Goal: Task Accomplishment & Management: Use online tool/utility

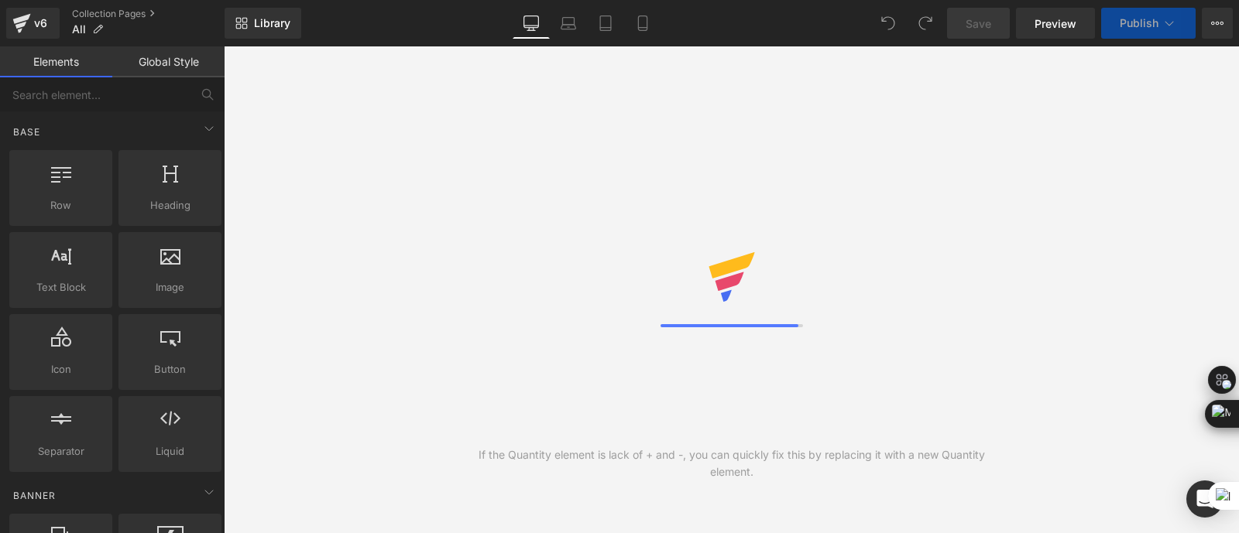
click at [1216, 19] on icon at bounding box center [1217, 23] width 12 height 12
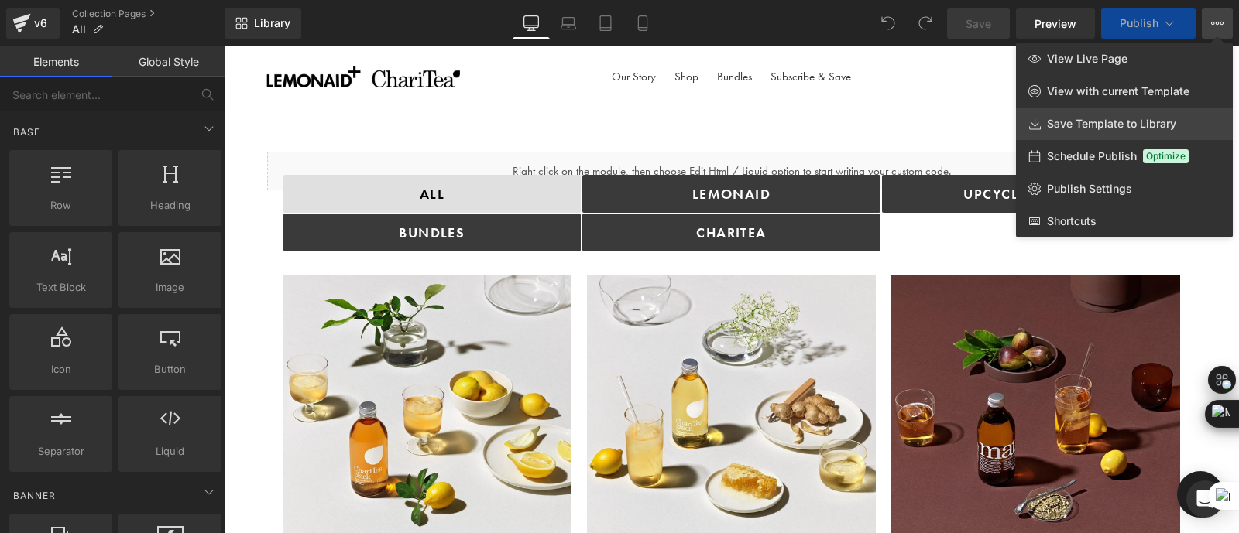
click at [1068, 125] on span "Save Template to Library" at bounding box center [1111, 124] width 129 height 14
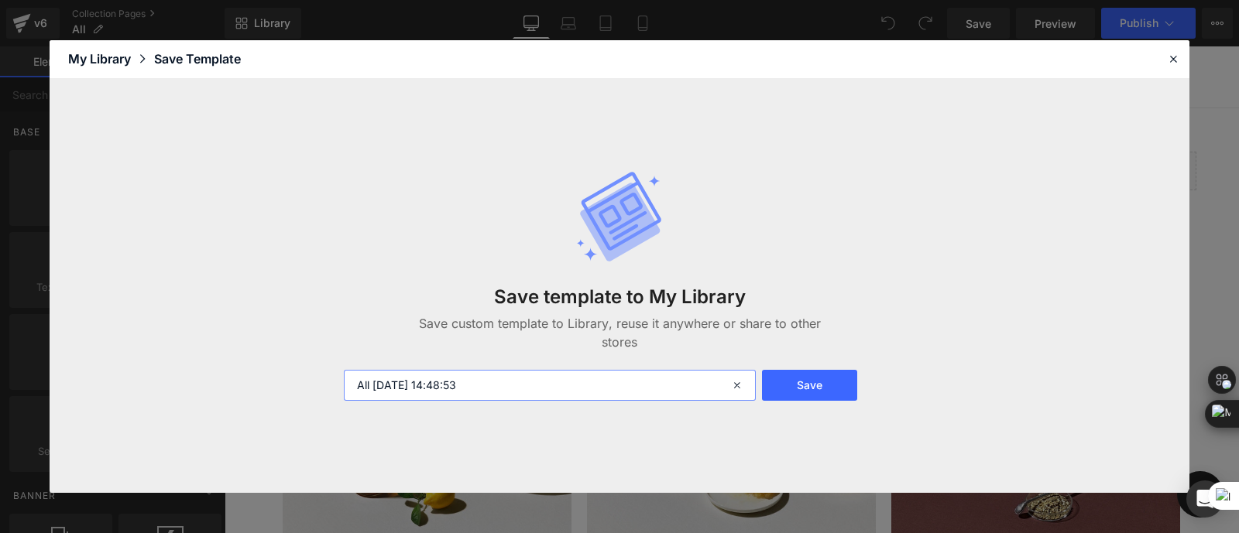
click at [503, 388] on input "All 2025-08-28 14:48:53" at bounding box center [550, 385] width 412 height 31
type input "Collections Backup"
click at [838, 386] on button "Save" at bounding box center [809, 385] width 95 height 31
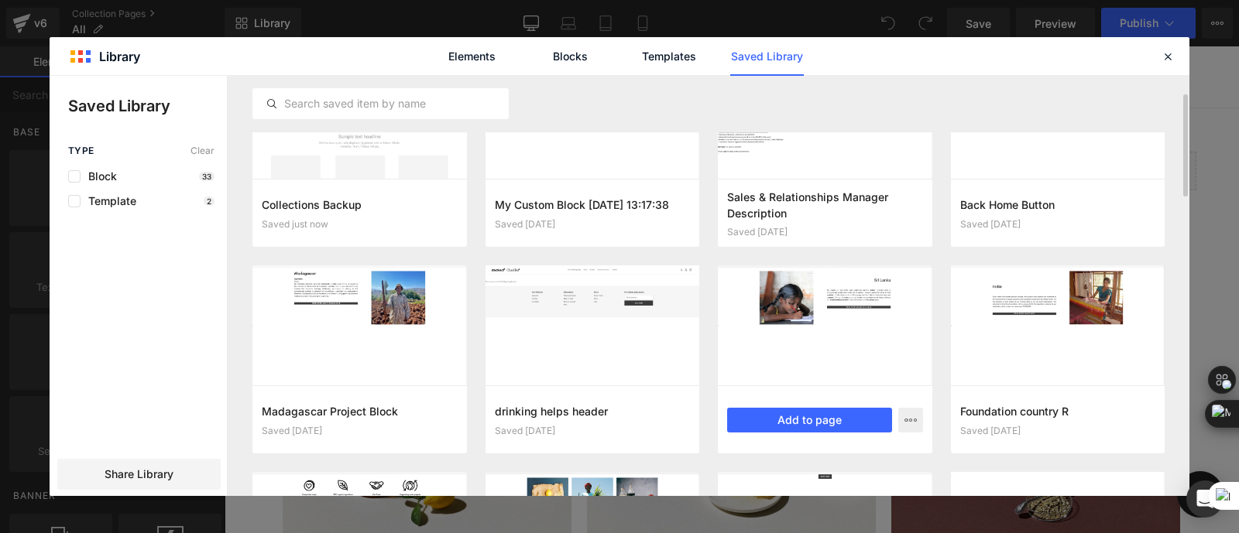
scroll to position [74, 0]
click at [1163, 50] on icon at bounding box center [1167, 57] width 14 height 14
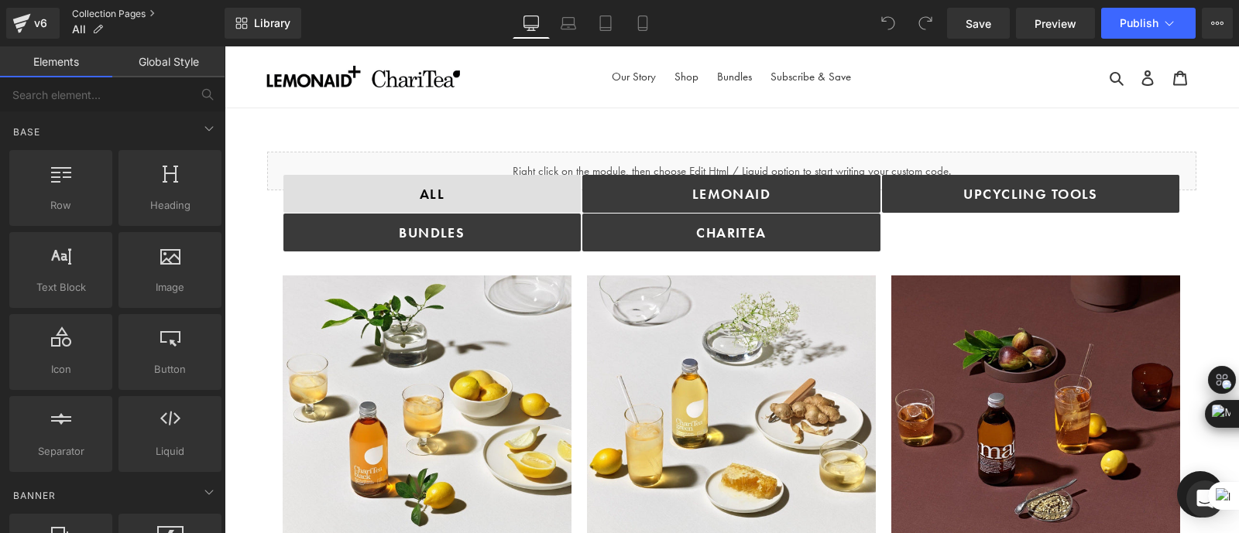
click at [107, 15] on link "Collection Pages" at bounding box center [148, 14] width 152 height 12
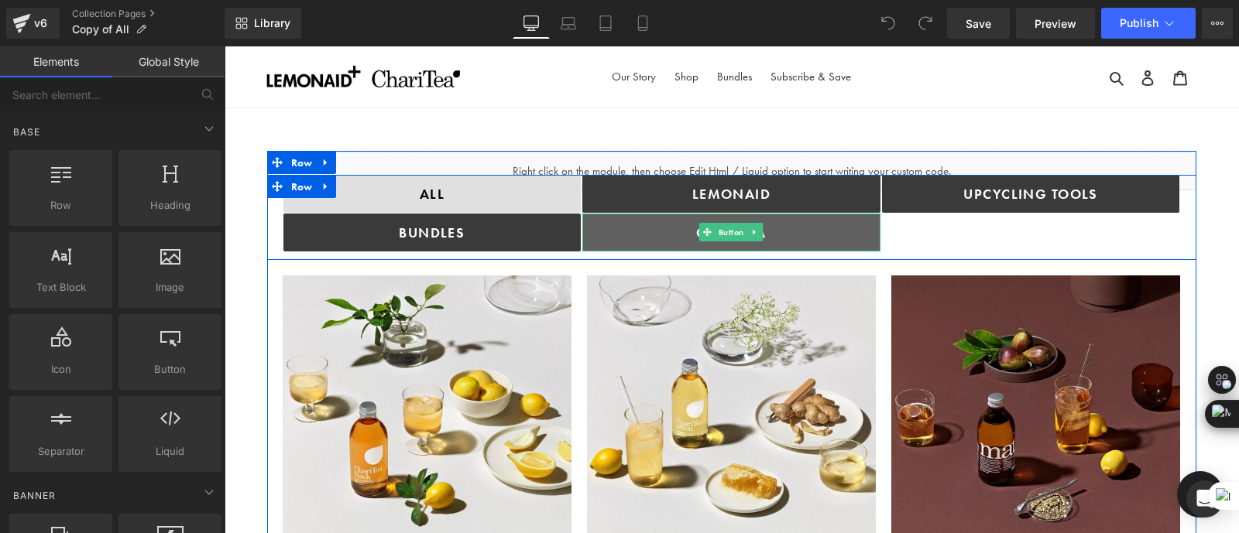
click at [828, 225] on link "ChariTea" at bounding box center [731, 233] width 298 height 38
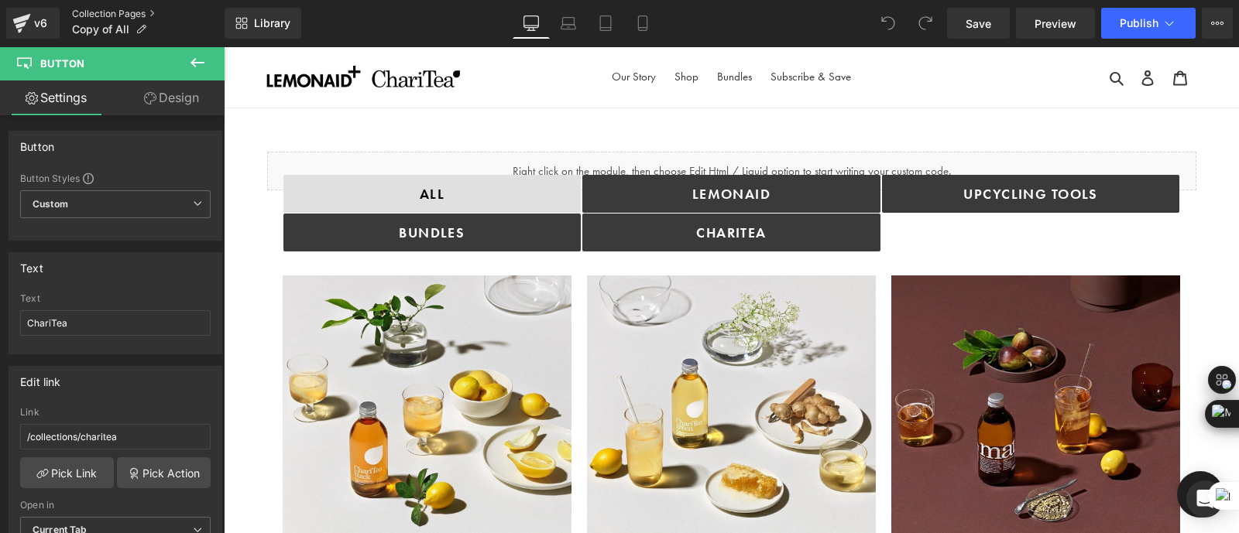
click at [121, 13] on link "Collection Pages" at bounding box center [148, 14] width 152 height 12
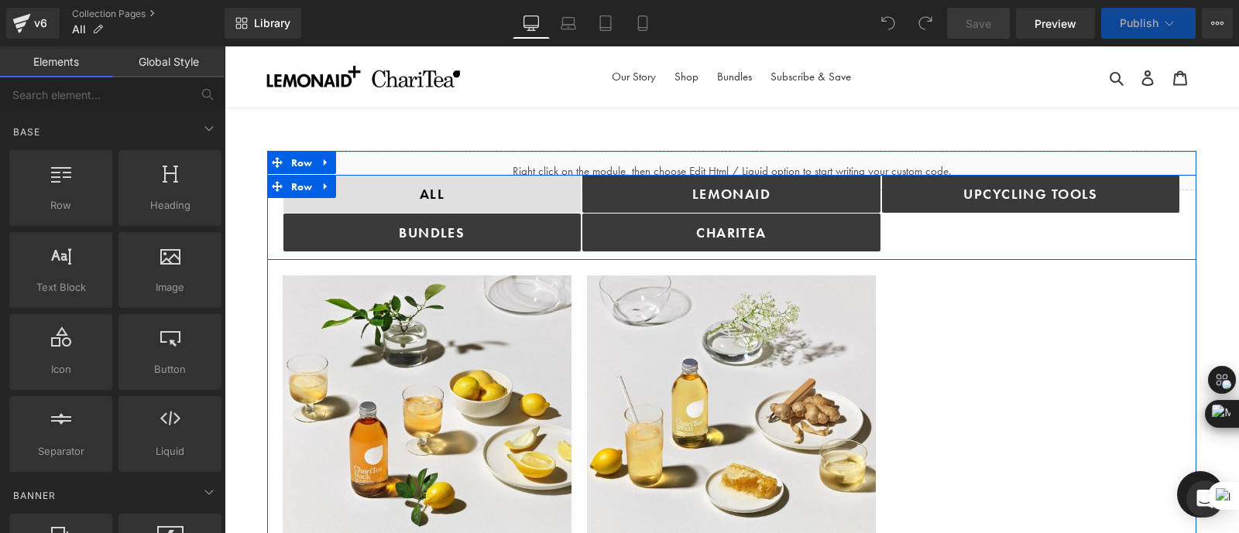
click at [920, 235] on div "Upcycling TOOLS Button" at bounding box center [1031, 213] width 300 height 77
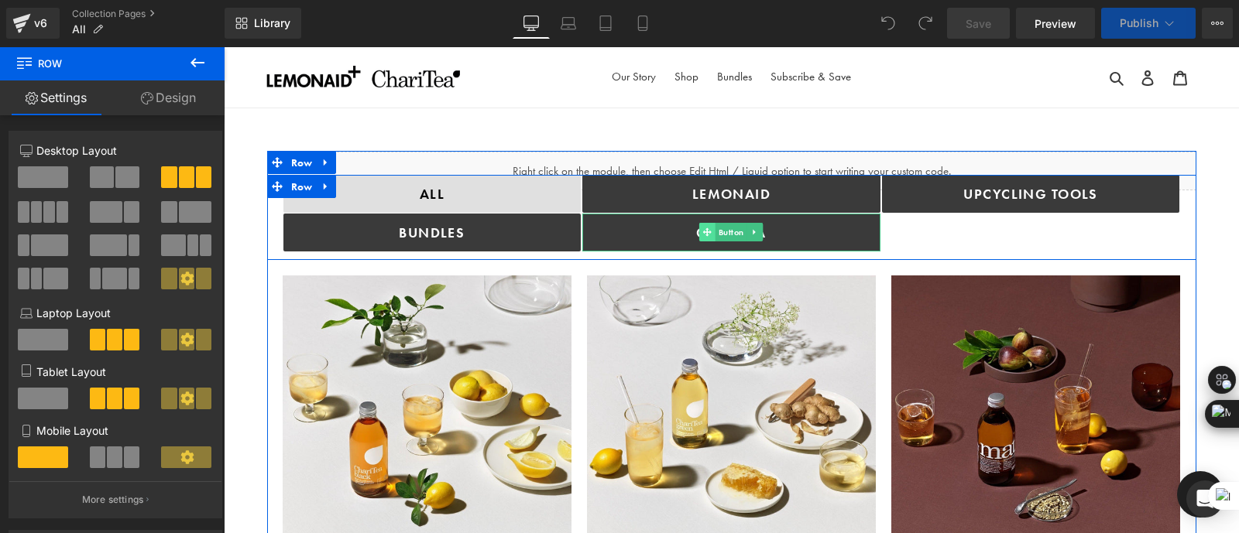
click at [701, 223] on span at bounding box center [707, 232] width 16 height 19
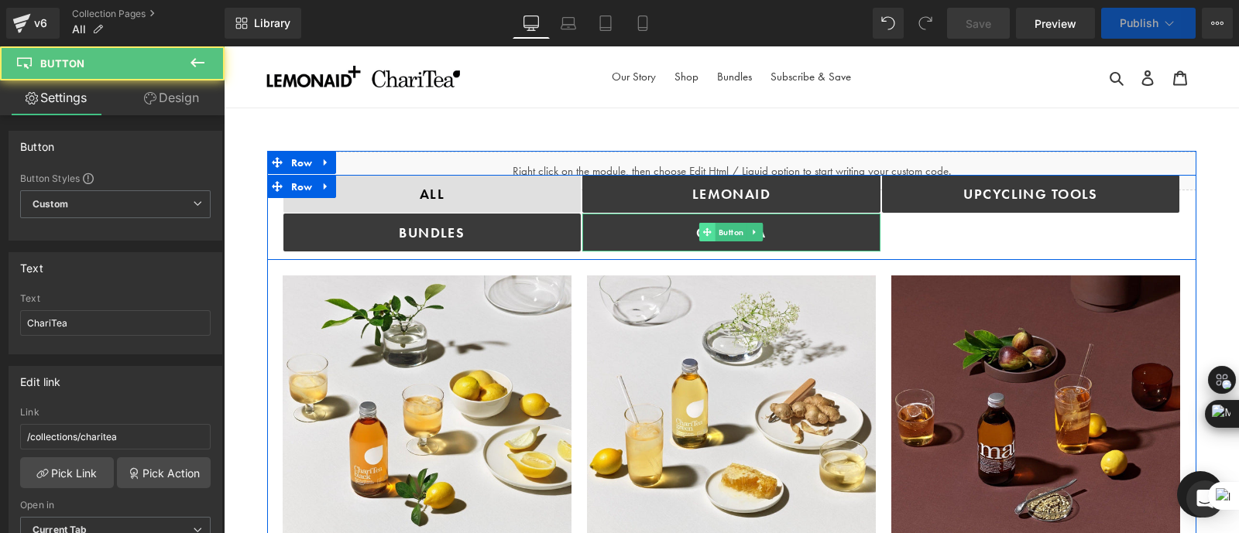
click at [704, 239] on span at bounding box center [707, 232] width 16 height 19
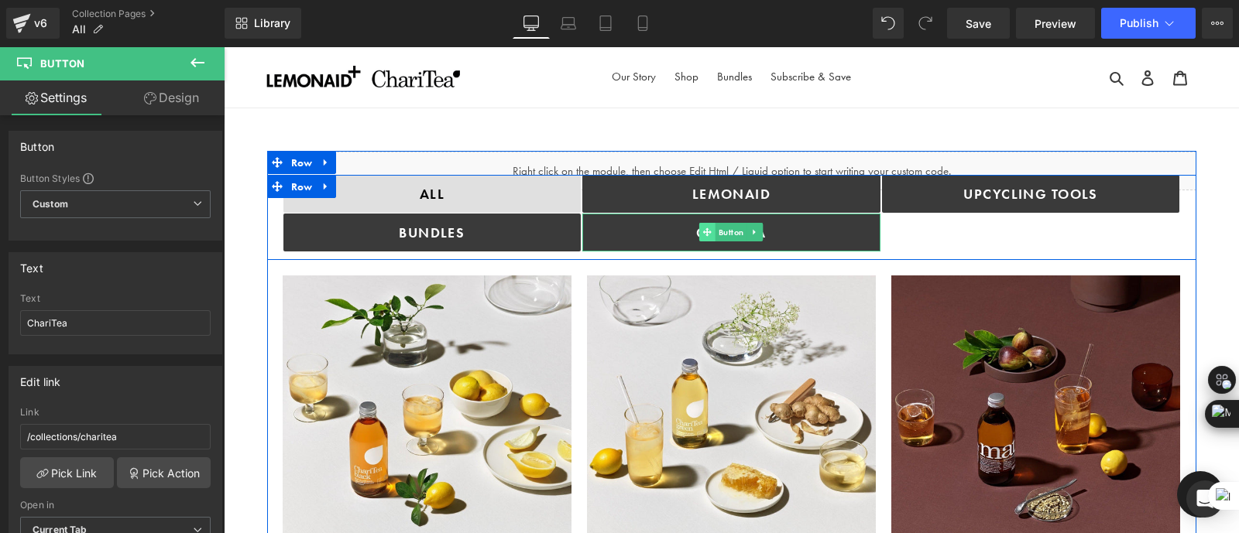
click at [704, 231] on icon at bounding box center [707, 232] width 9 height 9
click at [753, 230] on icon at bounding box center [755, 232] width 9 height 9
click at [746, 230] on icon at bounding box center [746, 232] width 9 height 9
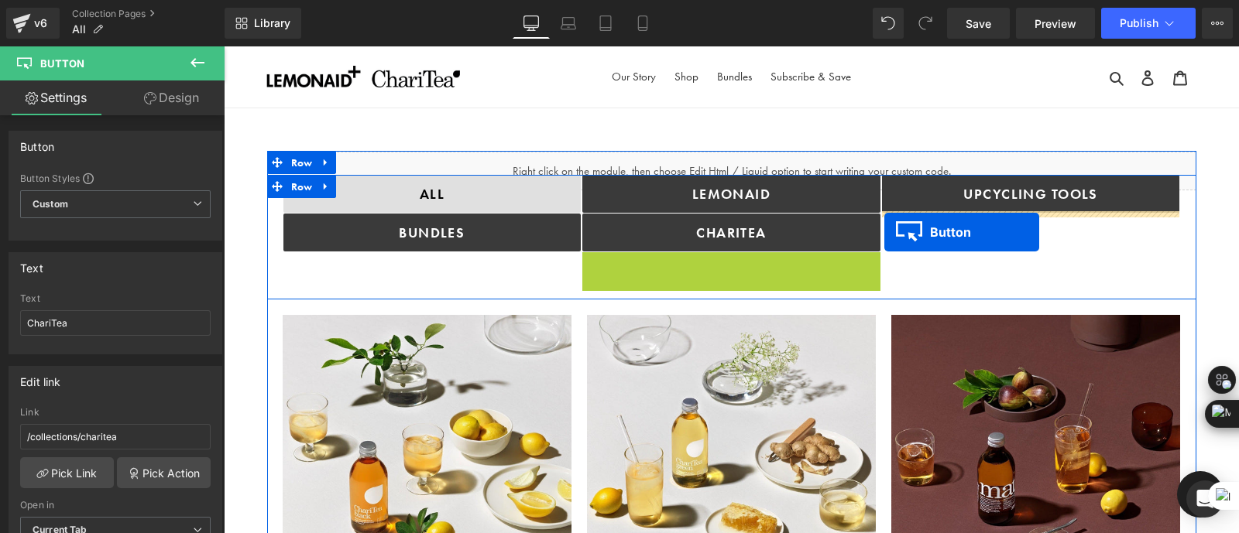
drag, startPoint x: 704, startPoint y: 271, endPoint x: 884, endPoint y: 232, distance: 183.7
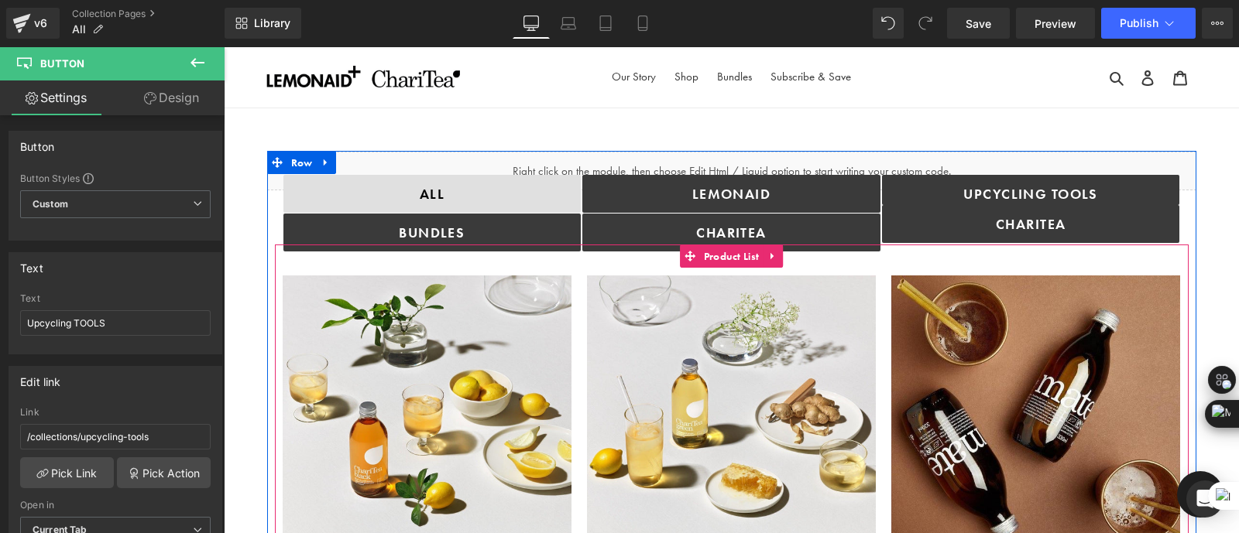
drag, startPoint x: 930, startPoint y: 210, endPoint x: 924, endPoint y: 311, distance: 101.6
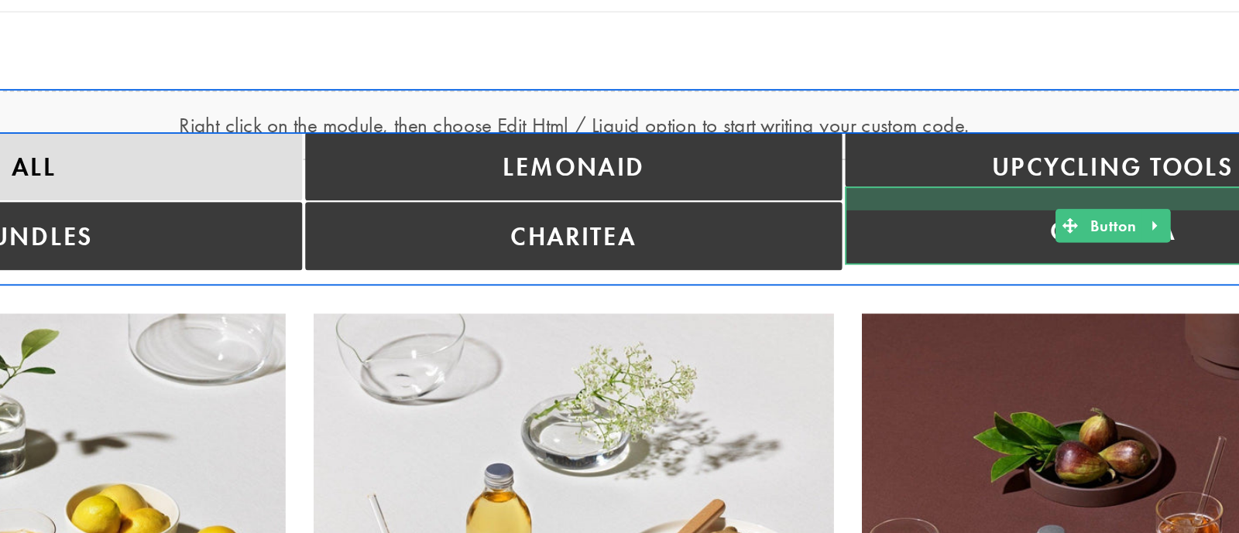
click at [400, 66] on div at bounding box center [466, 66] width 298 height 13
click at [388, 63] on div at bounding box center [466, 66] width 298 height 13
click at [380, 65] on div at bounding box center [466, 66] width 298 height 13
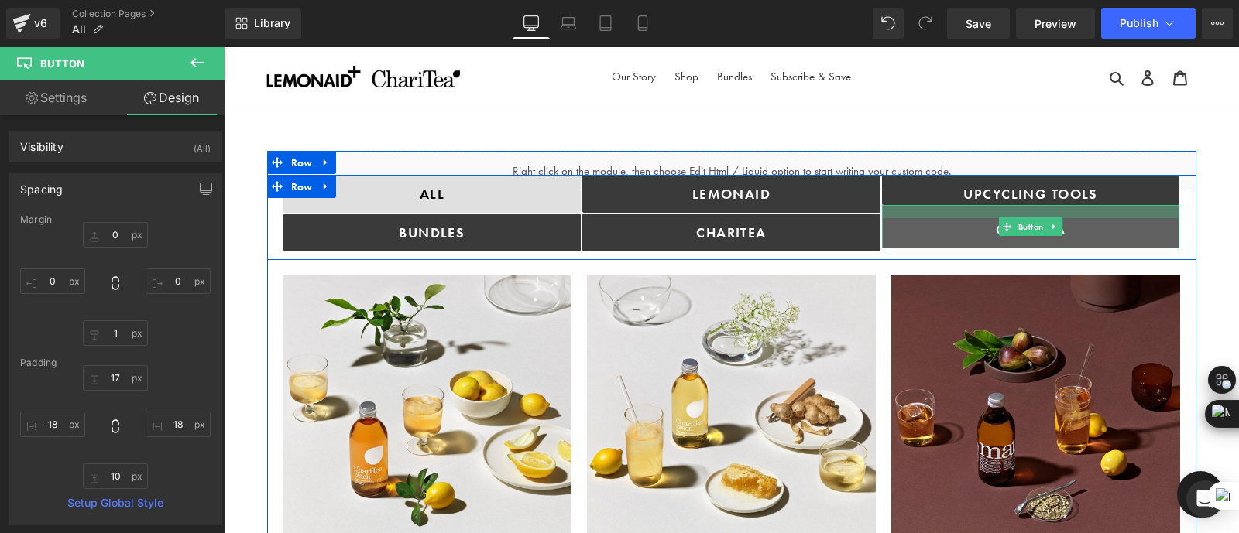
click at [937, 219] on link "ChariTea" at bounding box center [1031, 226] width 298 height 43
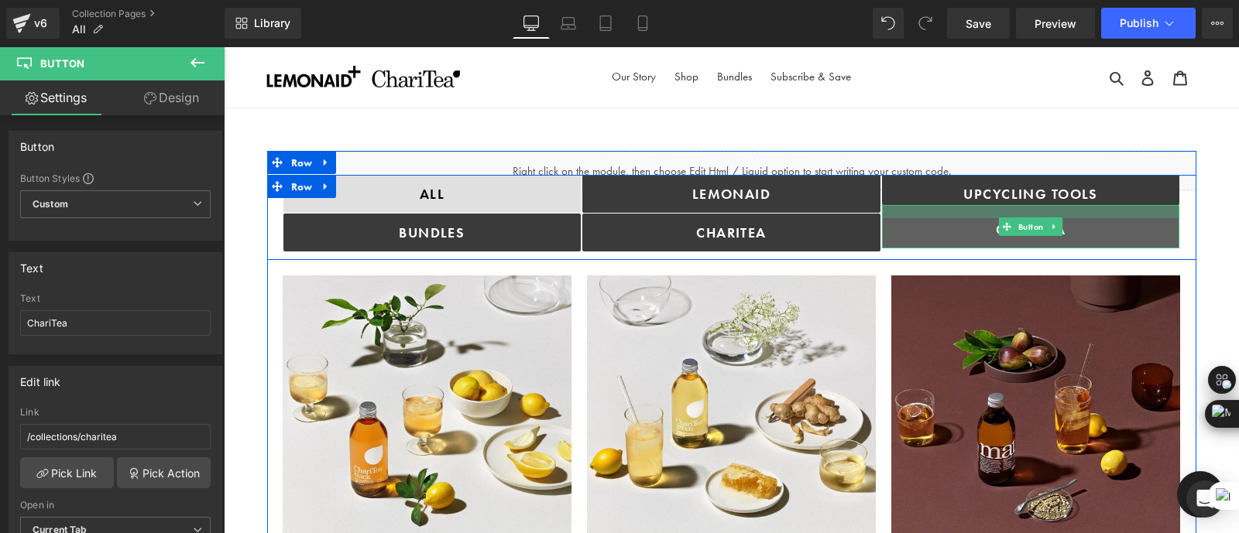
click at [929, 211] on div at bounding box center [1031, 211] width 298 height 13
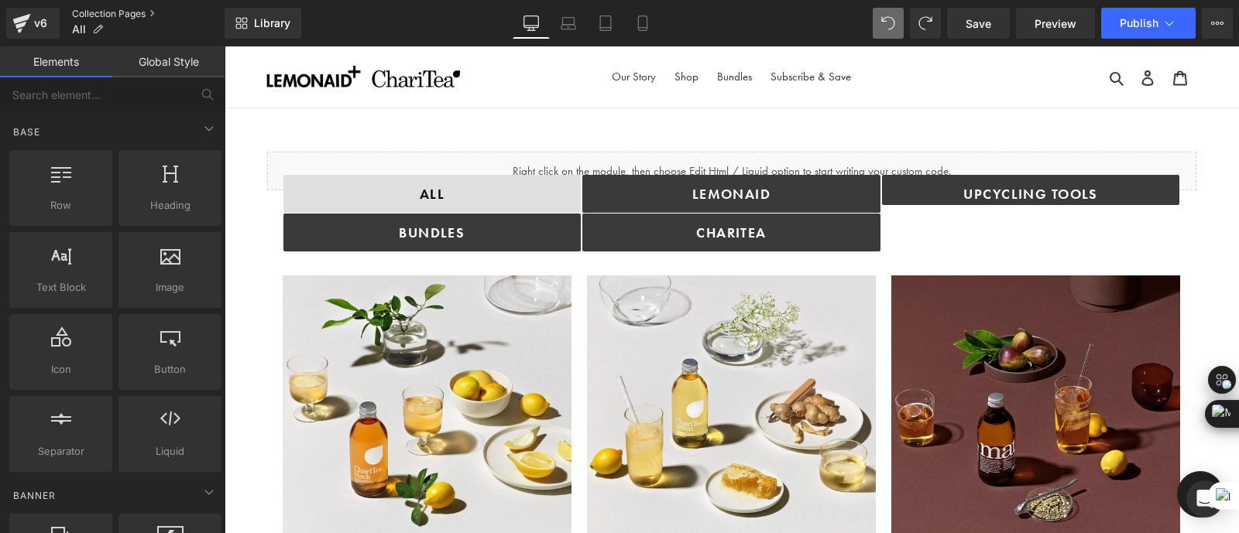
click at [102, 12] on link "Collection Pages" at bounding box center [148, 14] width 152 height 12
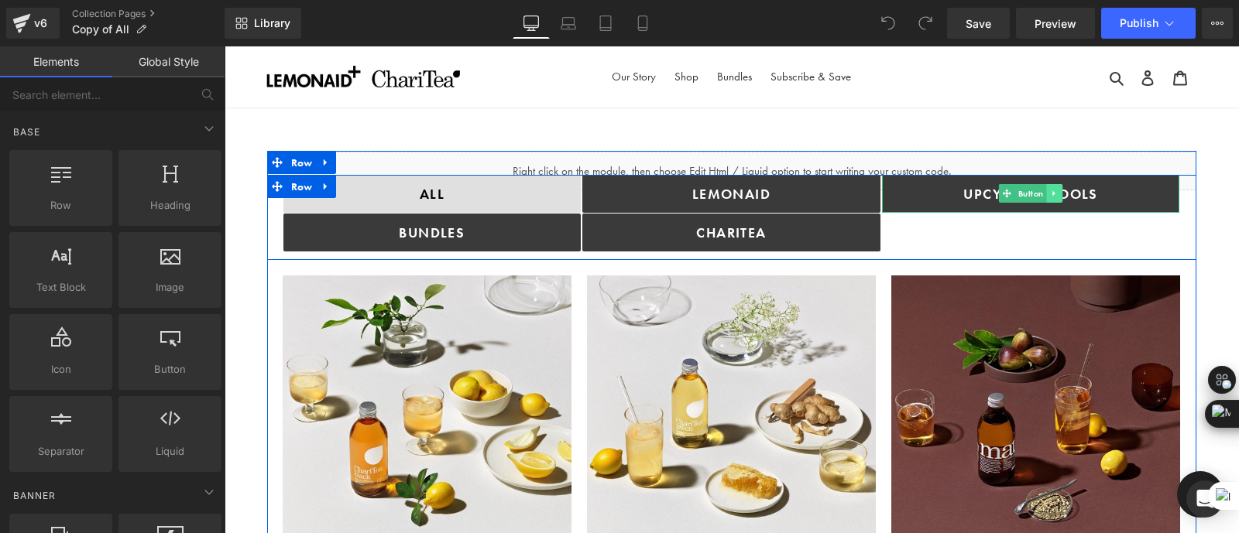
click at [1056, 192] on link at bounding box center [1054, 193] width 16 height 19
click at [1044, 195] on icon at bounding box center [1046, 193] width 9 height 9
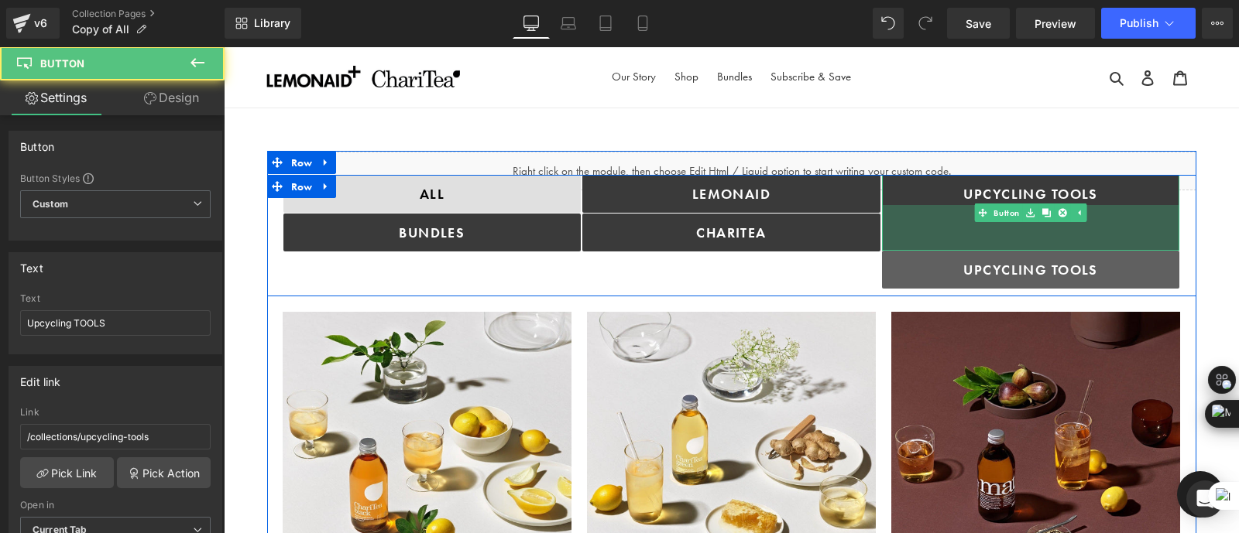
drag, startPoint x: 1148, startPoint y: 211, endPoint x: 1149, endPoint y: 248, distance: 37.9
click at [1149, 248] on div "59px" at bounding box center [1031, 228] width 298 height 46
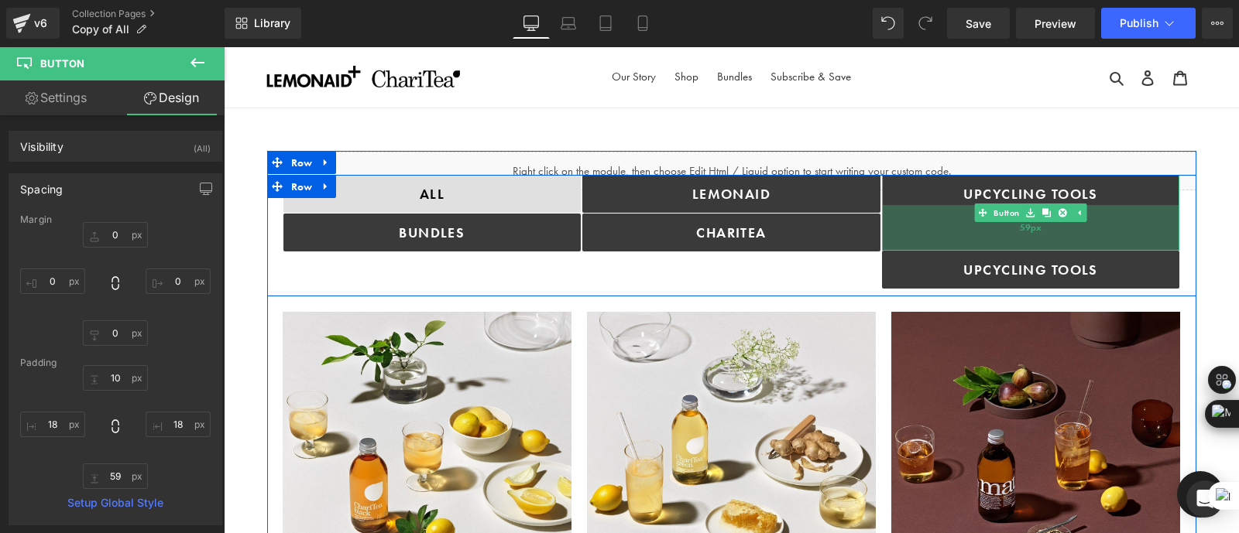
click at [1083, 231] on div "59px" at bounding box center [1031, 228] width 298 height 46
click at [1110, 227] on div "59px" at bounding box center [1031, 228] width 298 height 46
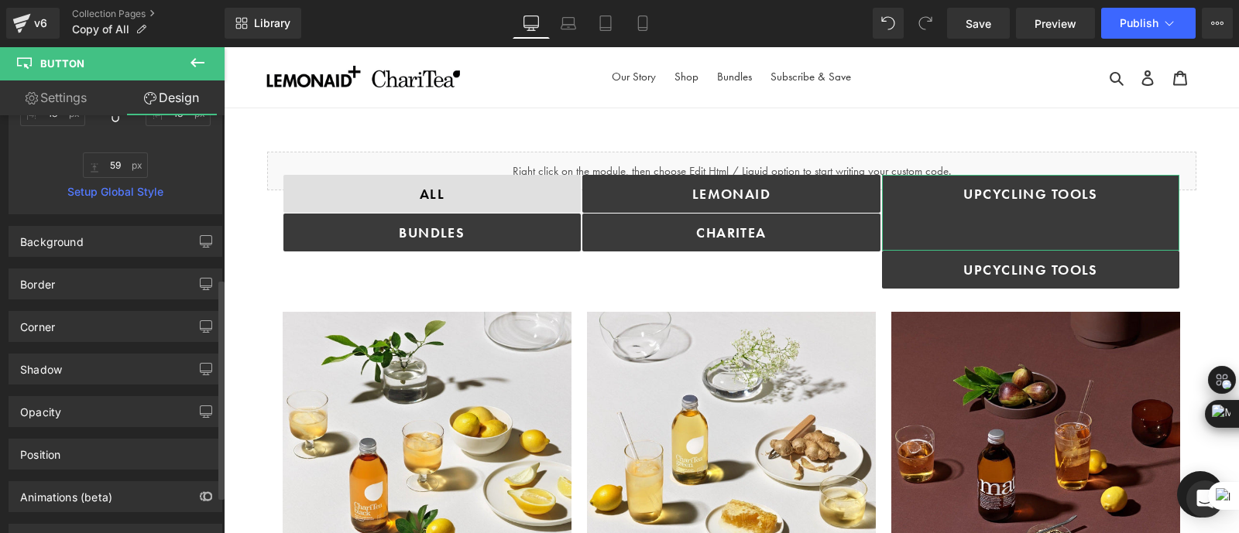
scroll to position [313, 0]
click at [105, 231] on div "Background" at bounding box center [115, 239] width 212 height 29
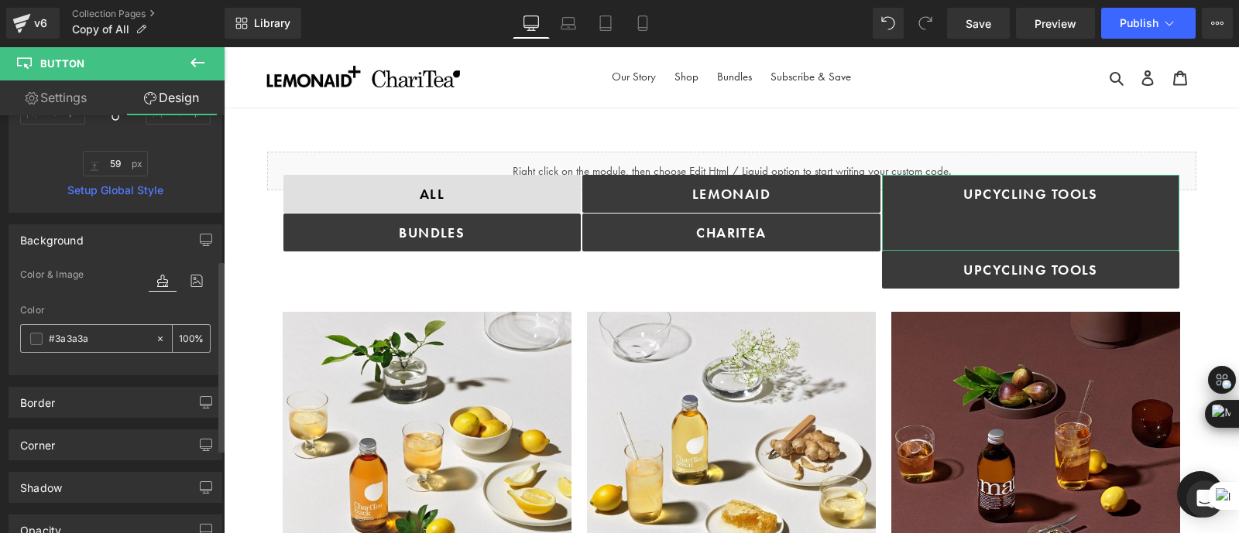
click at [31, 333] on span at bounding box center [36, 339] width 12 height 12
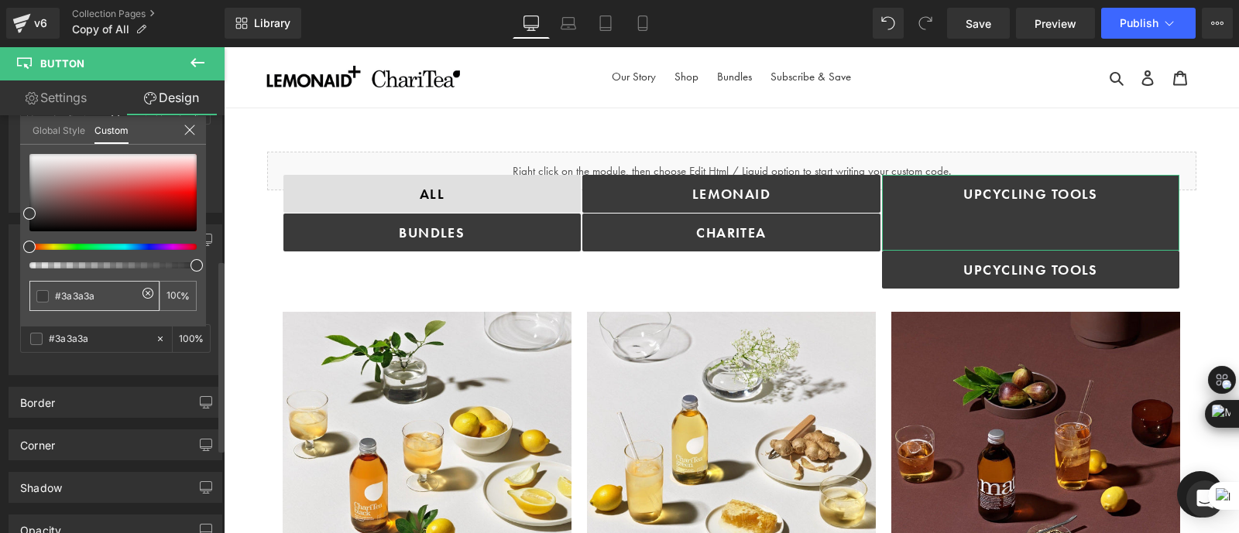
click at [50, 296] on div "#3a3a3a" at bounding box center [94, 296] width 130 height 30
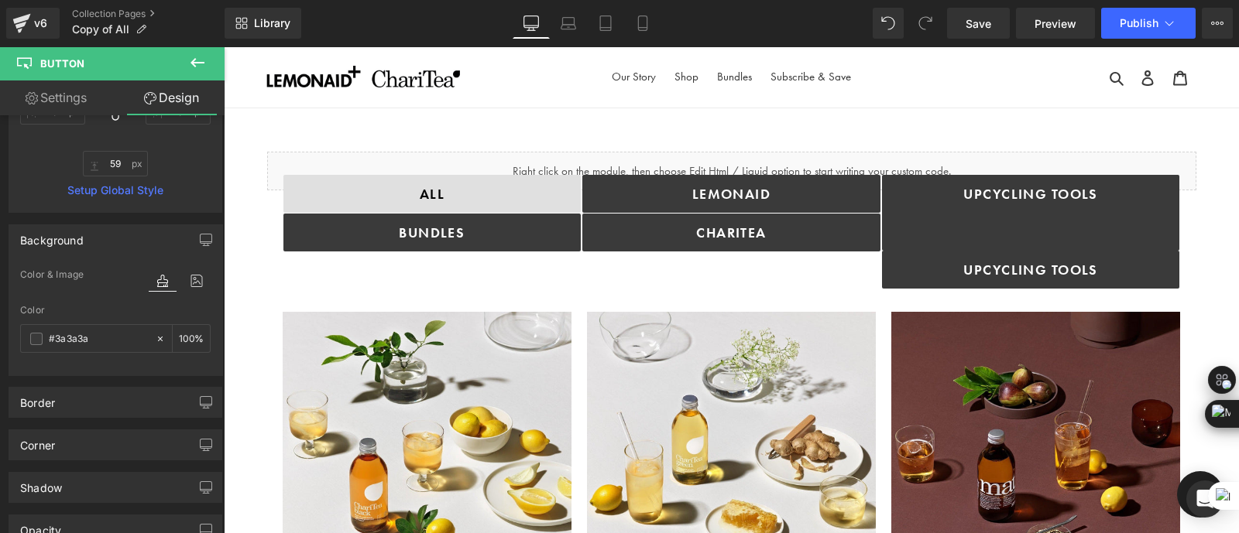
click at [99, 340] on input "#3a3a3a" at bounding box center [98, 339] width 99 height 17
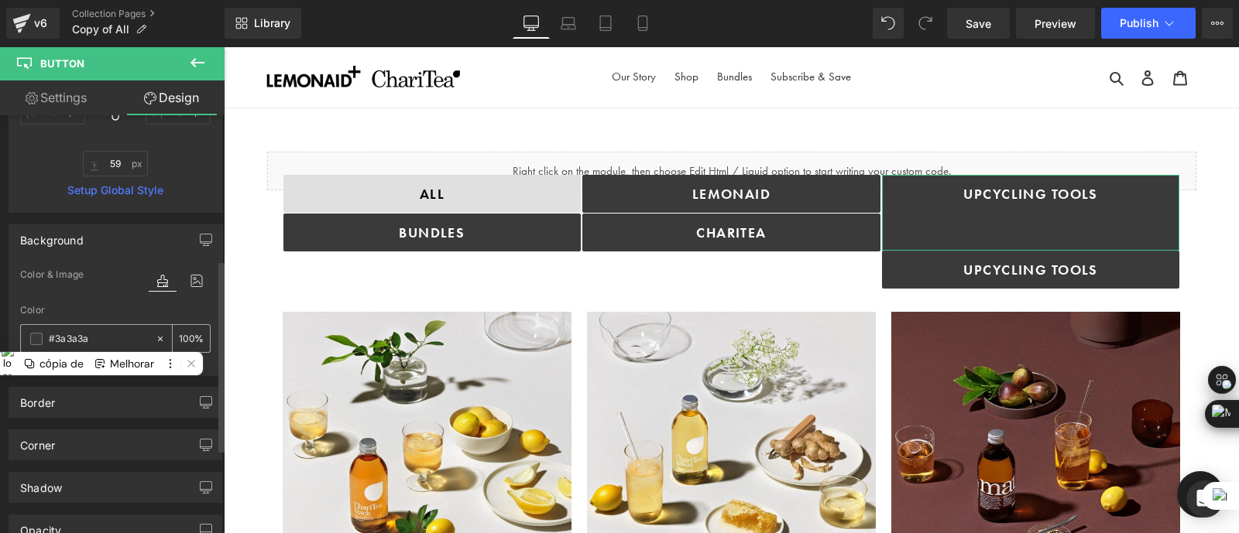
click at [27, 341] on div "#3a3a3a" at bounding box center [88, 338] width 134 height 27
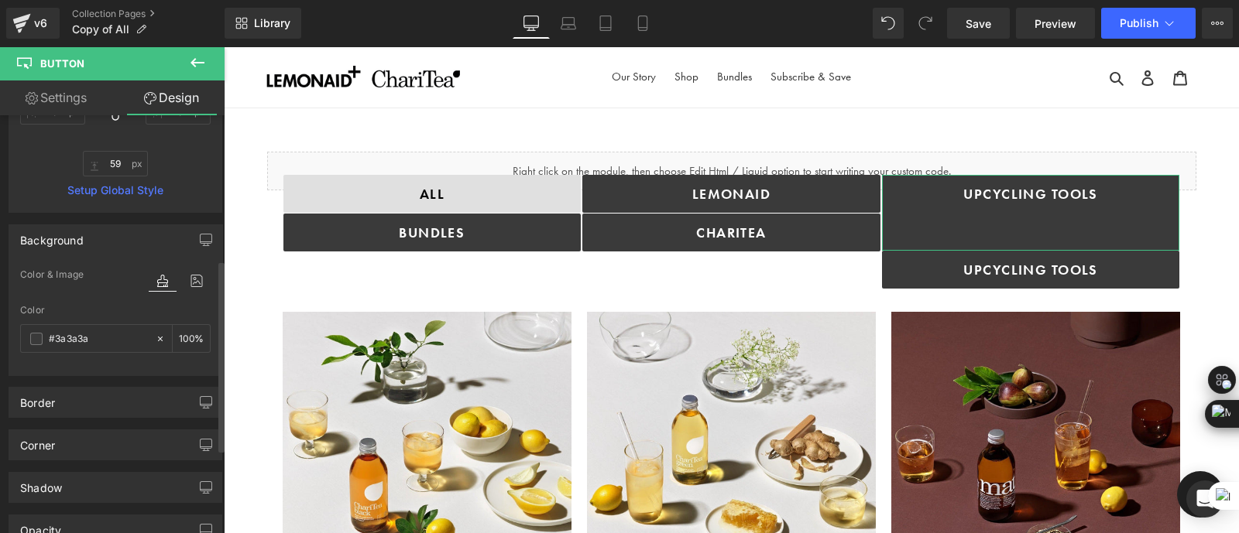
click at [155, 284] on icon at bounding box center [163, 281] width 28 height 20
click at [34, 338] on span at bounding box center [36, 339] width 12 height 12
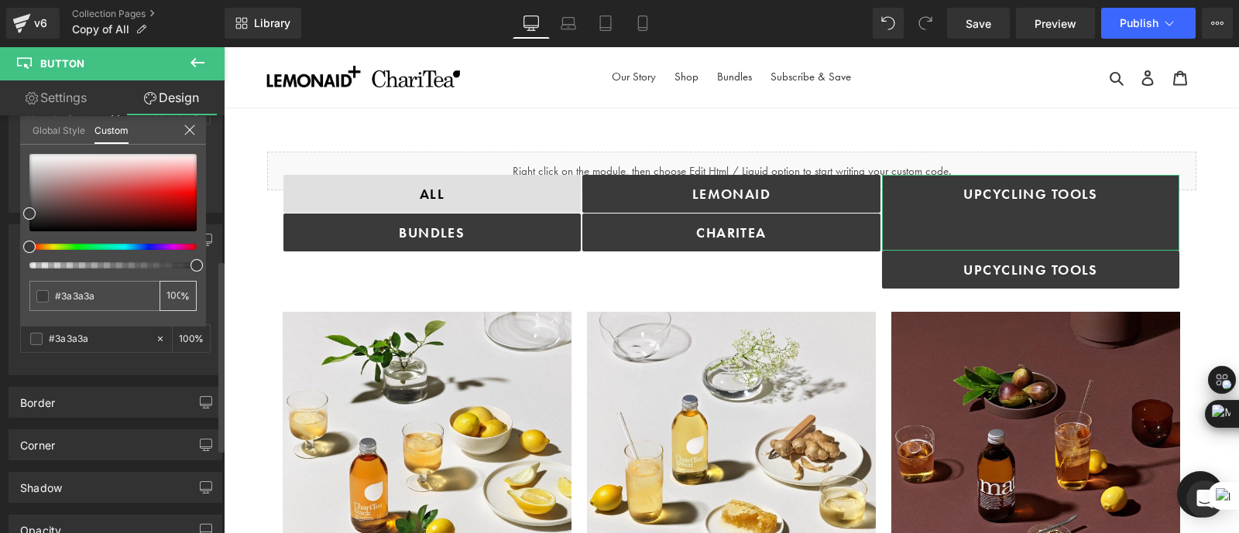
click at [176, 296] on input "100" at bounding box center [173, 295] width 14 height 11
type input "#504d4d"
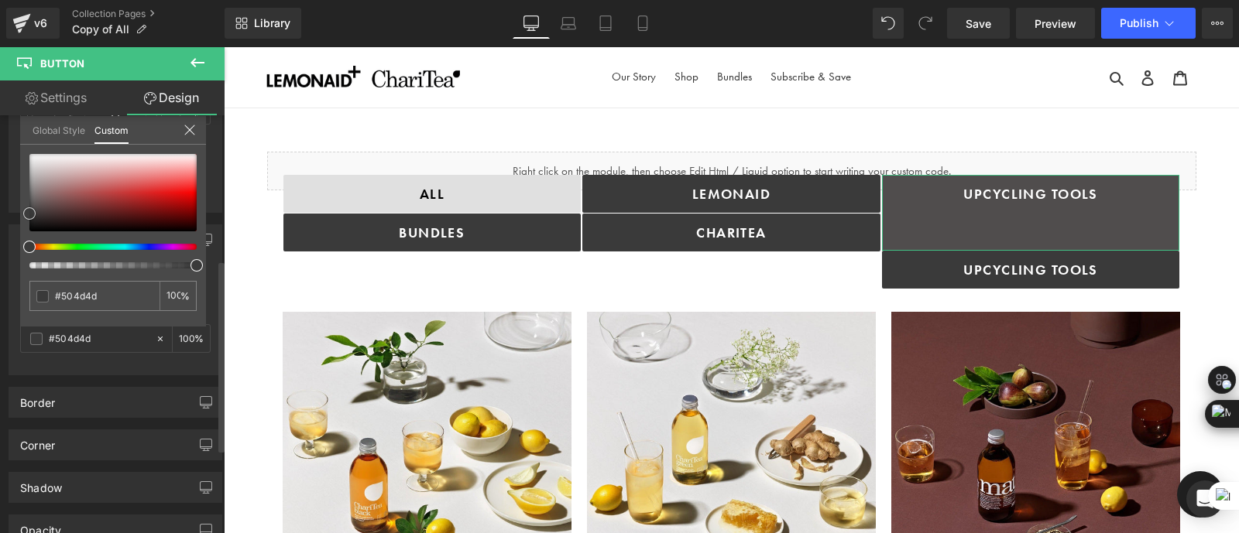
type input "#9a8888"
type input "#b0a0a0"
type input "#b4a1a1"
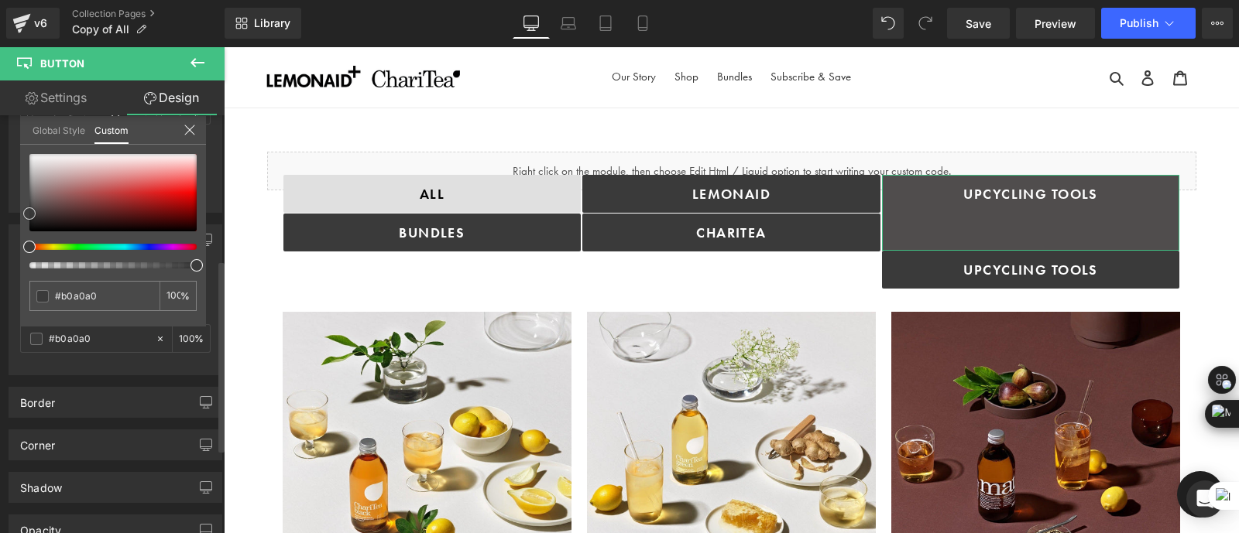
type input "#b4a1a1"
type input "#bba9a9"
type input "#c0afaf"
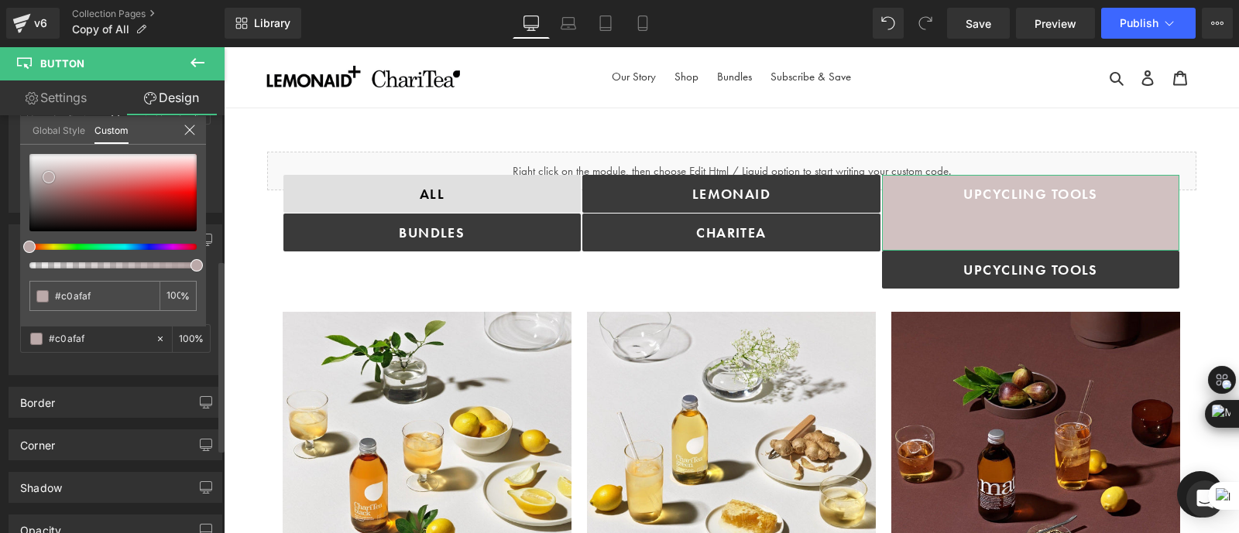
type input "#d1c1c1"
type input "#dbcccc"
type input "#e1d4d4"
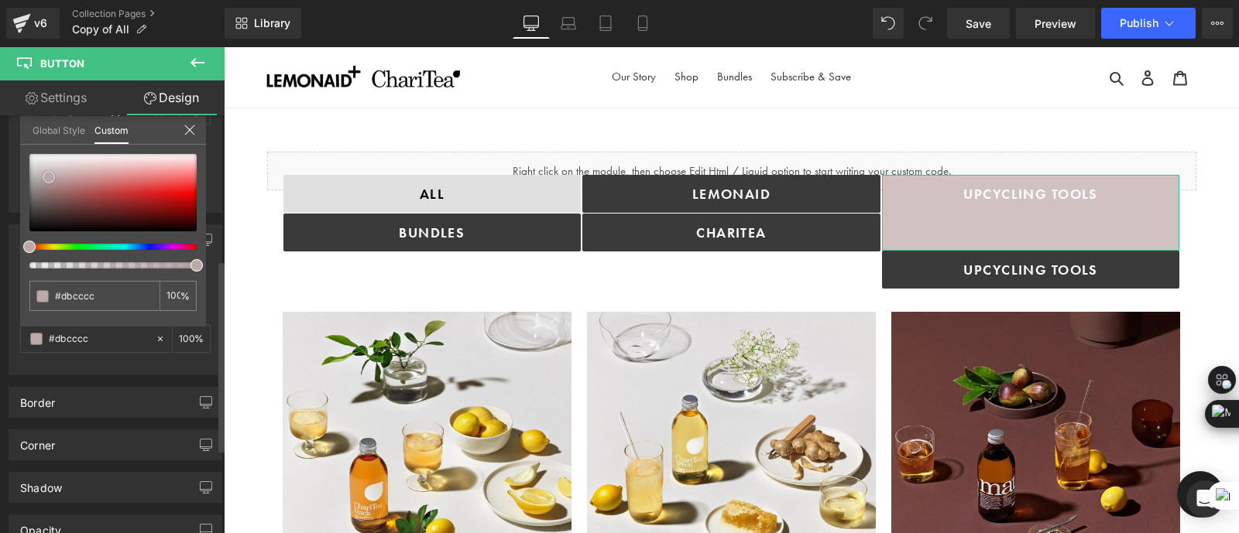
type input "#e1d4d4"
type input "#e2d4d4"
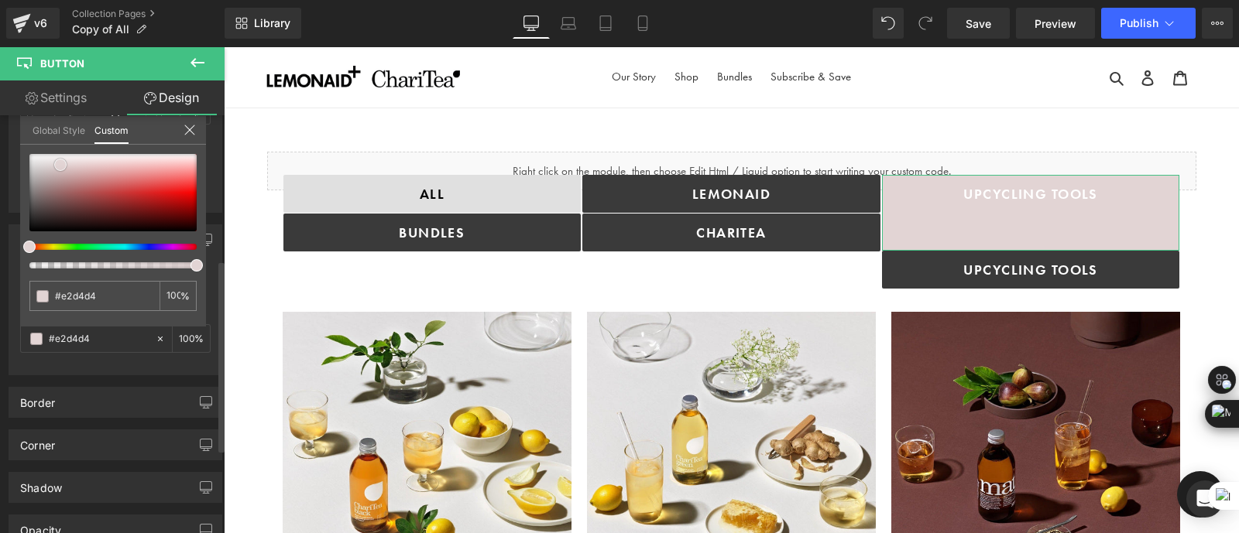
type input "#e6dada"
type input "#e4d7d7"
type input "#e2d4d4"
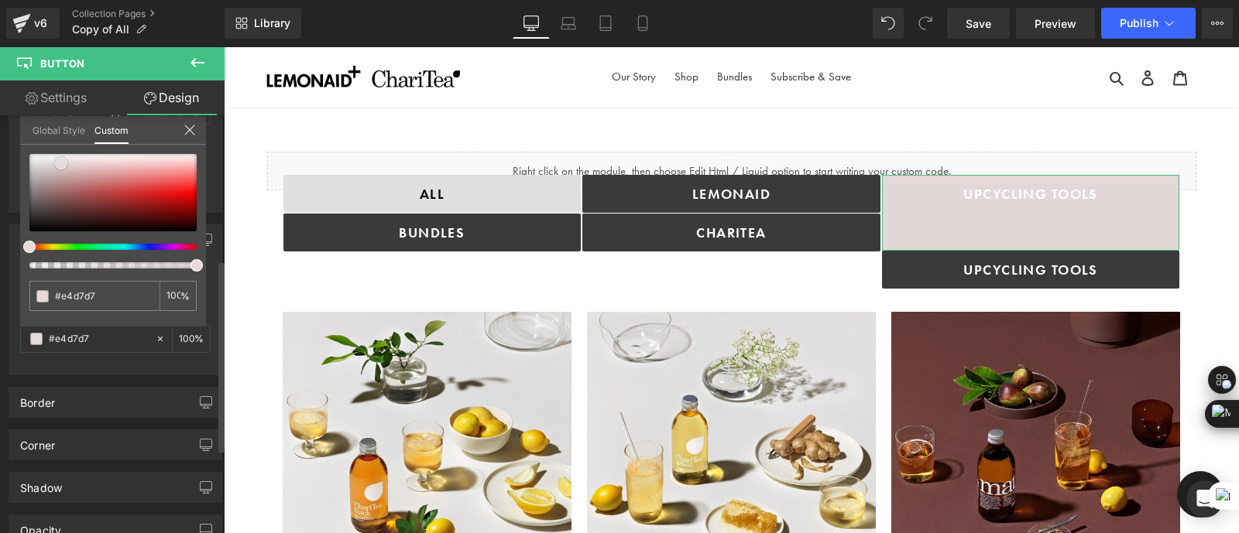
type input "#e2d4d4"
type input "#ddcece"
type input "#d9c8c8"
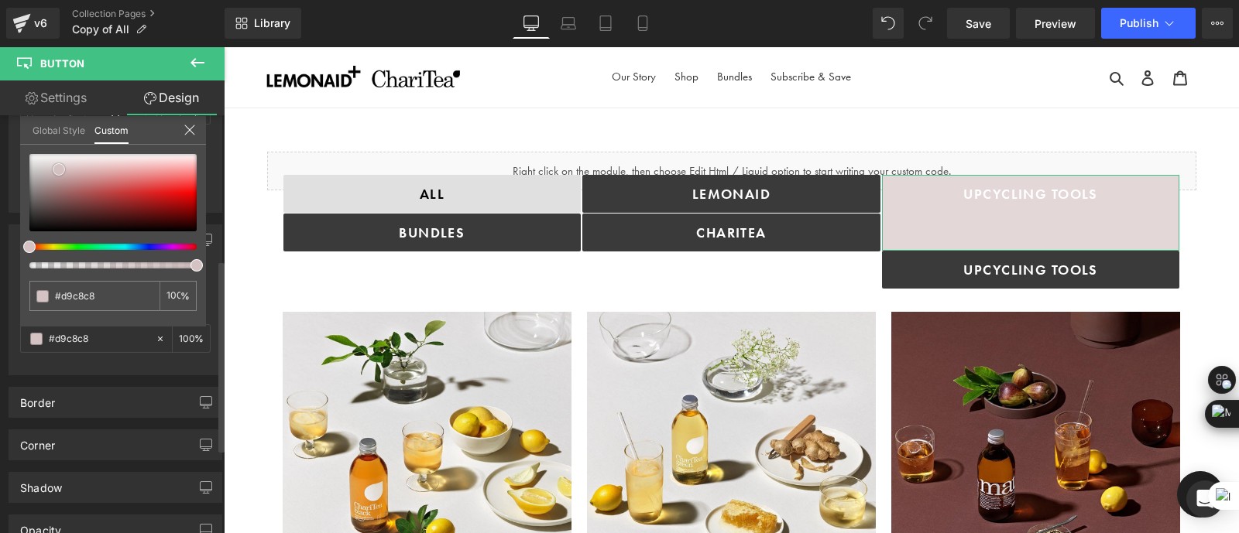
type input "#d5c2c2"
type input "#d2c0c0"
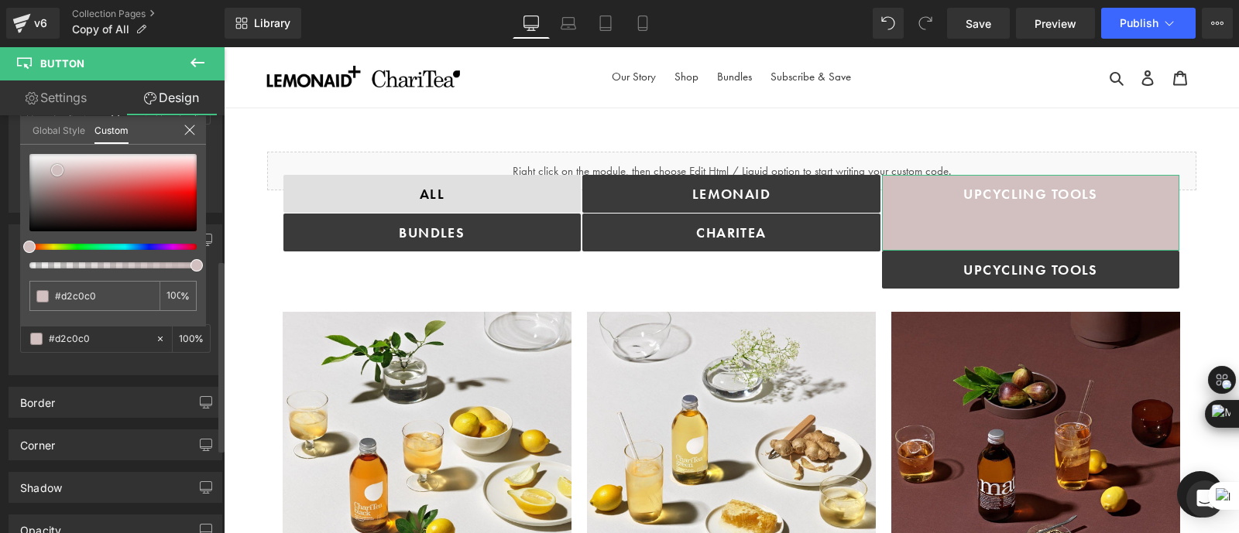
drag, startPoint x: 31, startPoint y: 209, endPoint x: 59, endPoint y: 166, distance: 51.5
click at [59, 166] on span at bounding box center [57, 170] width 12 height 12
type input "0"
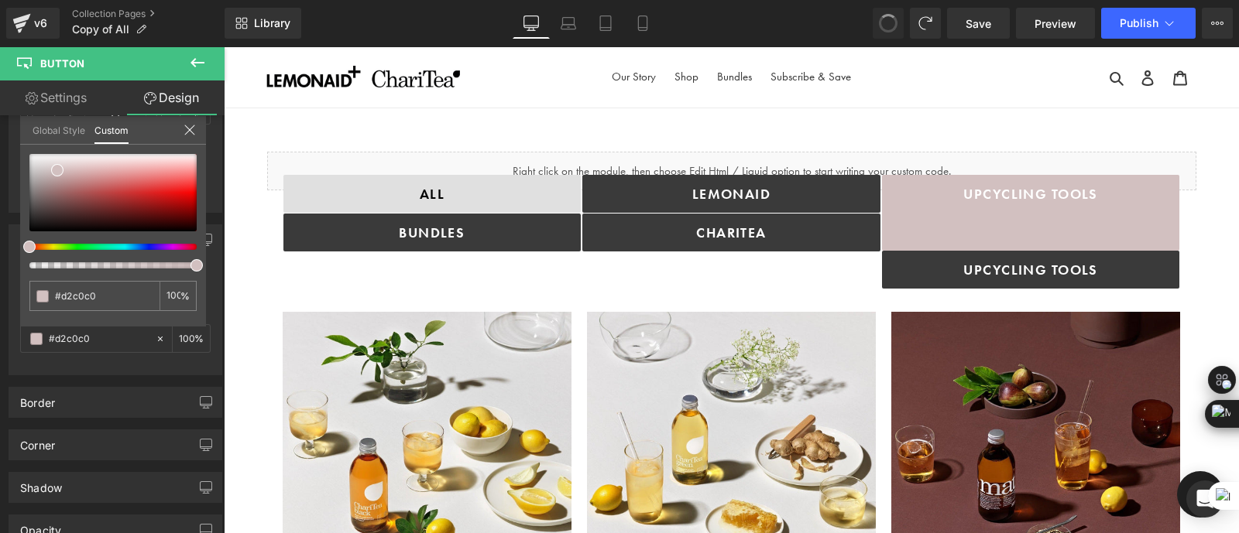
type input "0"
type input "10"
type input "18"
type input "59"
type input "18"
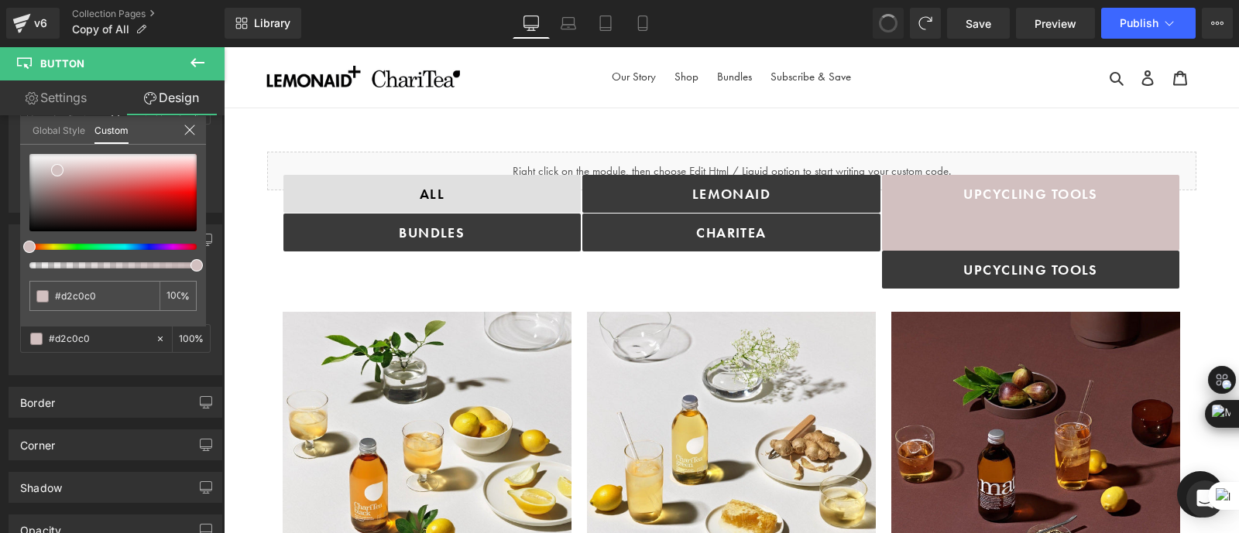
type input "#3a3a3a"
type input "100"
type input "#3a3a3a"
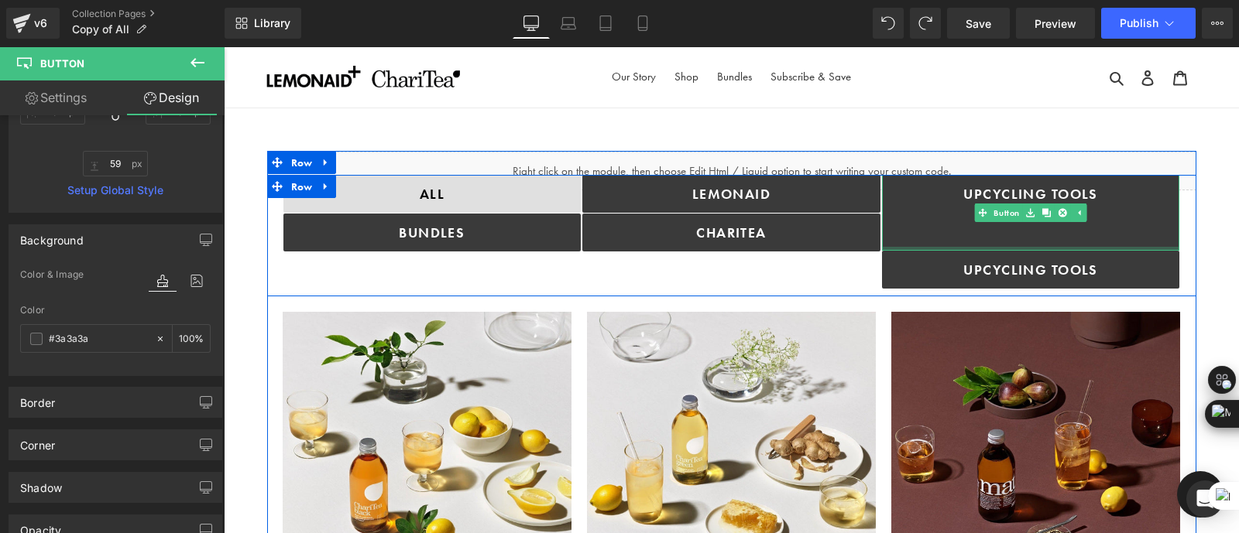
type input "0px"
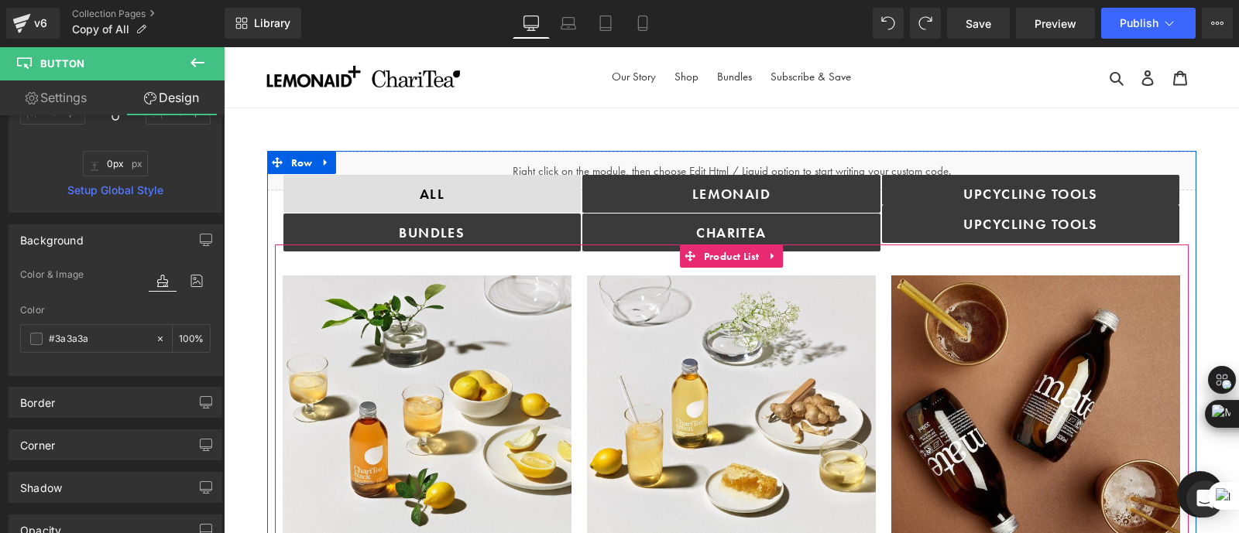
drag, startPoint x: 989, startPoint y: 249, endPoint x: 967, endPoint y: 276, distance: 34.7
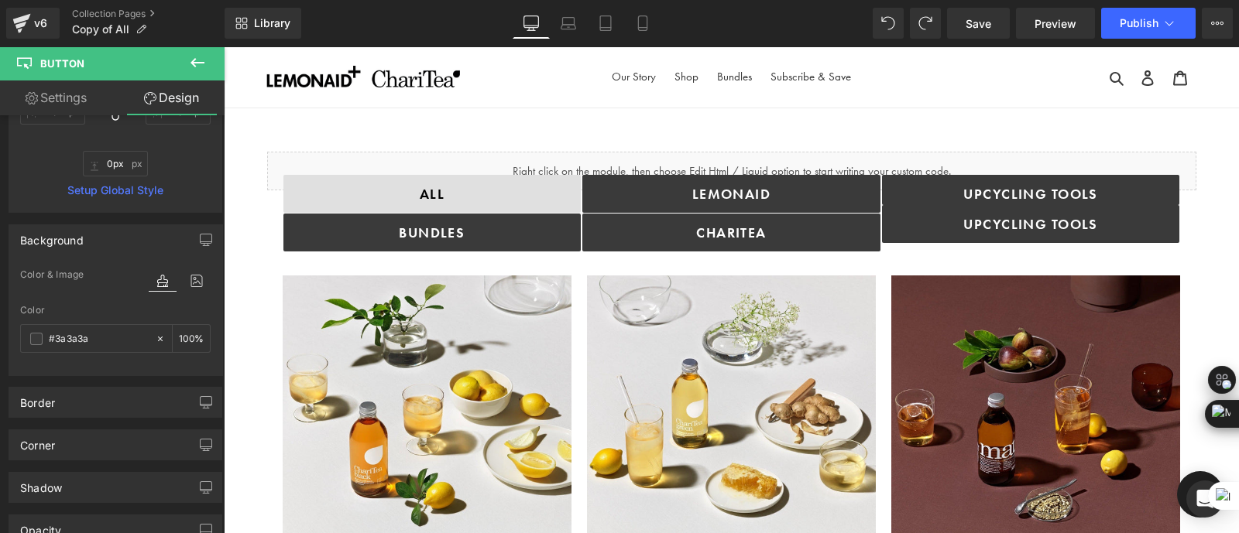
click at [224, 46] on div at bounding box center [224, 46] width 0 height 0
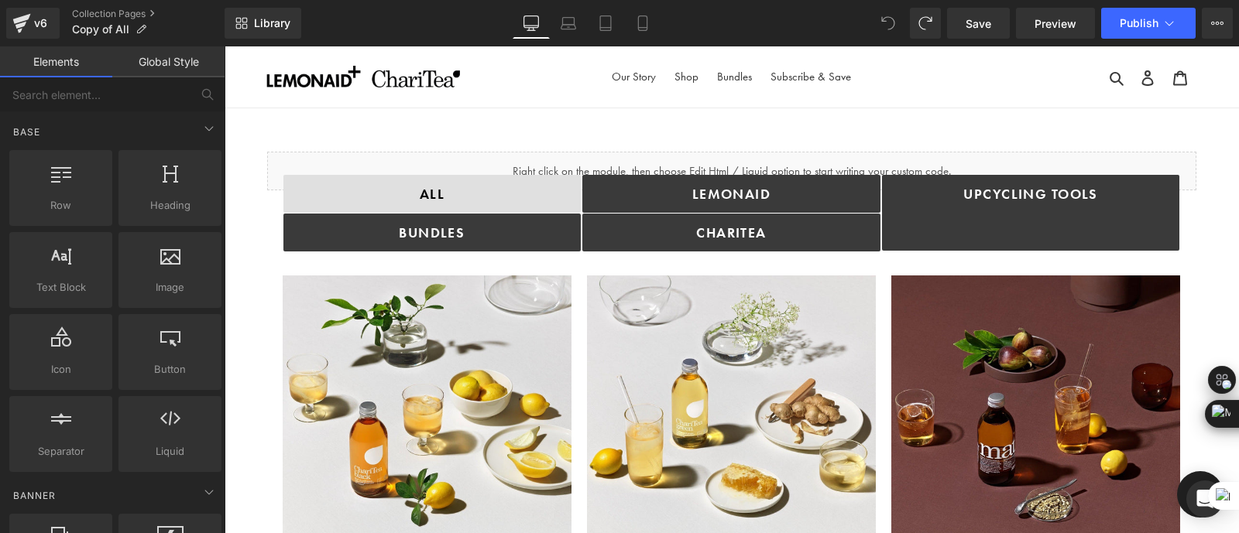
click at [891, 22] on icon at bounding box center [888, 23] width 14 height 14
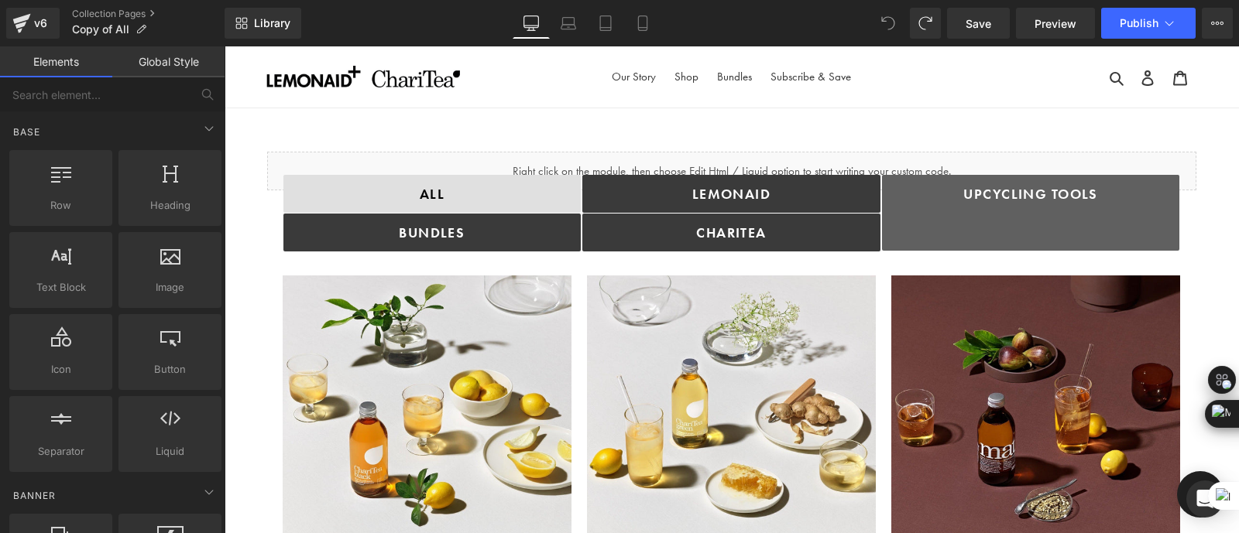
click at [942, 228] on link "Upcycling TOOLS" at bounding box center [1031, 213] width 298 height 76
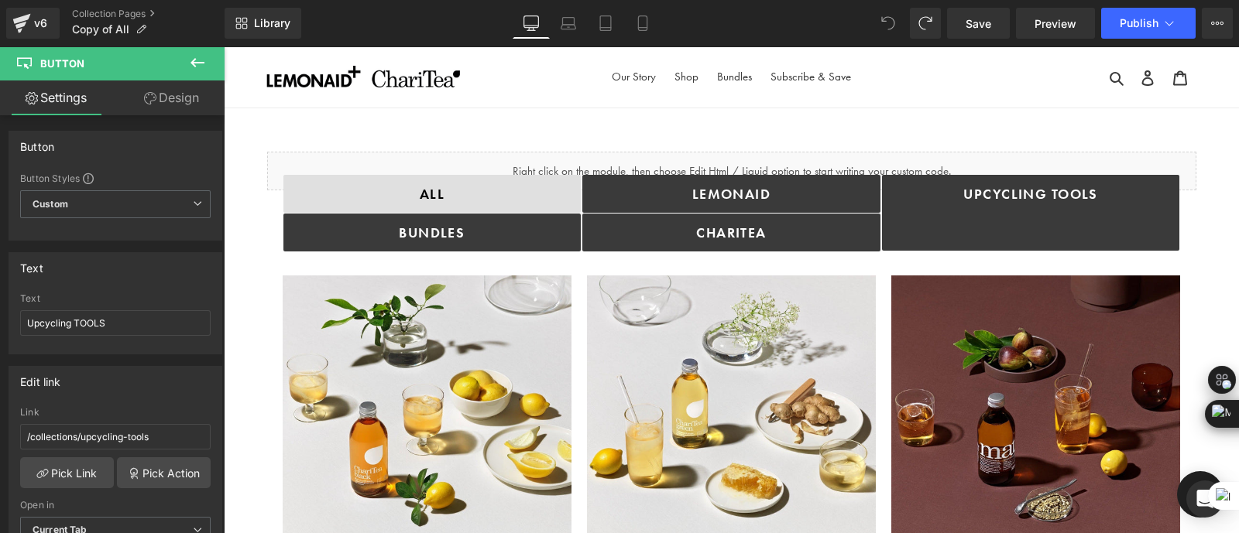
click at [897, 10] on span at bounding box center [887, 23] width 31 height 31
click at [188, 56] on icon at bounding box center [197, 62] width 19 height 19
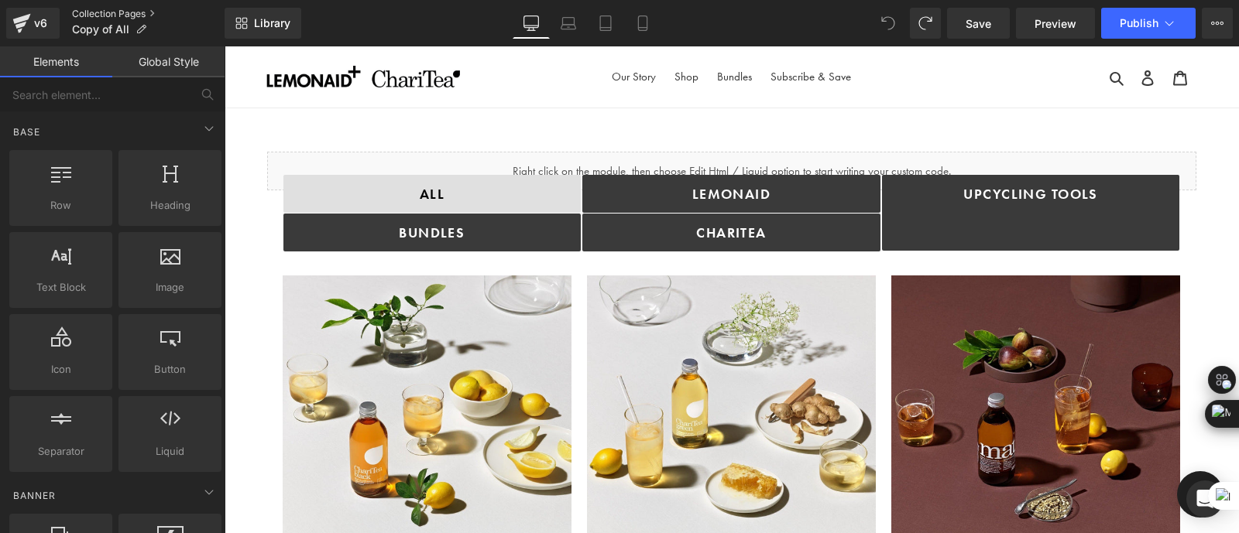
click at [117, 13] on link "Collection Pages" at bounding box center [148, 14] width 152 height 12
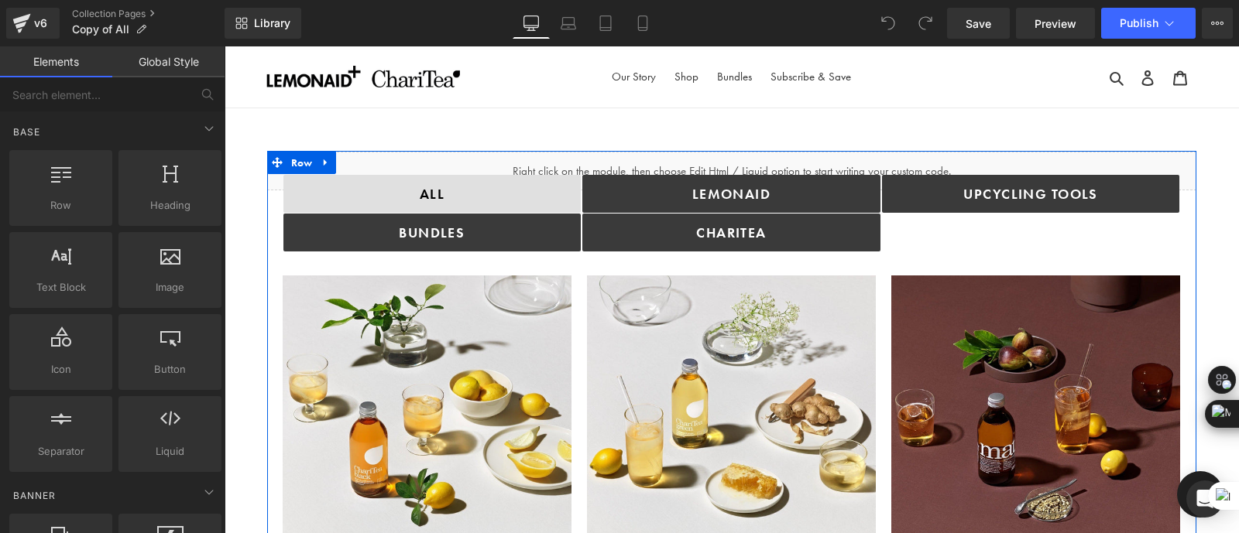
click at [746, 165] on icon at bounding box center [748, 164] width 8 height 8
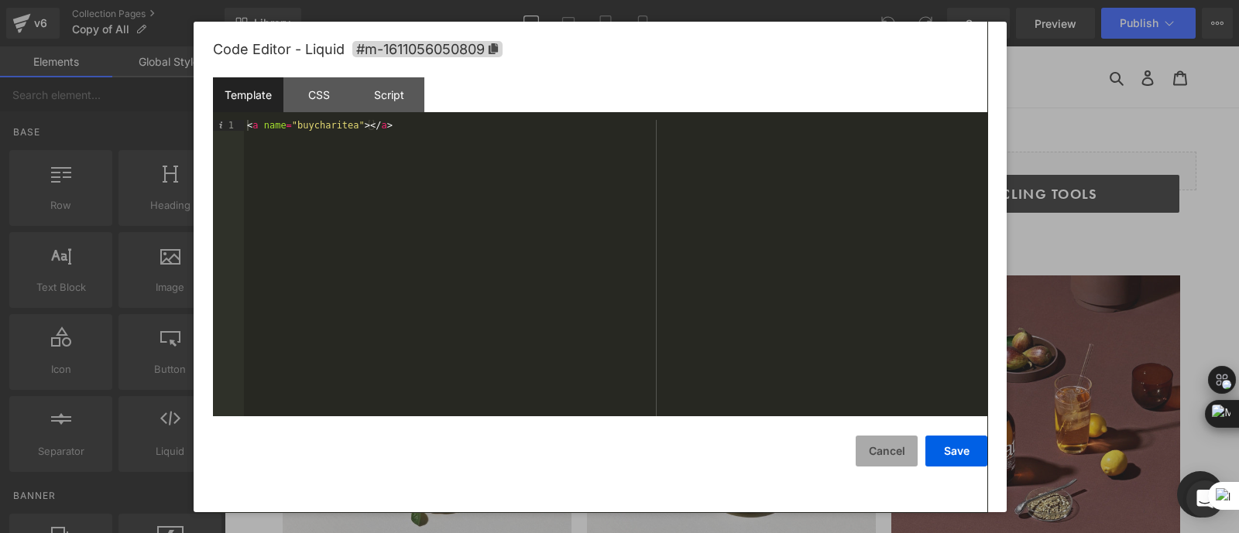
click at [886, 454] on button "Cancel" at bounding box center [886, 451] width 62 height 31
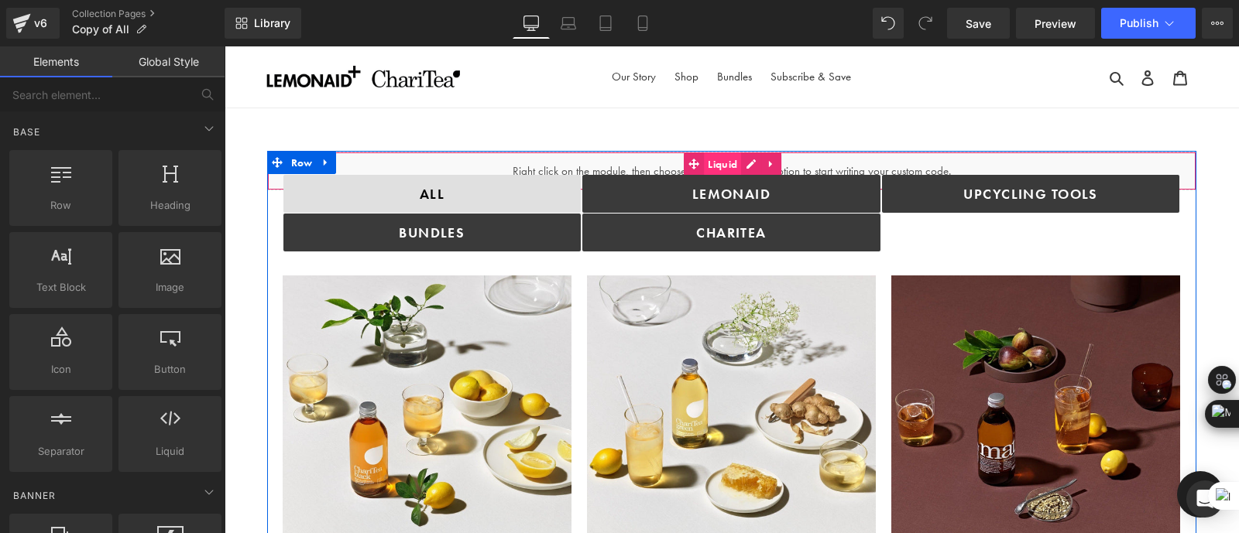
click at [707, 154] on span "Liquid" at bounding box center [722, 163] width 37 height 23
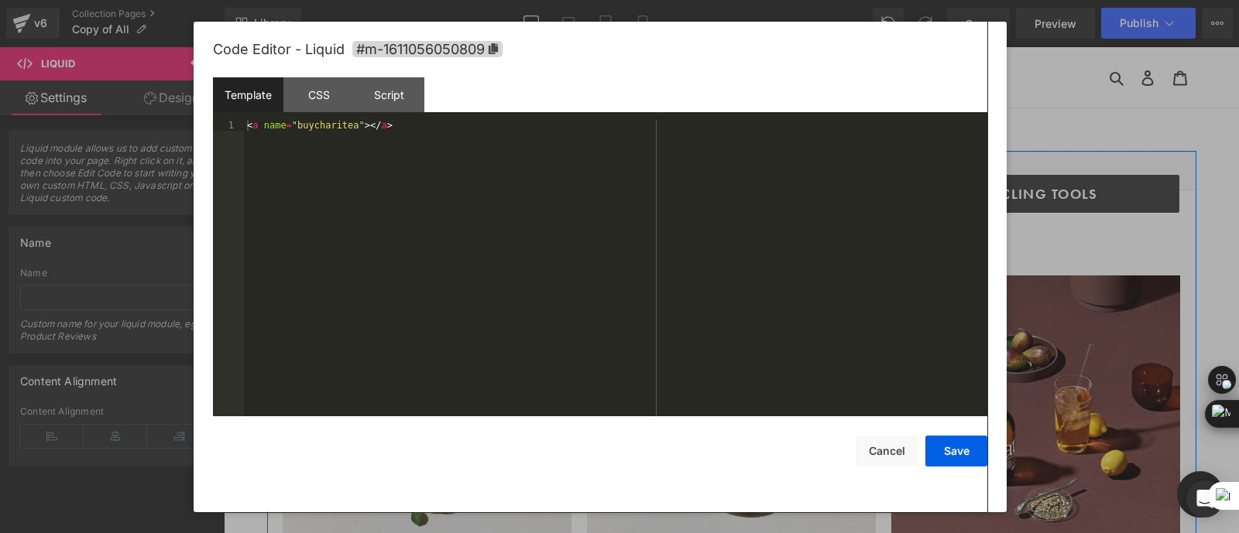
click at [747, 165] on icon at bounding box center [748, 164] width 8 height 8
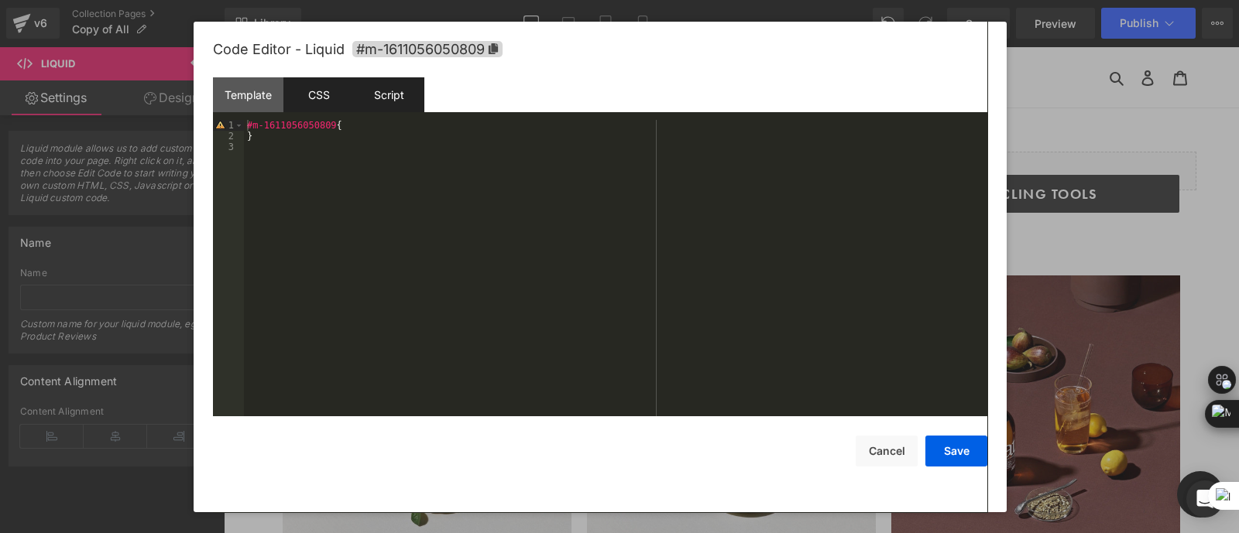
click at [413, 89] on div "Script" at bounding box center [389, 94] width 70 height 35
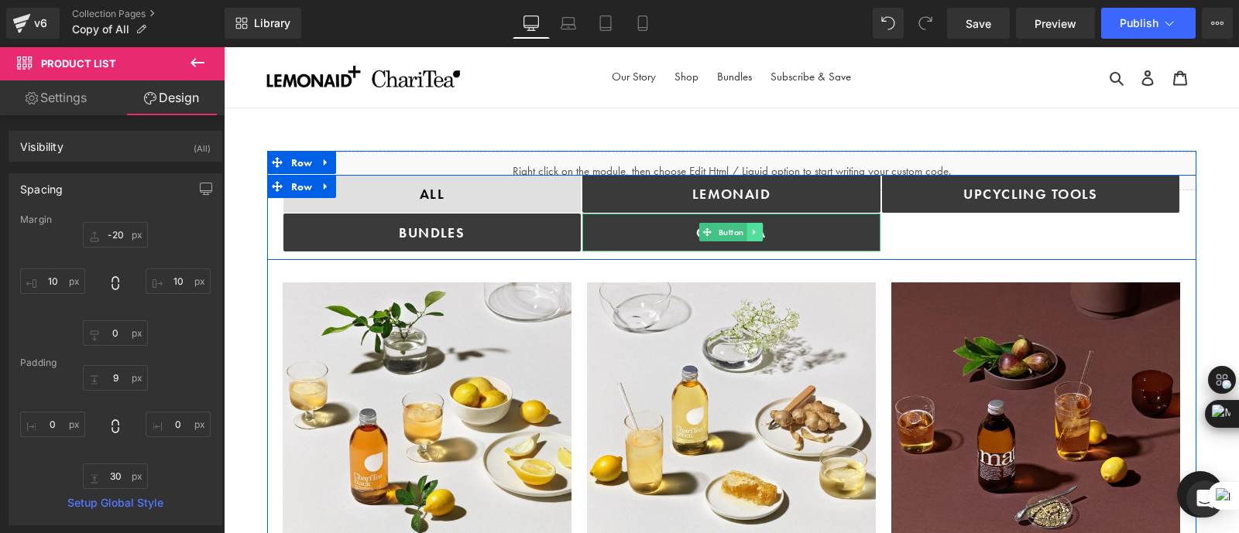
click at [752, 234] on icon at bounding box center [755, 232] width 9 height 9
click at [746, 232] on icon at bounding box center [746, 232] width 9 height 9
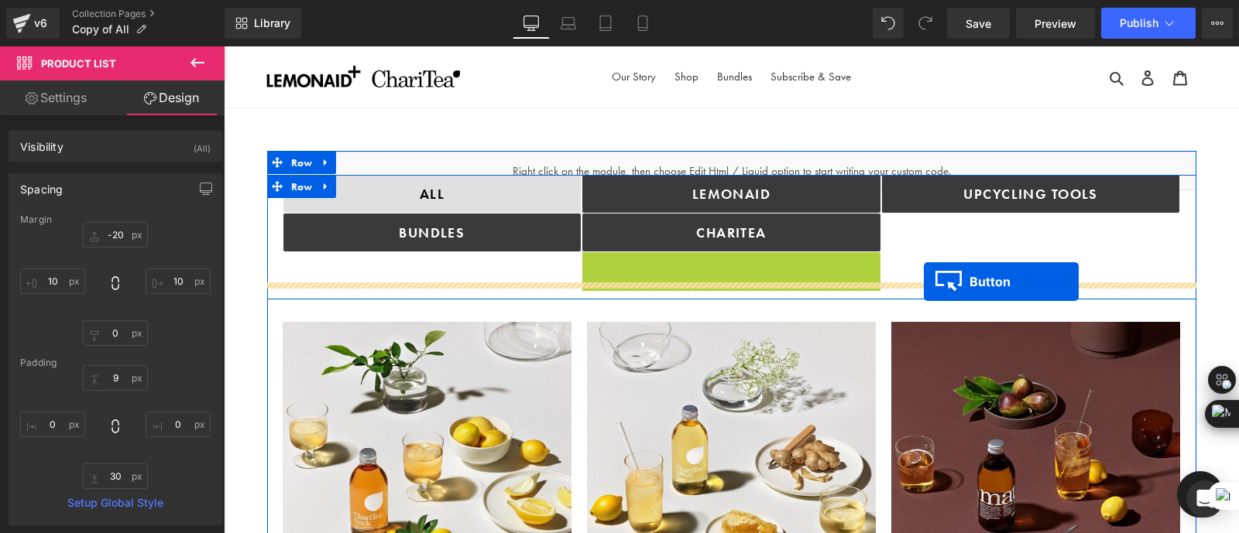
drag, startPoint x: 700, startPoint y: 272, endPoint x: 924, endPoint y: 279, distance: 223.8
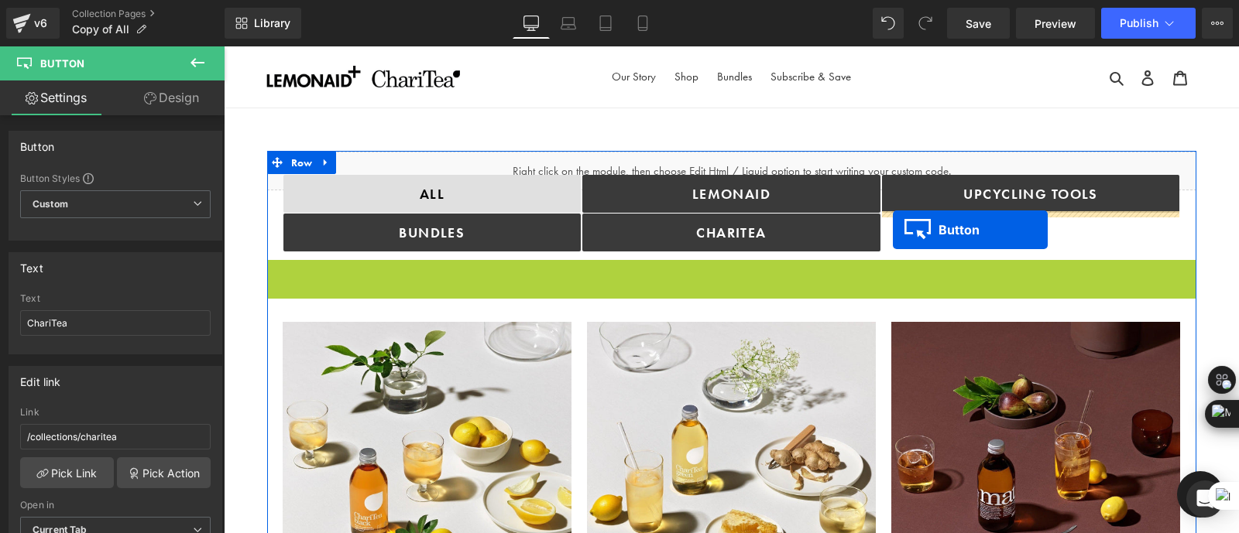
drag, startPoint x: 707, startPoint y: 276, endPoint x: 893, endPoint y: 231, distance: 191.1
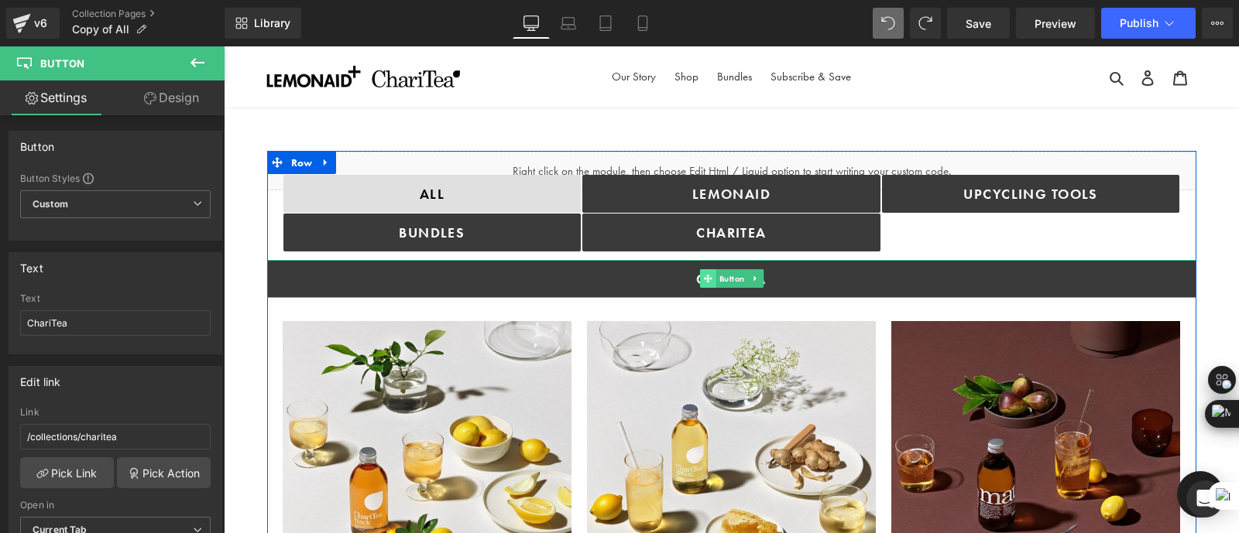
click at [706, 272] on span at bounding box center [707, 278] width 16 height 19
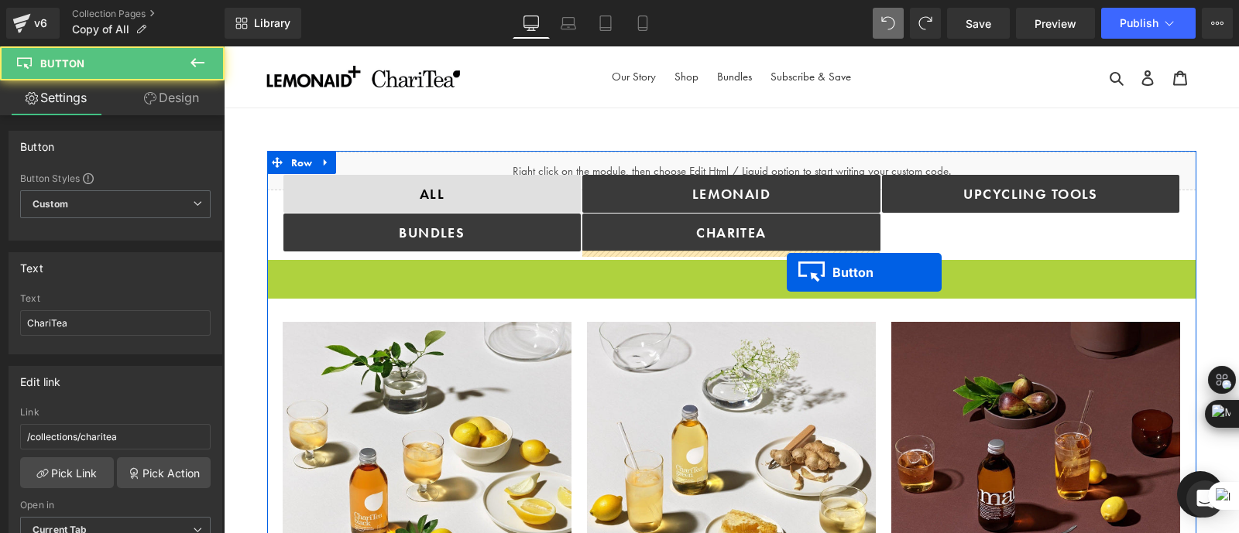
drag, startPoint x: 706, startPoint y: 272, endPoint x: 790, endPoint y: 269, distance: 84.5
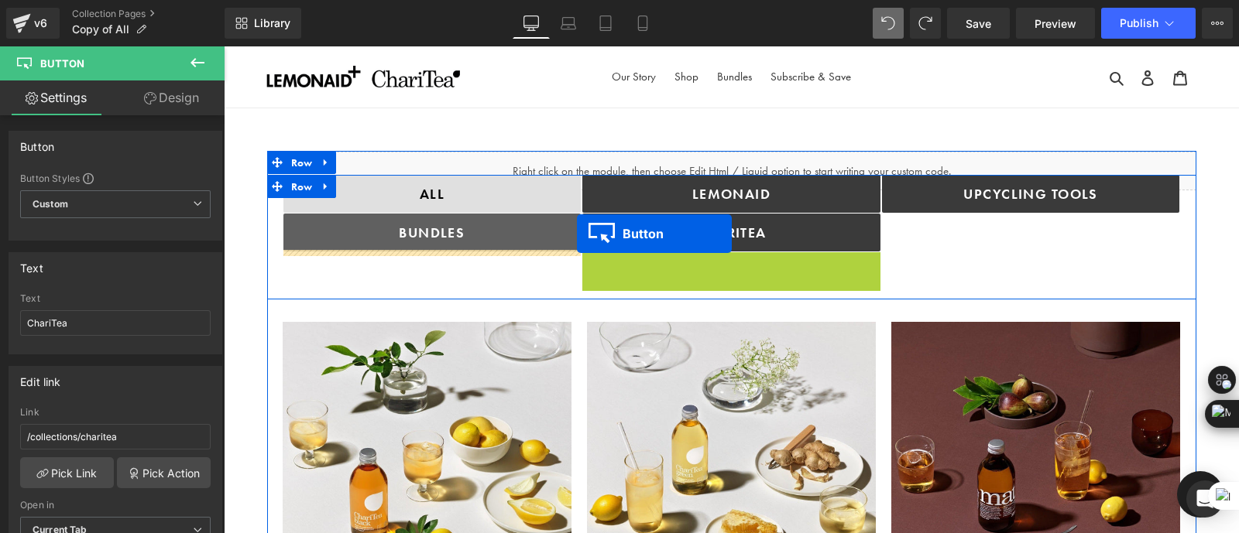
drag, startPoint x: 708, startPoint y: 269, endPoint x: 577, endPoint y: 234, distance: 135.6
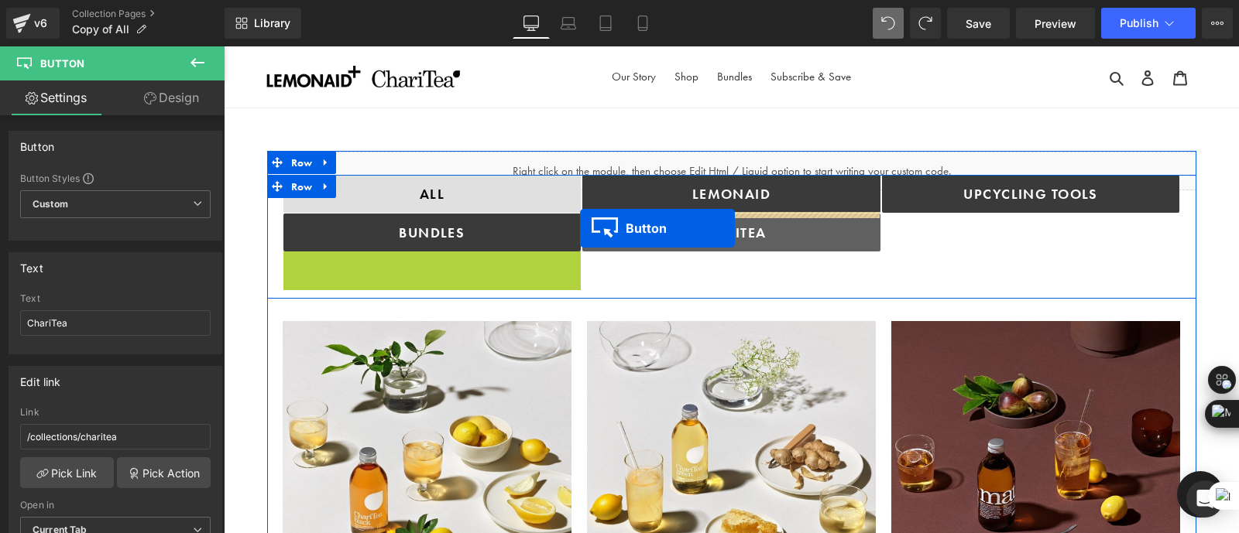
drag, startPoint x: 402, startPoint y: 269, endPoint x: 579, endPoint y: 228, distance: 182.0
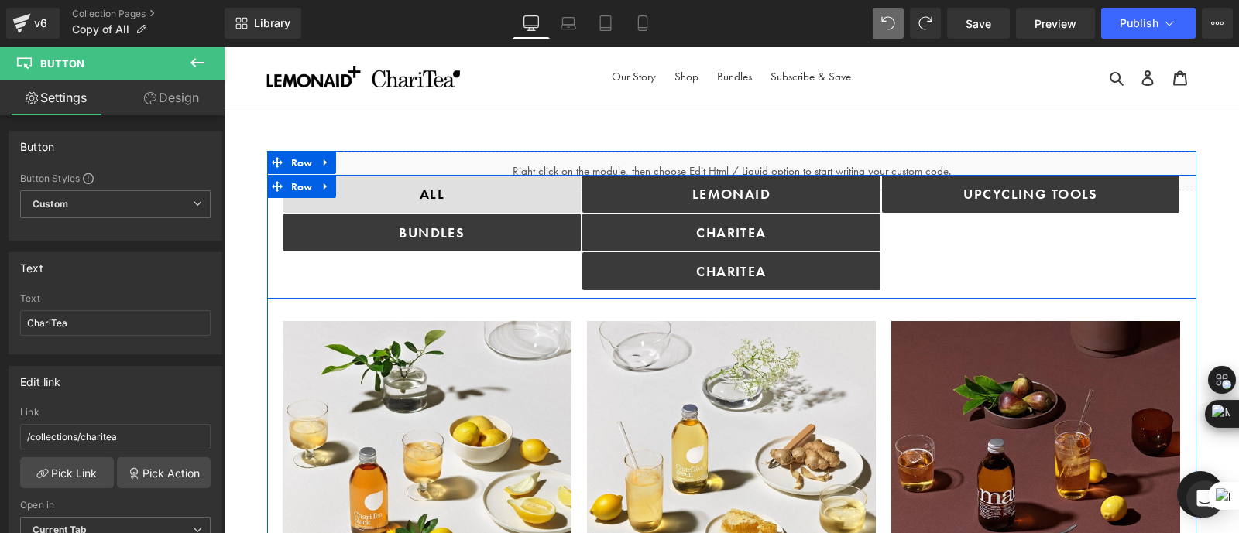
click at [917, 261] on div "Upcycling TOOLS Button" at bounding box center [1031, 233] width 300 height 116
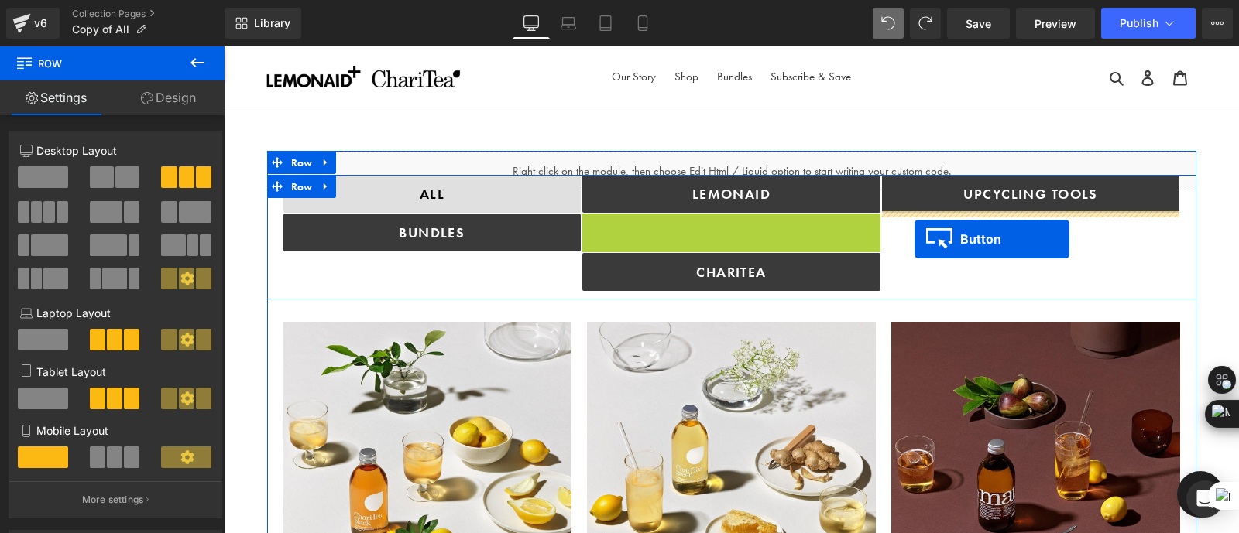
drag, startPoint x: 704, startPoint y: 233, endPoint x: 914, endPoint y: 239, distance: 210.6
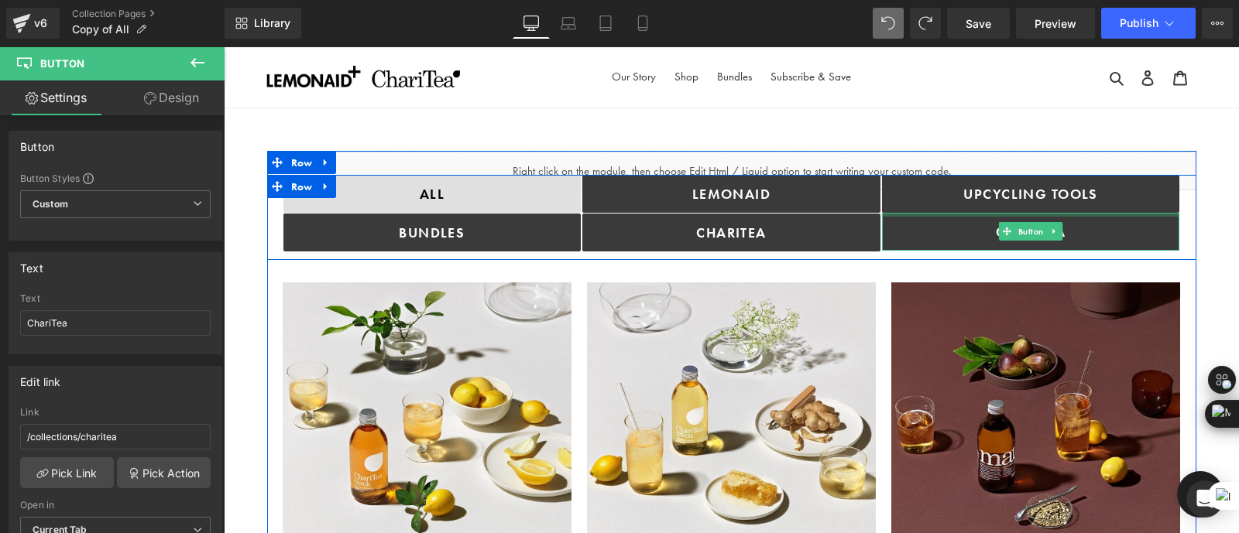
click at [971, 214] on div at bounding box center [1031, 215] width 298 height 4
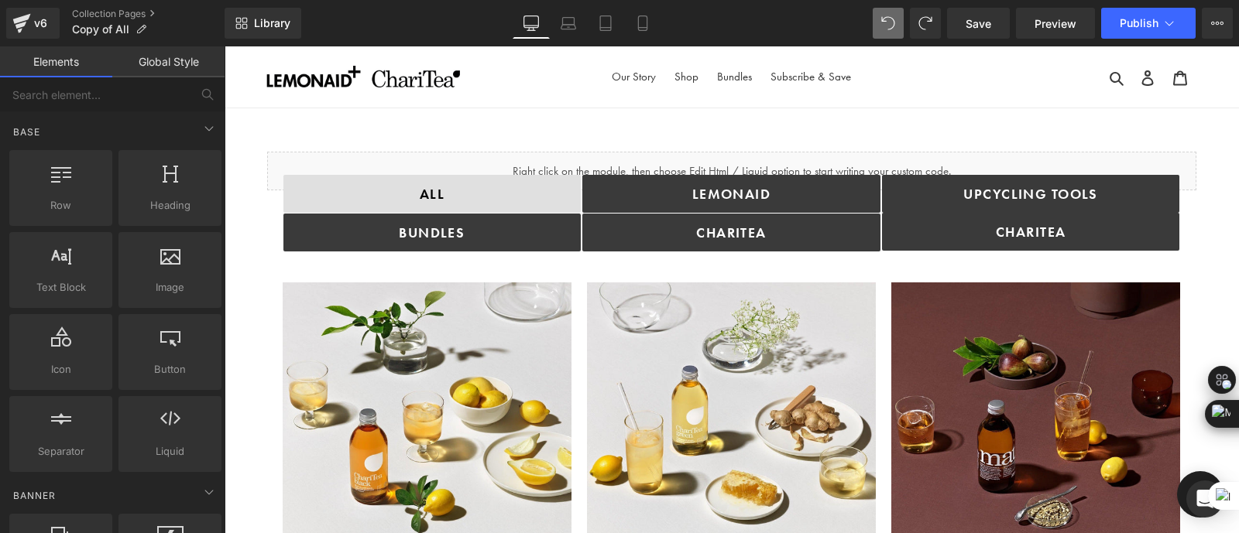
drag, startPoint x: 1228, startPoint y: 215, endPoint x: 1215, endPoint y: 216, distance: 14.0
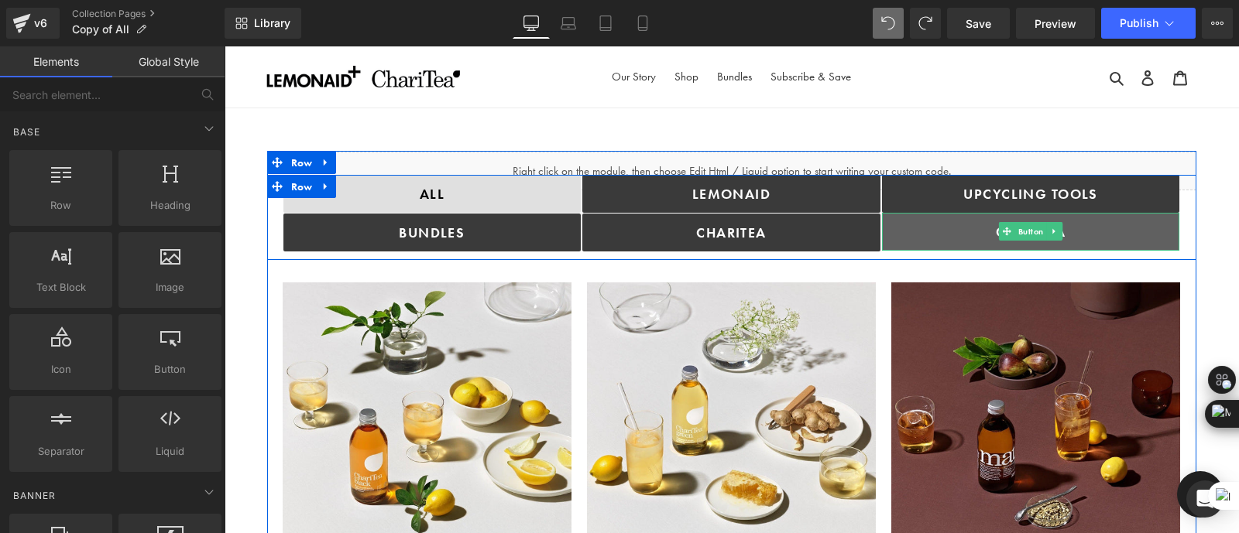
click at [932, 234] on link "ChariTea" at bounding box center [1031, 232] width 298 height 38
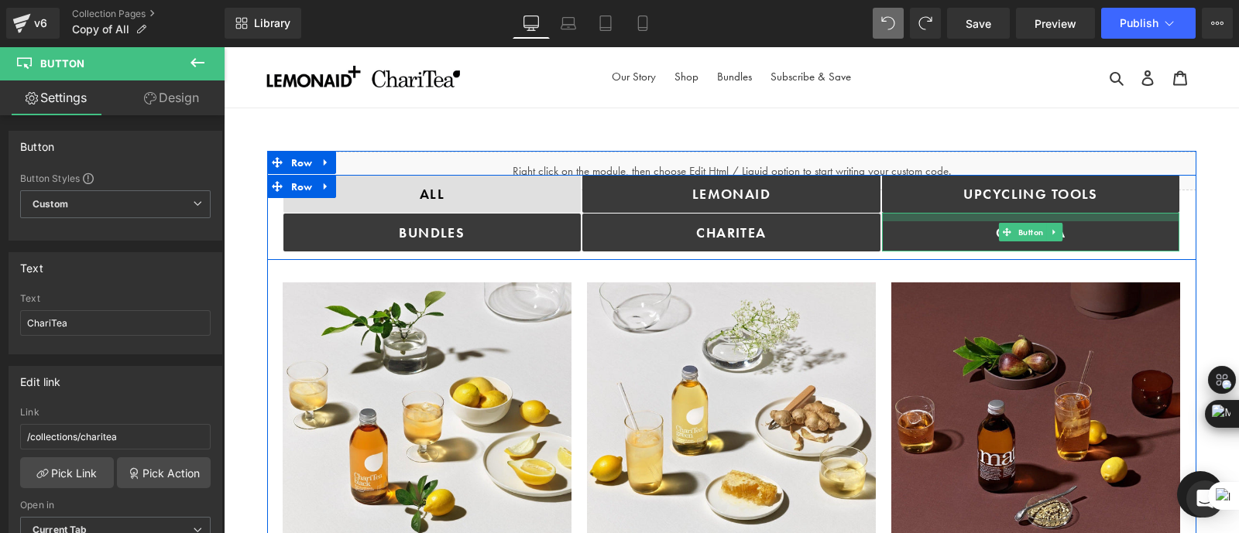
click at [915, 213] on div at bounding box center [1031, 217] width 298 height 9
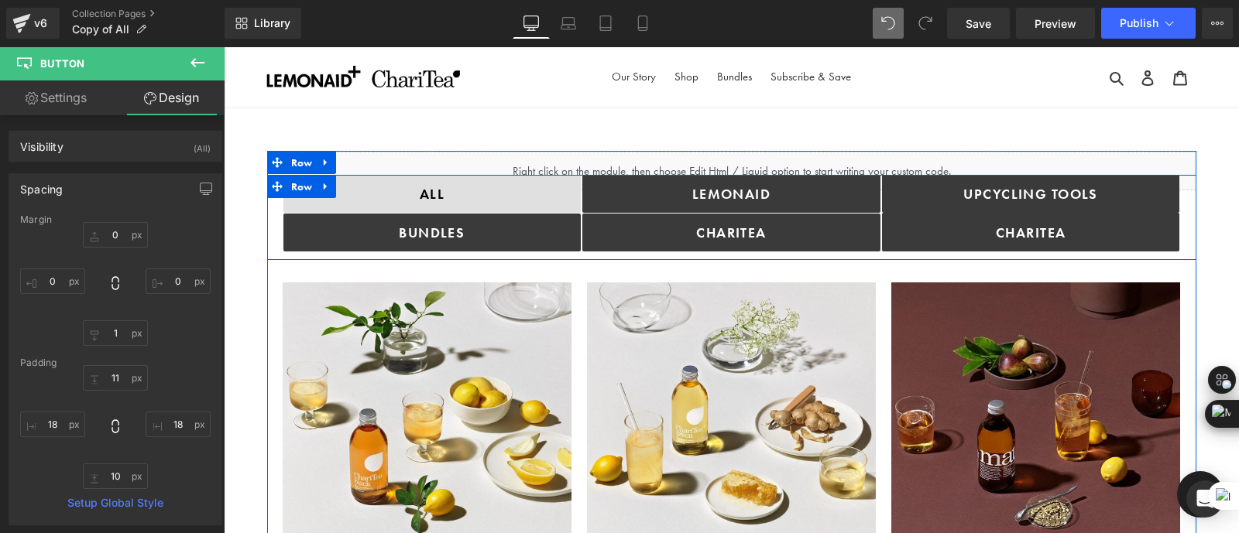
click at [224, 46] on div at bounding box center [224, 46] width 0 height 0
type input "11px"
click at [897, 214] on div at bounding box center [1031, 217] width 298 height 9
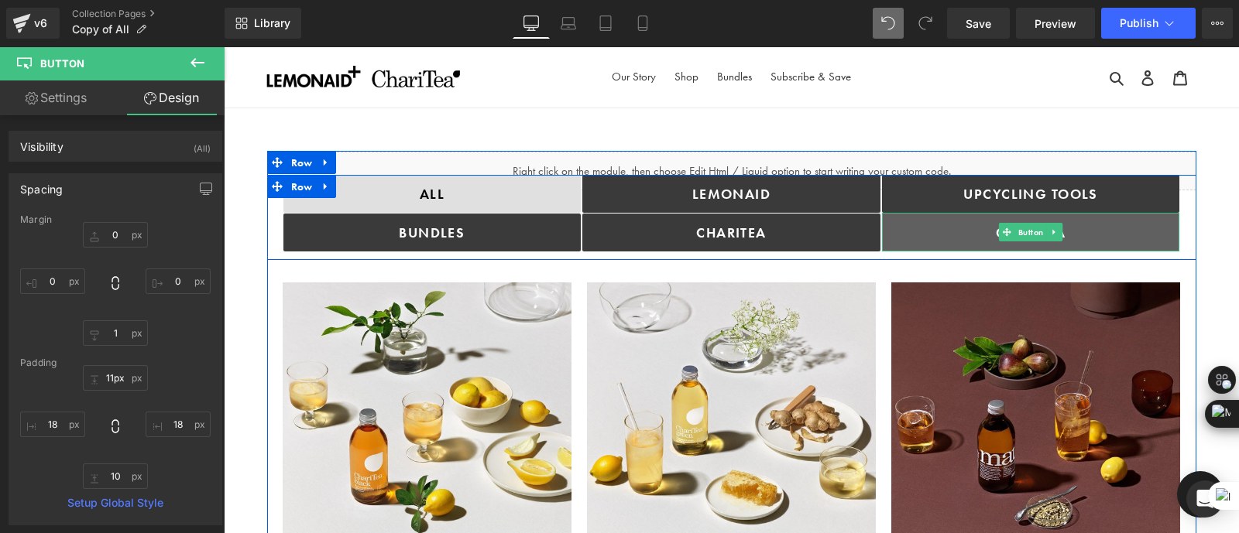
click at [1088, 236] on link "ChariTea" at bounding box center [1031, 232] width 298 height 39
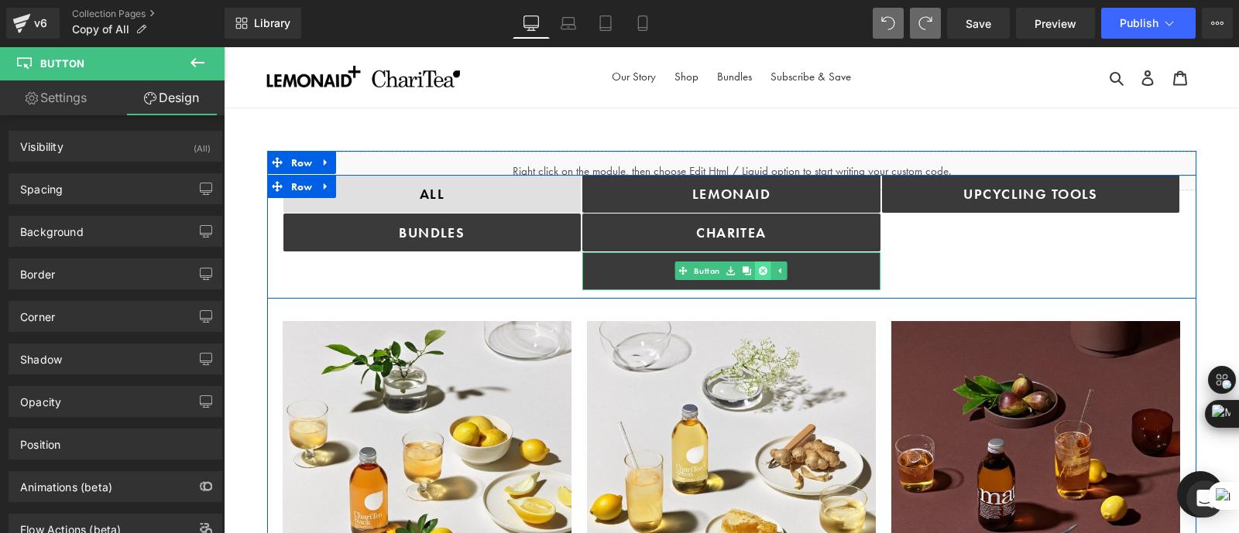
click at [762, 266] on icon at bounding box center [763, 270] width 9 height 9
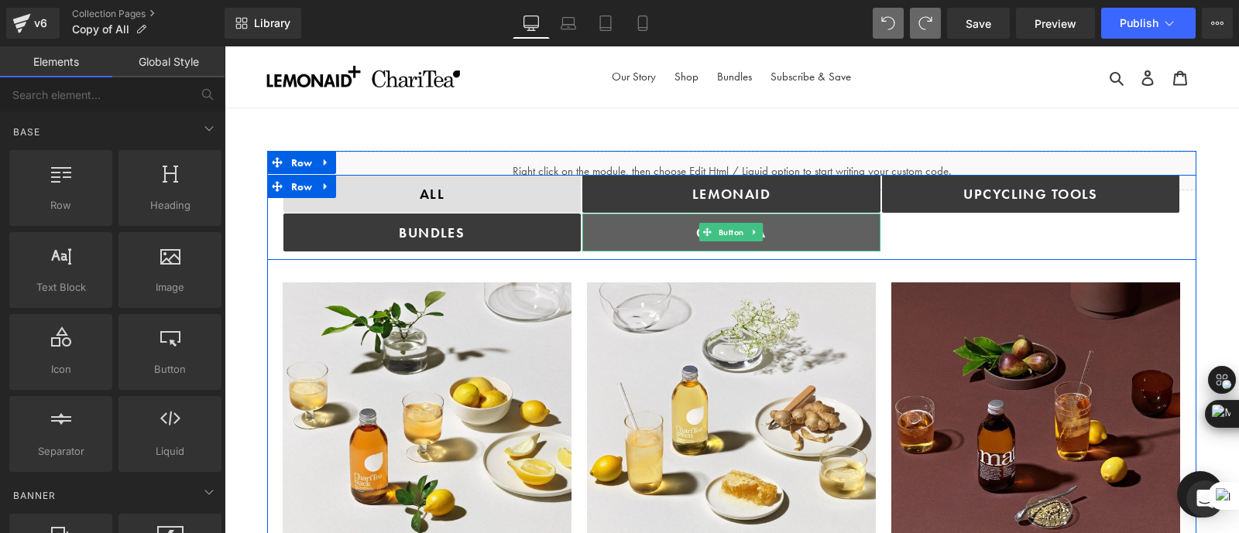
click at [862, 228] on link "ChariTea" at bounding box center [731, 233] width 298 height 38
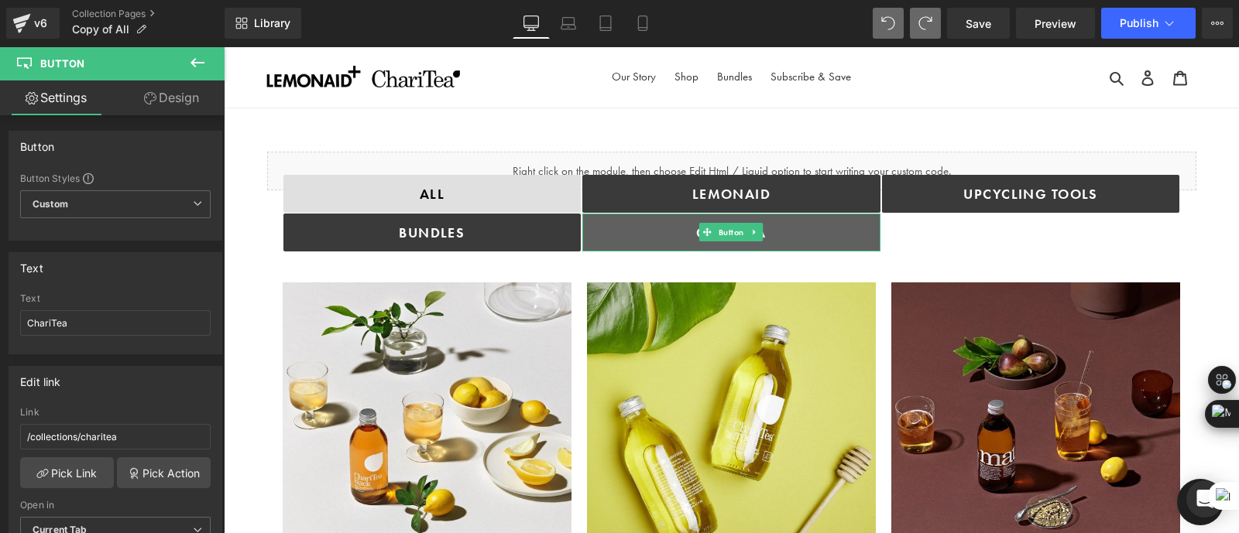
drag, startPoint x: 1044, startPoint y: 413, endPoint x: 821, endPoint y: 366, distance: 228.5
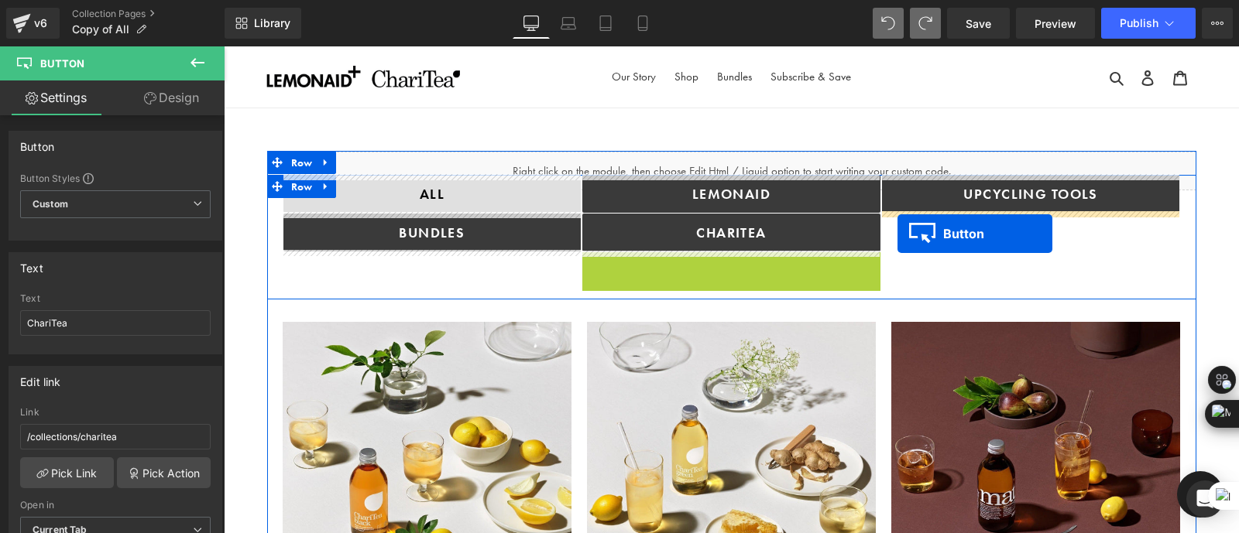
drag, startPoint x: 704, startPoint y: 269, endPoint x: 897, endPoint y: 234, distance: 196.0
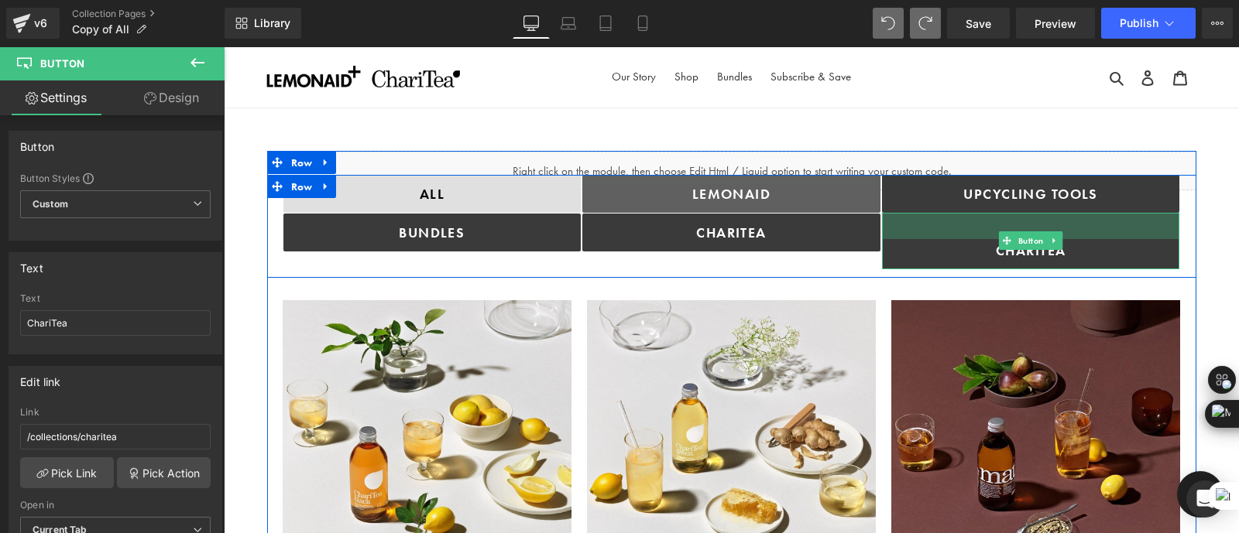
drag, startPoint x: 908, startPoint y: 214, endPoint x: 858, endPoint y: 188, distance: 56.8
click at [913, 234] on div "34px" at bounding box center [1031, 226] width 298 height 26
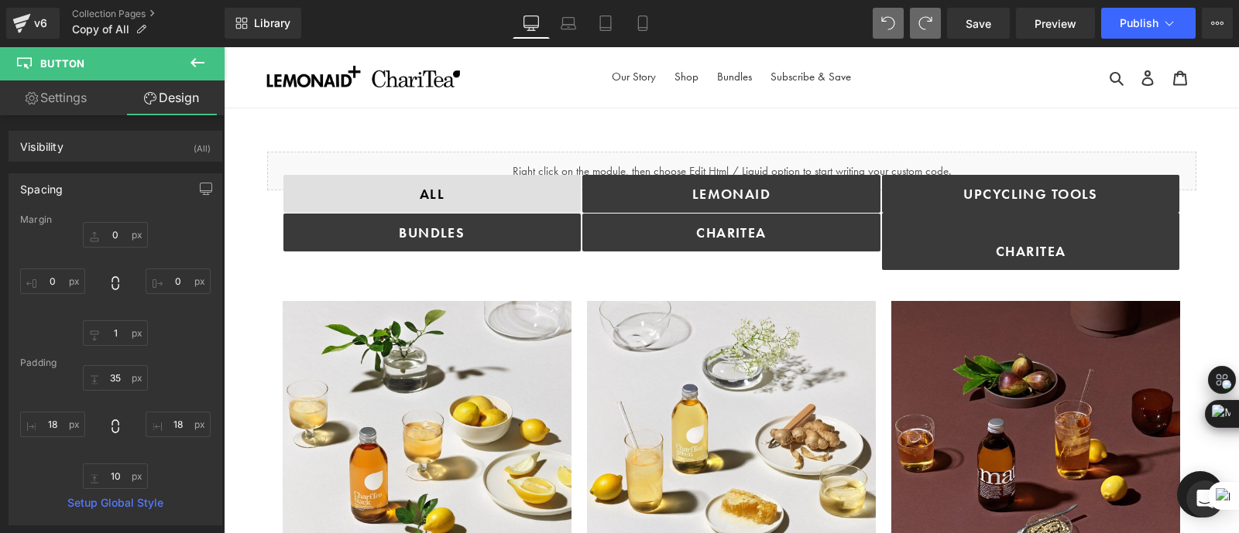
type input "0"
type input "1"
type input "0"
type input "35"
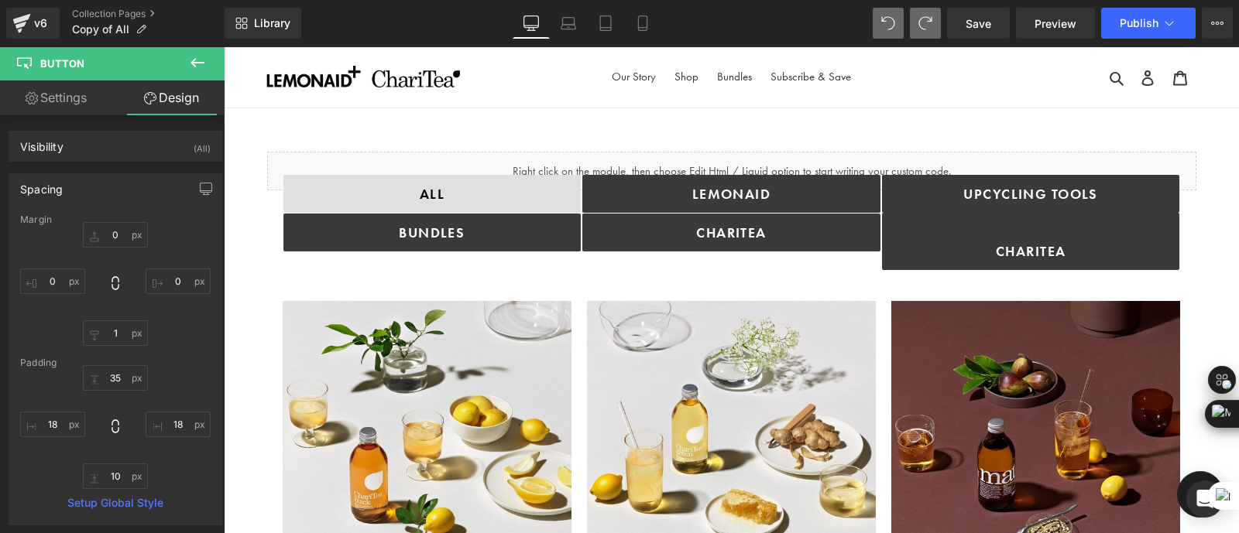
type input "18"
type input "10"
type input "18"
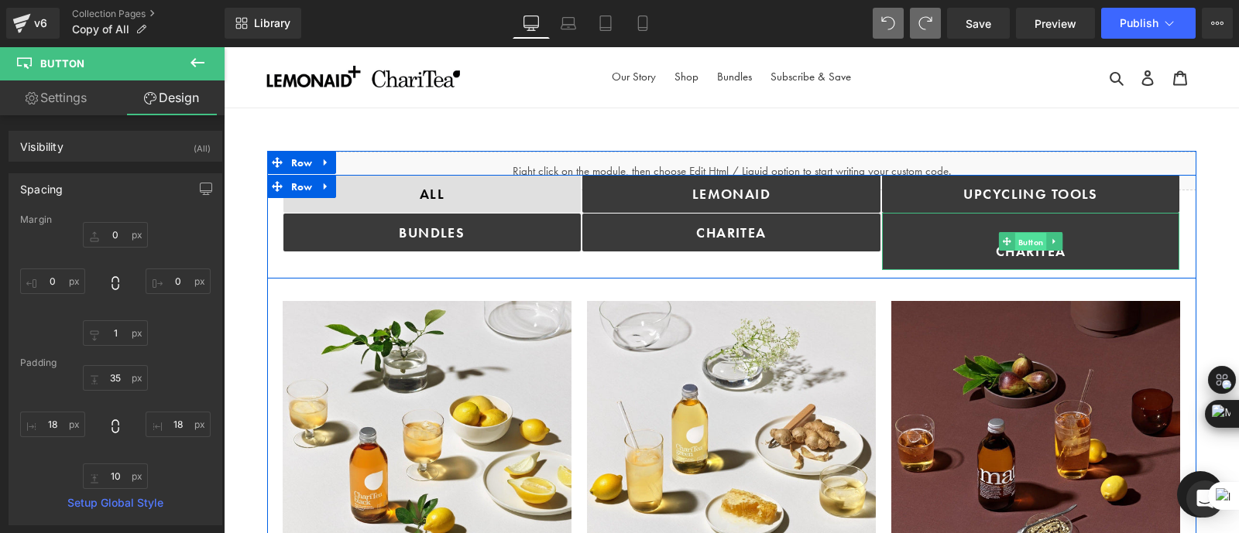
click at [1030, 242] on span "Button" at bounding box center [1031, 241] width 32 height 19
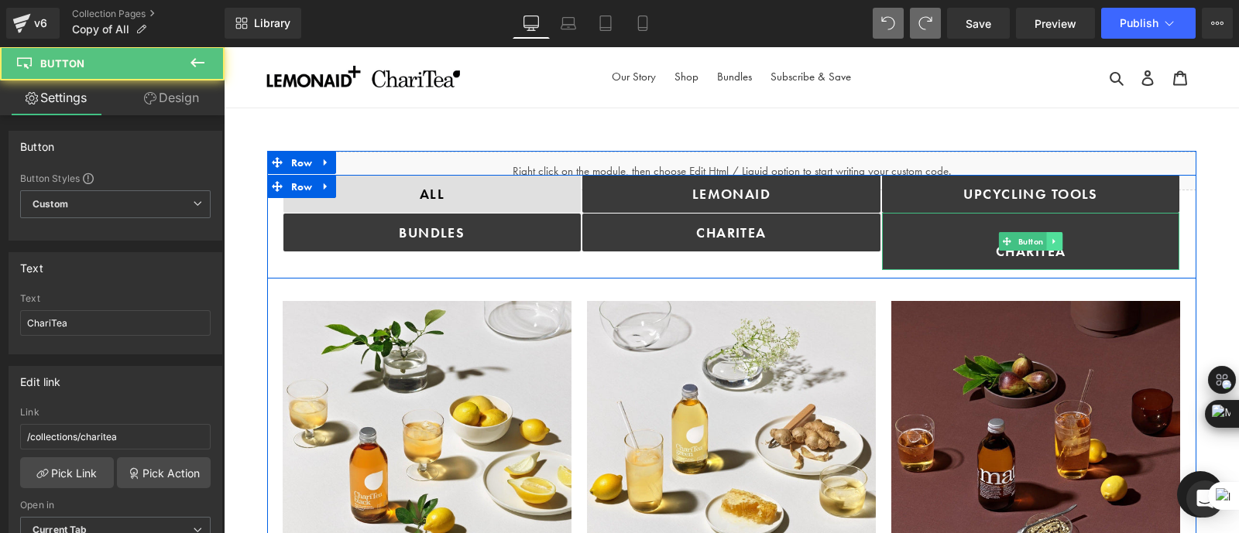
click at [1055, 238] on icon at bounding box center [1054, 241] width 9 height 9
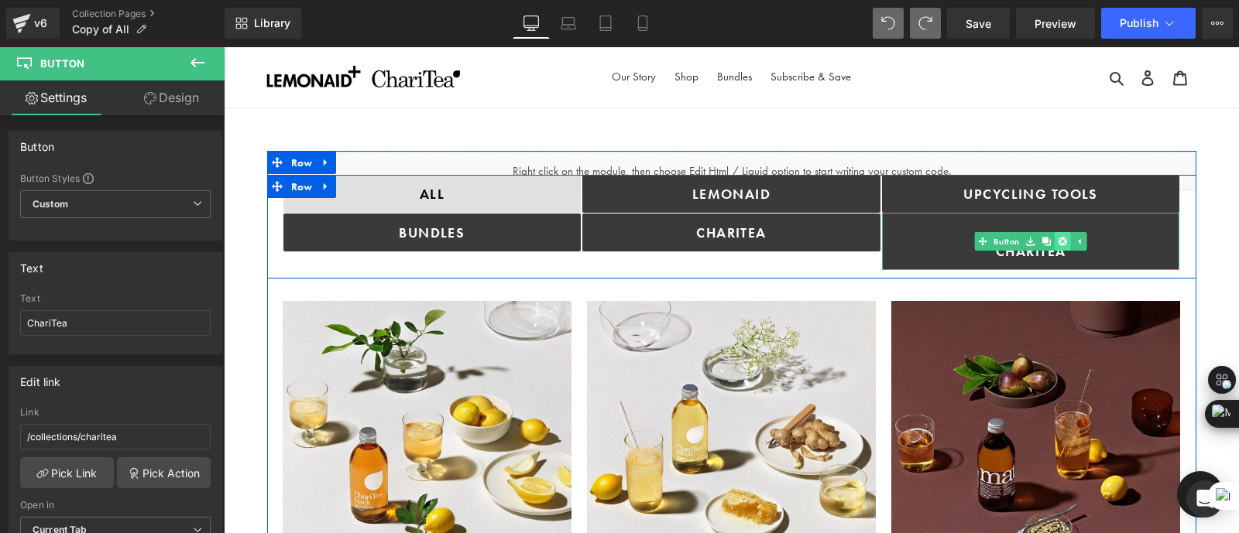
click at [1061, 245] on link at bounding box center [1062, 241] width 16 height 19
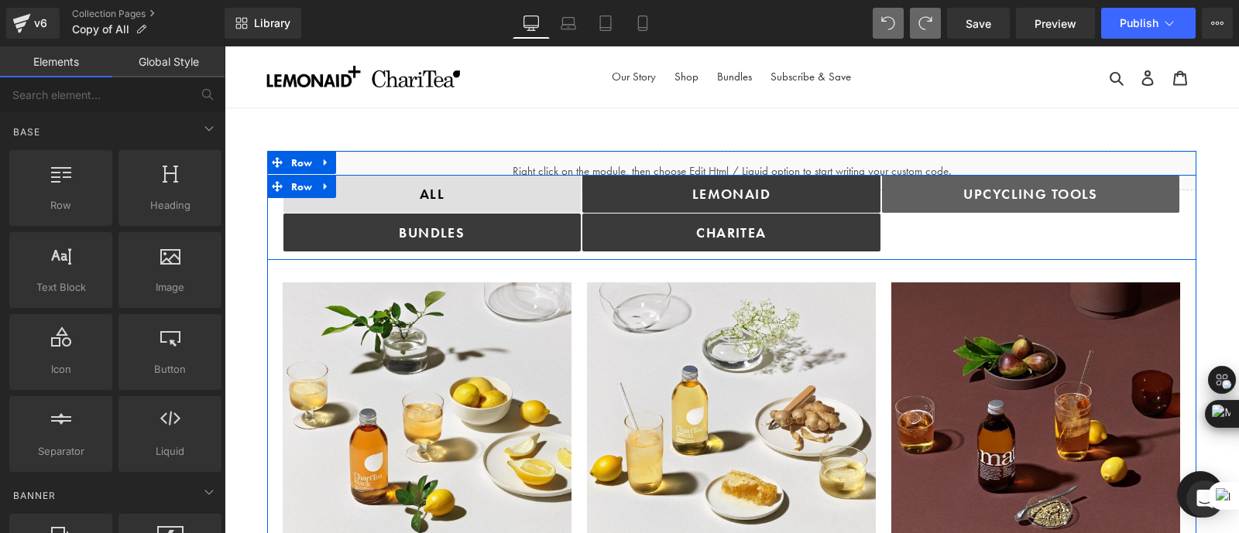
click at [1164, 194] on link "Upcycling TOOLS" at bounding box center [1031, 194] width 298 height 38
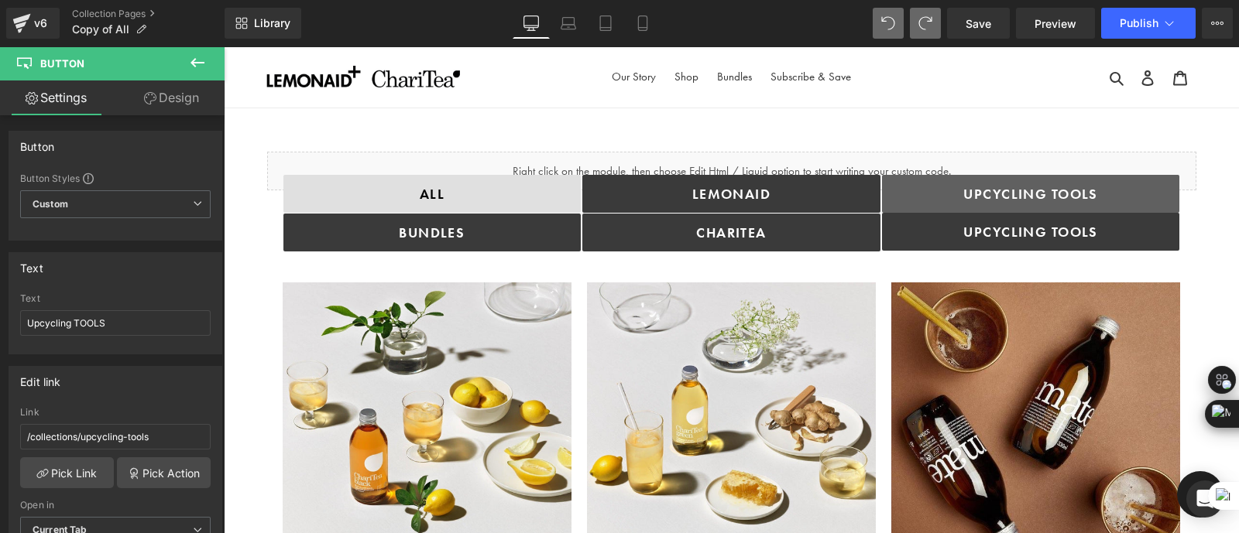
drag, startPoint x: 1308, startPoint y: 390, endPoint x: 1085, endPoint y: 344, distance: 228.5
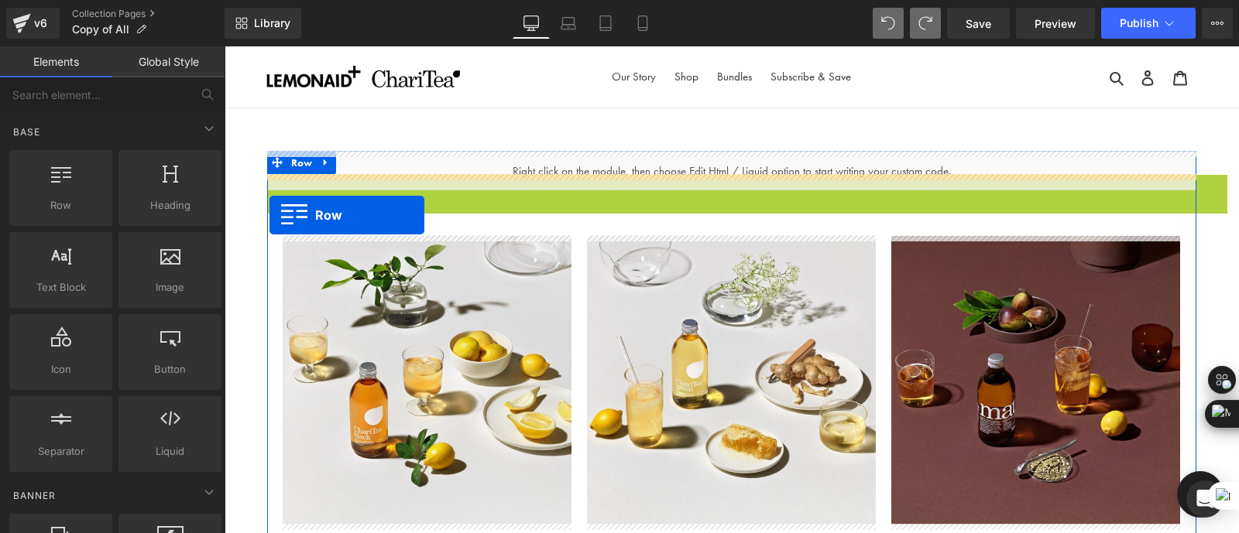
drag, startPoint x: 272, startPoint y: 183, endPoint x: 269, endPoint y: 215, distance: 31.8
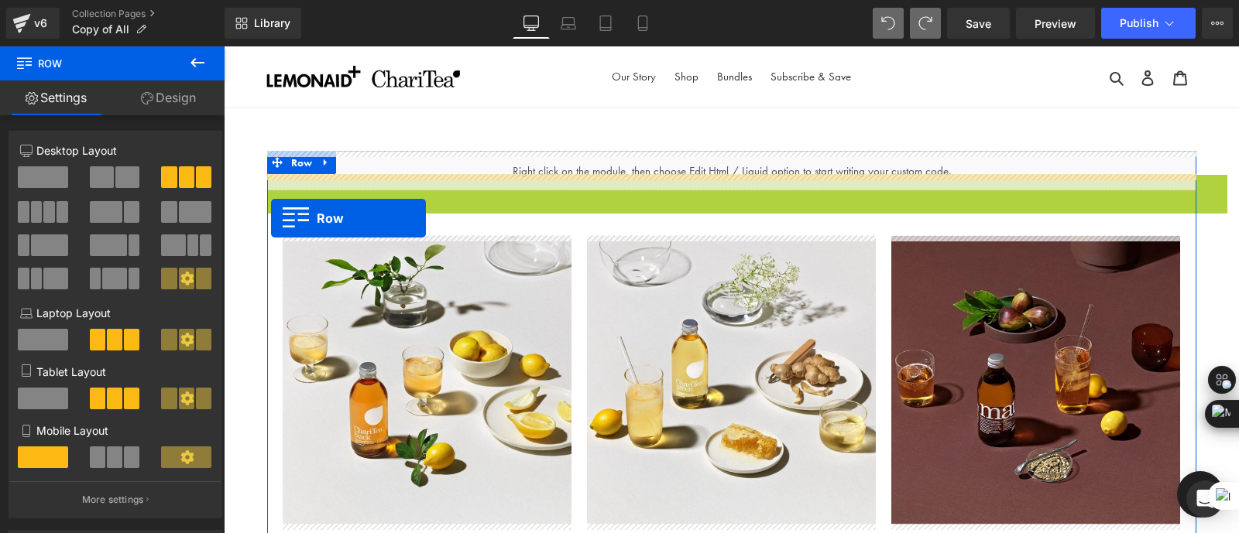
drag, startPoint x: 274, startPoint y: 187, endPoint x: 271, endPoint y: 218, distance: 31.9
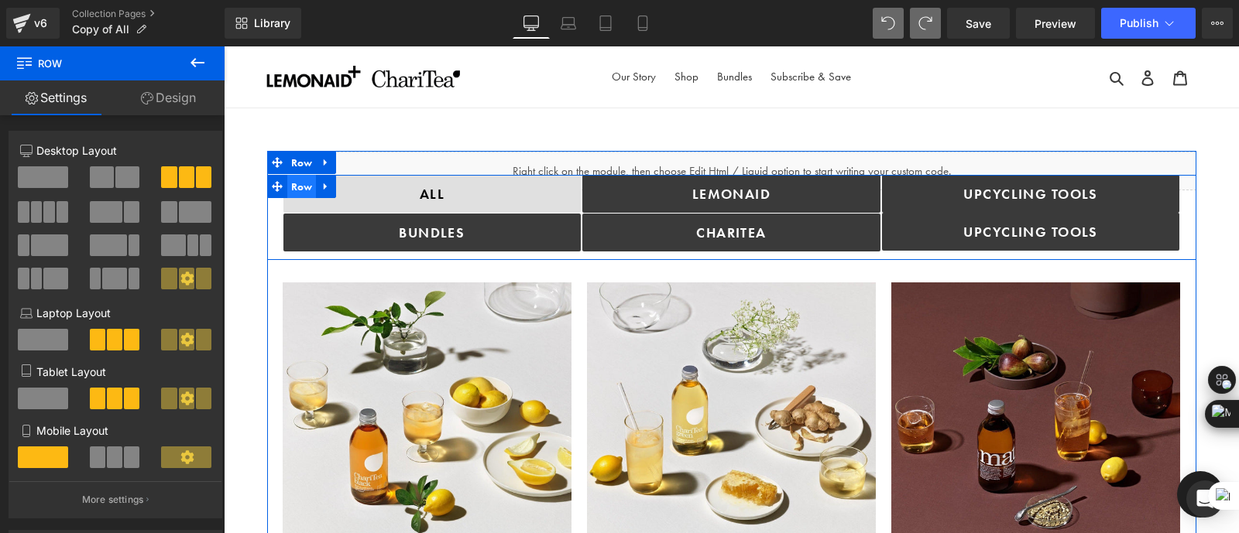
click at [303, 185] on span "Row" at bounding box center [301, 186] width 29 height 23
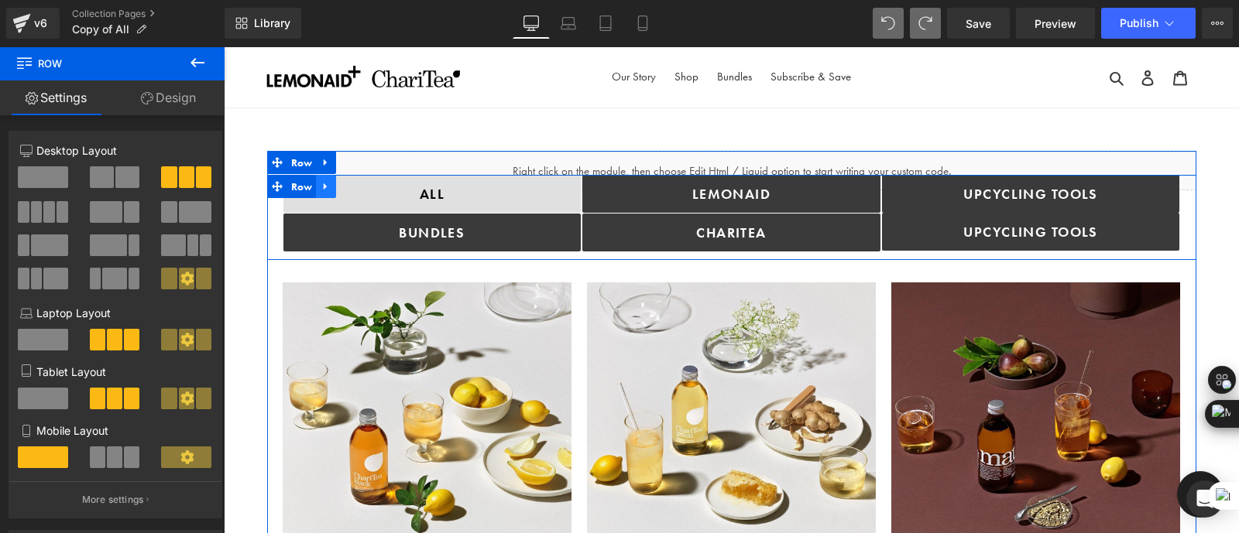
click at [324, 185] on icon at bounding box center [325, 186] width 11 height 12
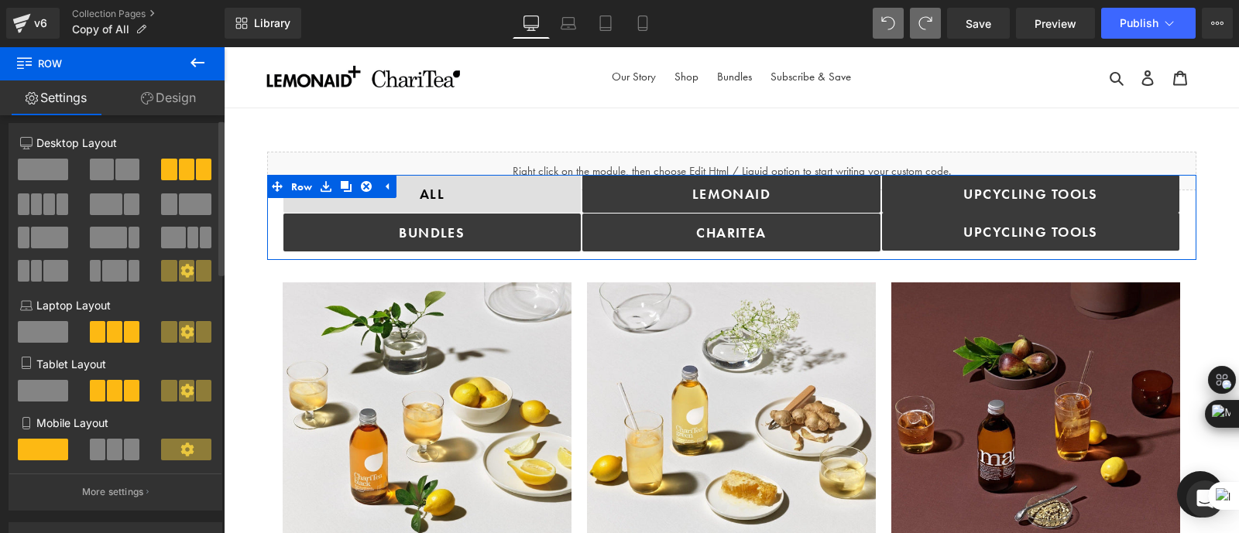
scroll to position [9, 0]
click at [173, 172] on button at bounding box center [187, 168] width 52 height 22
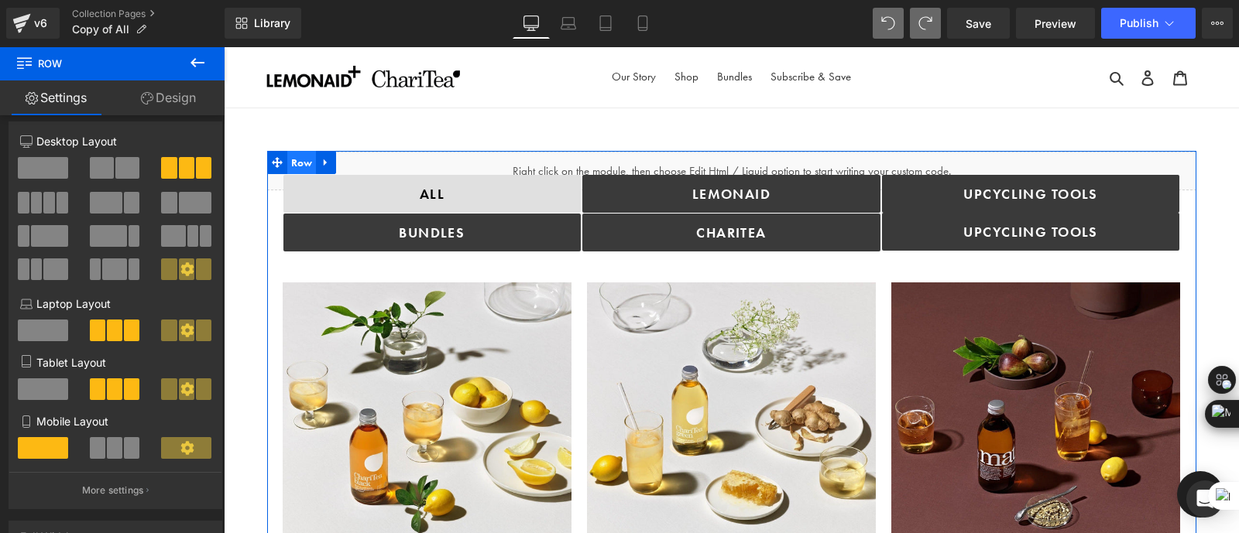
click at [296, 159] on span "Row" at bounding box center [301, 162] width 29 height 23
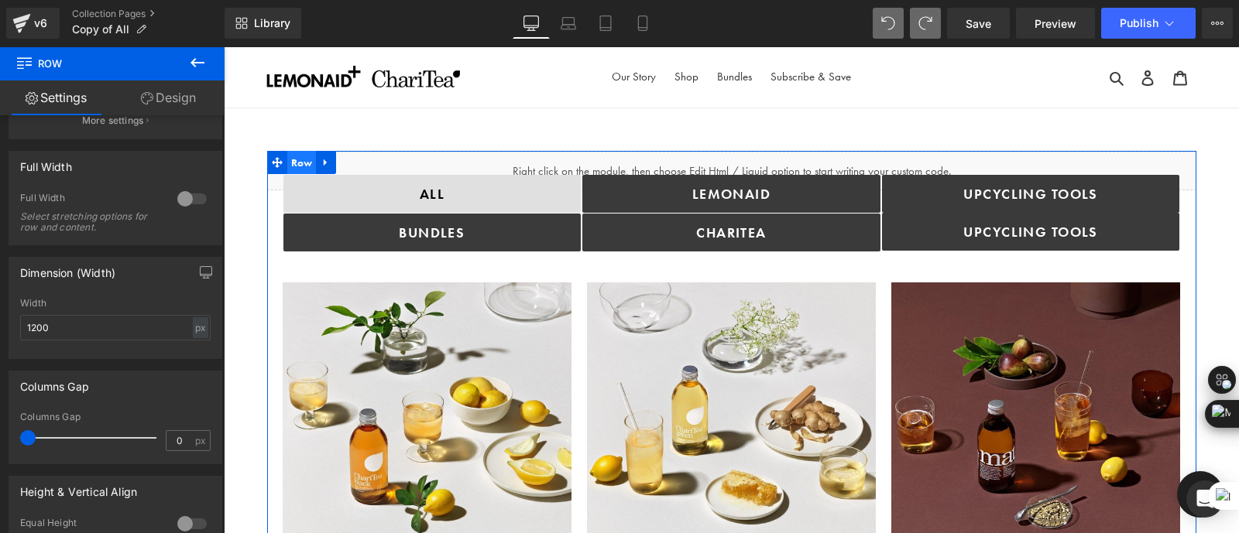
scroll to position [206, 0]
click at [177, 197] on div at bounding box center [191, 199] width 37 height 25
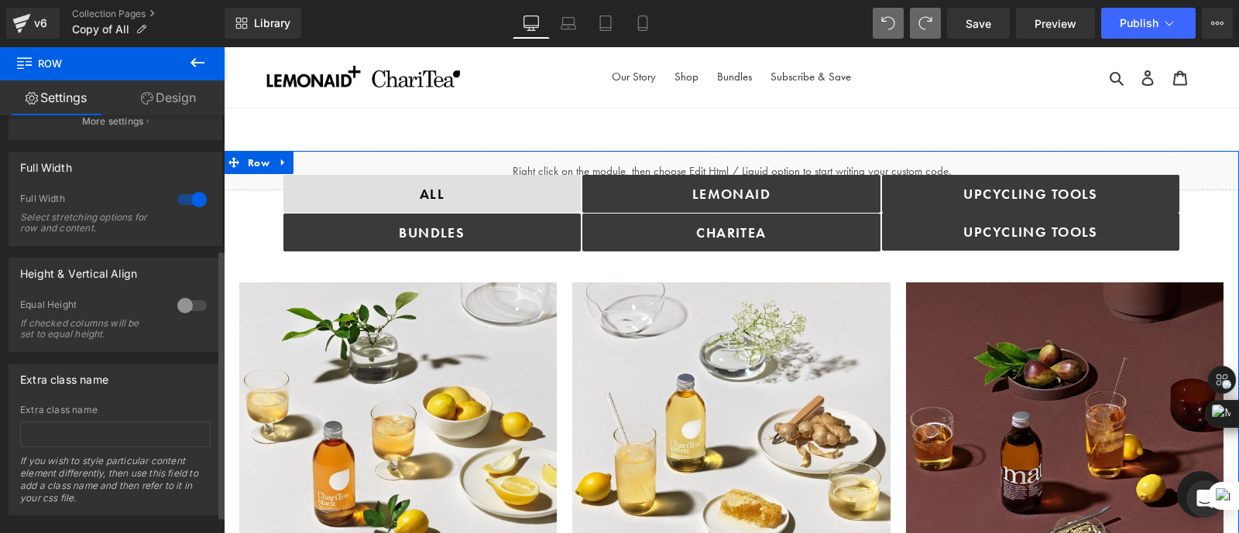
click at [177, 197] on div at bounding box center [191, 199] width 37 height 25
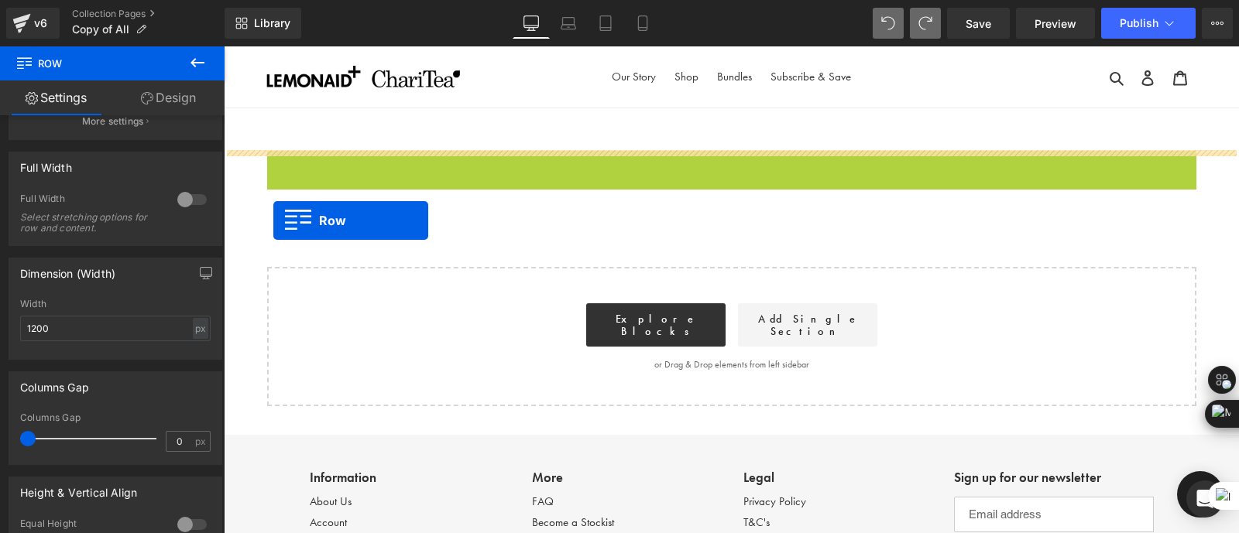
drag, startPoint x: 273, startPoint y: 166, endPoint x: 273, endPoint y: 221, distance: 54.2
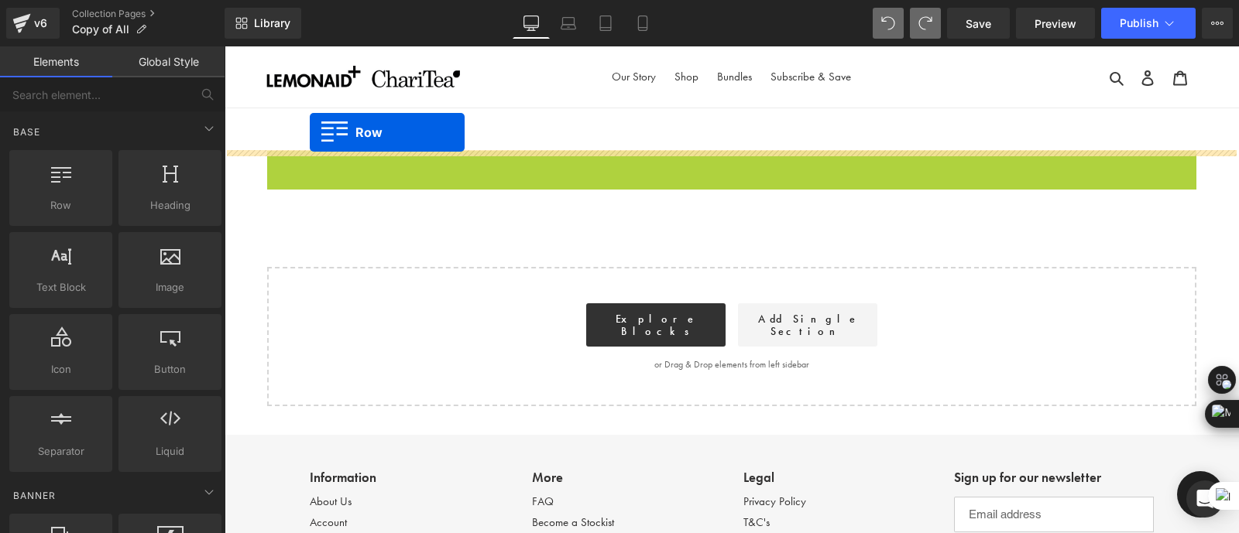
drag, startPoint x: 274, startPoint y: 160, endPoint x: 308, endPoint y: 132, distance: 44.0
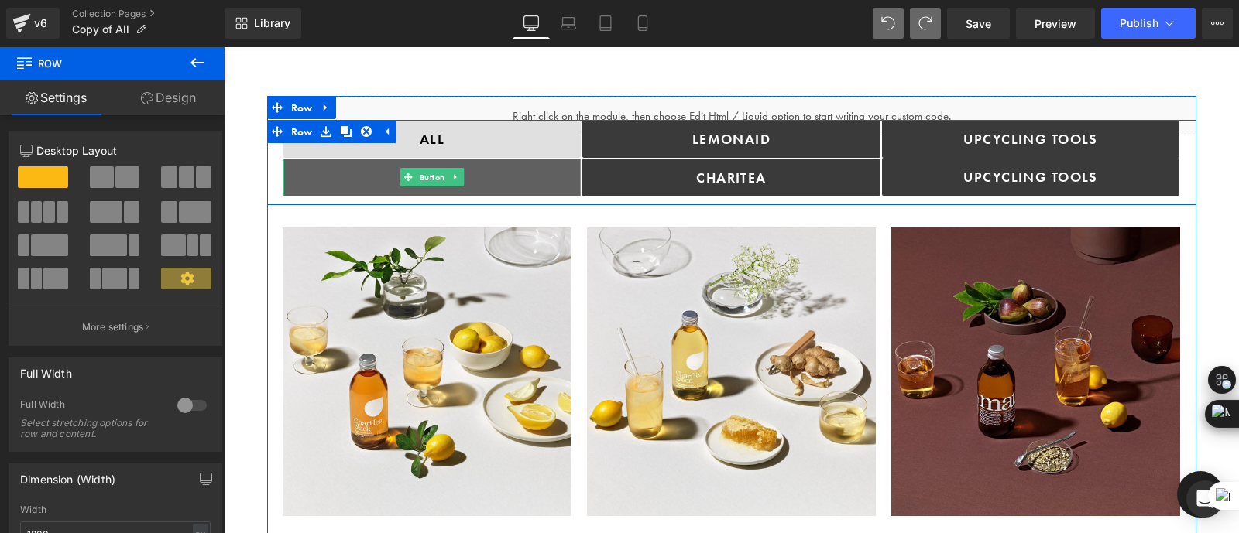
scroll to position [0, 0]
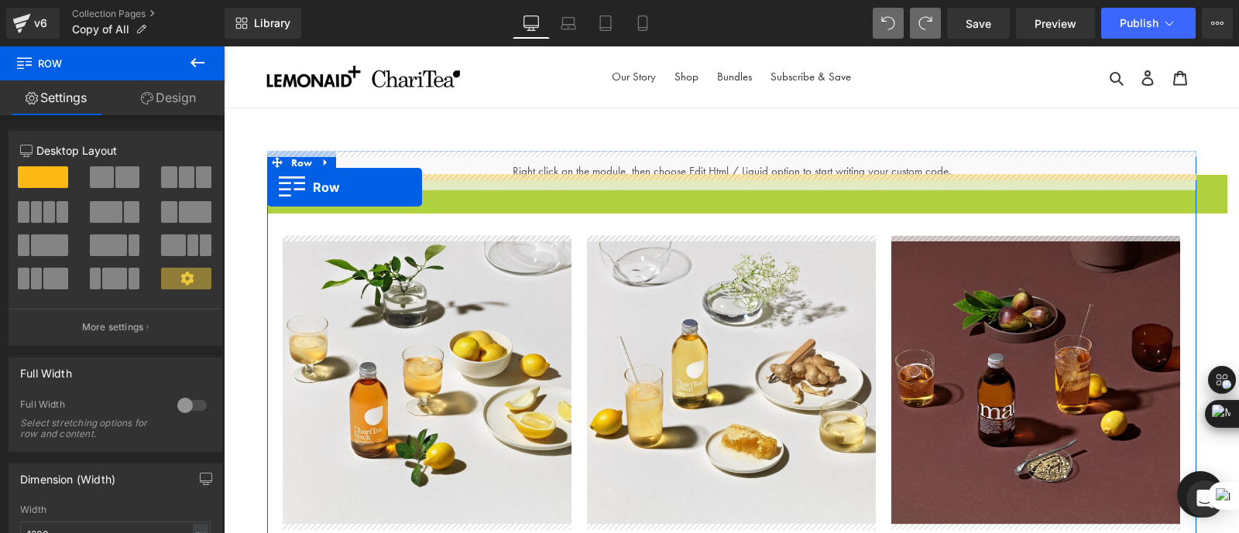
drag, startPoint x: 276, startPoint y: 185, endPoint x: 267, endPoint y: 187, distance: 8.8
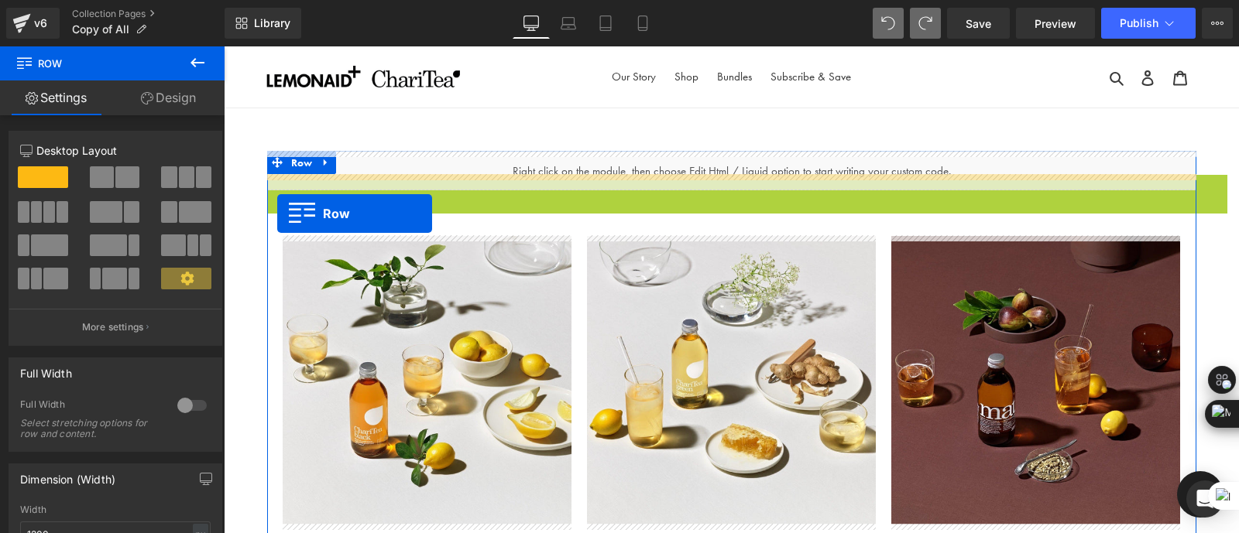
drag, startPoint x: 276, startPoint y: 187, endPoint x: 277, endPoint y: 213, distance: 25.6
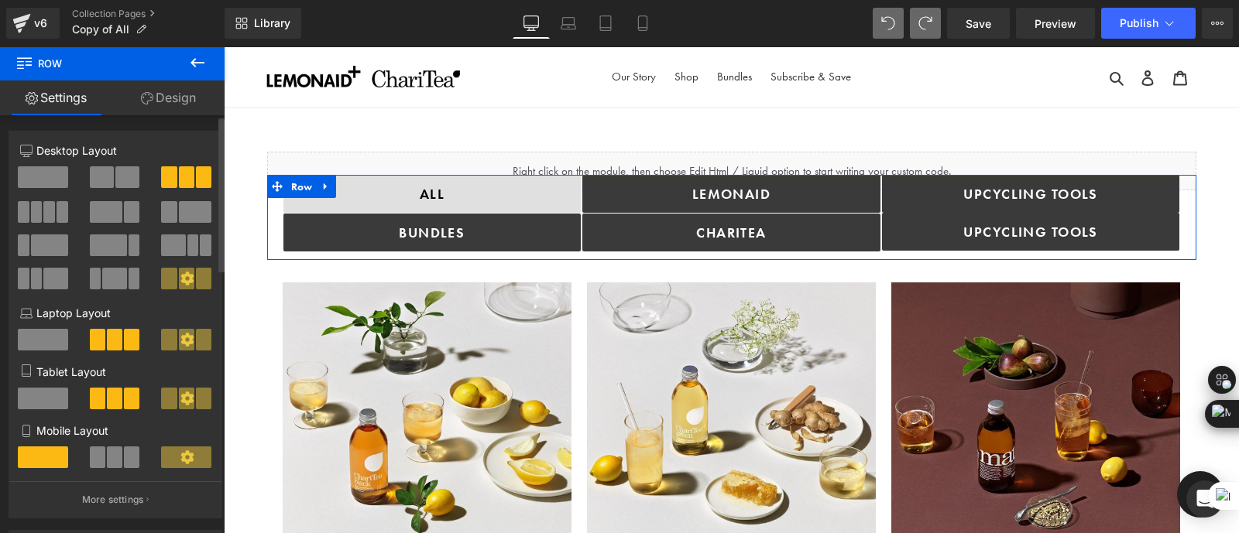
click at [196, 176] on span at bounding box center [203, 177] width 15 height 22
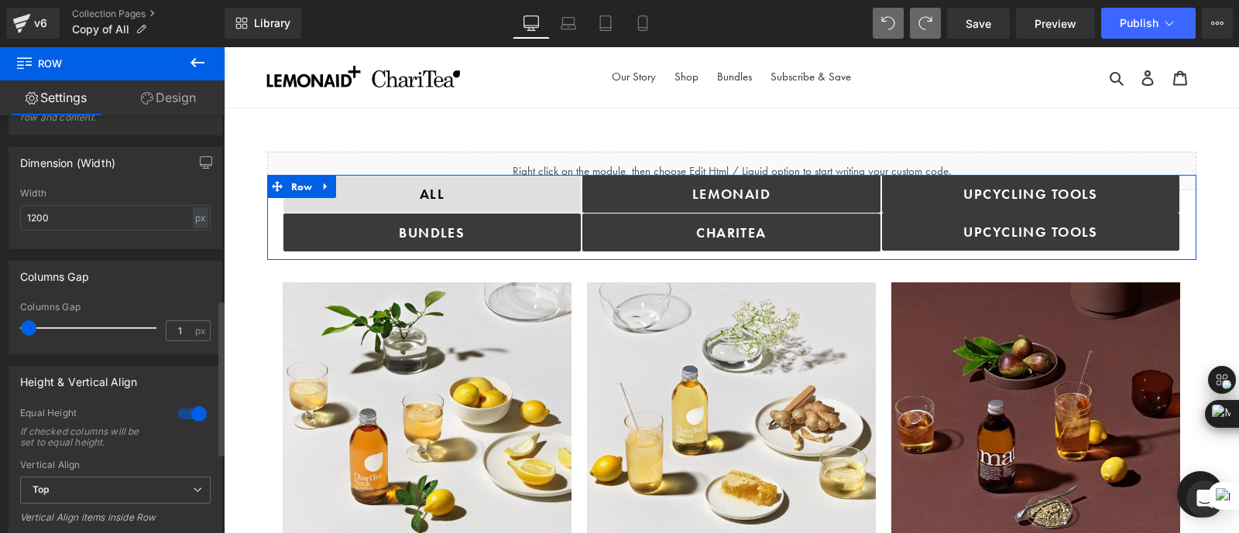
scroll to position [492, 0]
click at [26, 333] on span at bounding box center [27, 325] width 15 height 15
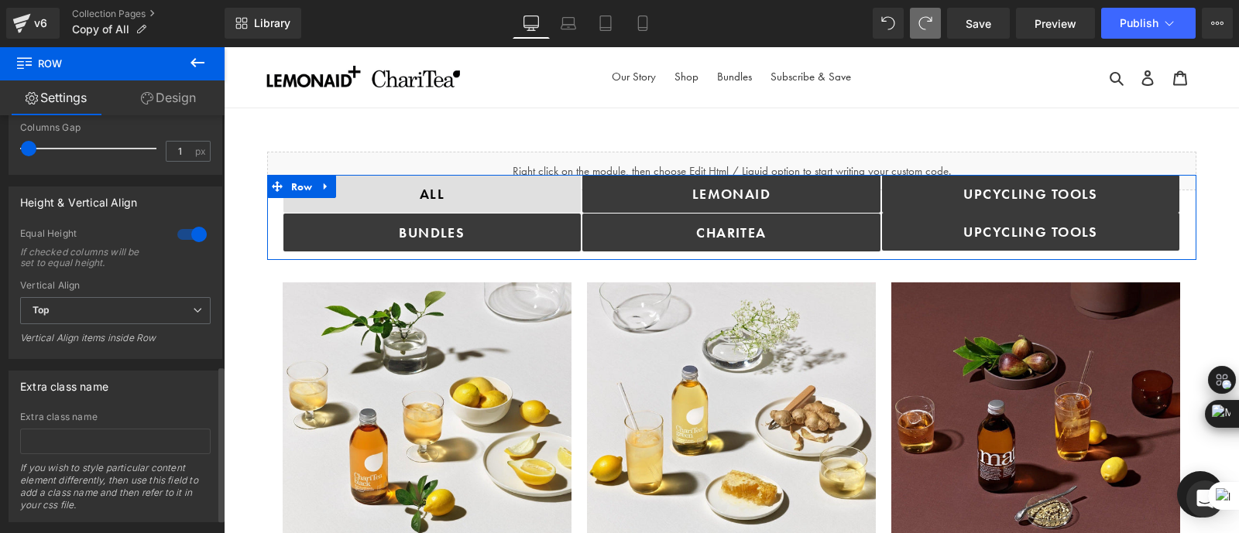
scroll to position [666, 0]
click at [90, 316] on span "Top" at bounding box center [115, 313] width 190 height 27
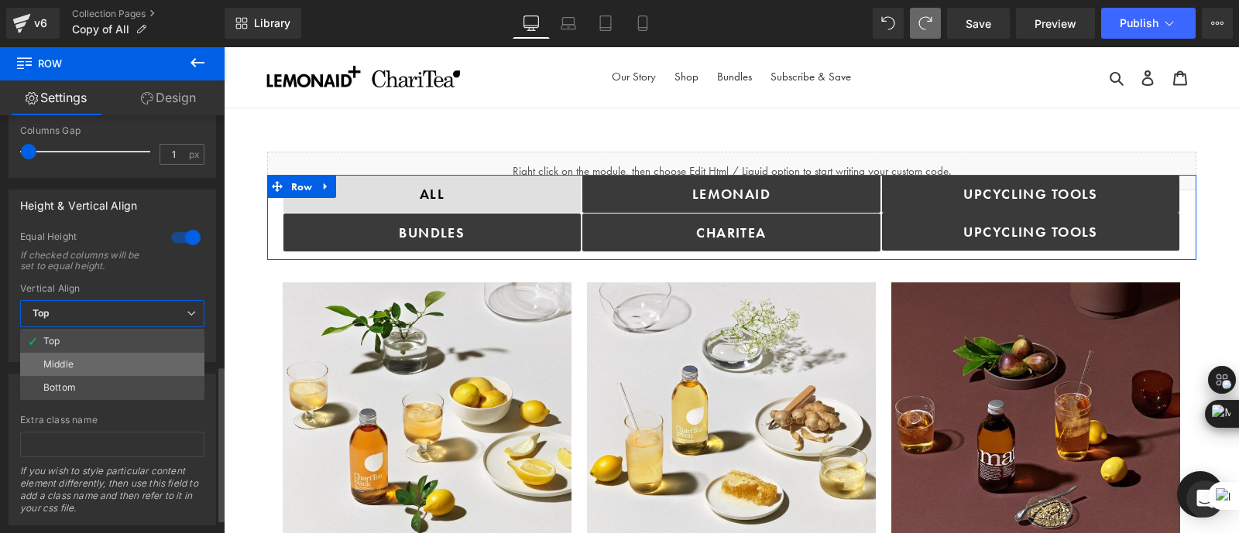
click at [108, 359] on li "Middle" at bounding box center [112, 364] width 184 height 23
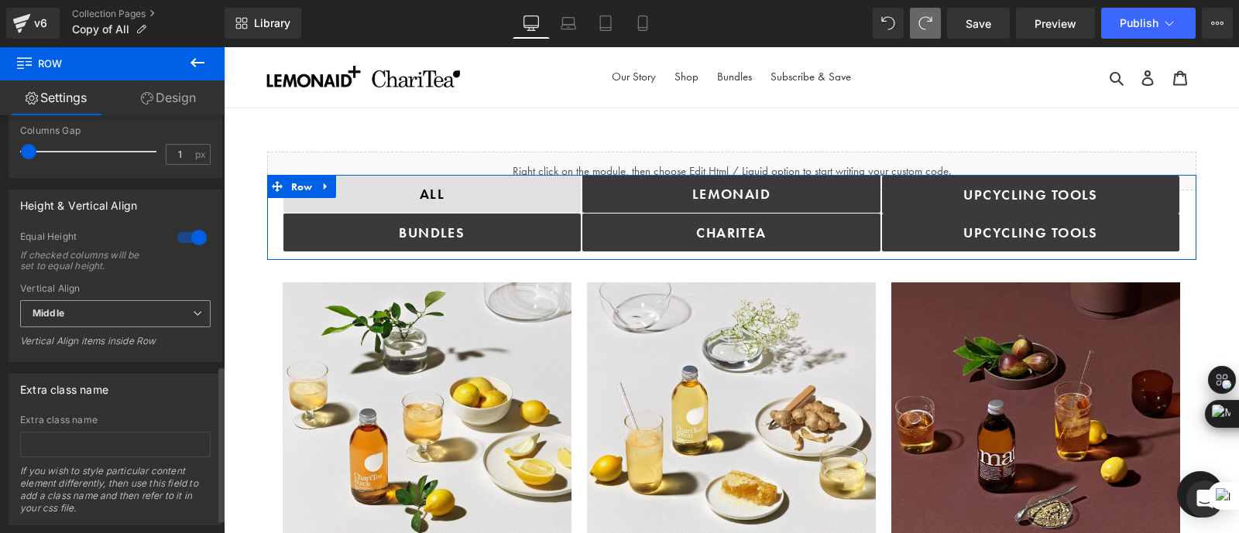
click at [105, 333] on div "Middle Top Middle Bottom" at bounding box center [115, 317] width 190 height 35
click at [97, 320] on span "Middle" at bounding box center [115, 313] width 190 height 27
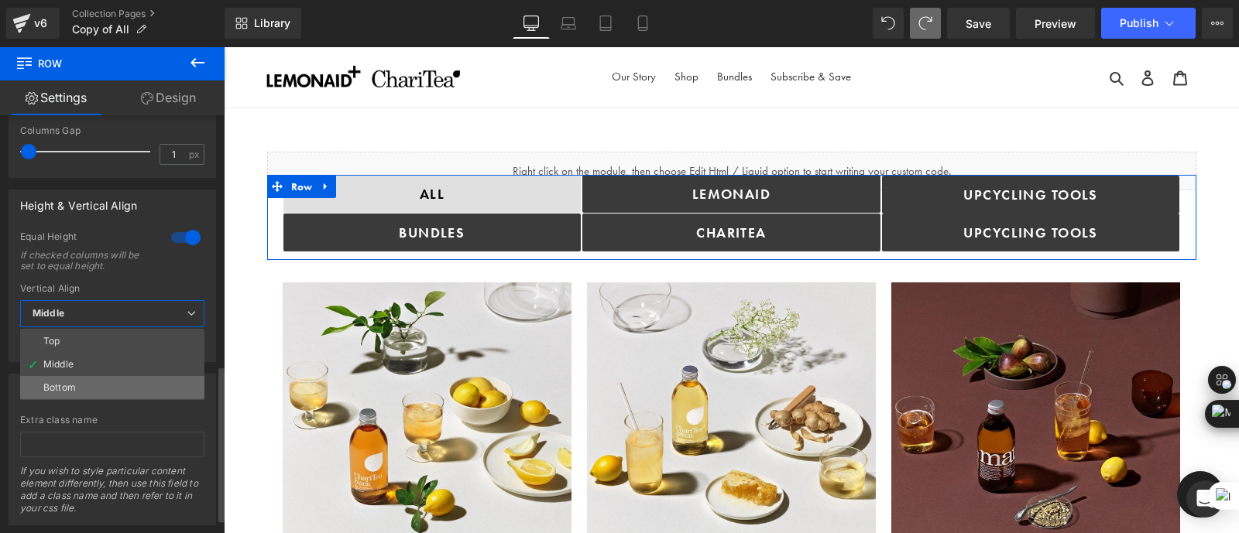
click at [108, 381] on li "Bottom" at bounding box center [112, 387] width 184 height 23
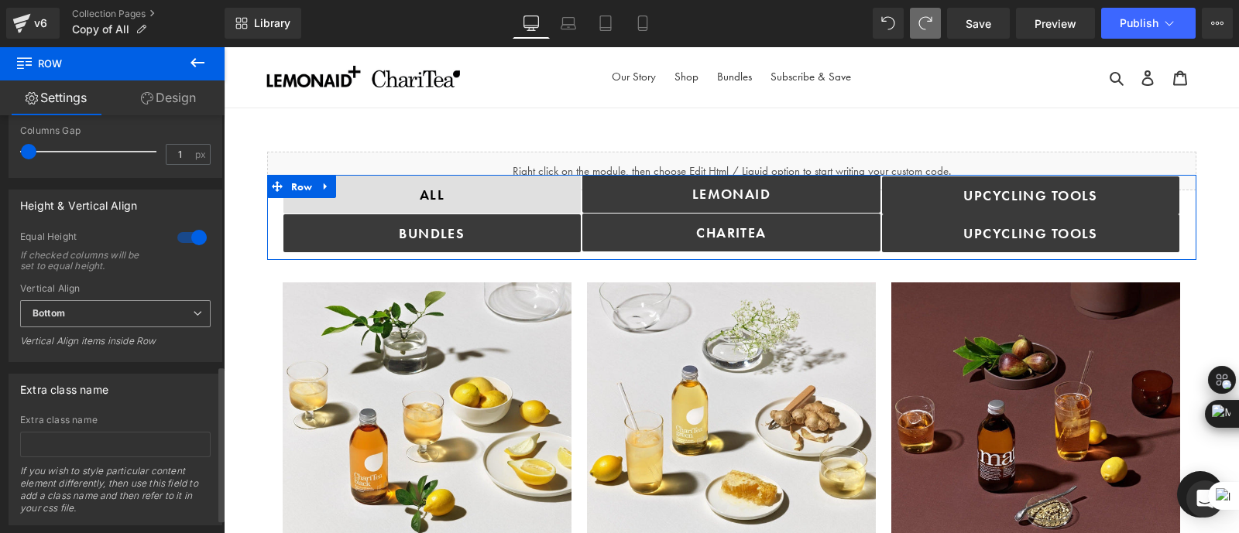
click at [102, 307] on span "Bottom" at bounding box center [115, 313] width 190 height 27
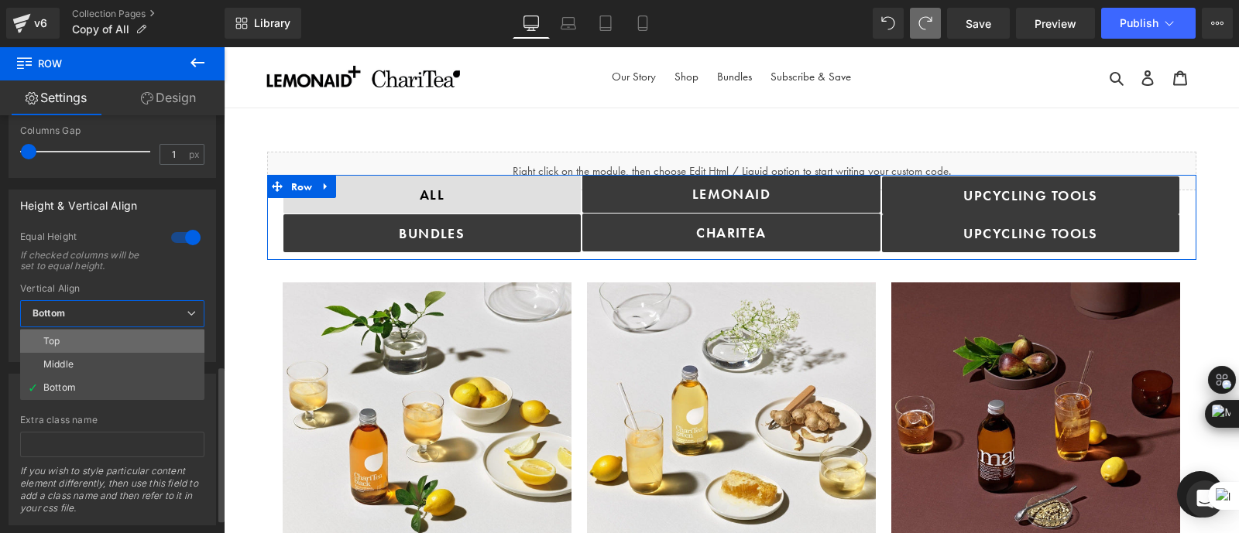
click at [99, 339] on li "Top" at bounding box center [112, 341] width 184 height 23
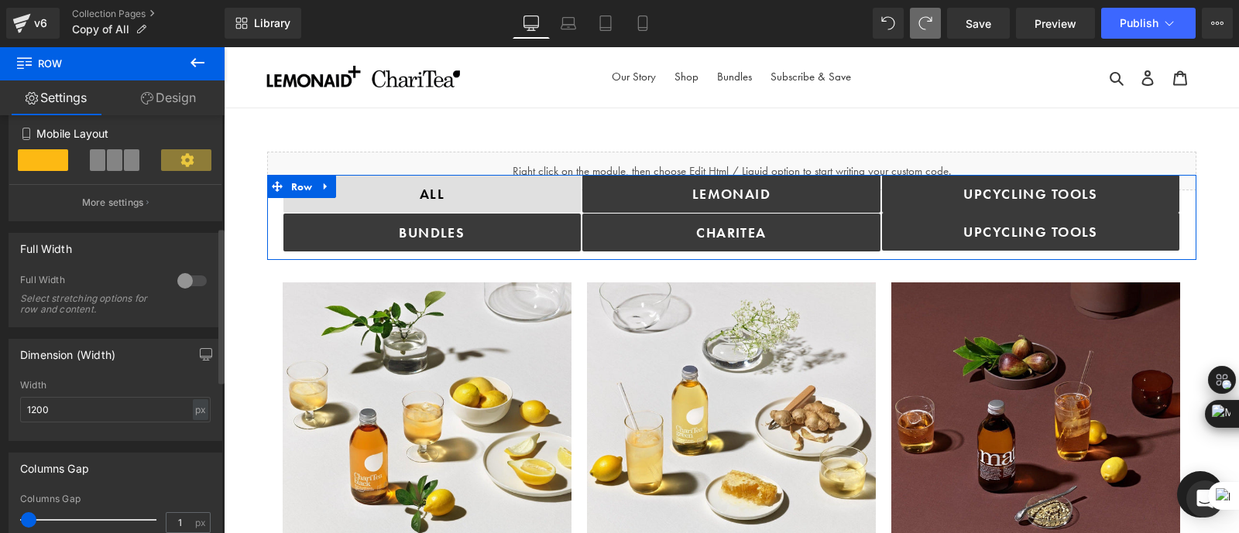
scroll to position [299, 0]
click at [182, 280] on div at bounding box center [191, 279] width 37 height 25
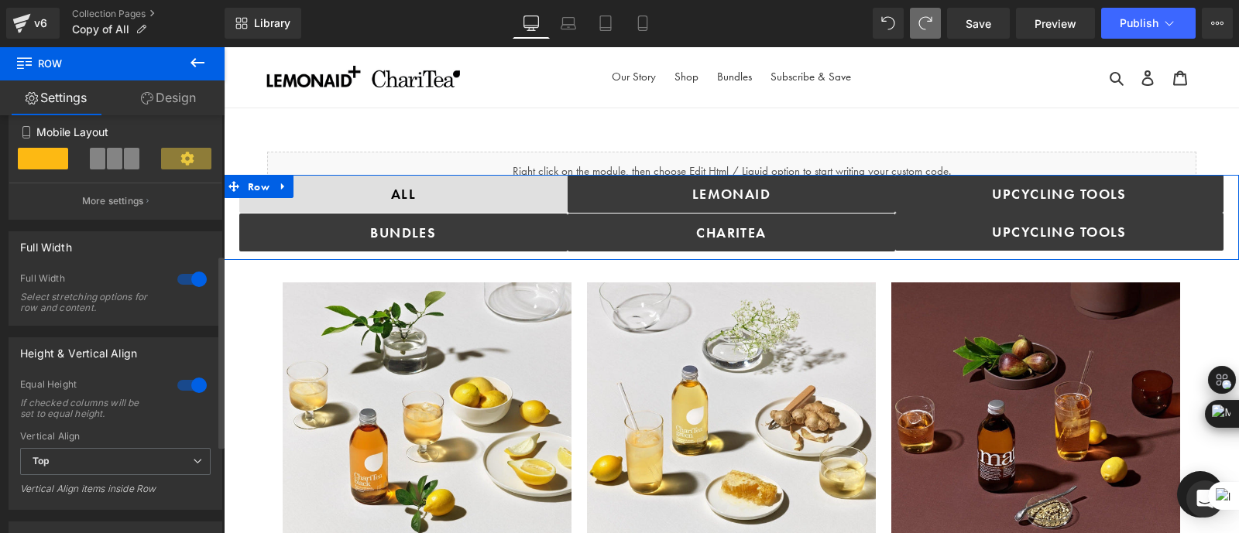
click at [182, 280] on div at bounding box center [191, 279] width 37 height 25
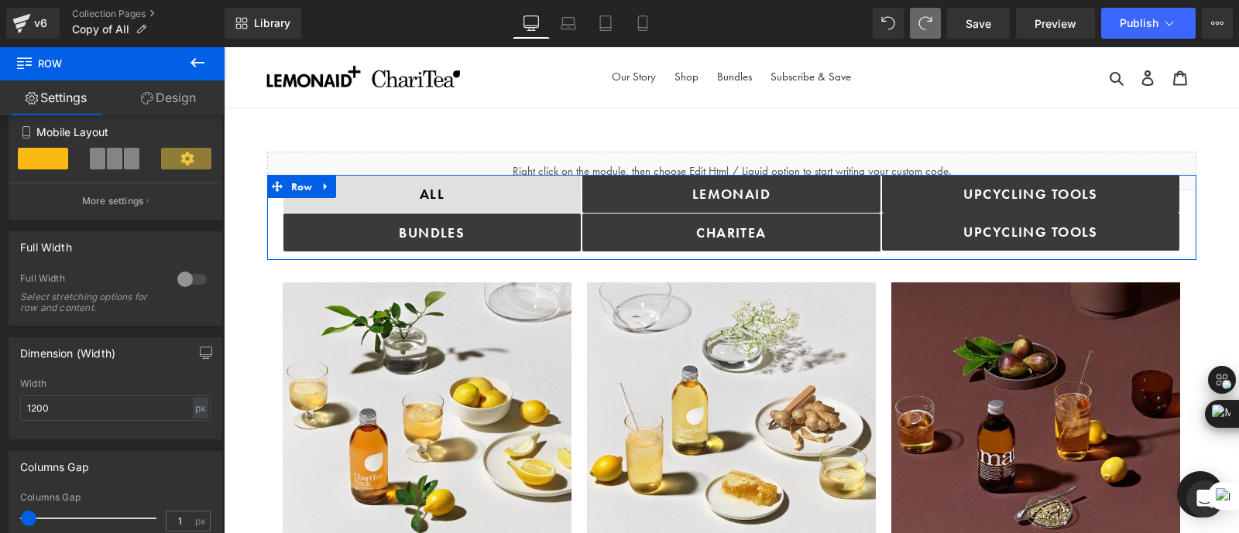
click at [189, 100] on link "Design" at bounding box center [168, 98] width 112 height 35
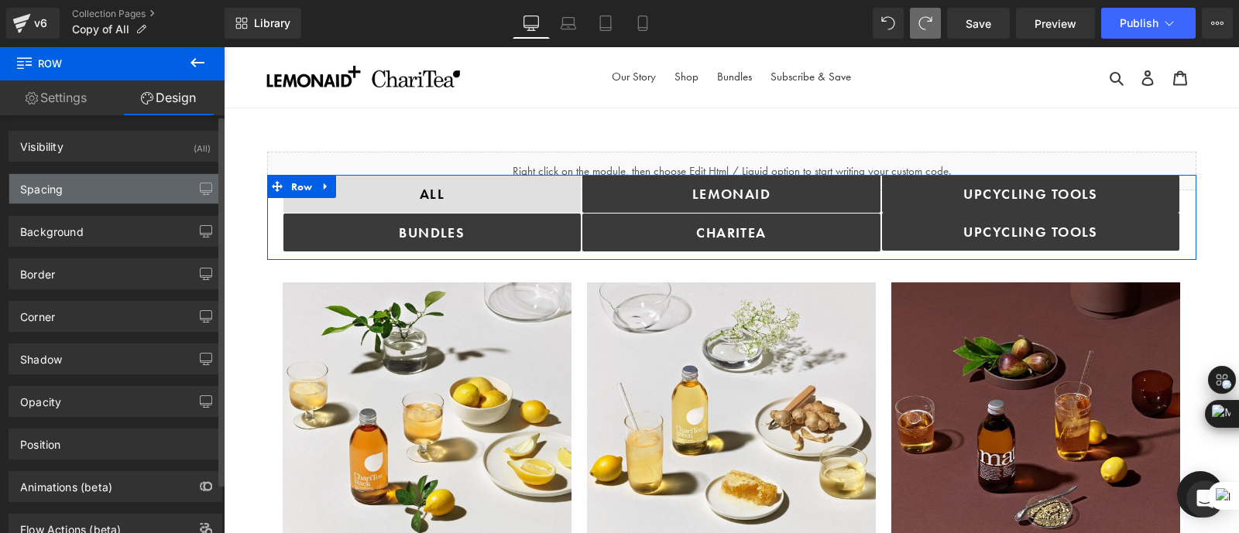
click at [95, 194] on div "Spacing" at bounding box center [115, 188] width 212 height 29
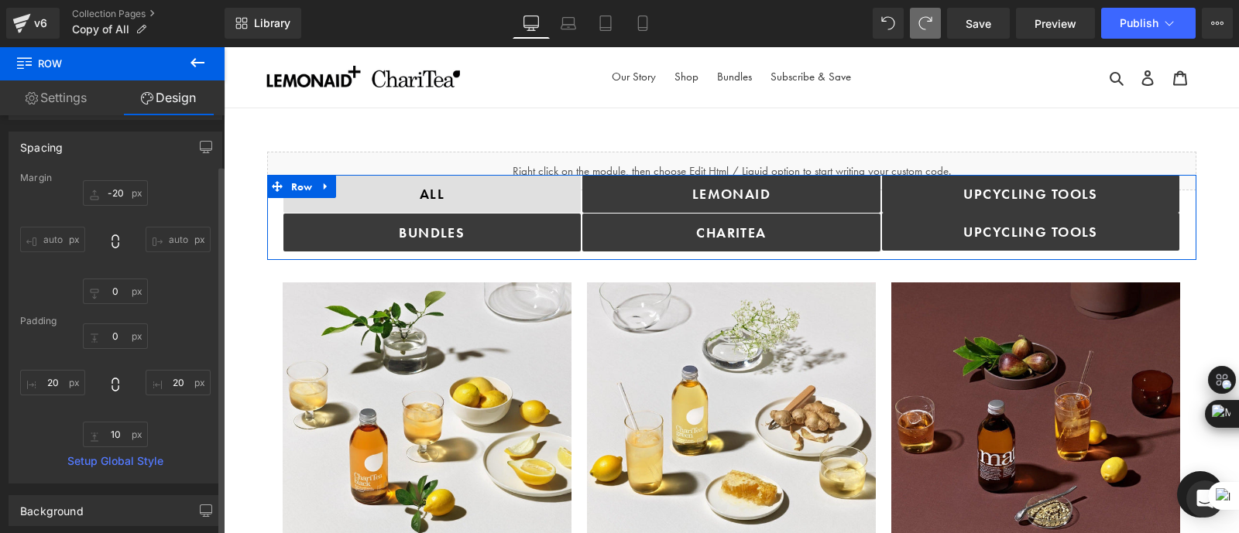
scroll to position [0, 0]
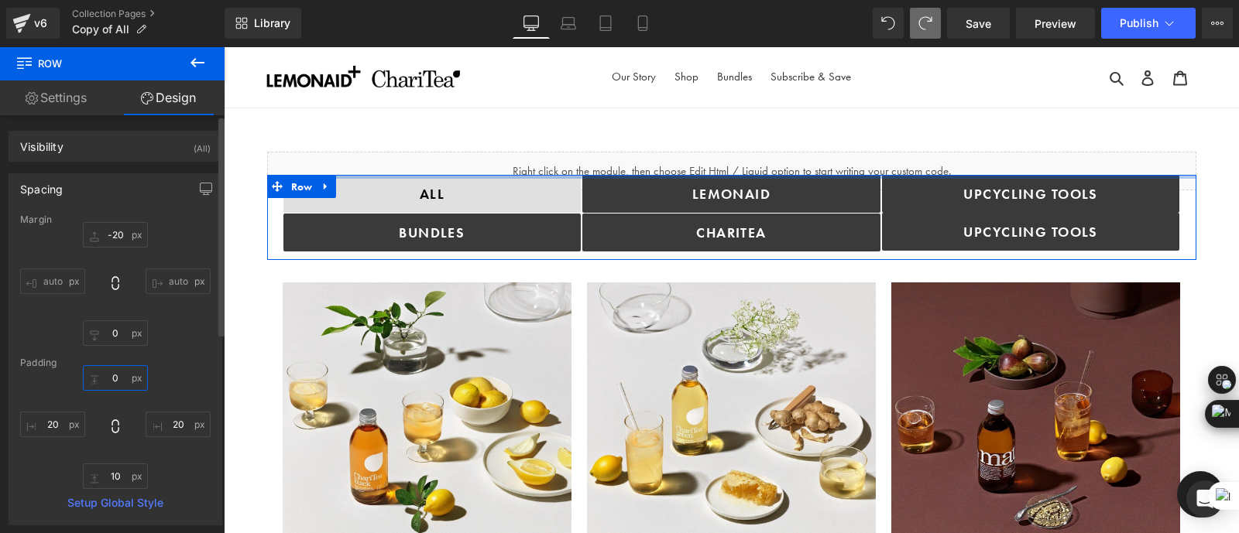
click at [113, 381] on input "0" at bounding box center [115, 378] width 65 height 26
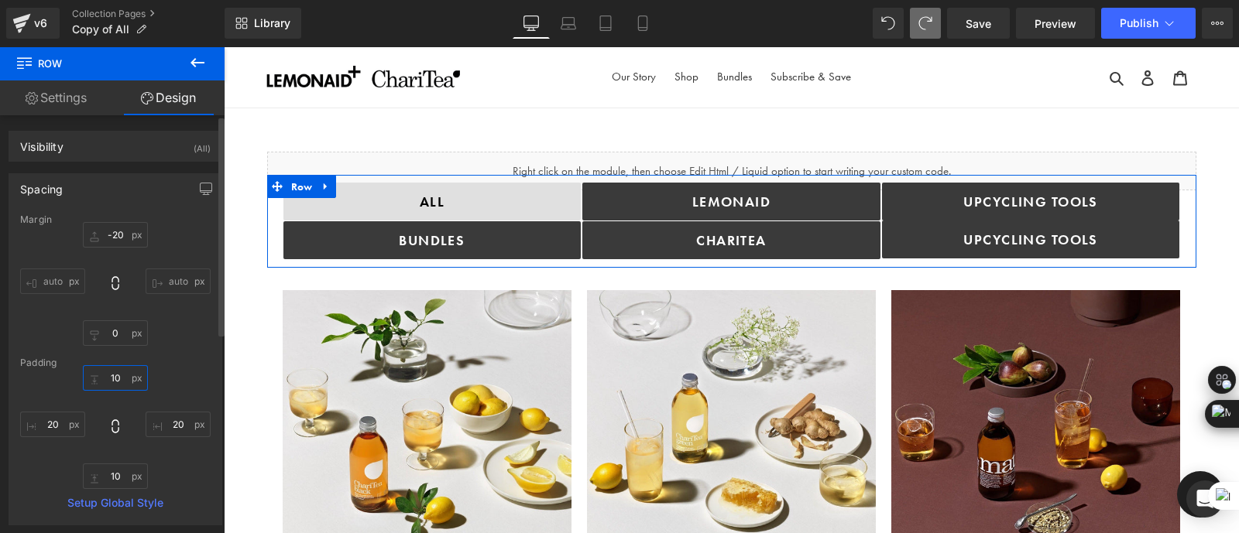
type input "10"
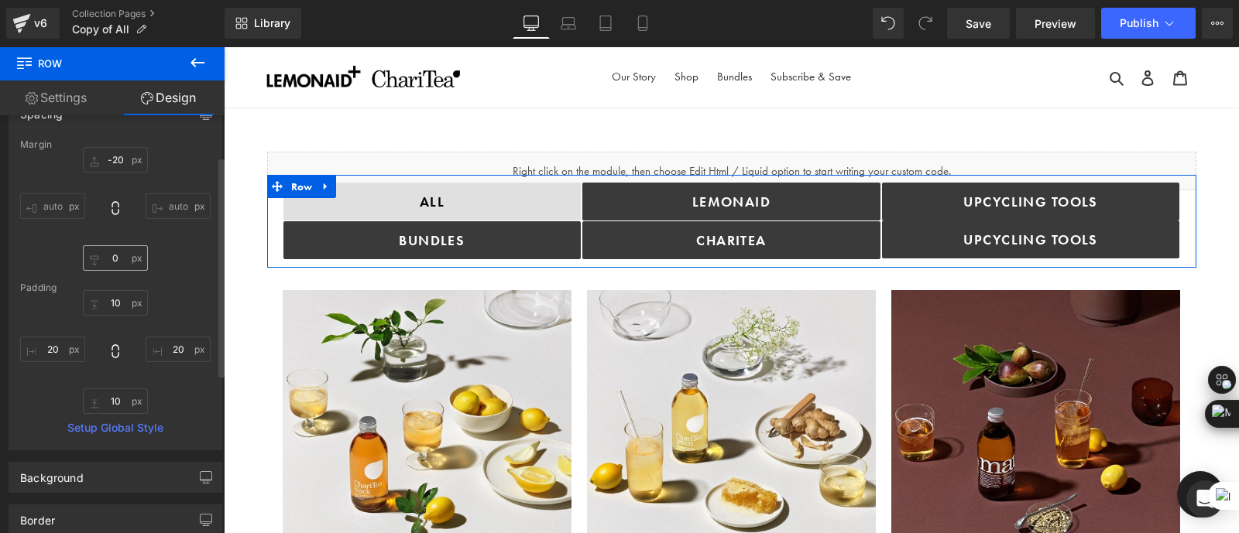
scroll to position [77, 0]
click at [118, 257] on input "0" at bounding box center [115, 257] width 65 height 26
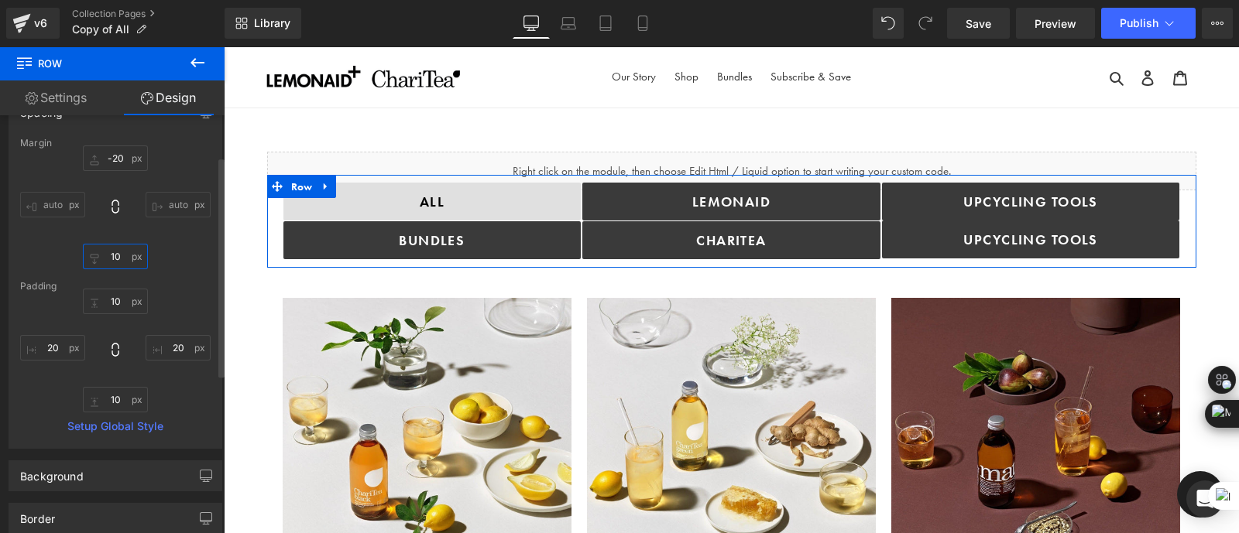
type input "10"
click at [118, 257] on input "10" at bounding box center [115, 257] width 65 height 26
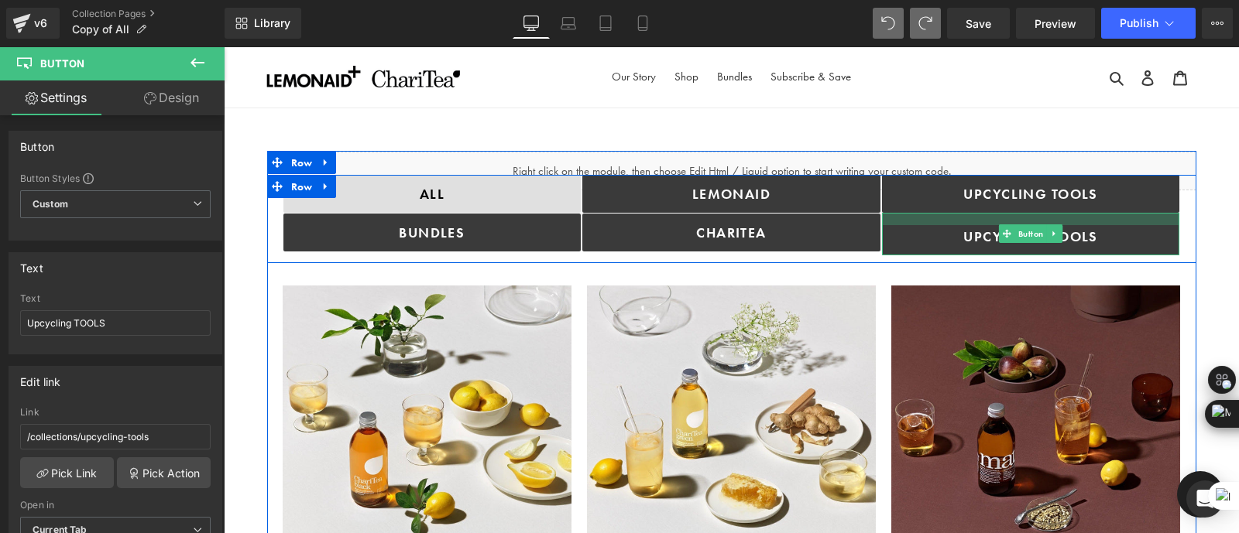
click at [979, 218] on div at bounding box center [1031, 219] width 298 height 12
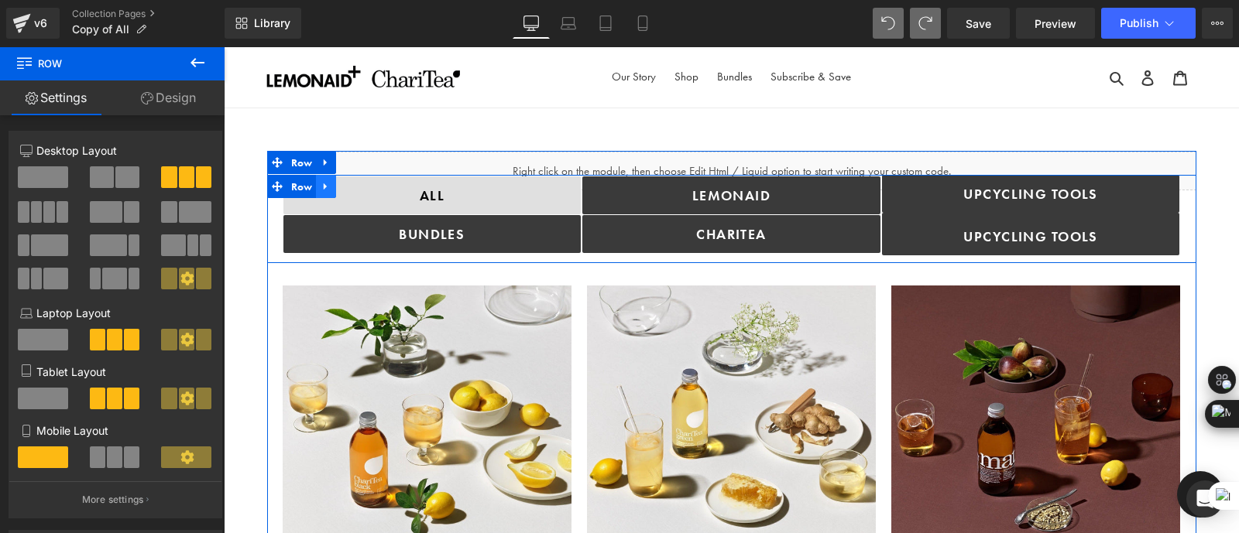
click at [327, 191] on link at bounding box center [326, 186] width 20 height 23
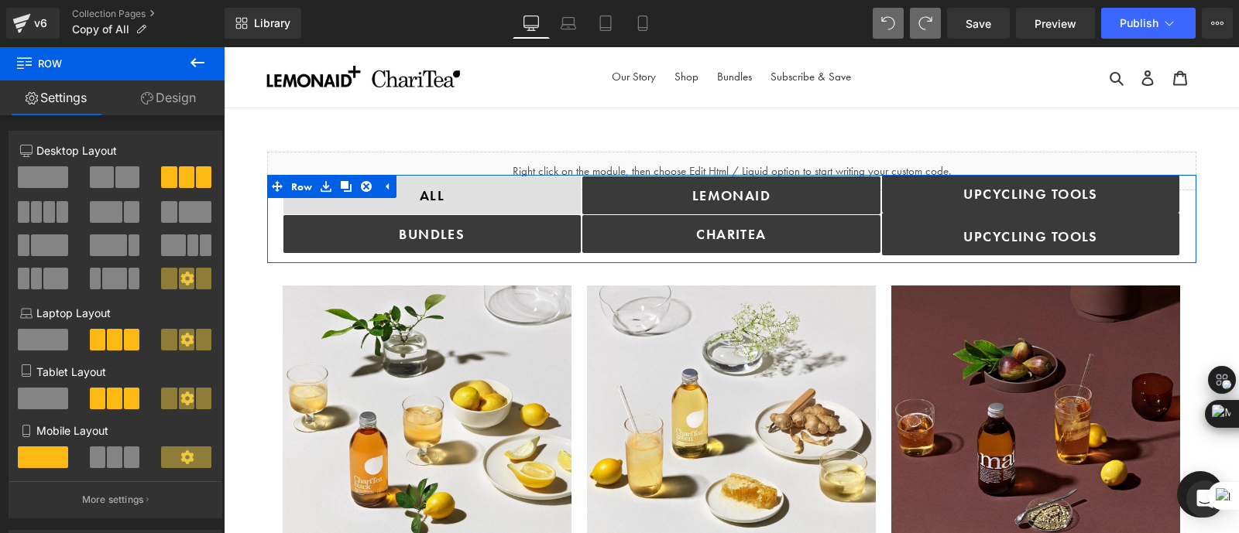
click at [184, 97] on link "Design" at bounding box center [168, 98] width 112 height 35
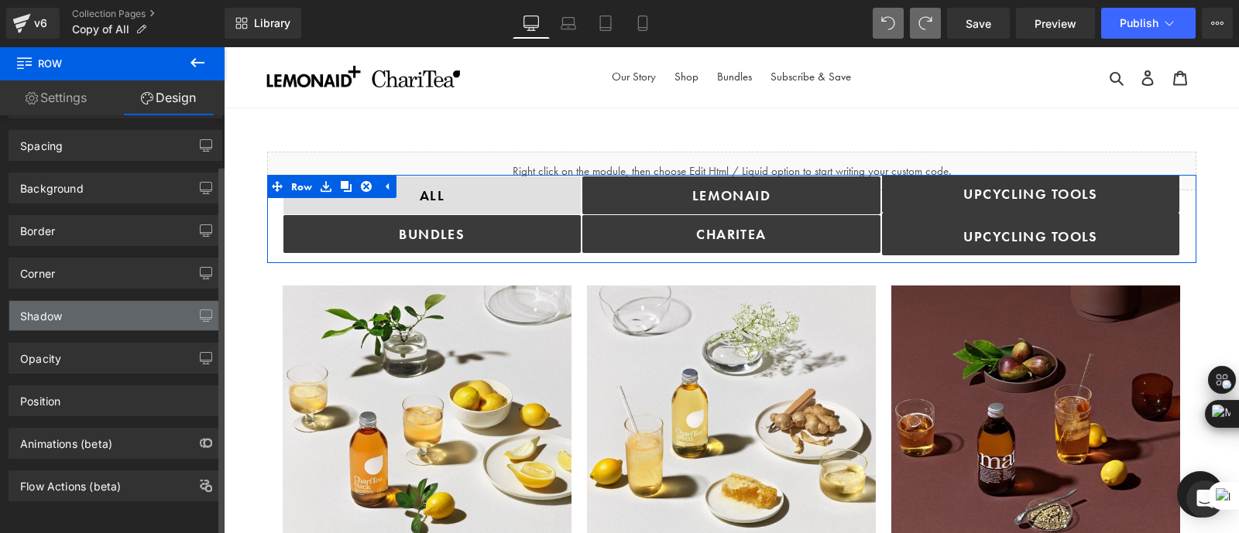
scroll to position [0, 0]
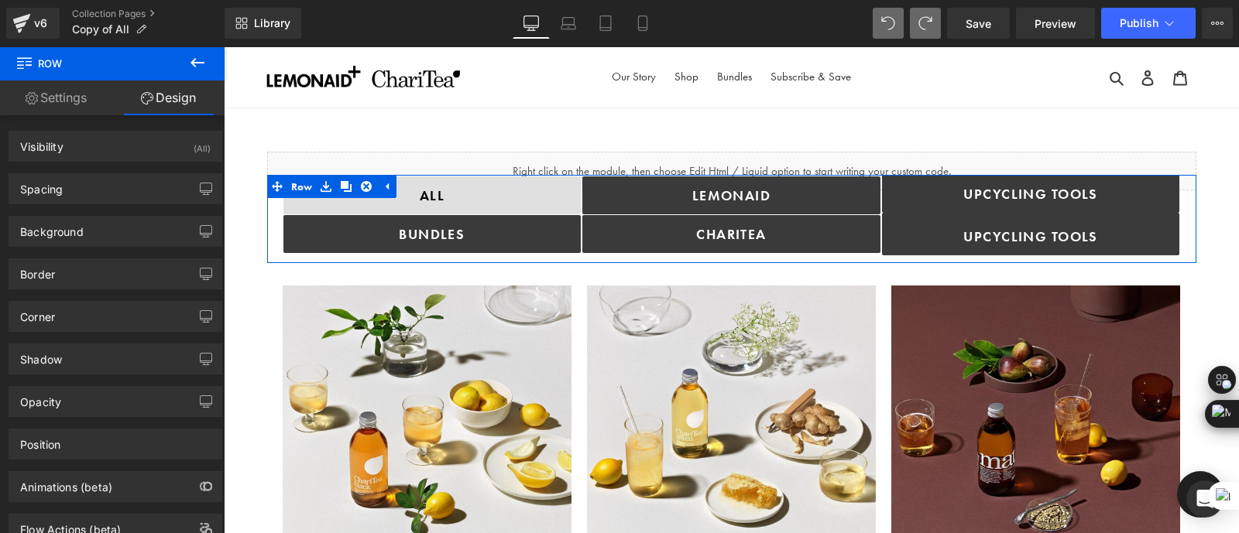
click at [74, 98] on link "Settings" at bounding box center [56, 98] width 112 height 35
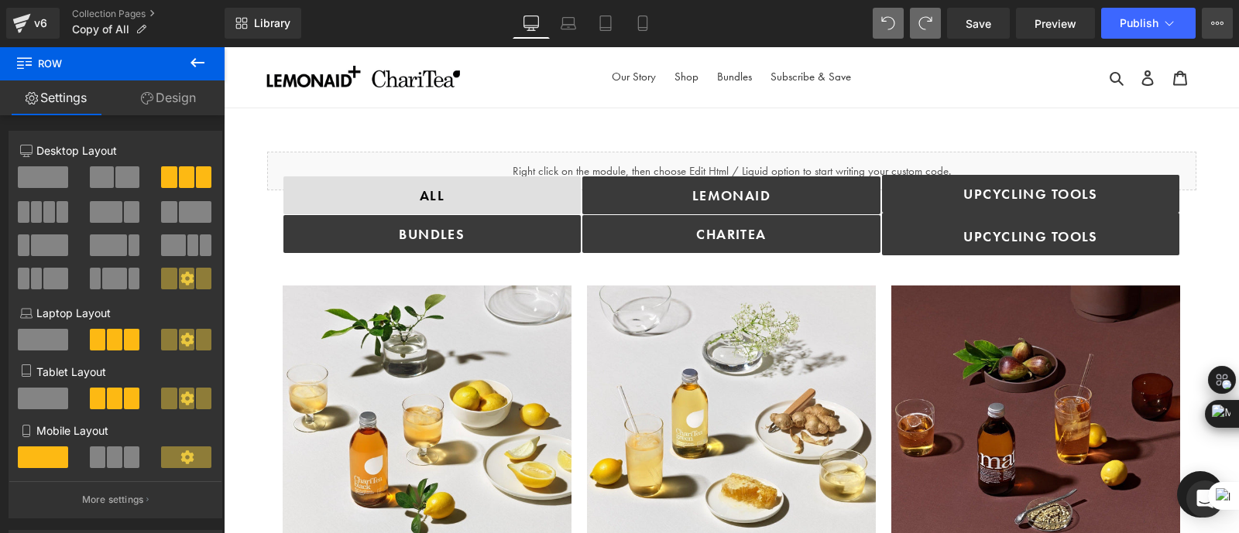
click at [1212, 21] on icon at bounding box center [1217, 23] width 12 height 12
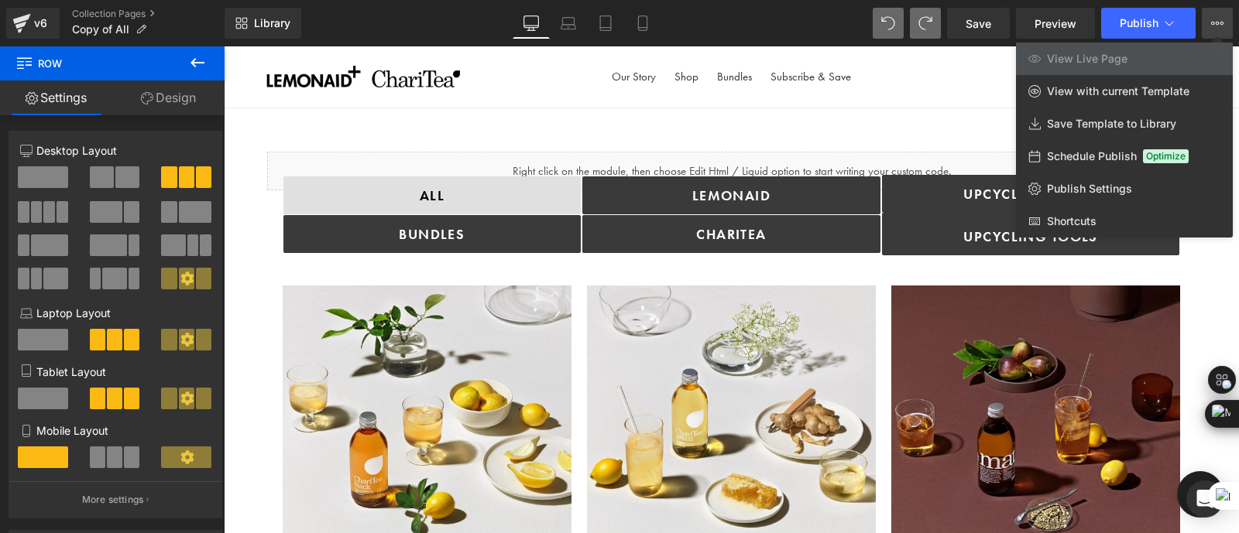
click at [411, 212] on div at bounding box center [731, 289] width 1015 height 487
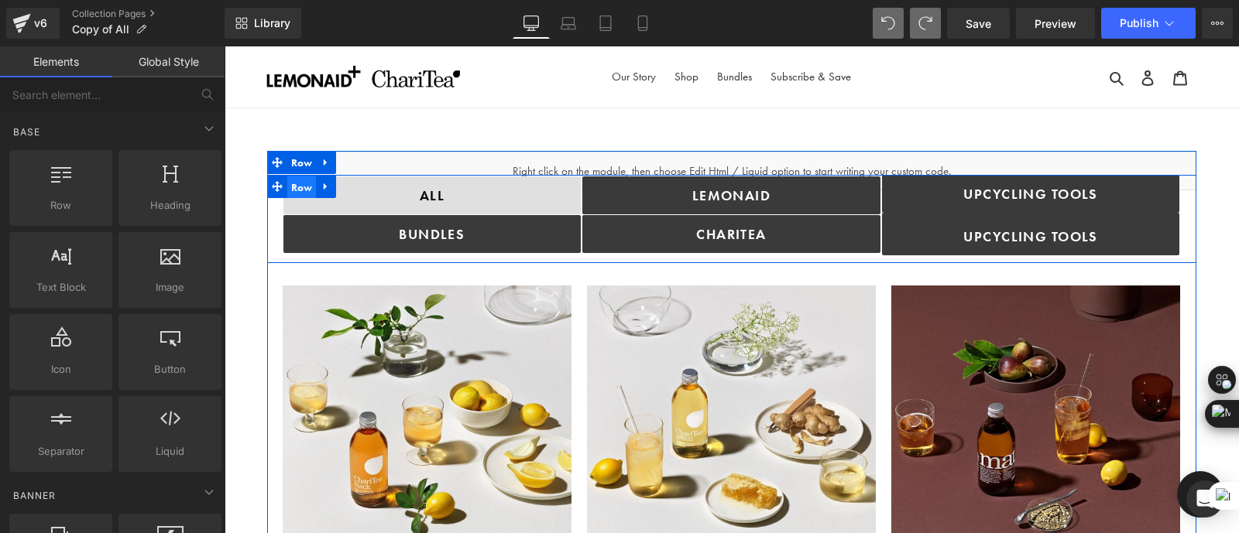
click at [300, 183] on span "Row" at bounding box center [301, 187] width 29 height 23
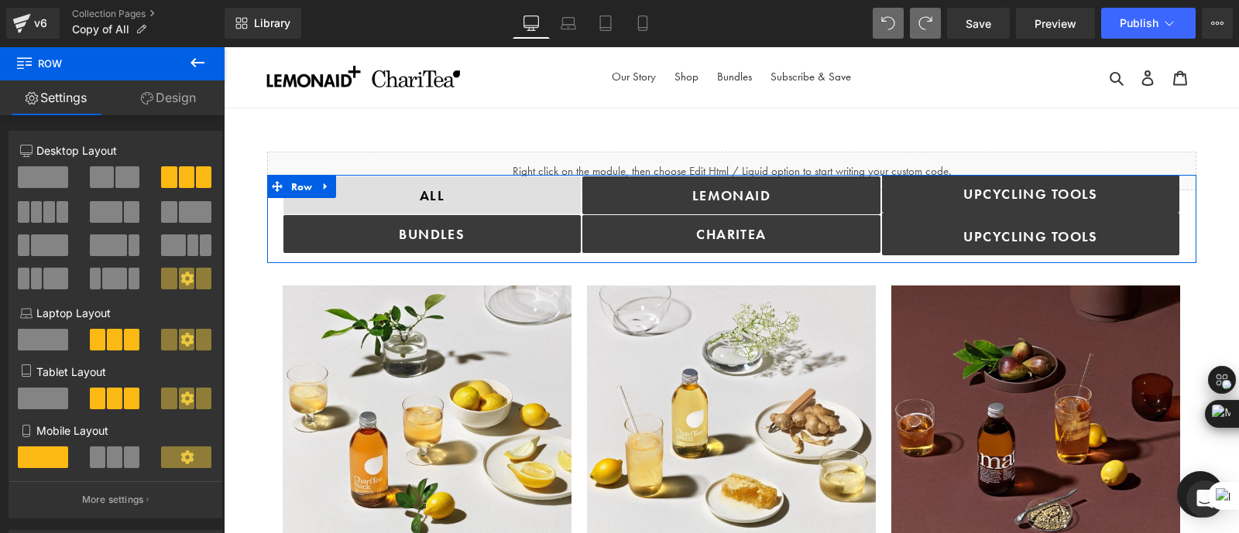
click at [174, 98] on link "Design" at bounding box center [168, 98] width 112 height 35
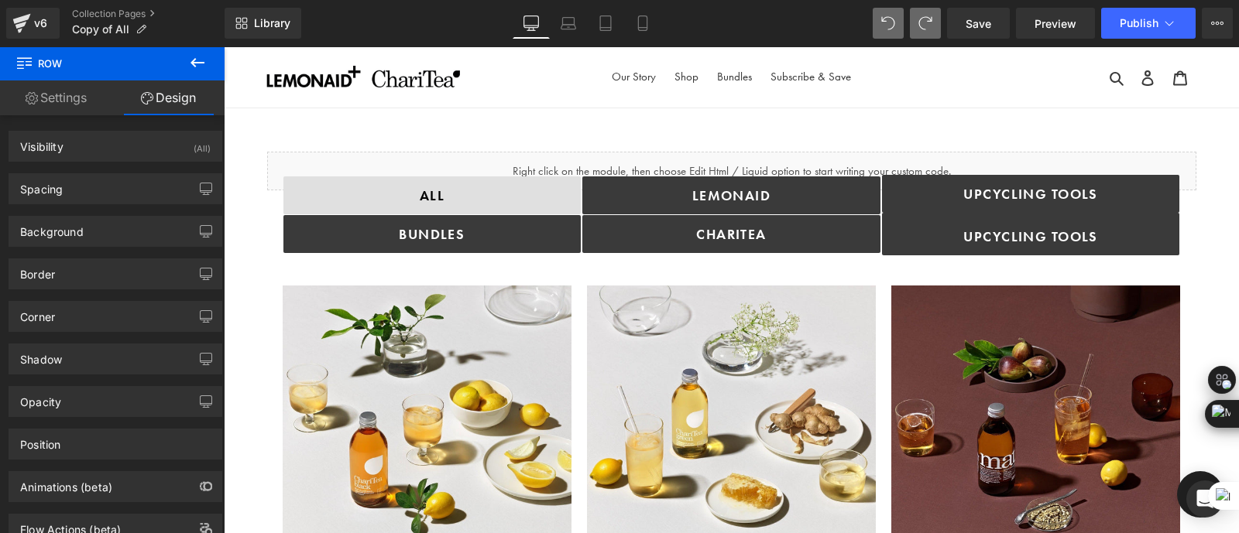
click at [23, 60] on icon at bounding box center [24, 61] width 15 height 15
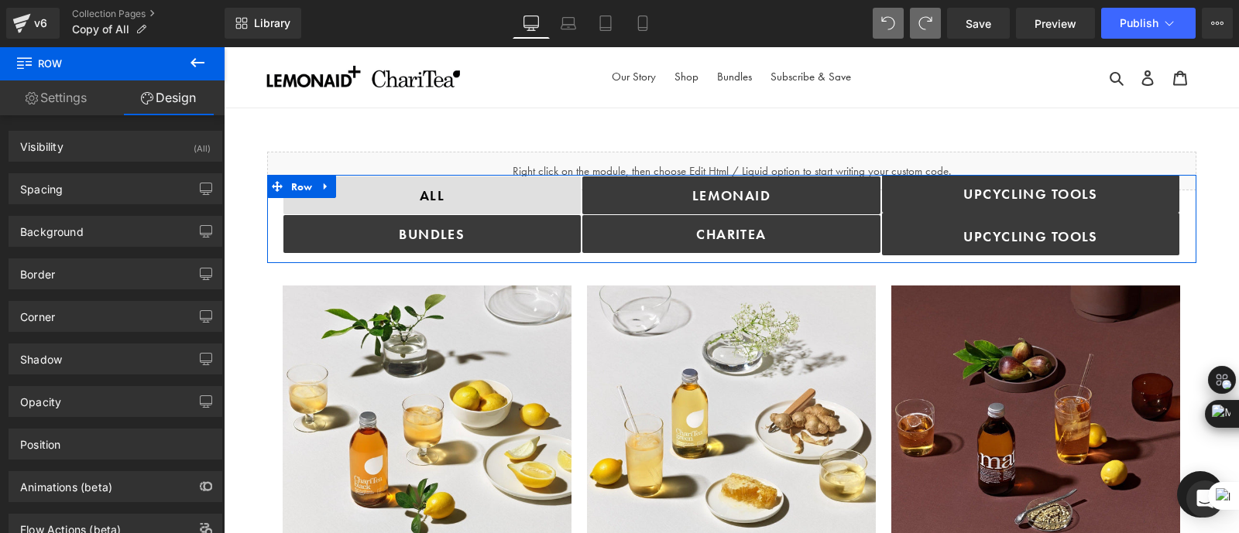
click at [74, 89] on link "Settings" at bounding box center [56, 98] width 112 height 35
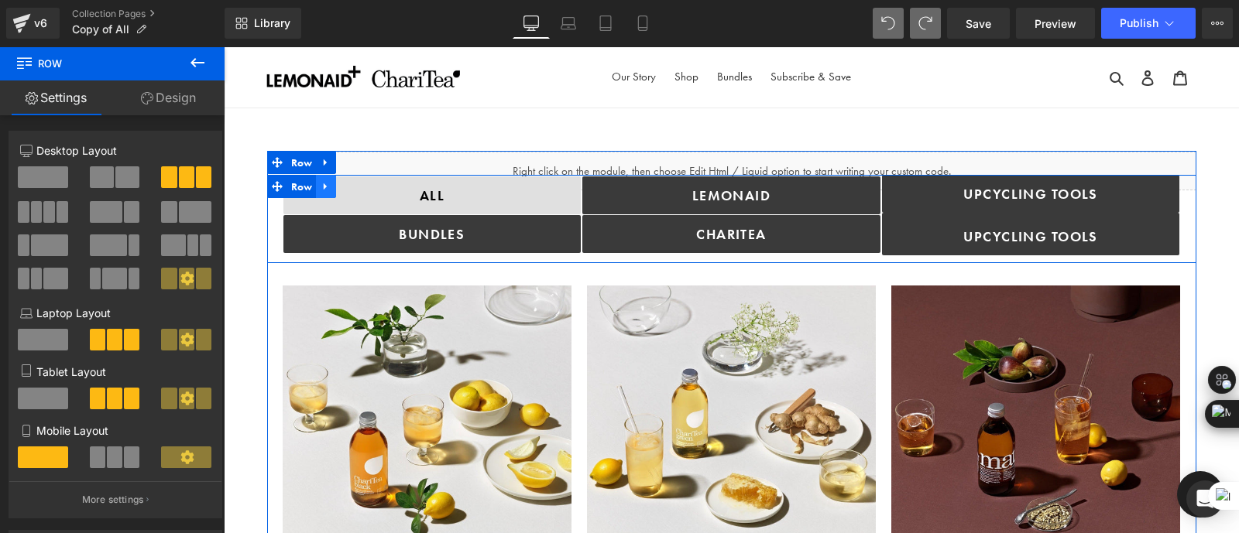
click at [323, 183] on icon at bounding box center [325, 186] width 11 height 12
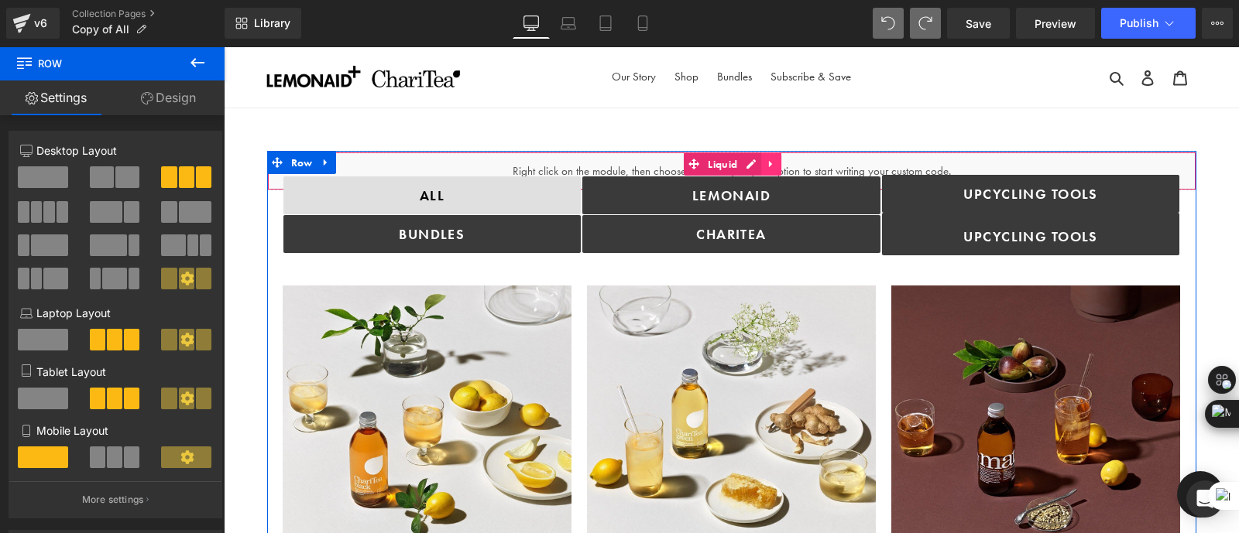
click at [770, 158] on icon at bounding box center [771, 164] width 11 height 12
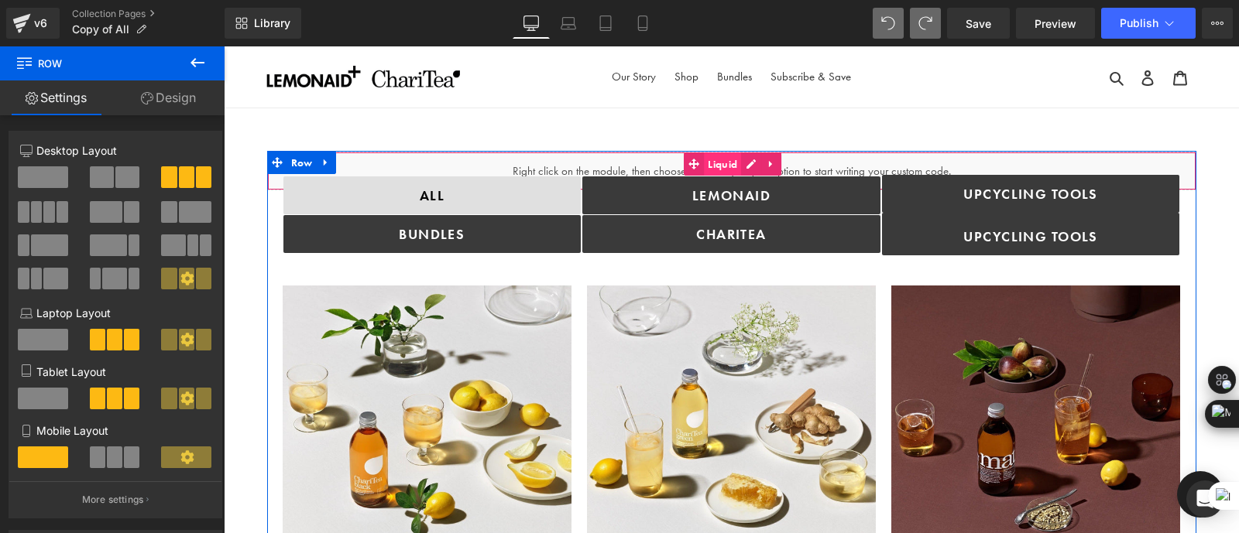
click at [690, 163] on link "Liquid" at bounding box center [712, 163] width 57 height 23
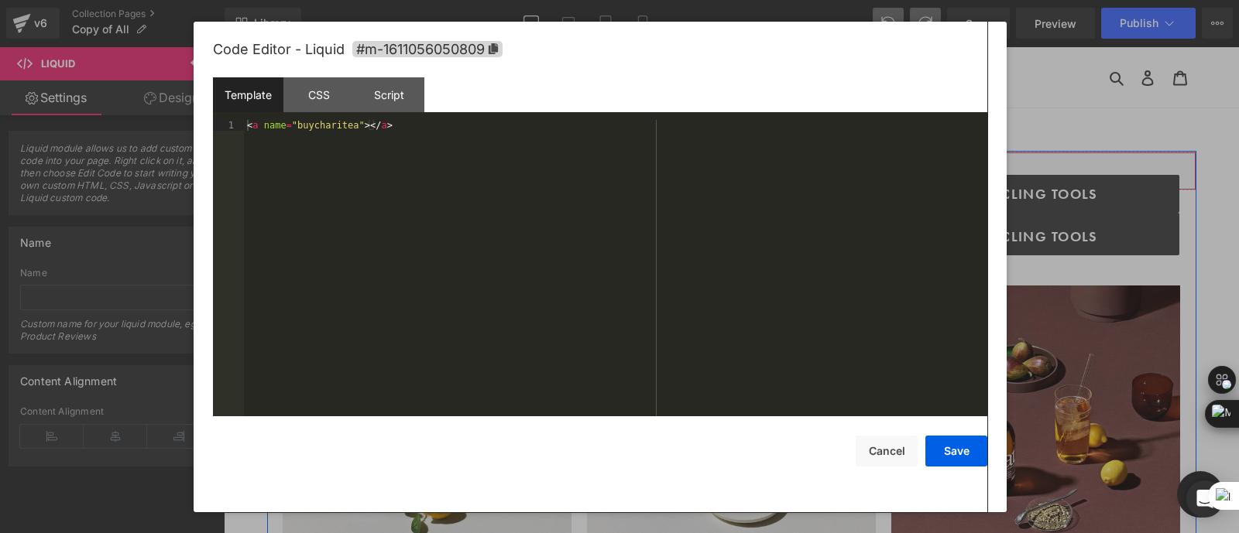
click at [746, 164] on icon at bounding box center [750, 163] width 9 height 9
click at [314, 91] on div "CSS" at bounding box center [318, 94] width 70 height 35
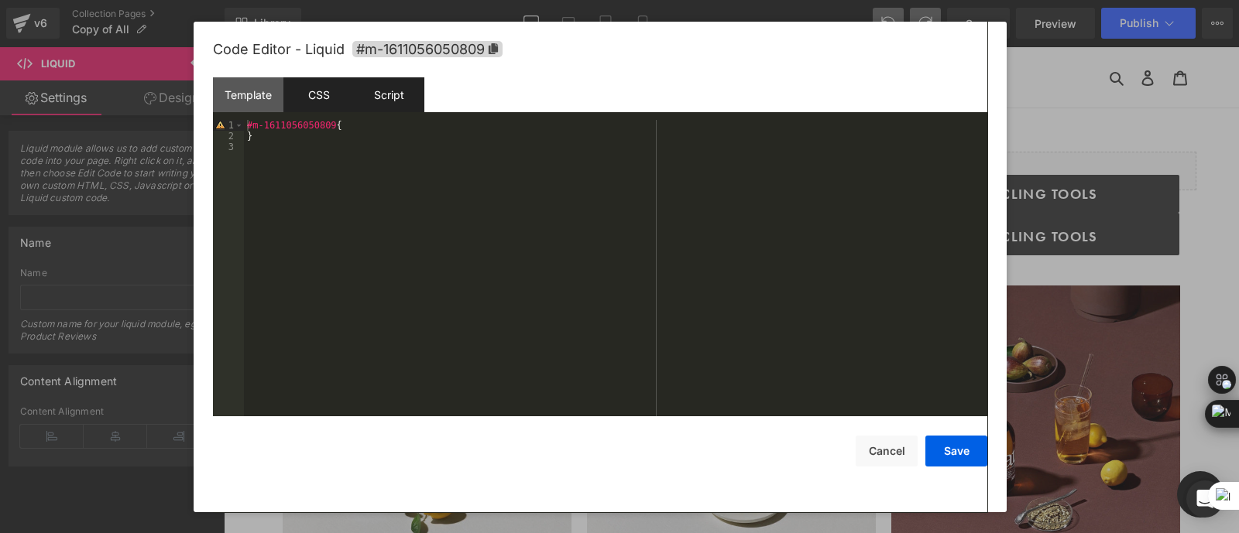
click at [384, 94] on div "Script" at bounding box center [389, 94] width 70 height 35
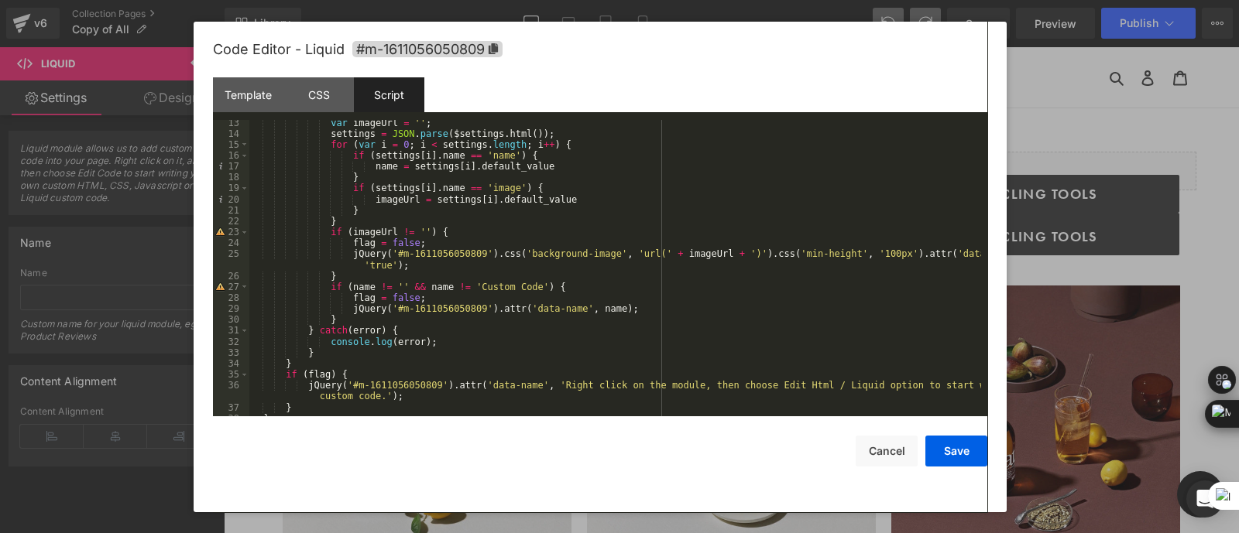
scroll to position [153, 0]
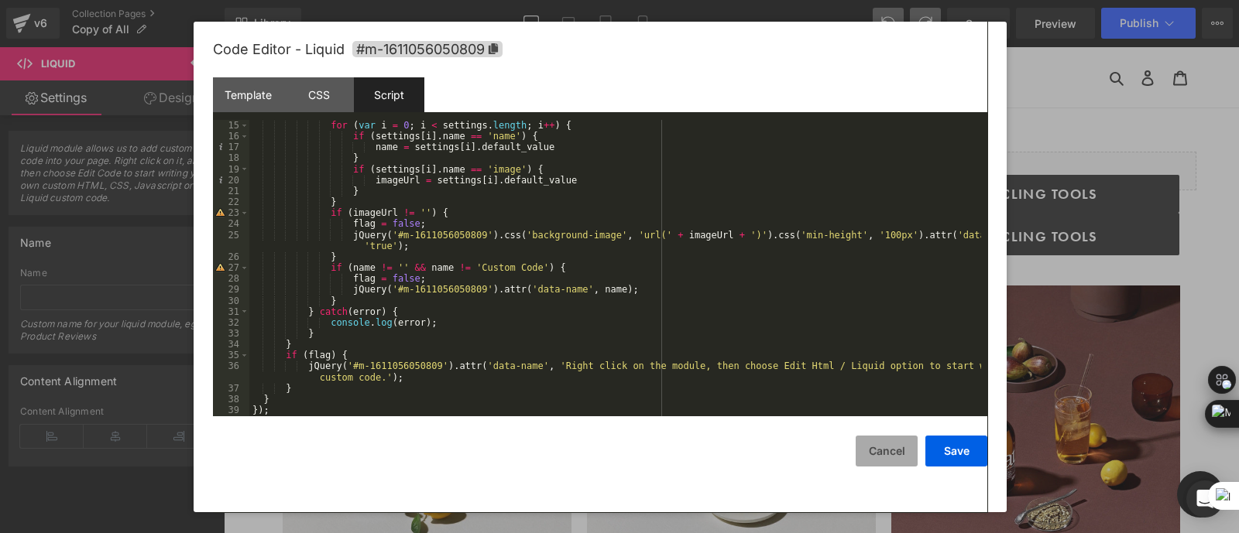
click at [873, 460] on button "Cancel" at bounding box center [886, 451] width 62 height 31
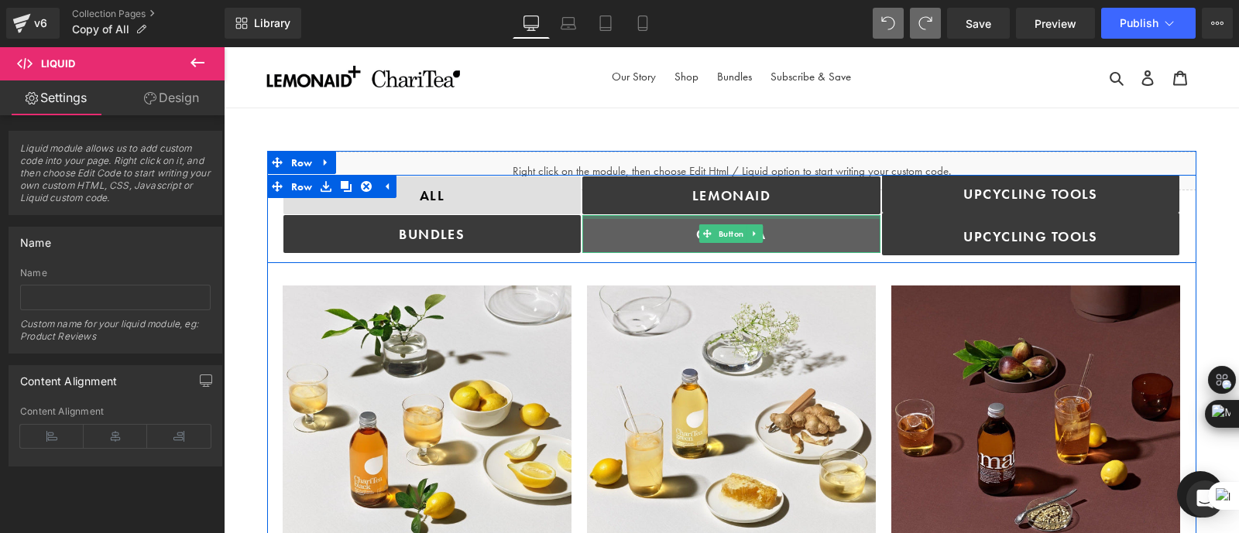
click at [820, 220] on link "ChariTea" at bounding box center [731, 234] width 298 height 38
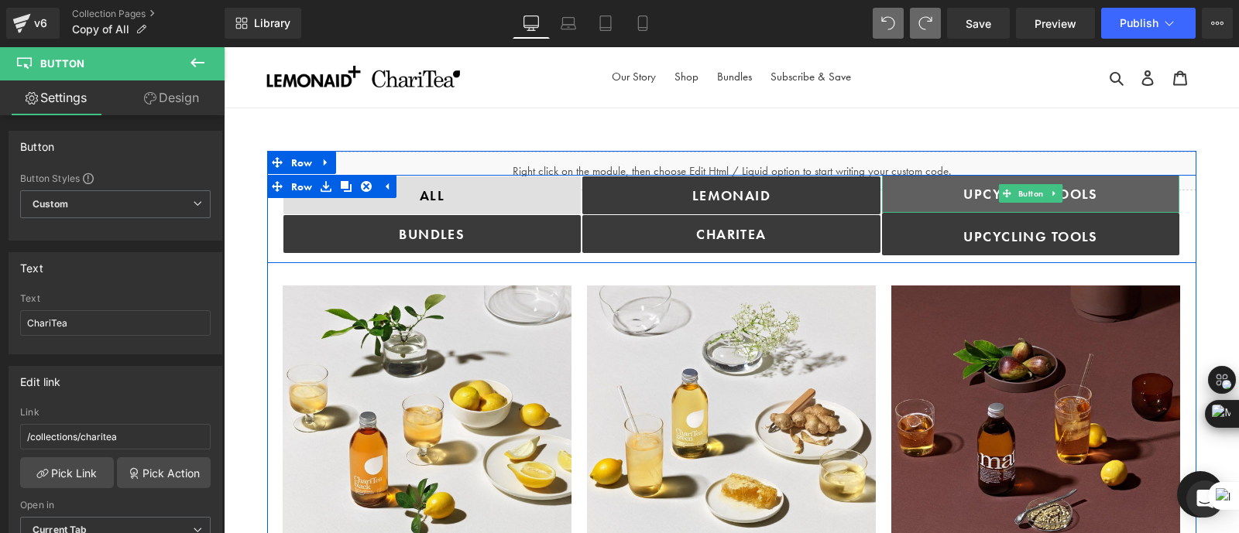
click at [912, 201] on link "Upcycling TOOLS" at bounding box center [1031, 194] width 298 height 38
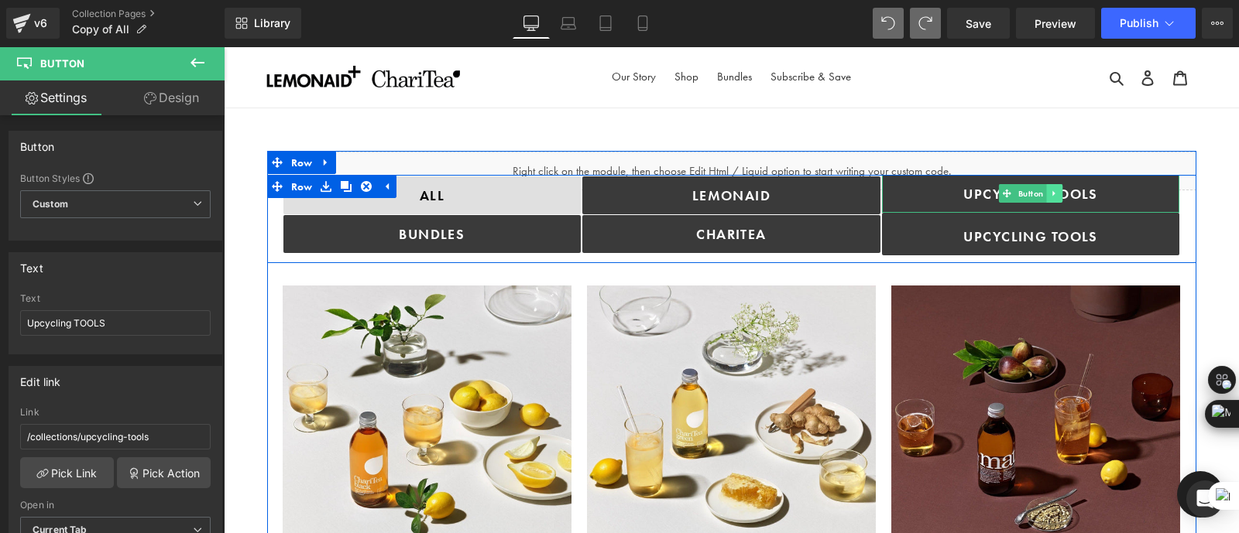
click at [1051, 191] on icon at bounding box center [1054, 193] width 9 height 9
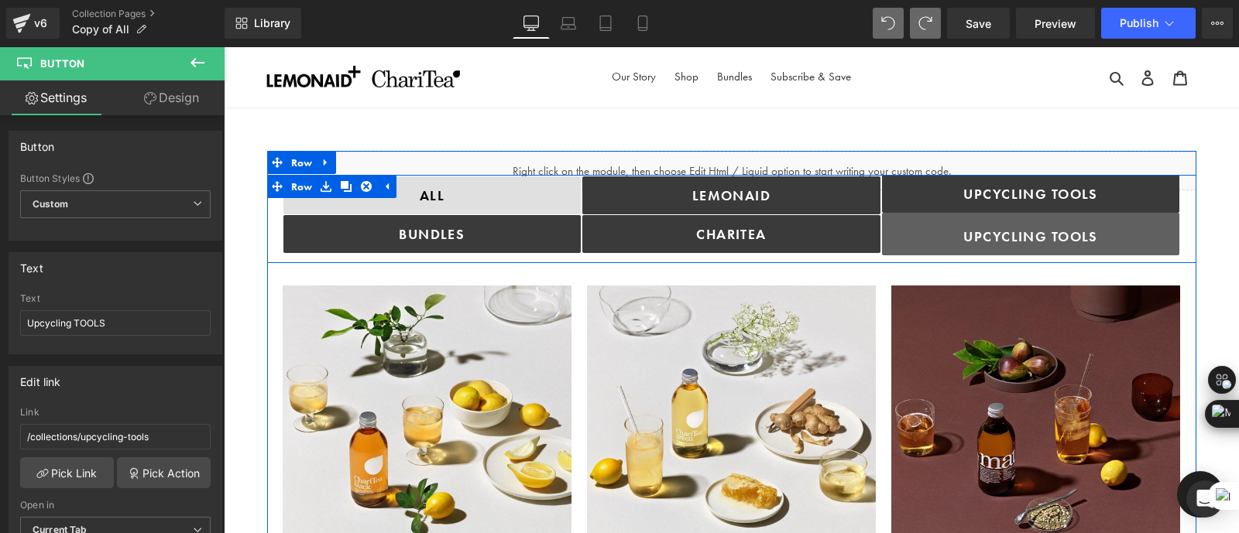
click at [940, 234] on link "Upcycling TOOLS" at bounding box center [1031, 234] width 298 height 43
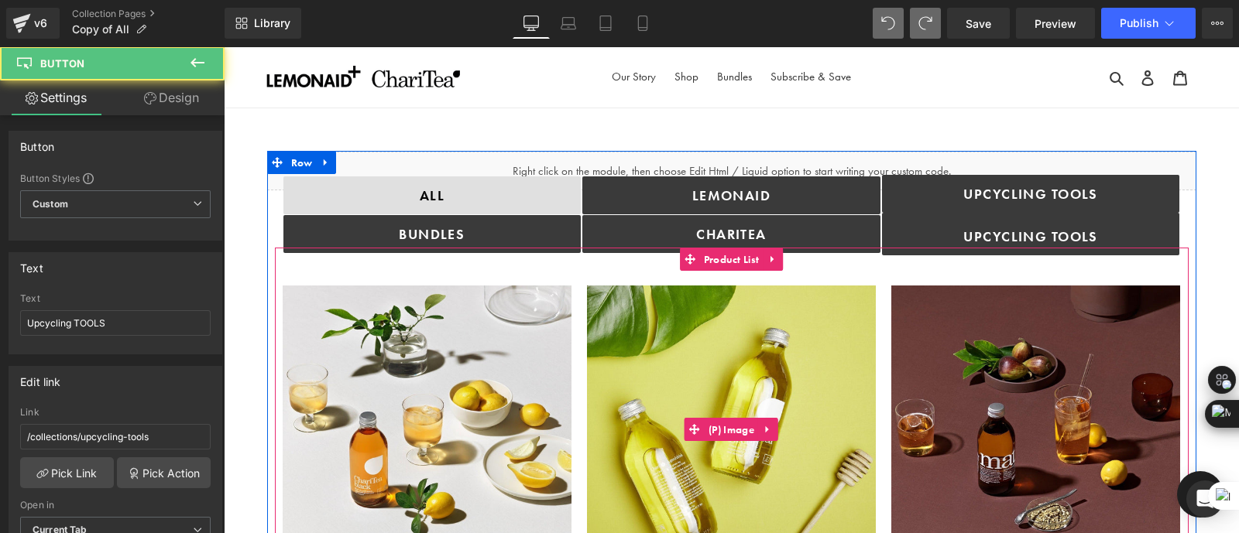
click at [855, 286] on img at bounding box center [731, 430] width 289 height 289
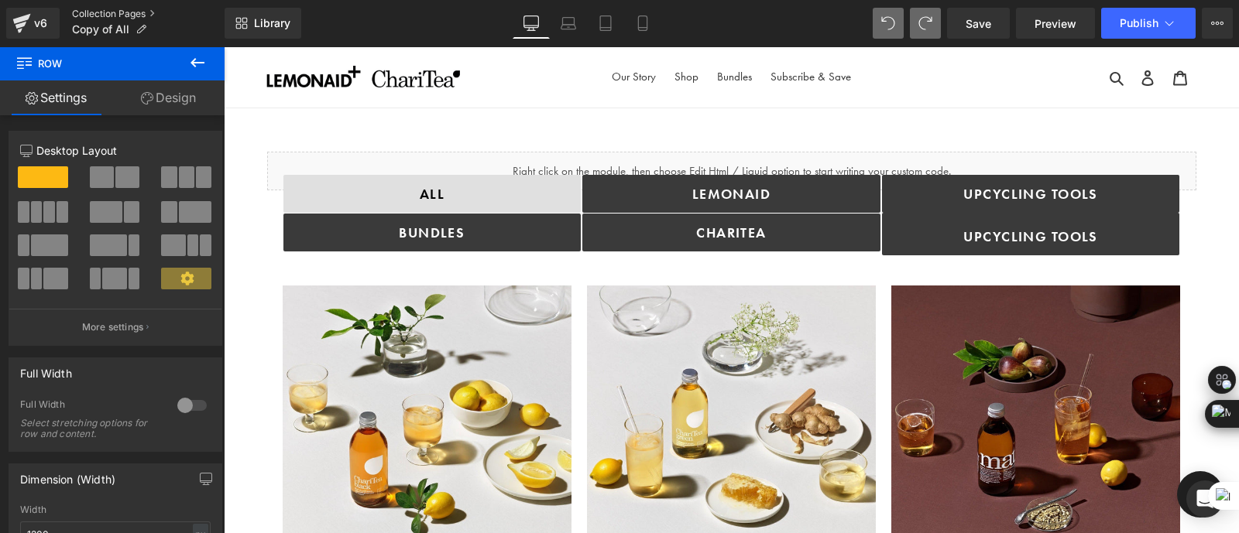
click at [103, 15] on link "Collection Pages" at bounding box center [148, 14] width 152 height 12
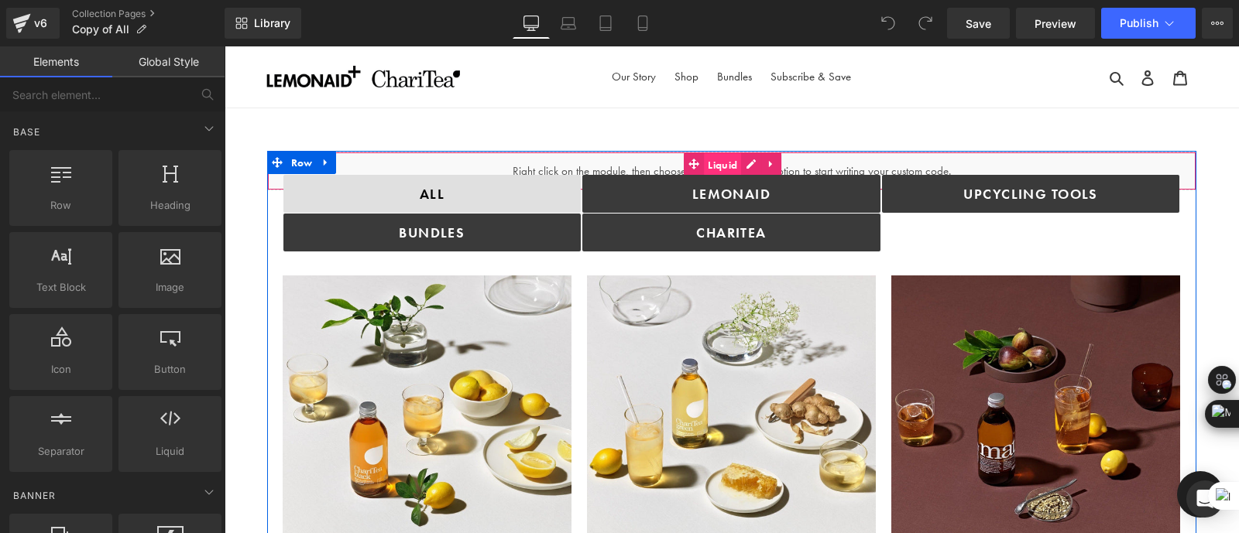
click at [724, 163] on span "Liquid" at bounding box center [722, 164] width 37 height 23
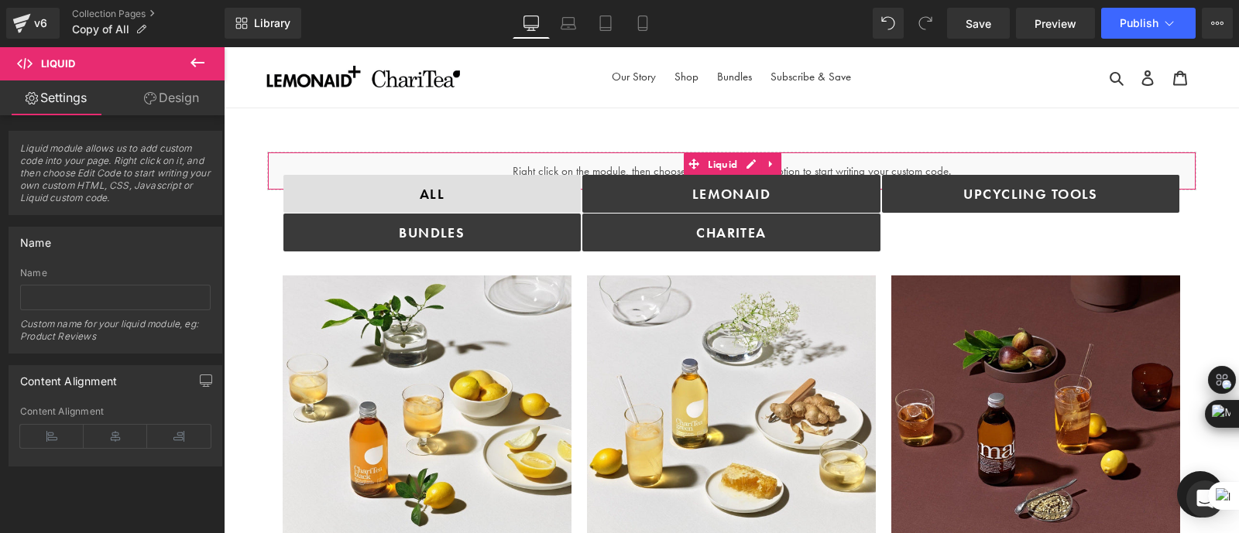
click at [156, 98] on link "Design" at bounding box center [171, 98] width 112 height 35
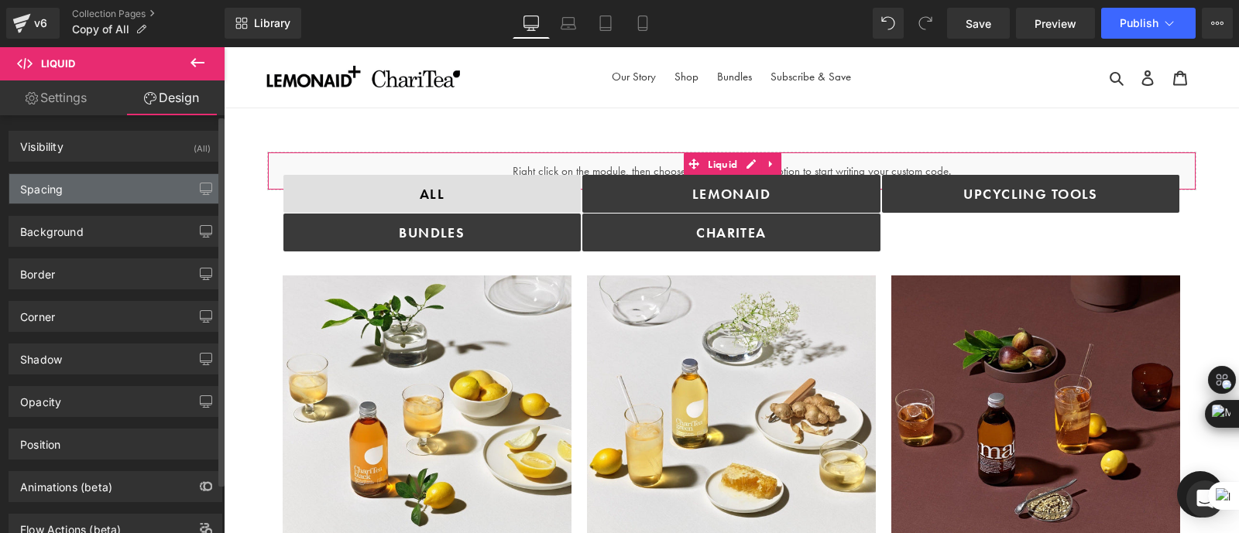
click at [122, 180] on div "Spacing" at bounding box center [115, 188] width 212 height 29
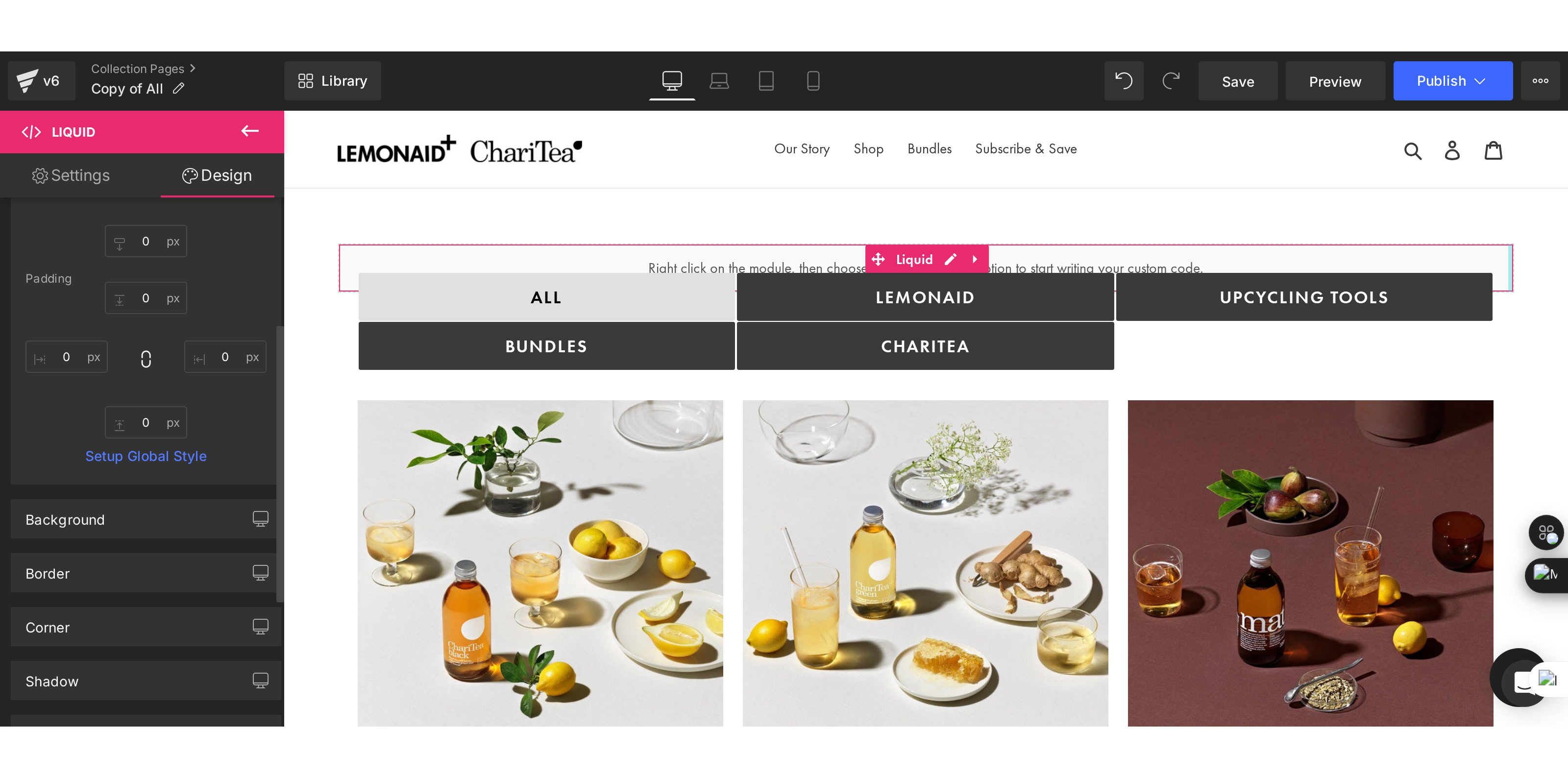
scroll to position [117, 0]
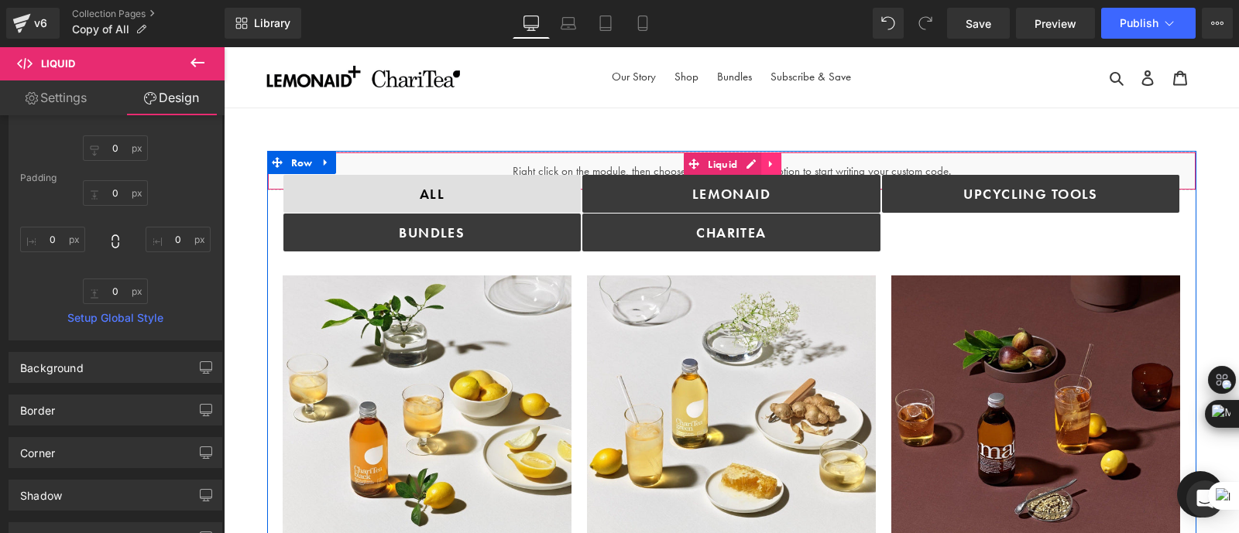
click at [770, 163] on icon at bounding box center [771, 164] width 11 height 12
click at [758, 167] on icon at bounding box center [761, 164] width 11 height 11
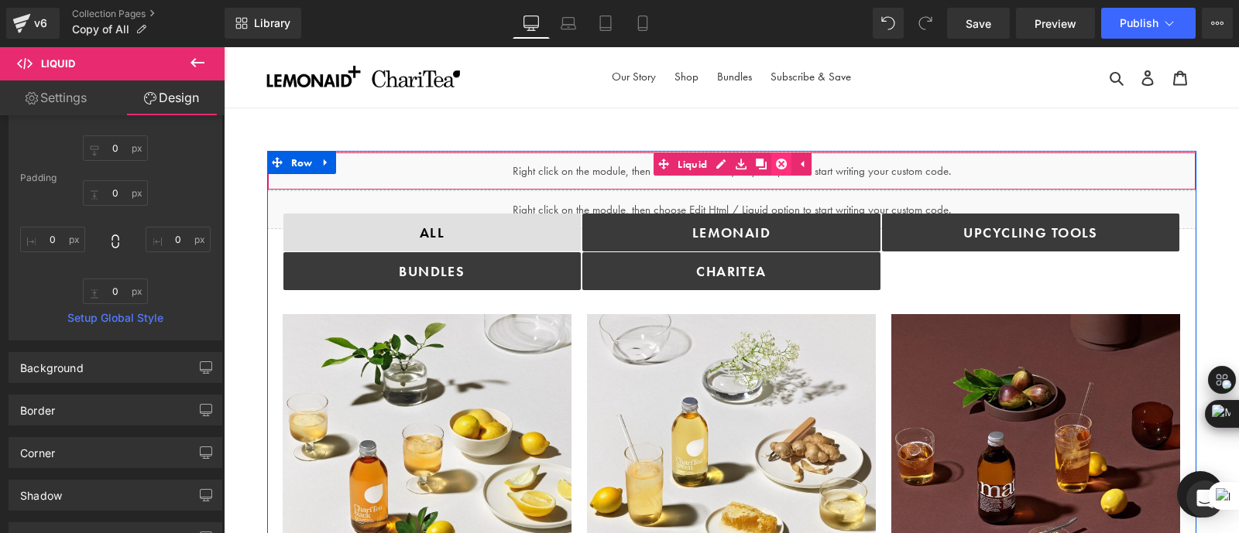
click at [781, 163] on icon at bounding box center [781, 164] width 11 height 11
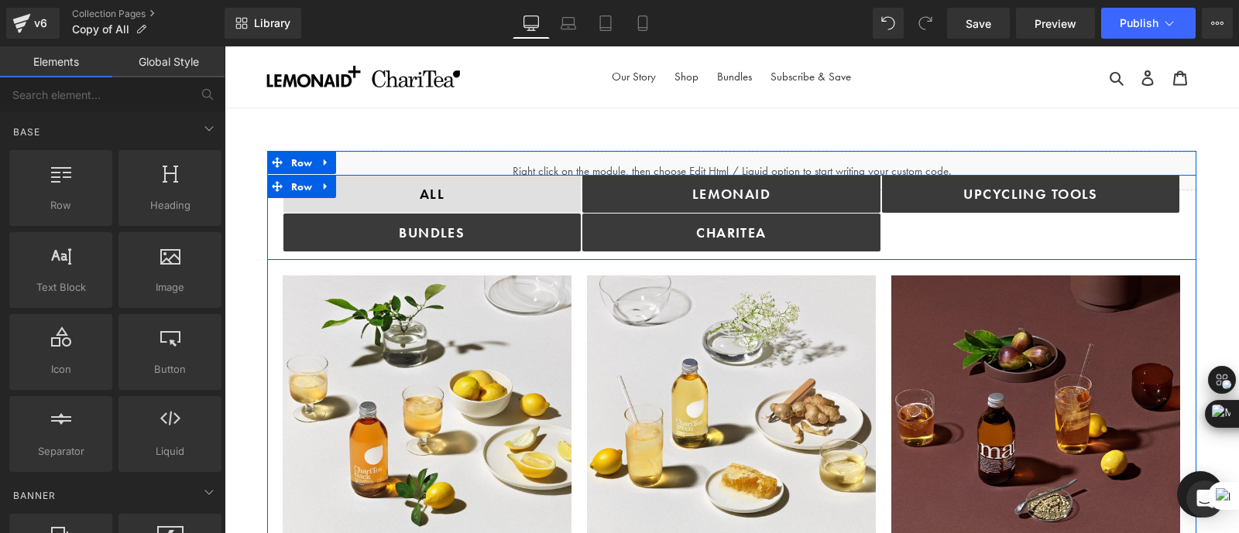
click at [949, 219] on div "Upcycling TOOLS Button" at bounding box center [1031, 213] width 300 height 77
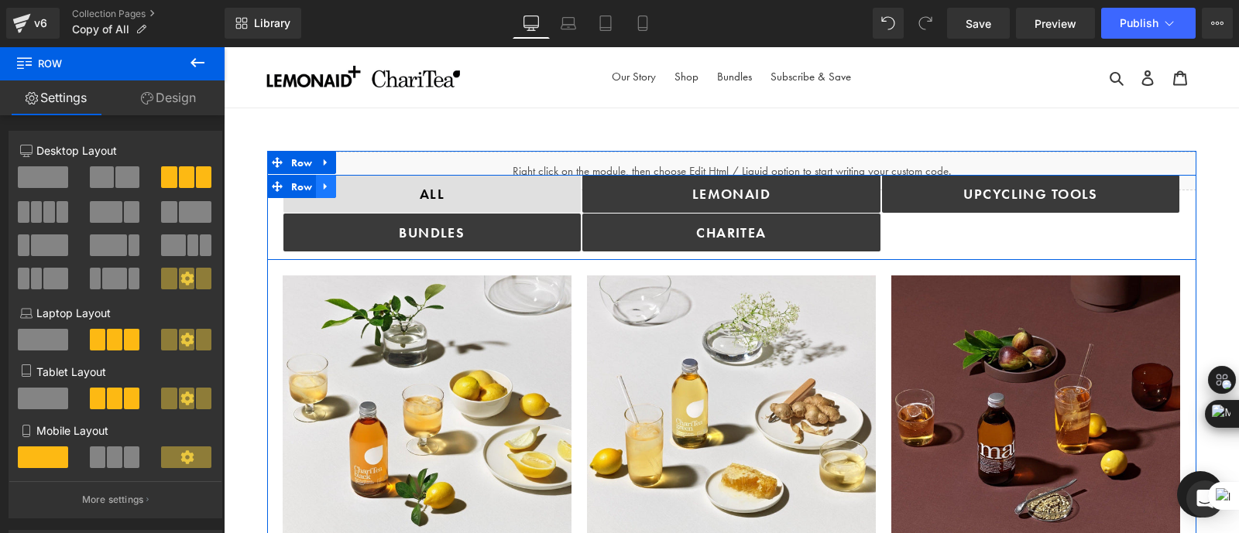
click at [327, 183] on icon at bounding box center [325, 186] width 11 height 12
click at [342, 187] on icon at bounding box center [346, 186] width 11 height 11
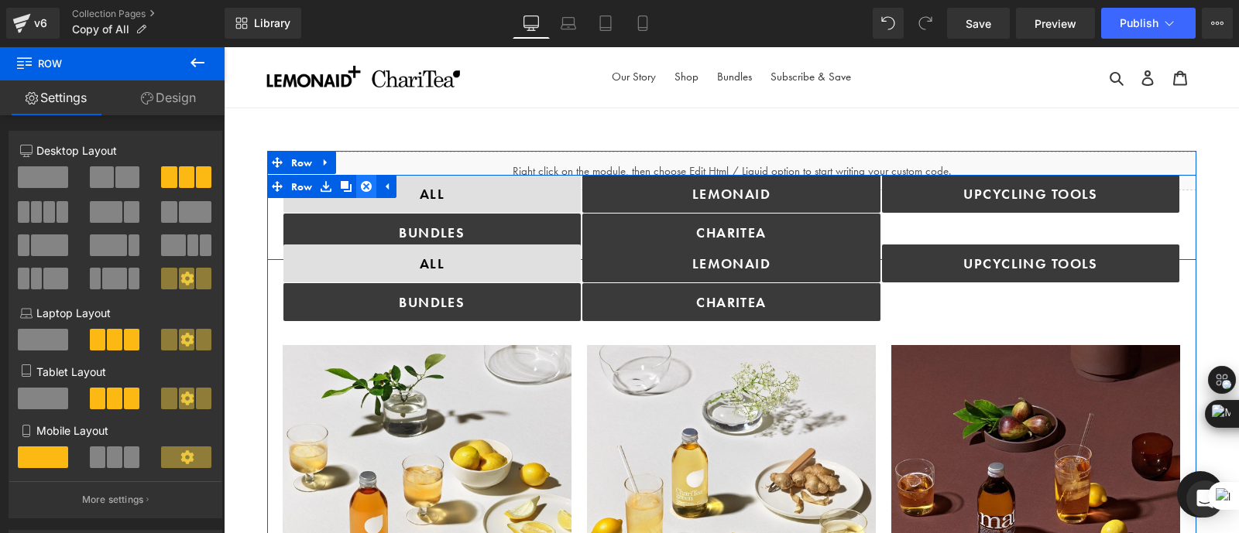
click at [362, 187] on icon at bounding box center [366, 186] width 11 height 11
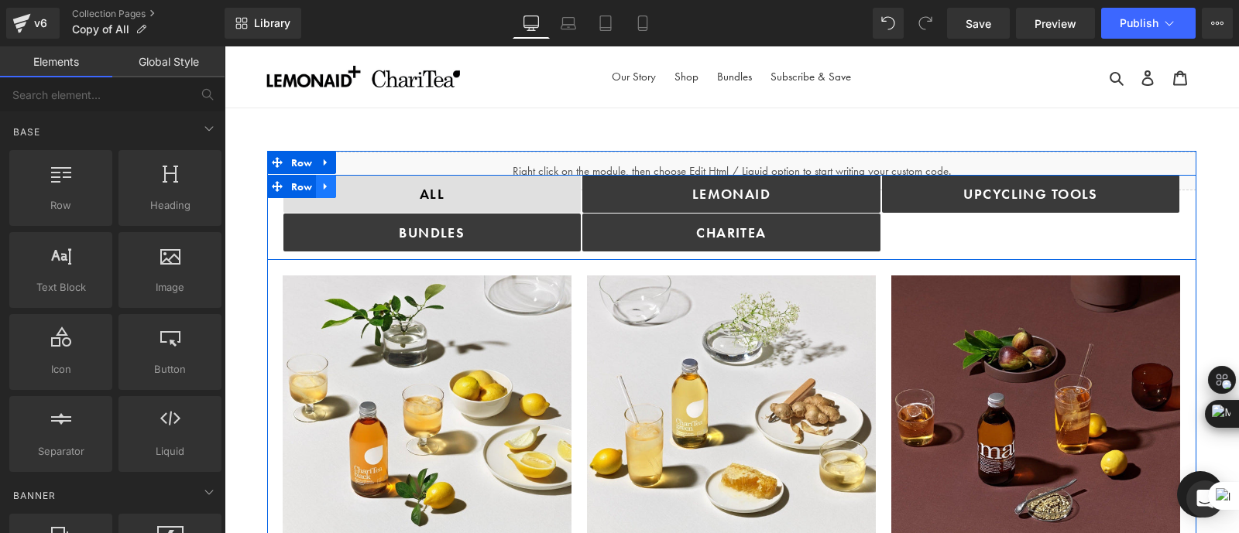
click at [322, 181] on icon at bounding box center [325, 186] width 11 height 12
click at [342, 191] on link at bounding box center [346, 186] width 20 height 23
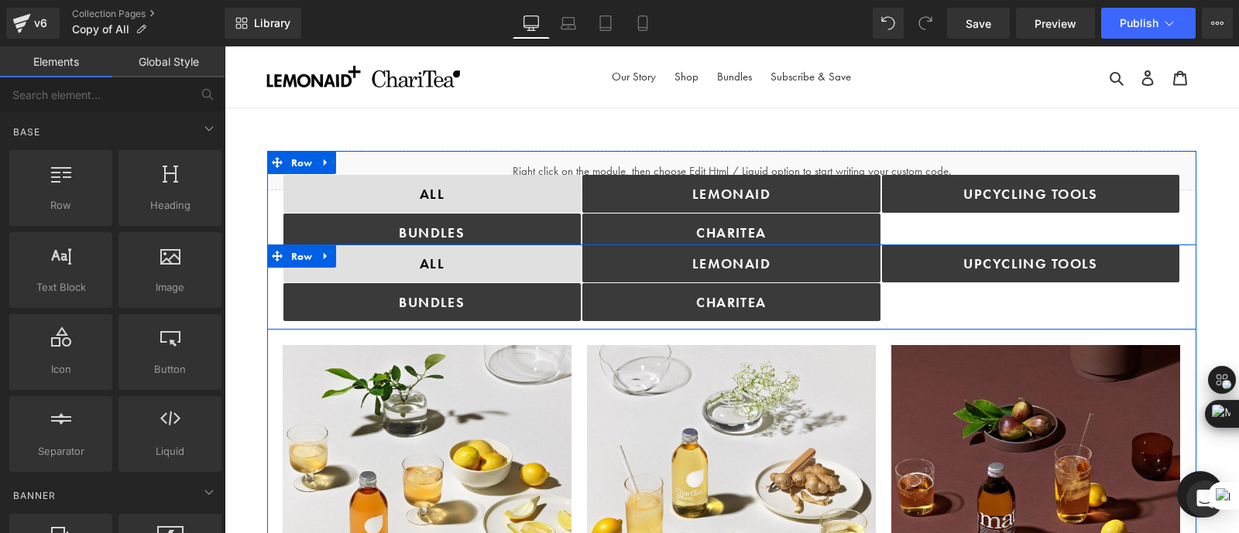
click at [919, 298] on div "Upcycling TOOLS Button" at bounding box center [1031, 283] width 300 height 77
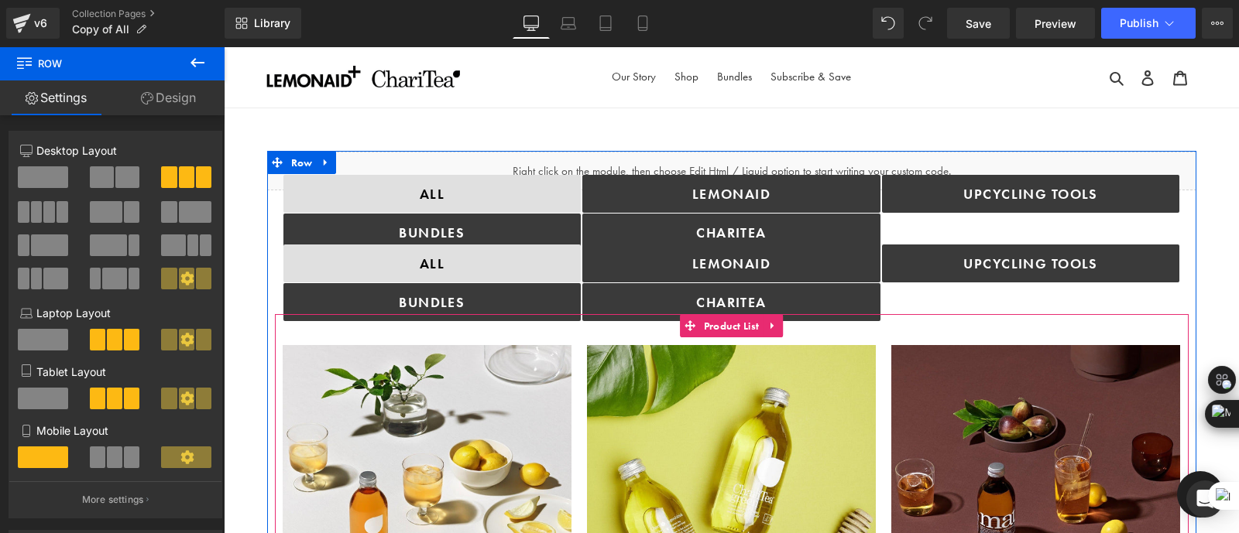
click at [846, 345] on img at bounding box center [731, 489] width 289 height 289
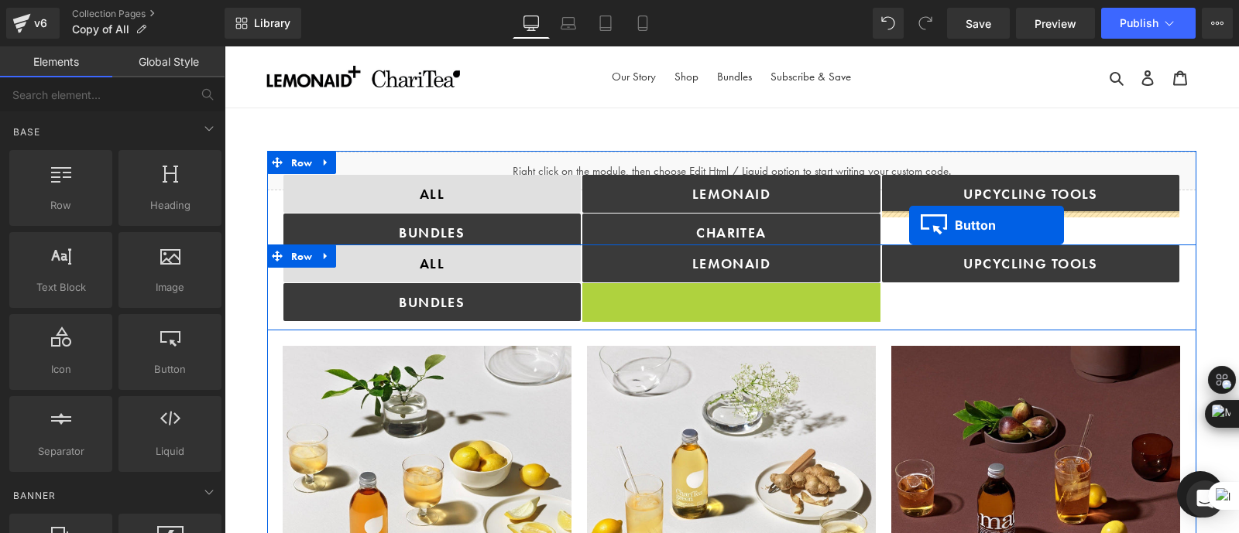
drag, startPoint x: 701, startPoint y: 303, endPoint x: 909, endPoint y: 225, distance: 221.4
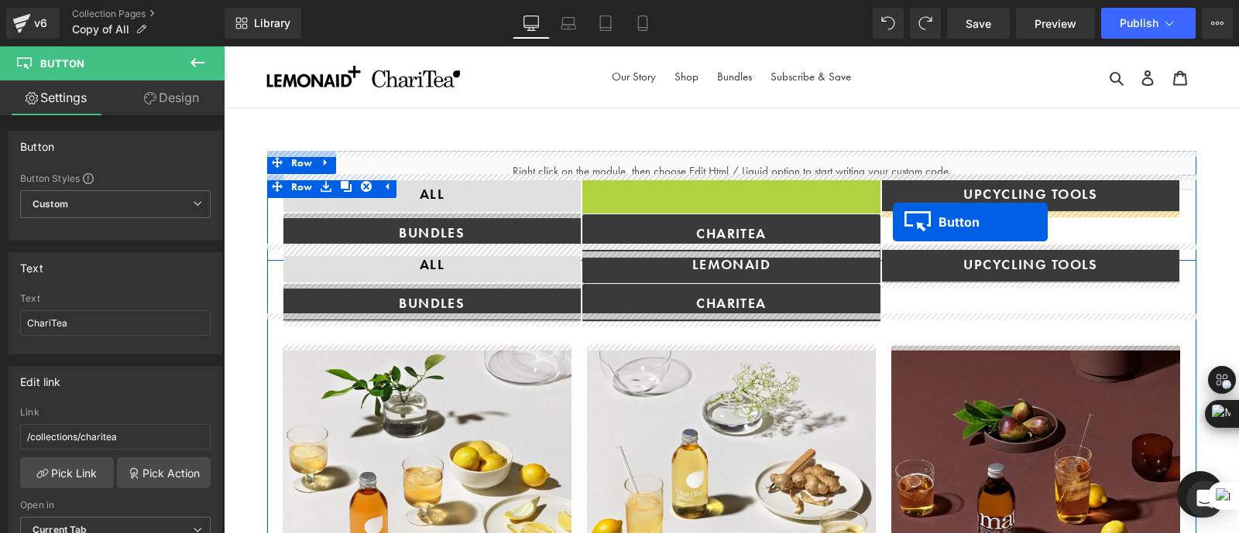
drag, startPoint x: 701, startPoint y: 191, endPoint x: 893, endPoint y: 222, distance: 193.7
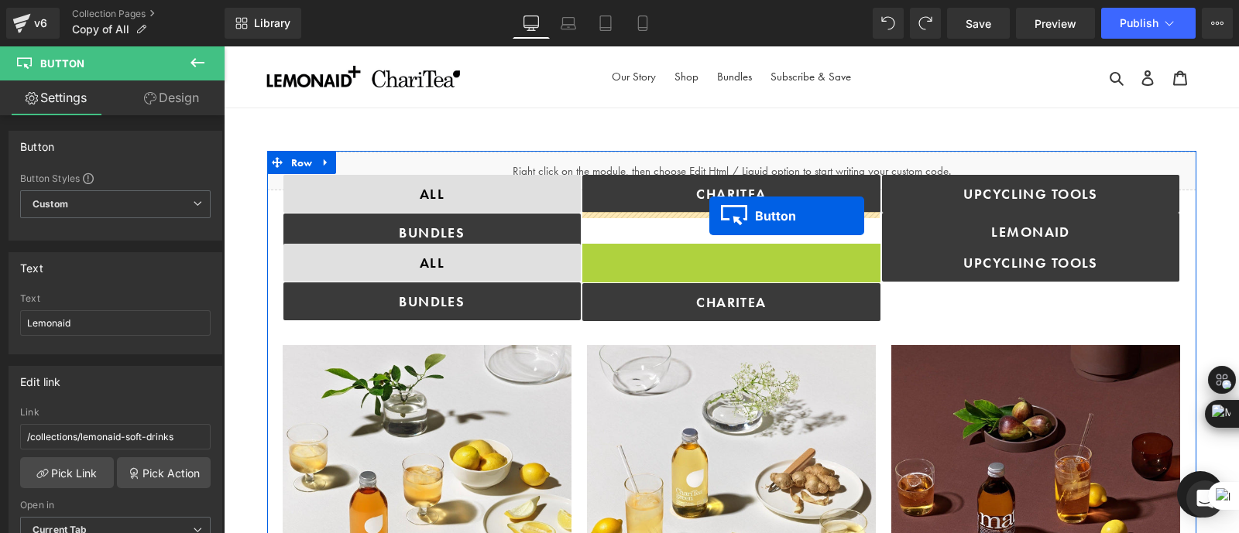
drag, startPoint x: 704, startPoint y: 260, endPoint x: 709, endPoint y: 216, distance: 44.4
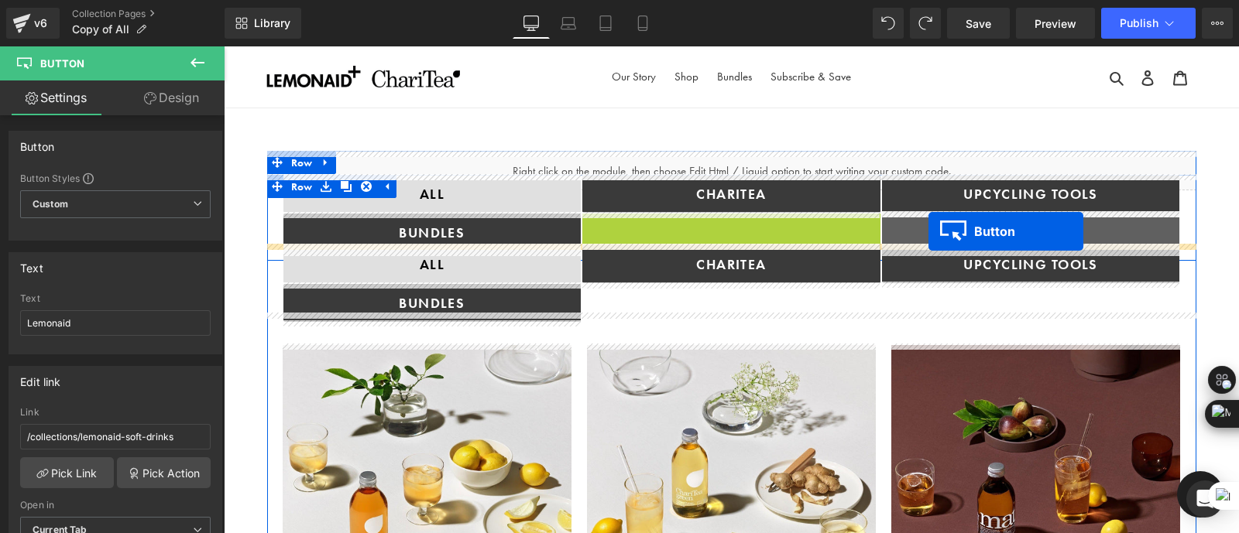
drag, startPoint x: 705, startPoint y: 234, endPoint x: 928, endPoint y: 231, distance: 223.0
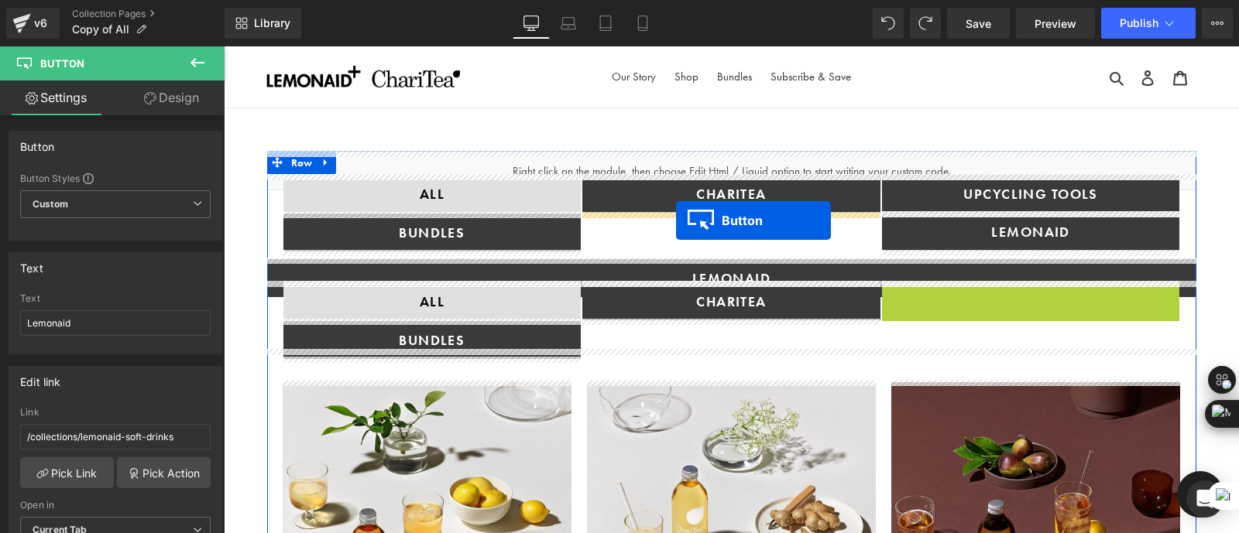
drag, startPoint x: 1000, startPoint y: 299, endPoint x: 676, endPoint y: 221, distance: 333.6
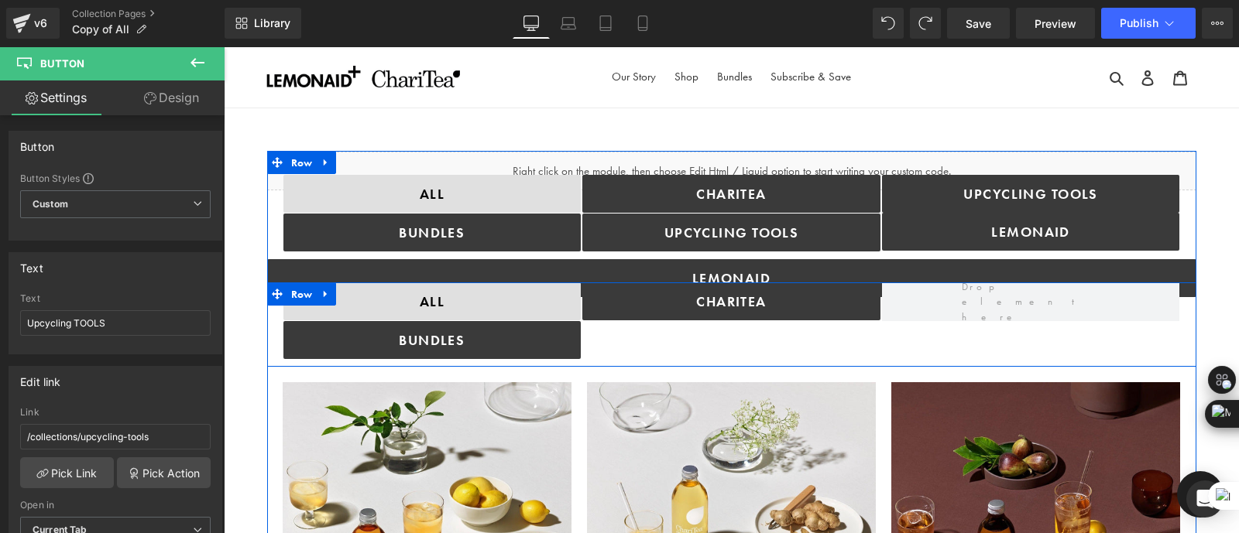
click at [636, 337] on div "ChariTea Button" at bounding box center [731, 321] width 300 height 77
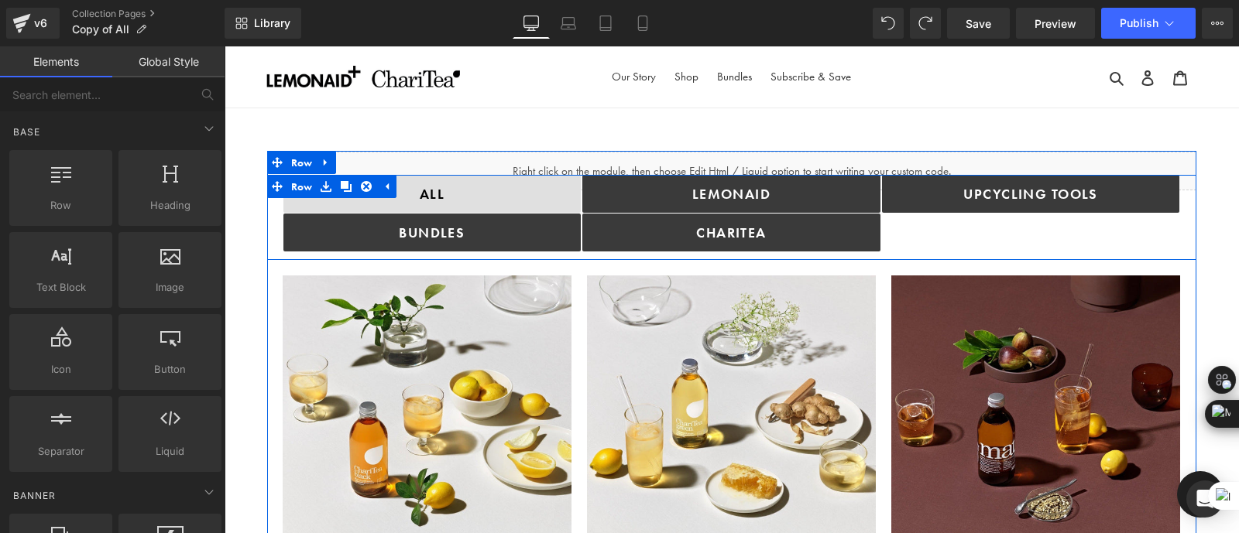
click at [273, 214] on div "ALL Button bundles Button Lemonaid Button ChariTea Button Upcycling TOOLS Butto…" at bounding box center [731, 217] width 929 height 85
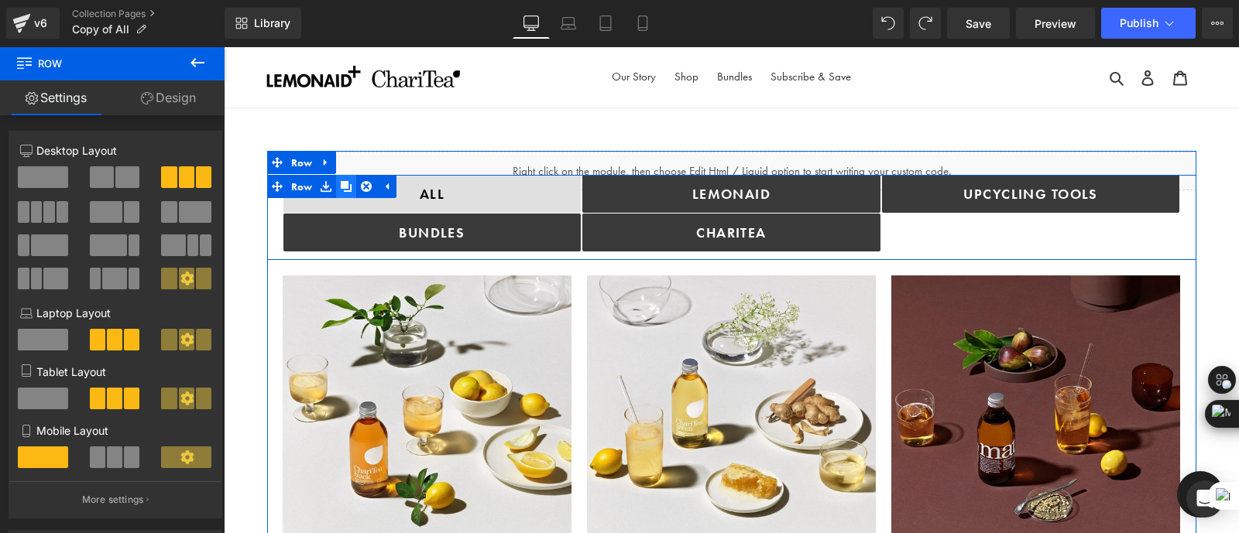
click at [344, 186] on icon at bounding box center [346, 186] width 11 height 11
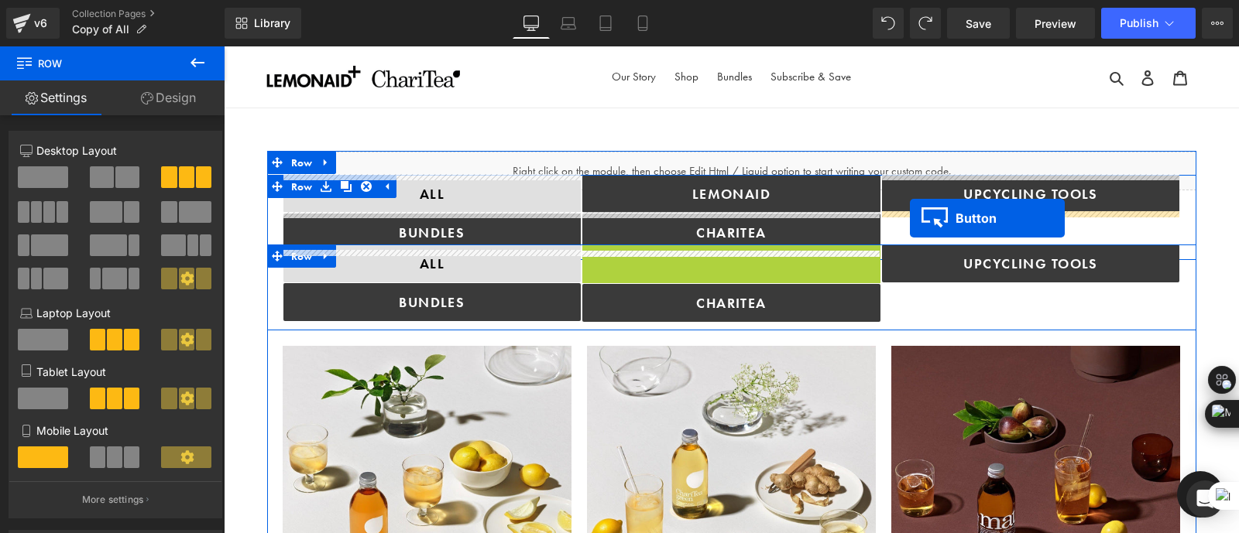
drag, startPoint x: 706, startPoint y: 261, endPoint x: 910, endPoint y: 218, distance: 208.0
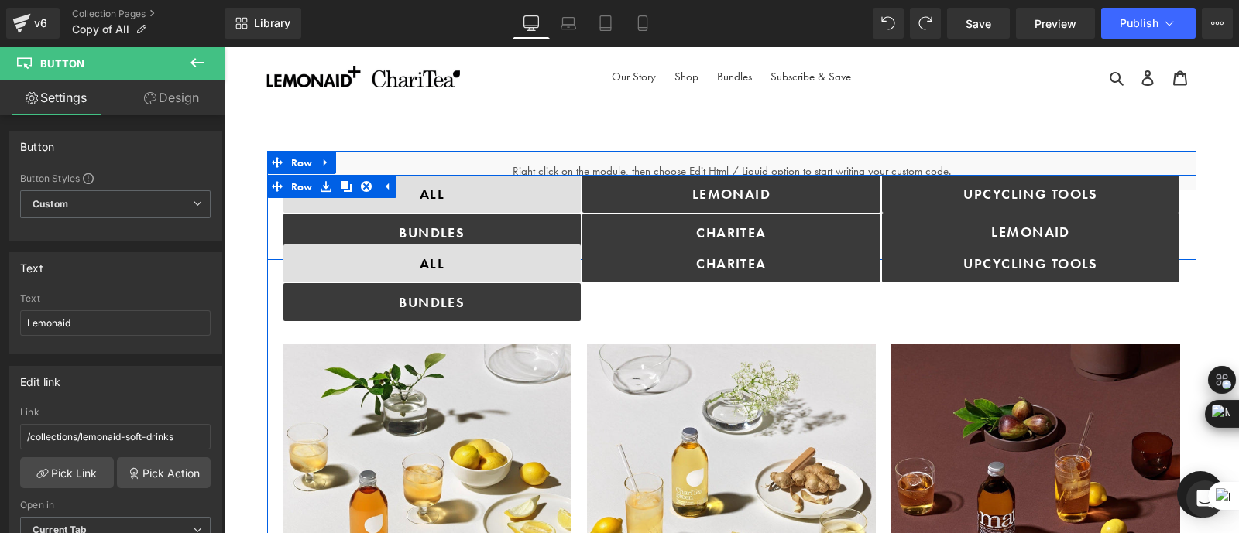
click at [224, 46] on div at bounding box center [224, 46] width 0 height 0
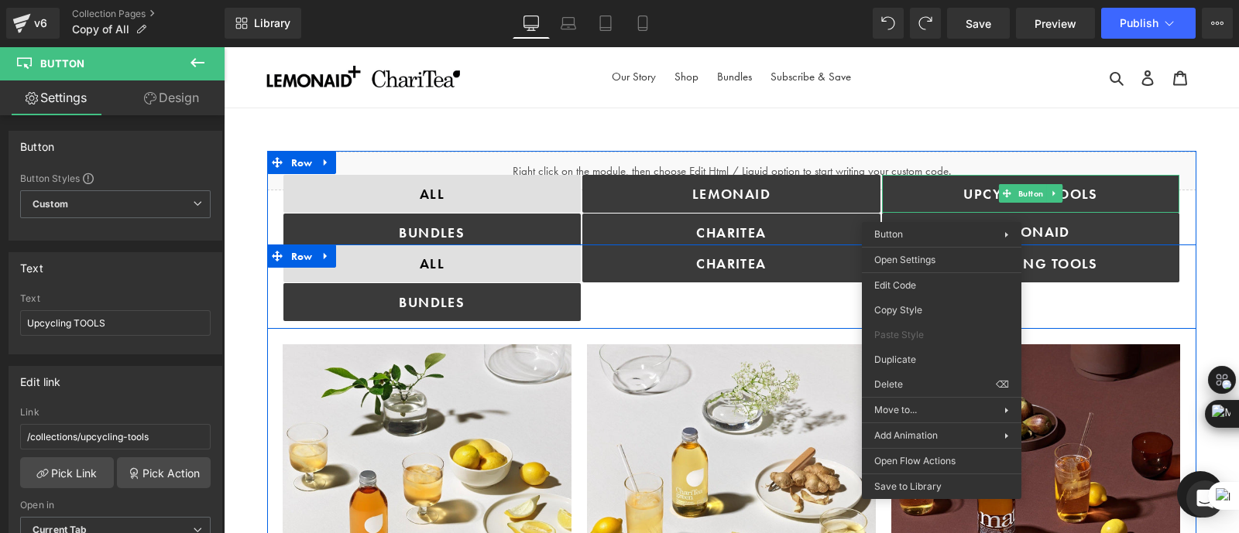
click at [1072, 307] on div "Upcycling TOOLS Button" at bounding box center [1031, 283] width 300 height 77
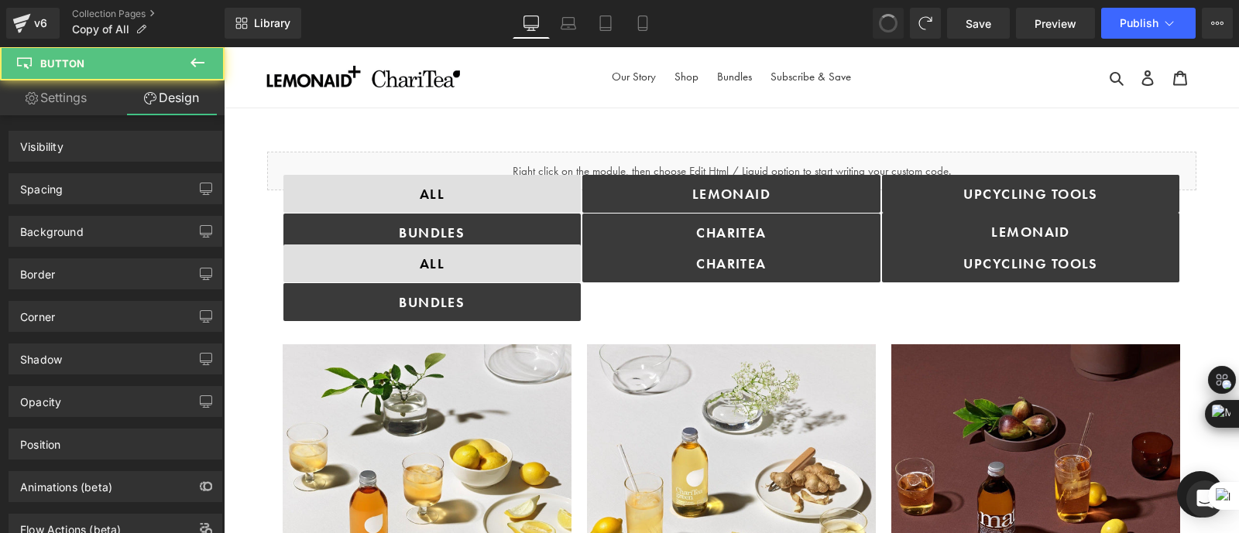
click at [890, 34] on button at bounding box center [887, 23] width 31 height 31
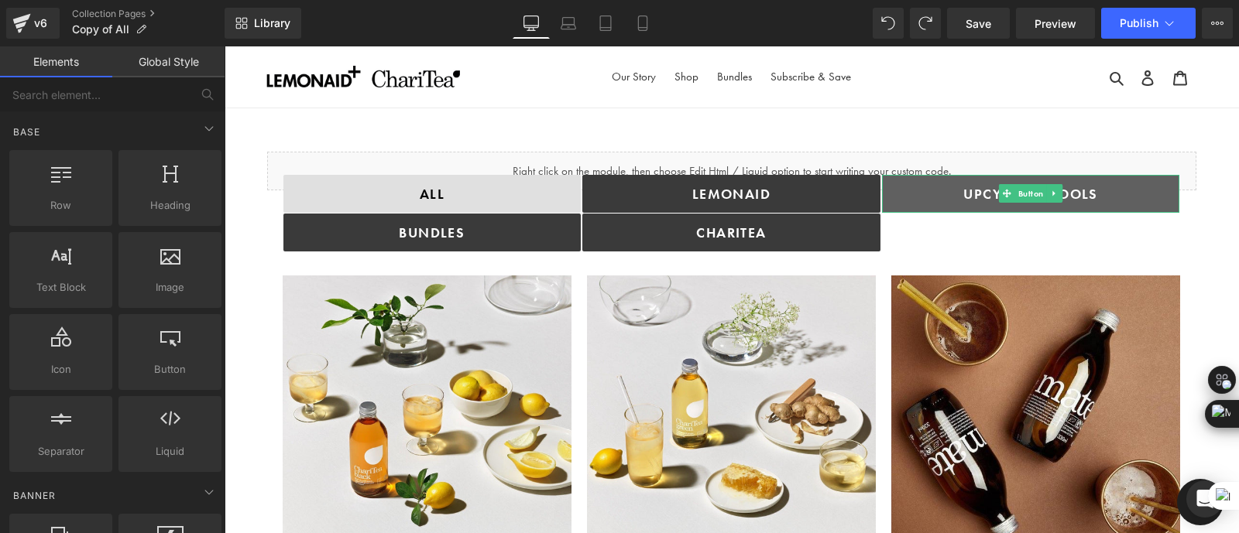
drag, startPoint x: 1132, startPoint y: 389, endPoint x: 908, endPoint y: 342, distance: 228.5
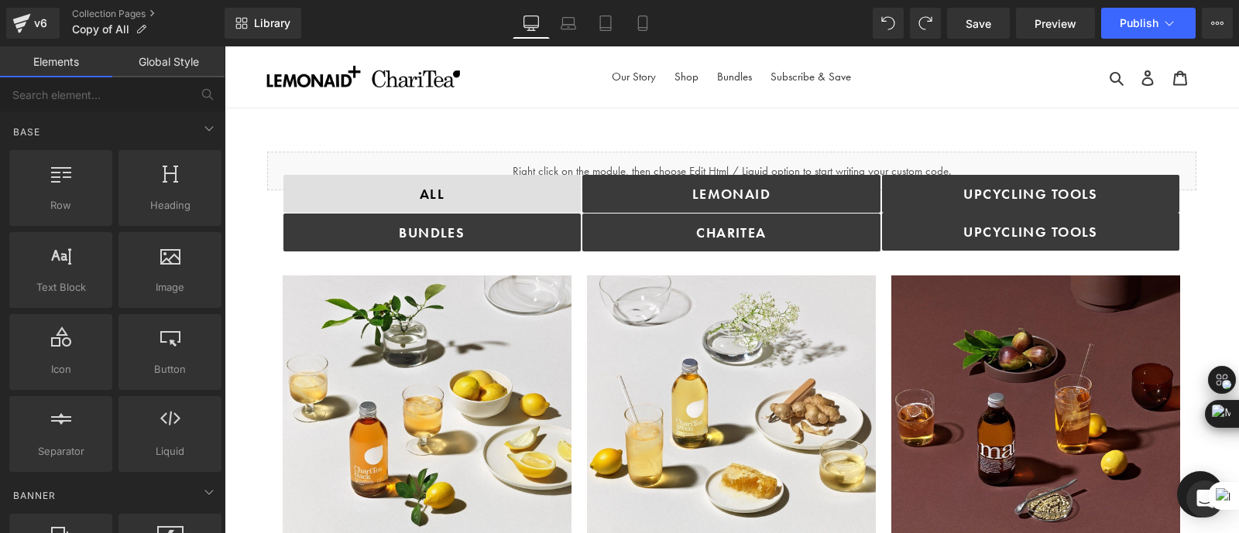
click at [1019, 102] on div "Search Log in Basket 0 items" at bounding box center [1080, 76] width 232 height 61
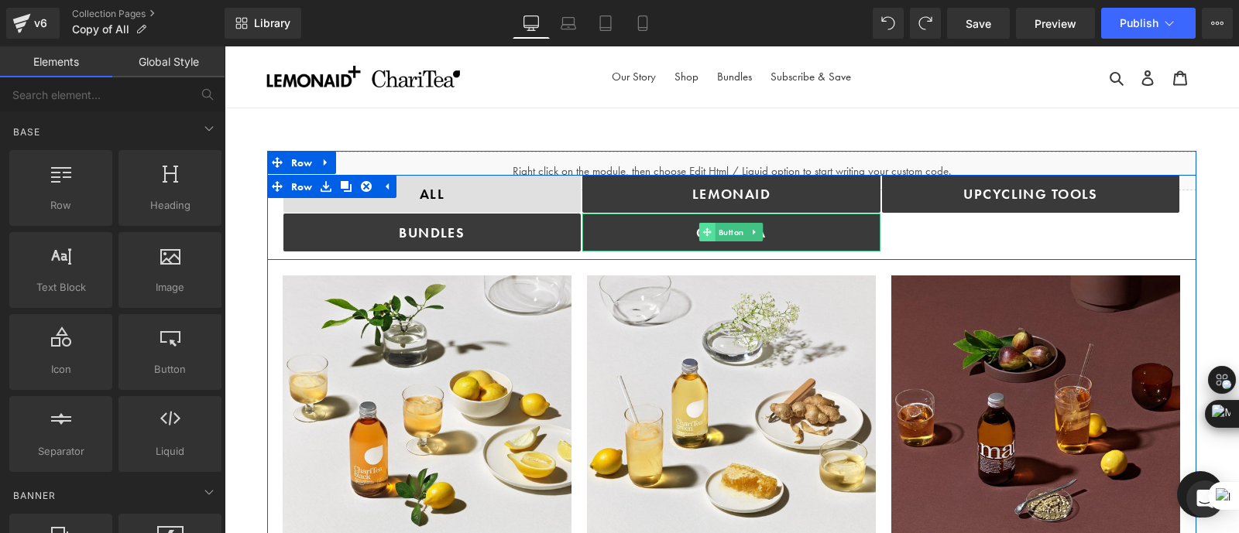
click at [699, 227] on span at bounding box center [707, 232] width 16 height 19
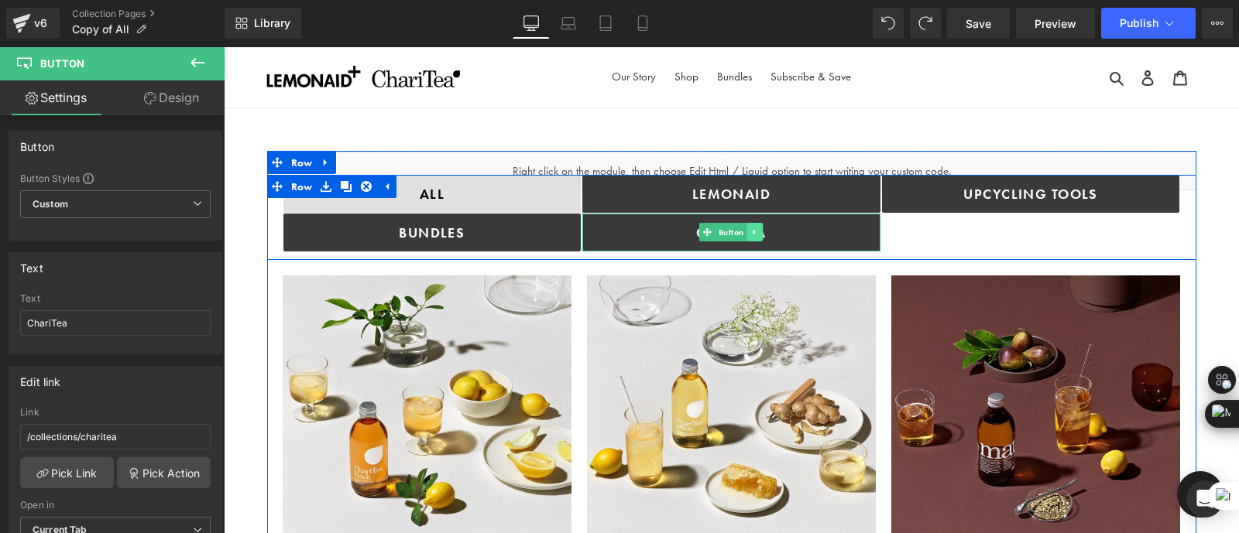
click at [753, 230] on icon at bounding box center [754, 232] width 2 height 5
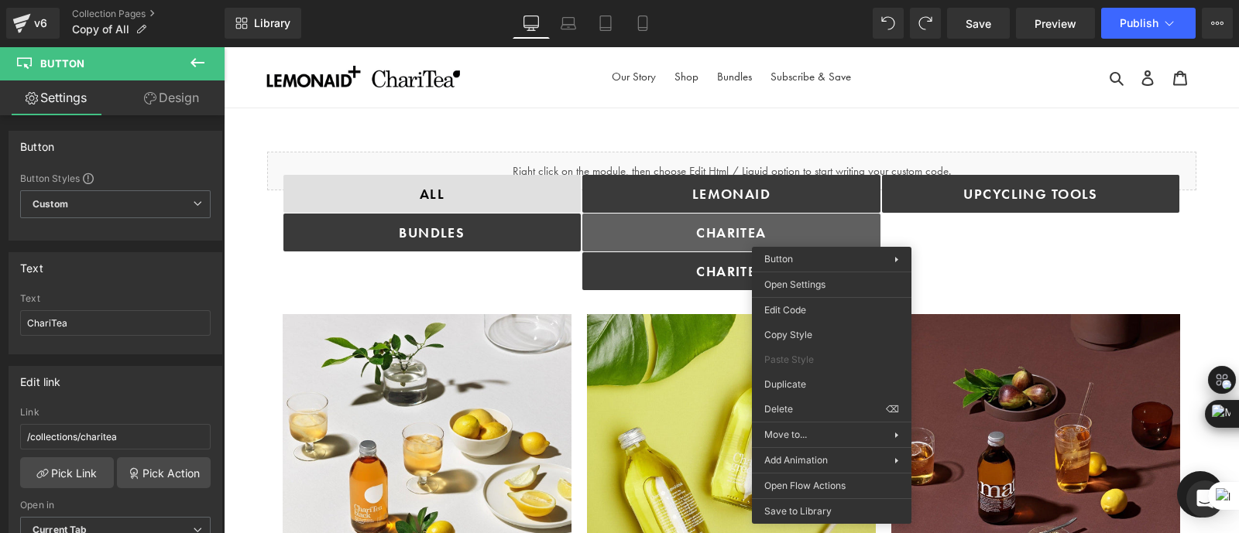
drag, startPoint x: 1035, startPoint y: 434, endPoint x: 811, endPoint y: 388, distance: 228.5
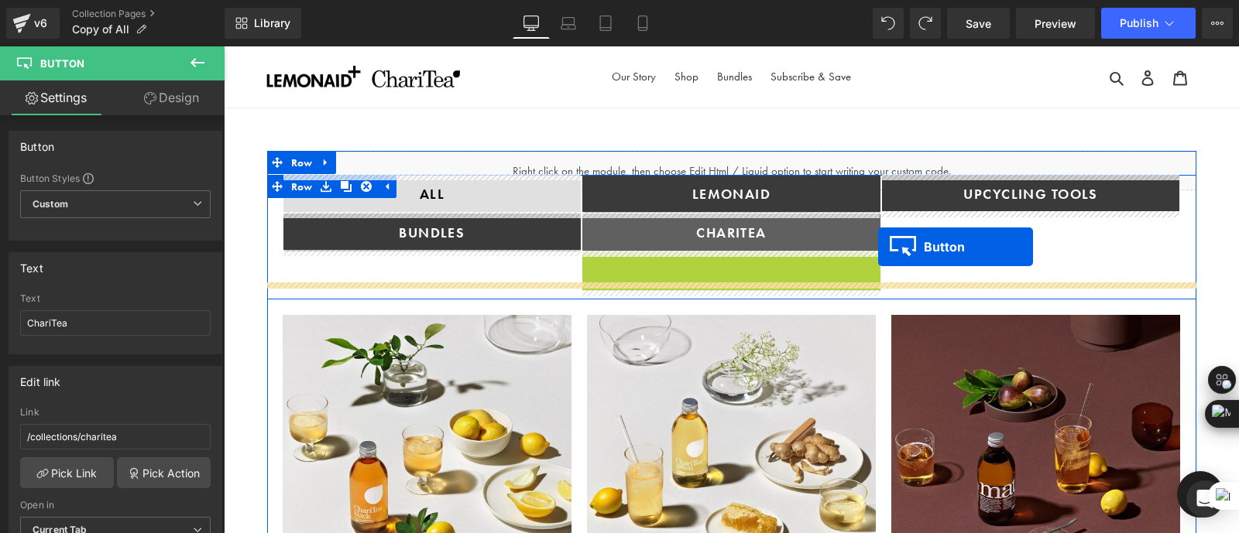
drag, startPoint x: 703, startPoint y: 272, endPoint x: 878, endPoint y: 247, distance: 176.8
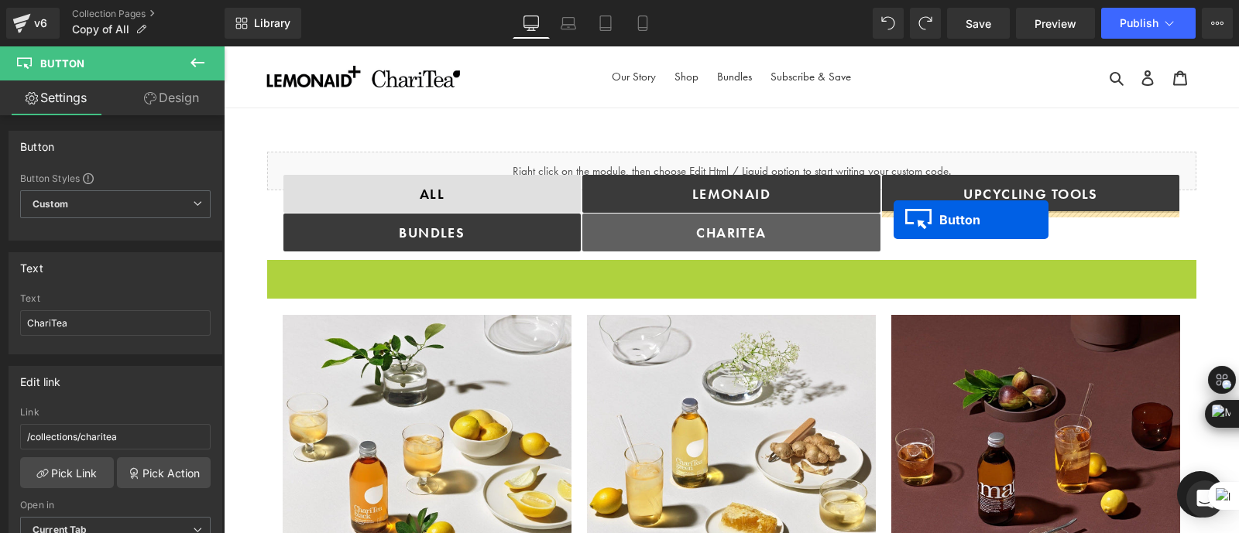
drag, startPoint x: 704, startPoint y: 278, endPoint x: 893, endPoint y: 222, distance: 196.9
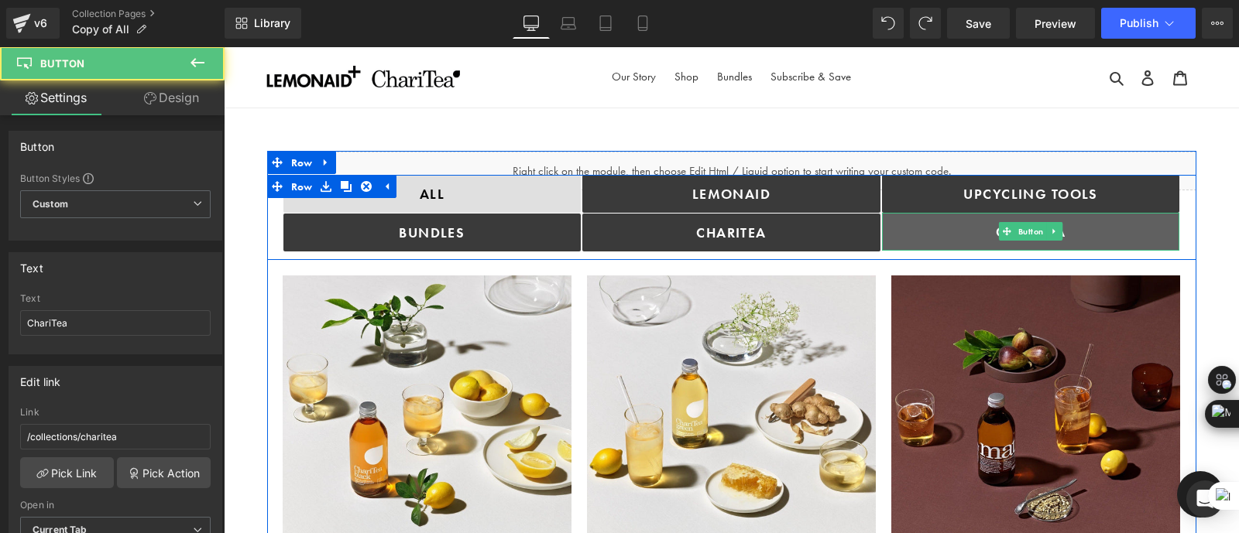
click at [1105, 235] on link "ChariTea" at bounding box center [1031, 232] width 298 height 38
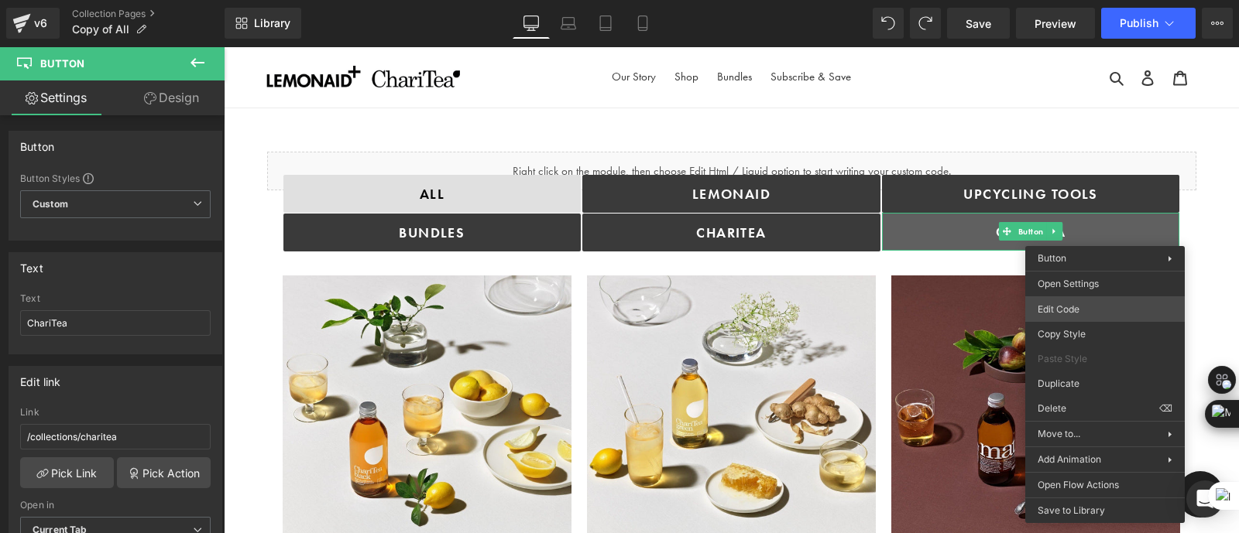
click at [1081, 305] on body "Button You are previewing how the will restyle your page. You can not edit Elem…" at bounding box center [619, 266] width 1239 height 533
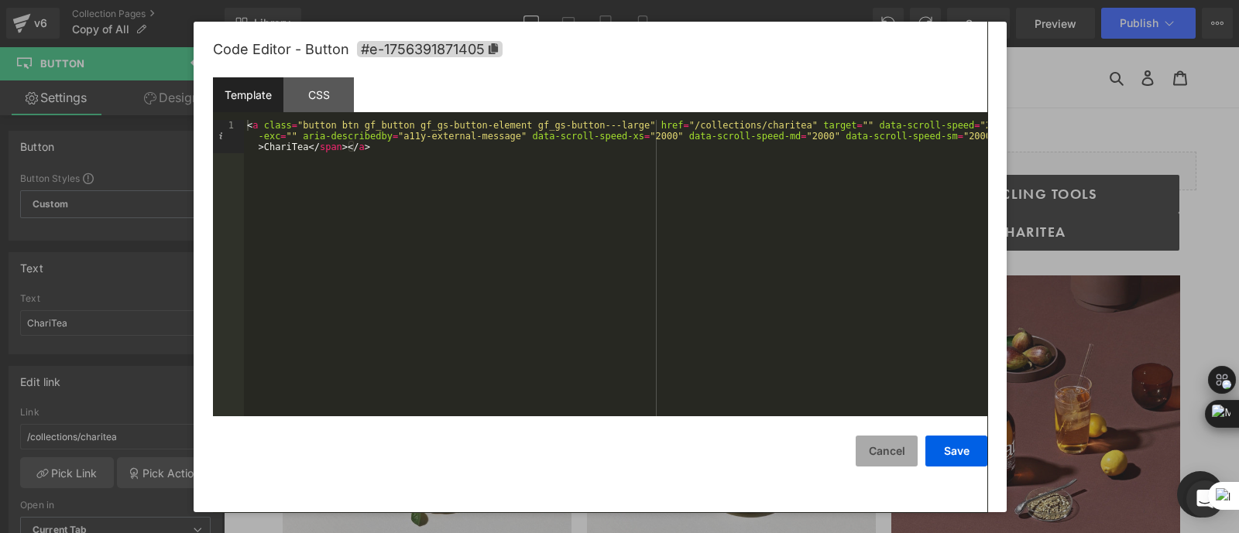
click at [890, 451] on button "Cancel" at bounding box center [886, 451] width 62 height 31
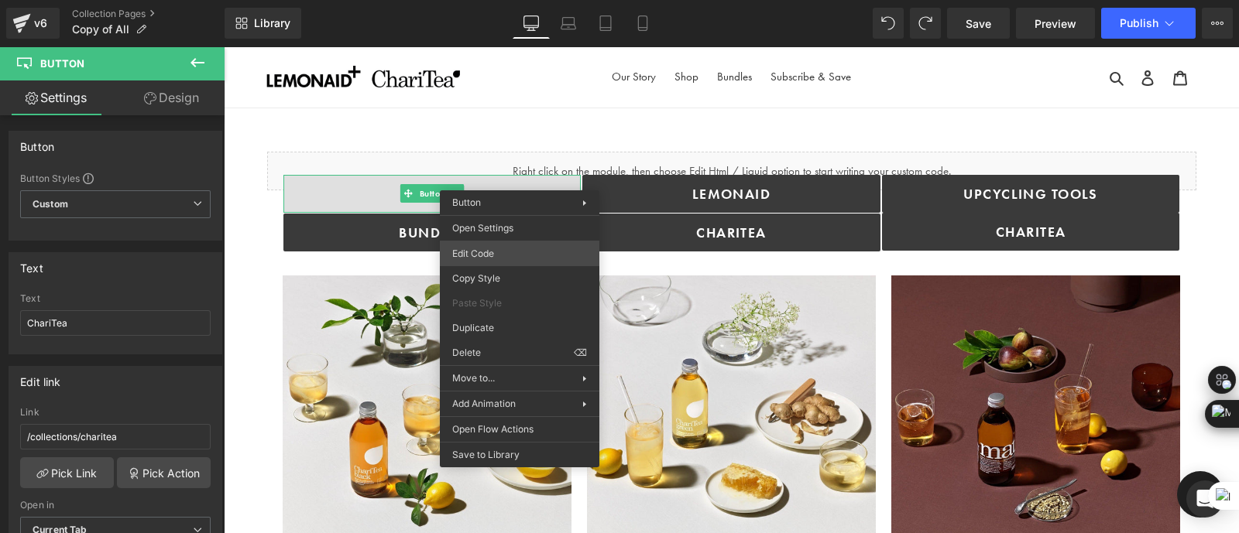
click at [514, 0] on div "Button You are previewing how the will restyle your page. You can not edit Elem…" at bounding box center [619, 0] width 1239 height 0
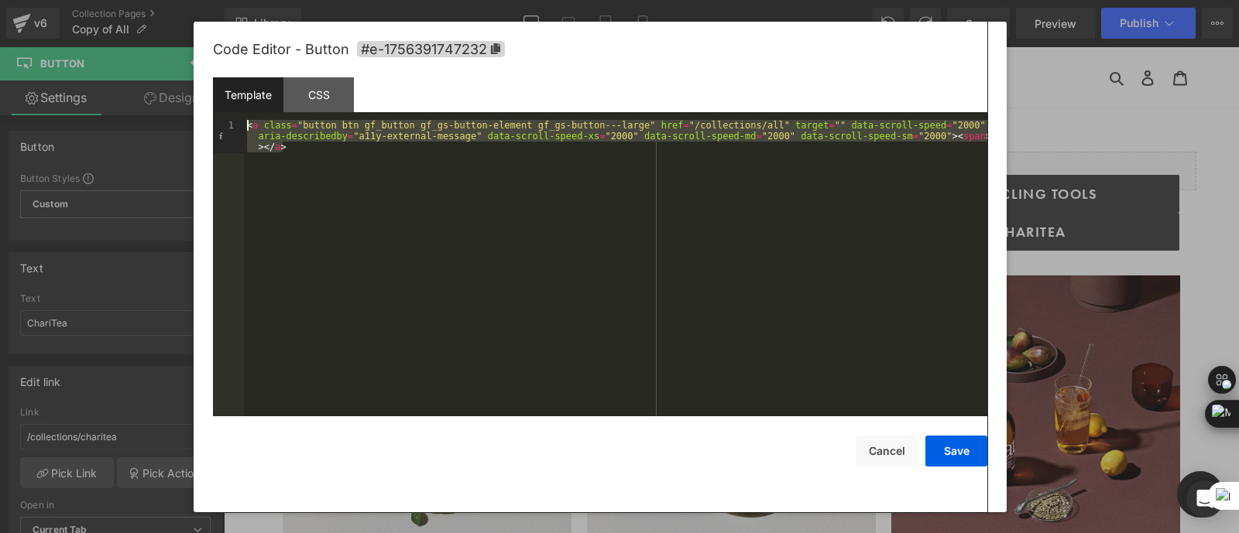
drag, startPoint x: 311, startPoint y: 159, endPoint x: 238, endPoint y: 123, distance: 82.0
click at [238, 123] on pre "1 < a class = "button btn gf_button gf_gs-button-element gf_gs-button---large" …" at bounding box center [600, 268] width 774 height 296
click at [877, 453] on button "Cancel" at bounding box center [886, 451] width 62 height 31
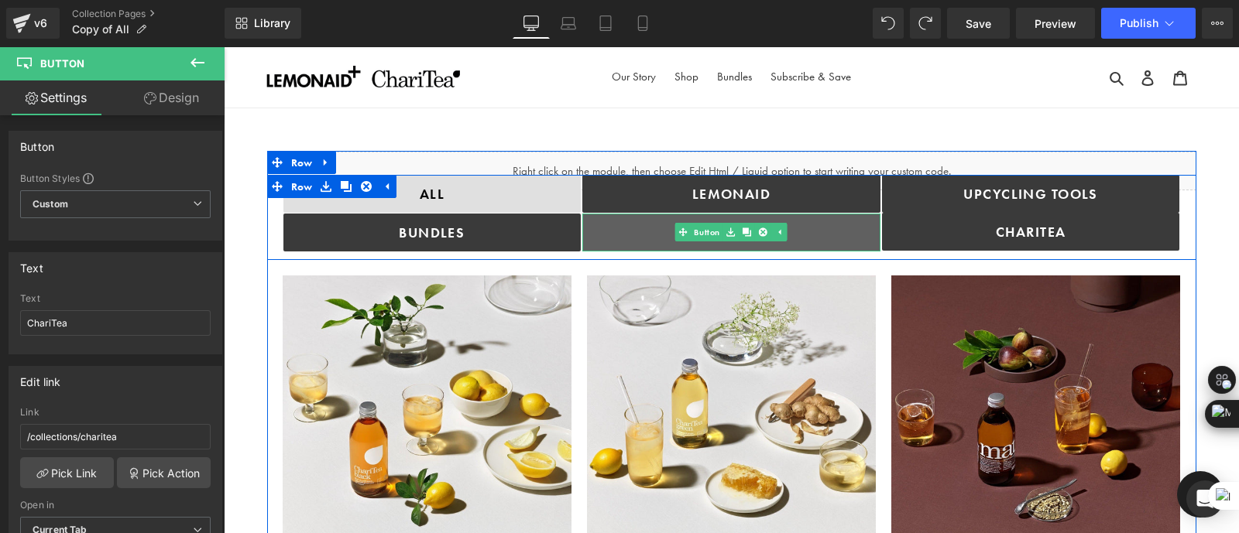
click at [821, 231] on link "ChariTea" at bounding box center [731, 233] width 298 height 38
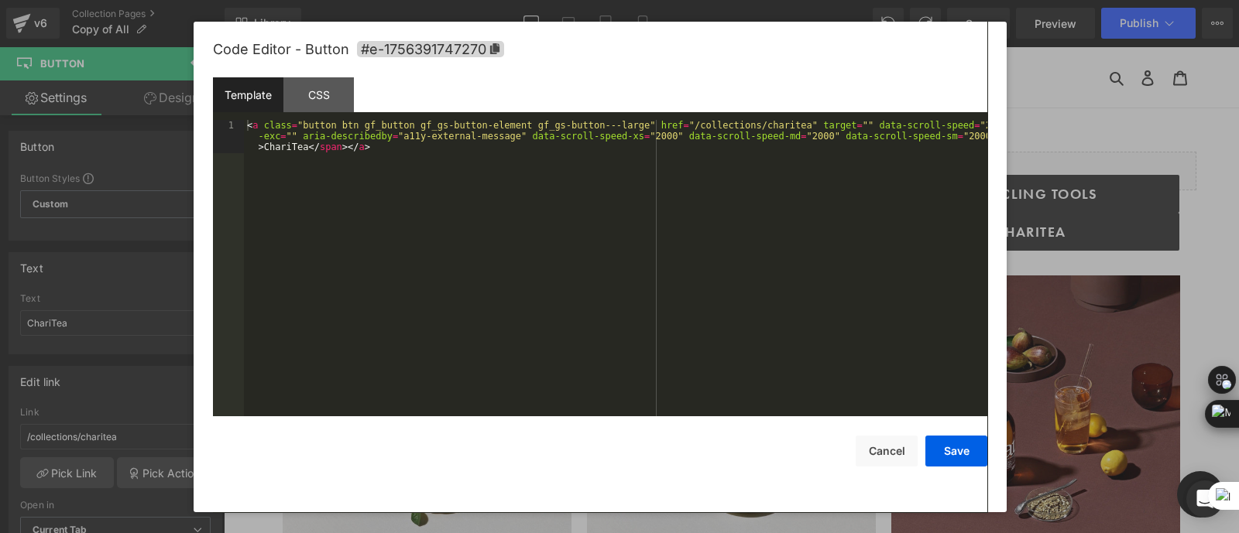
click at [800, 0] on div "Button You are previewing how the will restyle your page. You can not edit Elem…" at bounding box center [619, 0] width 1239 height 0
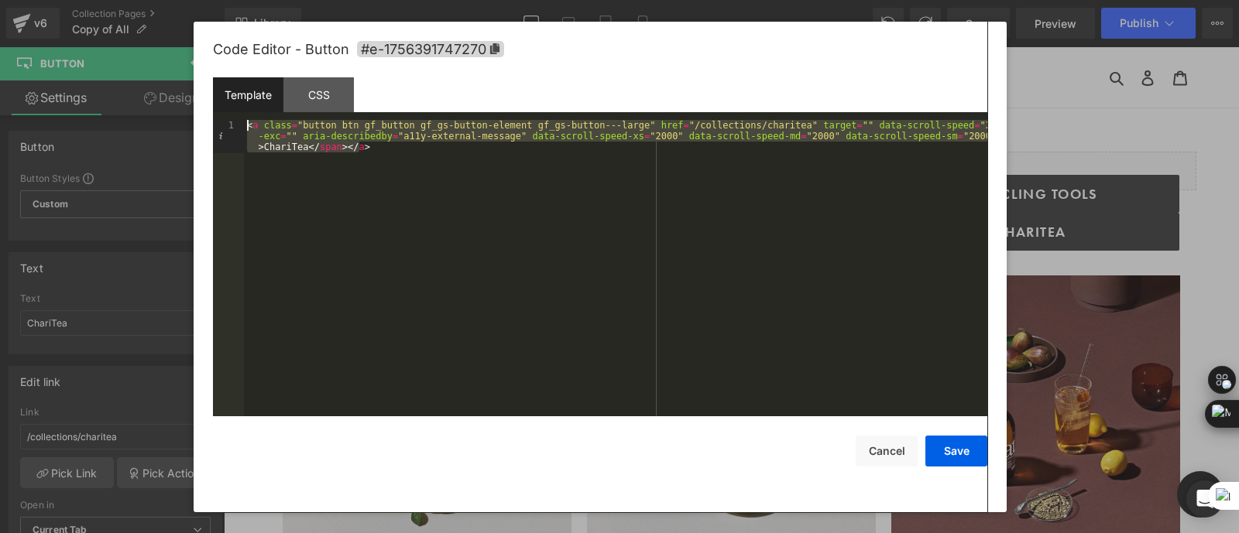
drag, startPoint x: 404, startPoint y: 158, endPoint x: 201, endPoint y: 113, distance: 207.7
click at [201, 113] on div "Code Editor - Button #e-1756391747270 Template CSS 1 < a class = "button btn gf…" at bounding box center [600, 267] width 813 height 491
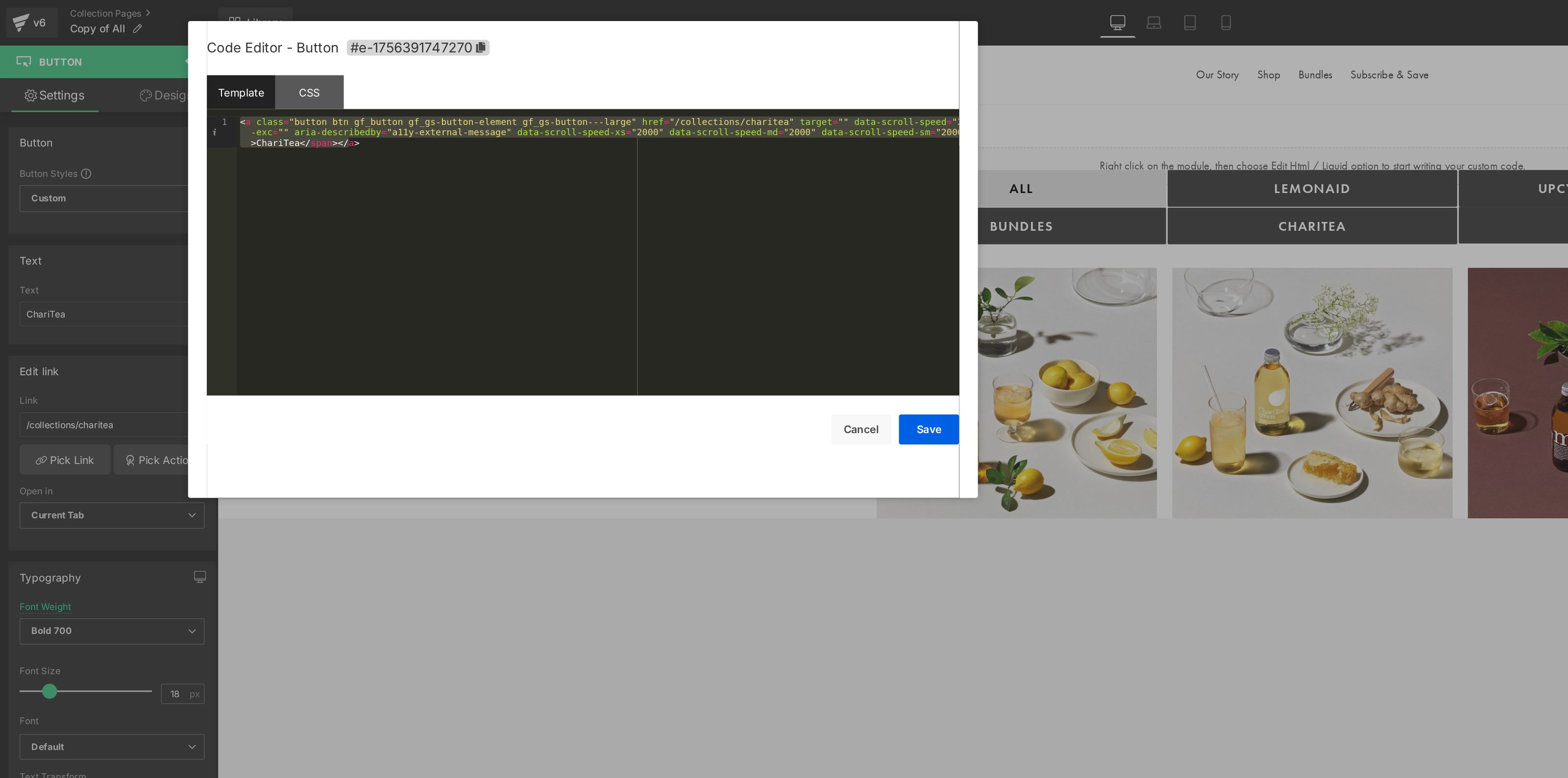
click at [318, 118] on div "< a class = "button btn gf_button gf_gs-button-element gf_gs-button---large" hr…" at bounding box center [389, 166] width 470 height 182
drag, startPoint x: 246, startPoint y: 98, endPoint x: 152, endPoint y: 77, distance: 96.3
click at [152, 77] on pre "1 < a class = "button btn gf_button gf_gs-button-element gf_gs-button---large" …" at bounding box center [380, 166] width 490 height 182
click at [561, 283] on button "Cancel" at bounding box center [561, 280] width 39 height 20
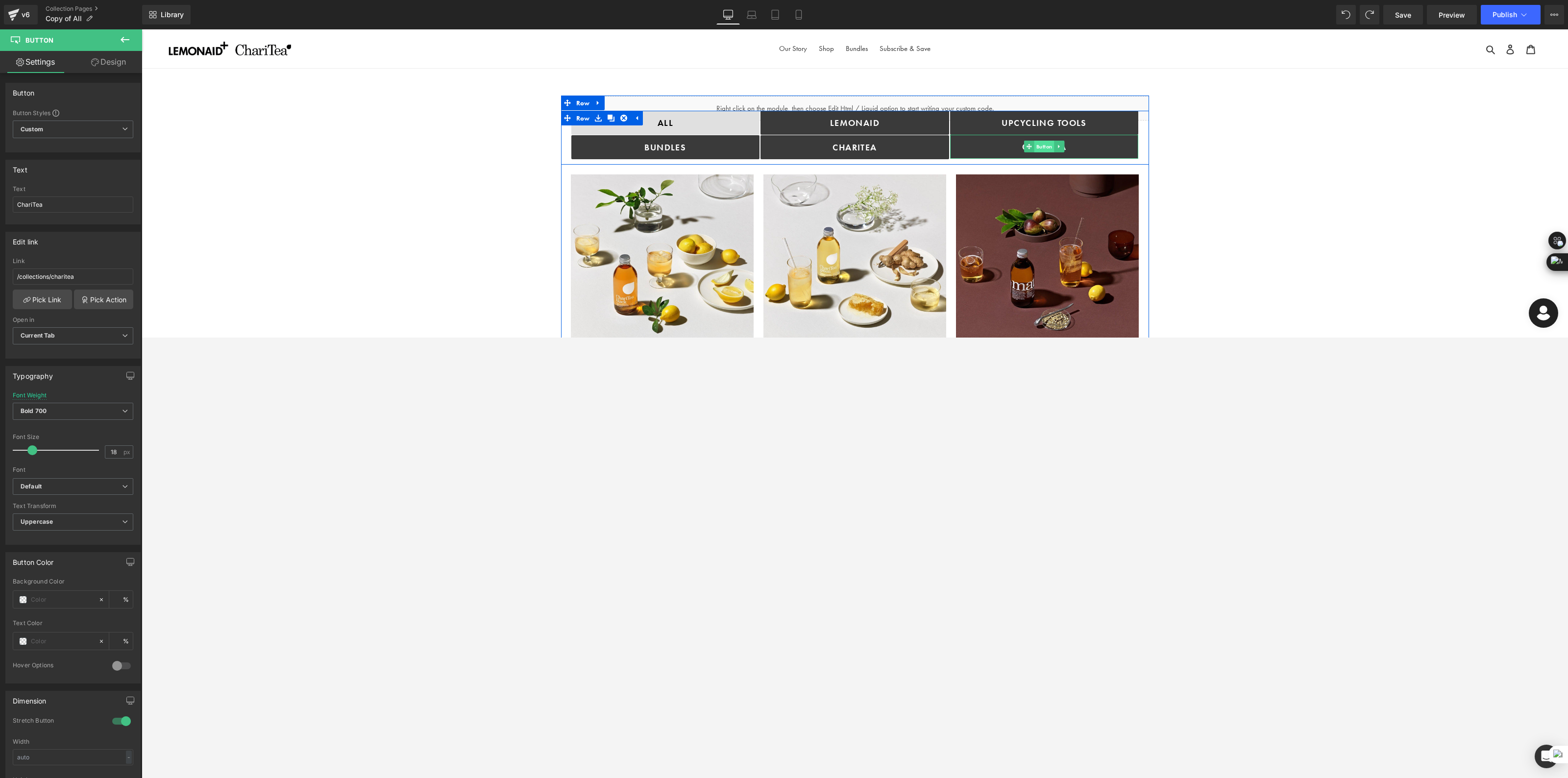
click at [784, 145] on span "Button" at bounding box center [1044, 146] width 20 height 12
click at [784, 142] on link at bounding box center [1059, 146] width 10 height 12
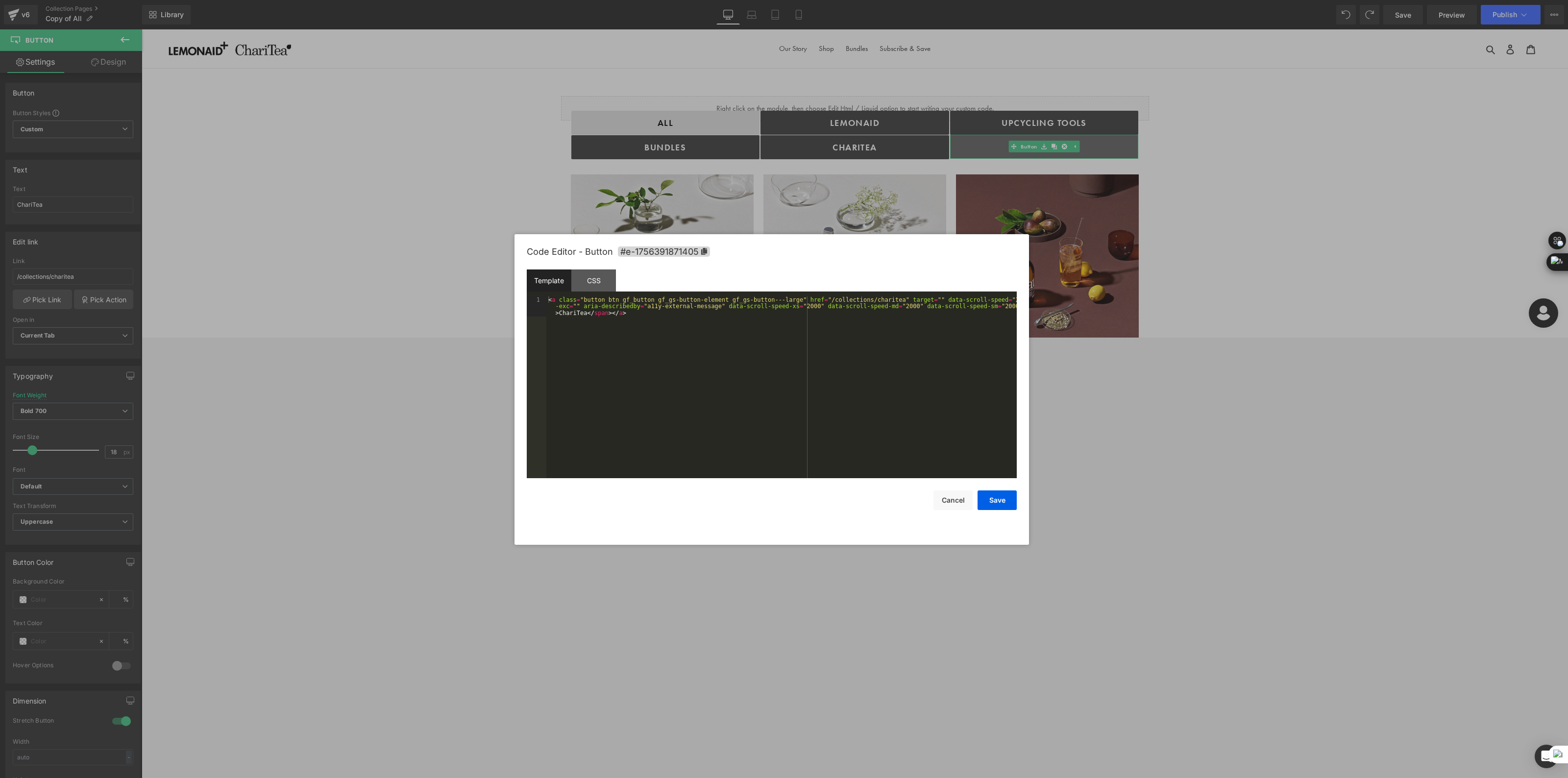
click at [784, 190] on body "Button You are previewing how the will restyle your page. You can not edit Elem…" at bounding box center [784, 389] width 1568 height 778
drag, startPoint x: 637, startPoint y: 320, endPoint x: 537, endPoint y: 296, distance: 102.8
click at [537, 296] on pre "1 < a class = "button btn gf_button gf_gs-button-element gf_gs-button---large" …" at bounding box center [772, 387] width 490 height 182
click at [784, 337] on button "Save" at bounding box center [997, 500] width 39 height 20
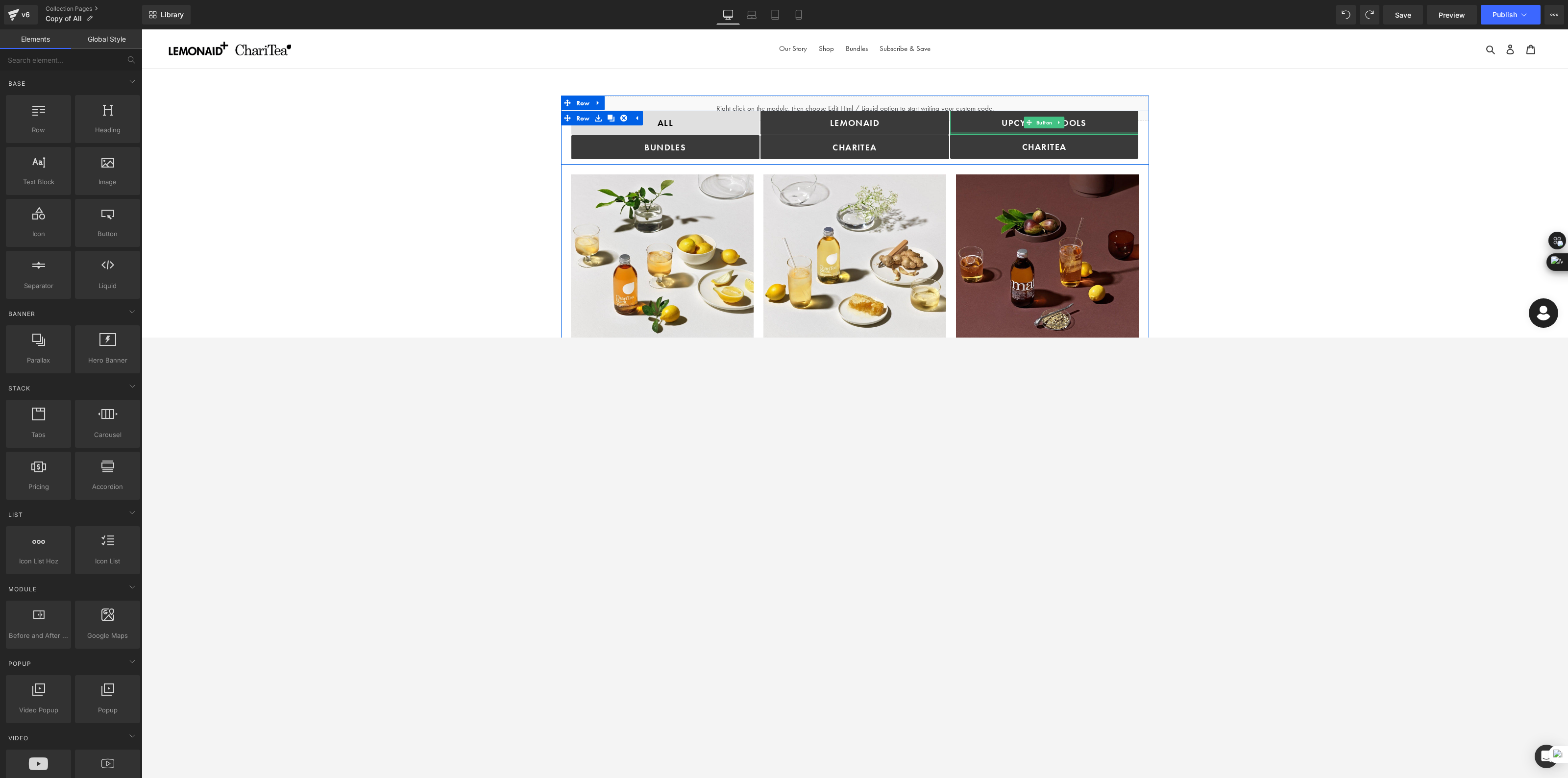
click at [784, 133] on div at bounding box center [1044, 134] width 189 height 3
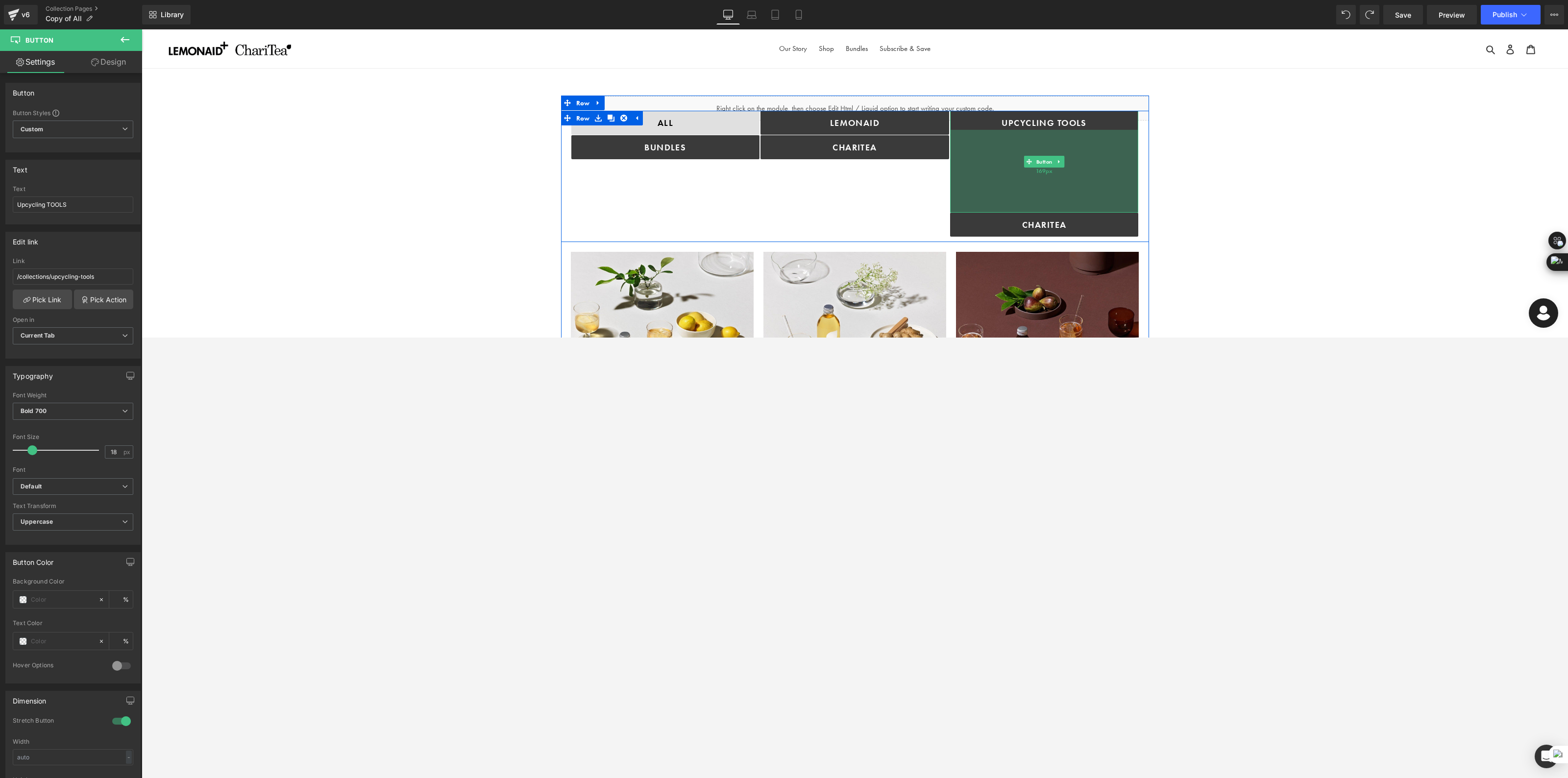
drag, startPoint x: 1075, startPoint y: 133, endPoint x: 1100, endPoint y: 147, distance: 28.7
click at [784, 213] on div "169px" at bounding box center [1044, 171] width 189 height 83
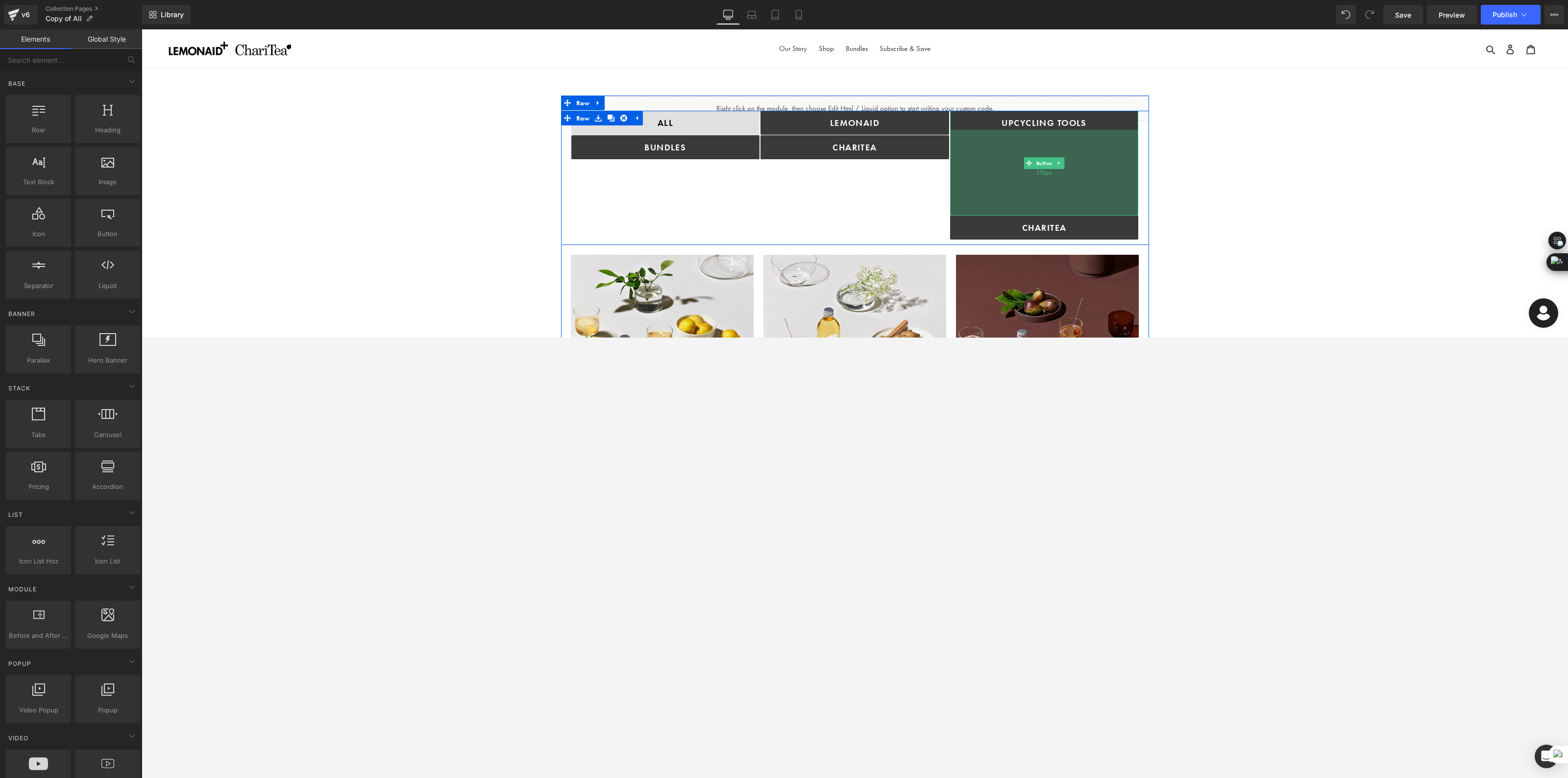
click at [784, 172] on div "175px" at bounding box center [1044, 172] width 189 height 85
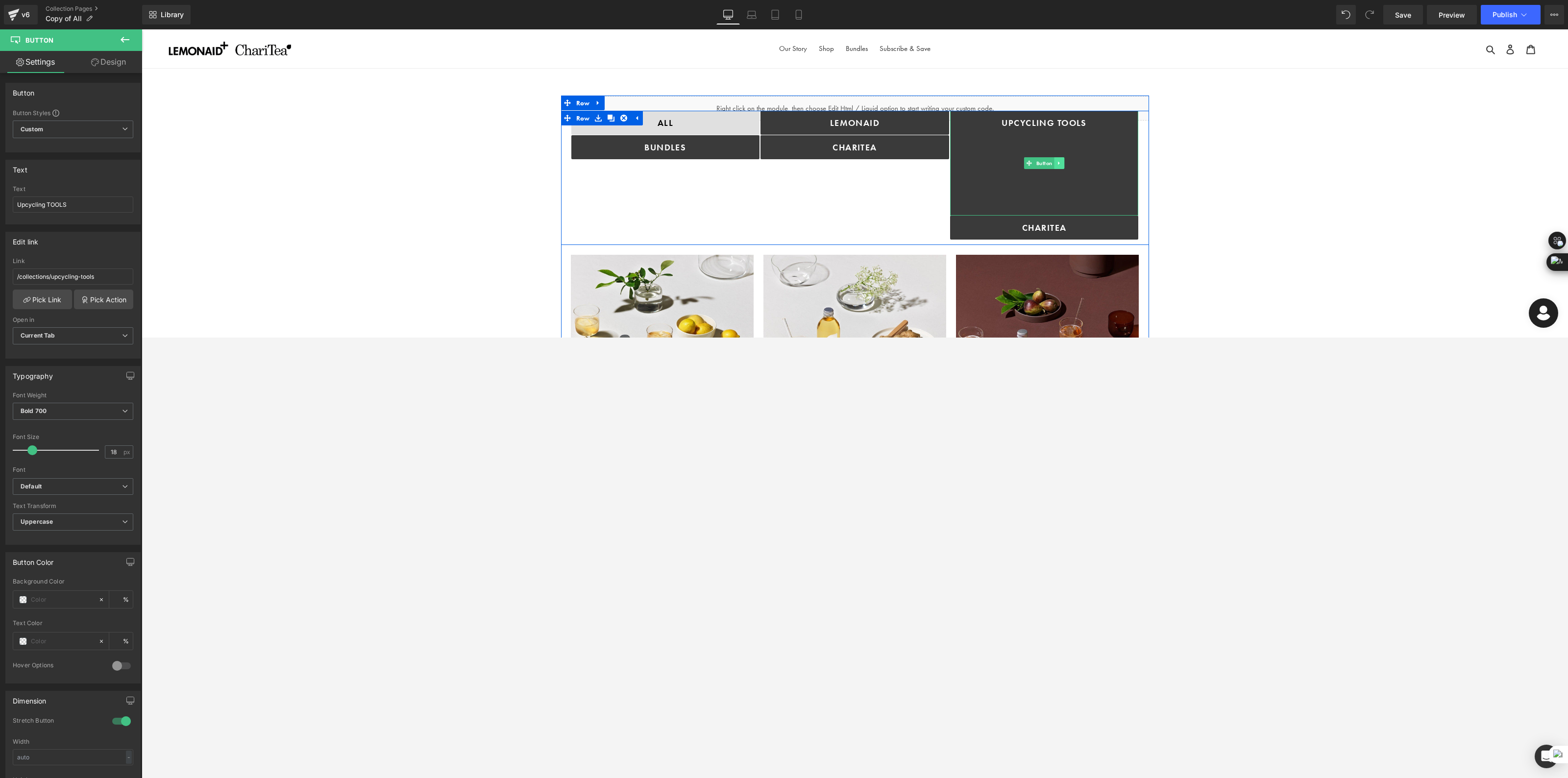
click at [784, 162] on icon at bounding box center [1059, 163] width 6 height 6
click at [784, 165] on icon at bounding box center [1064, 163] width 6 height 6
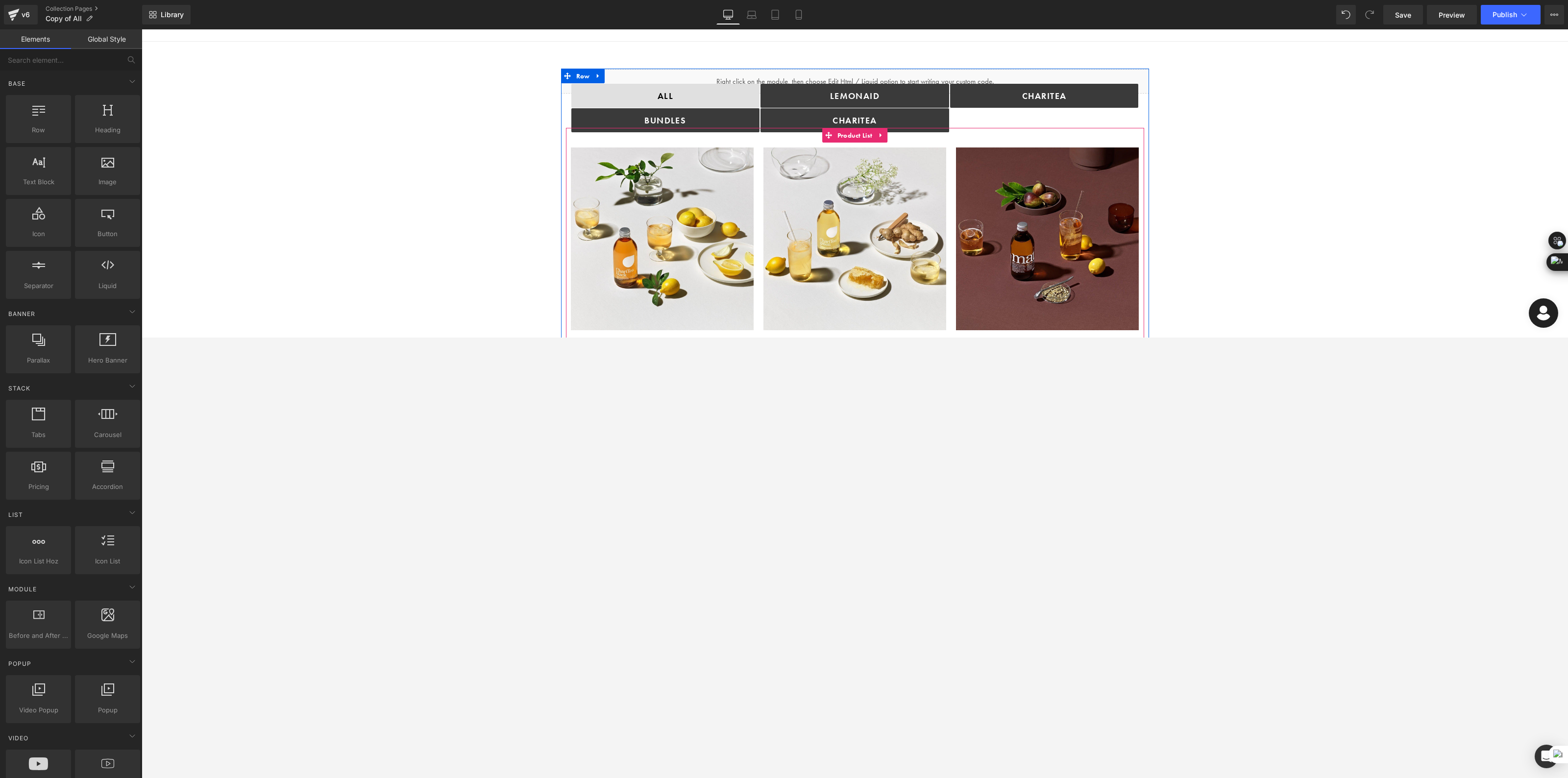
scroll to position [0, 0]
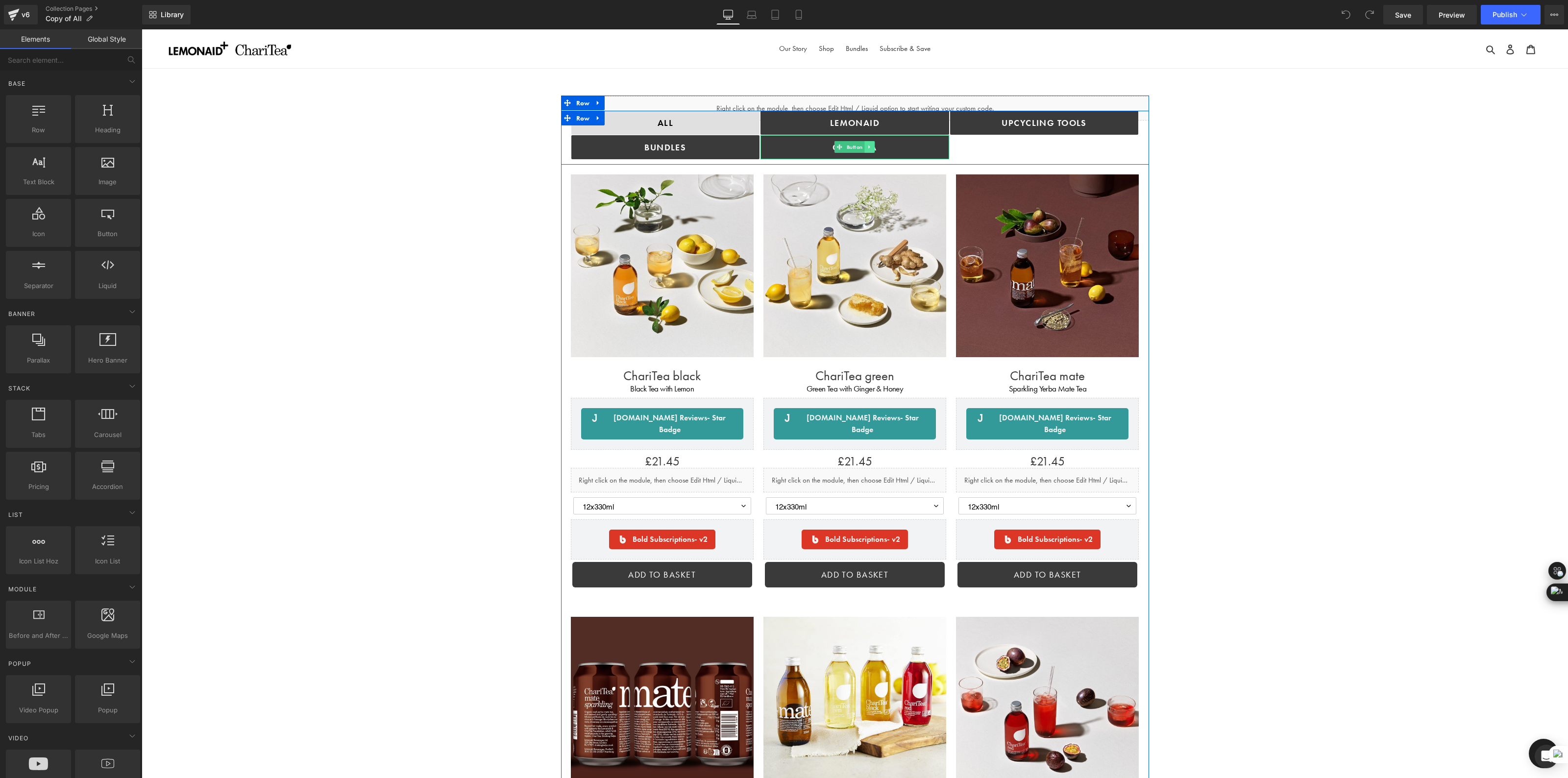
click at [867, 146] on icon at bounding box center [870, 147] width 6 height 6
click at [862, 147] on icon at bounding box center [865, 147] width 6 height 6
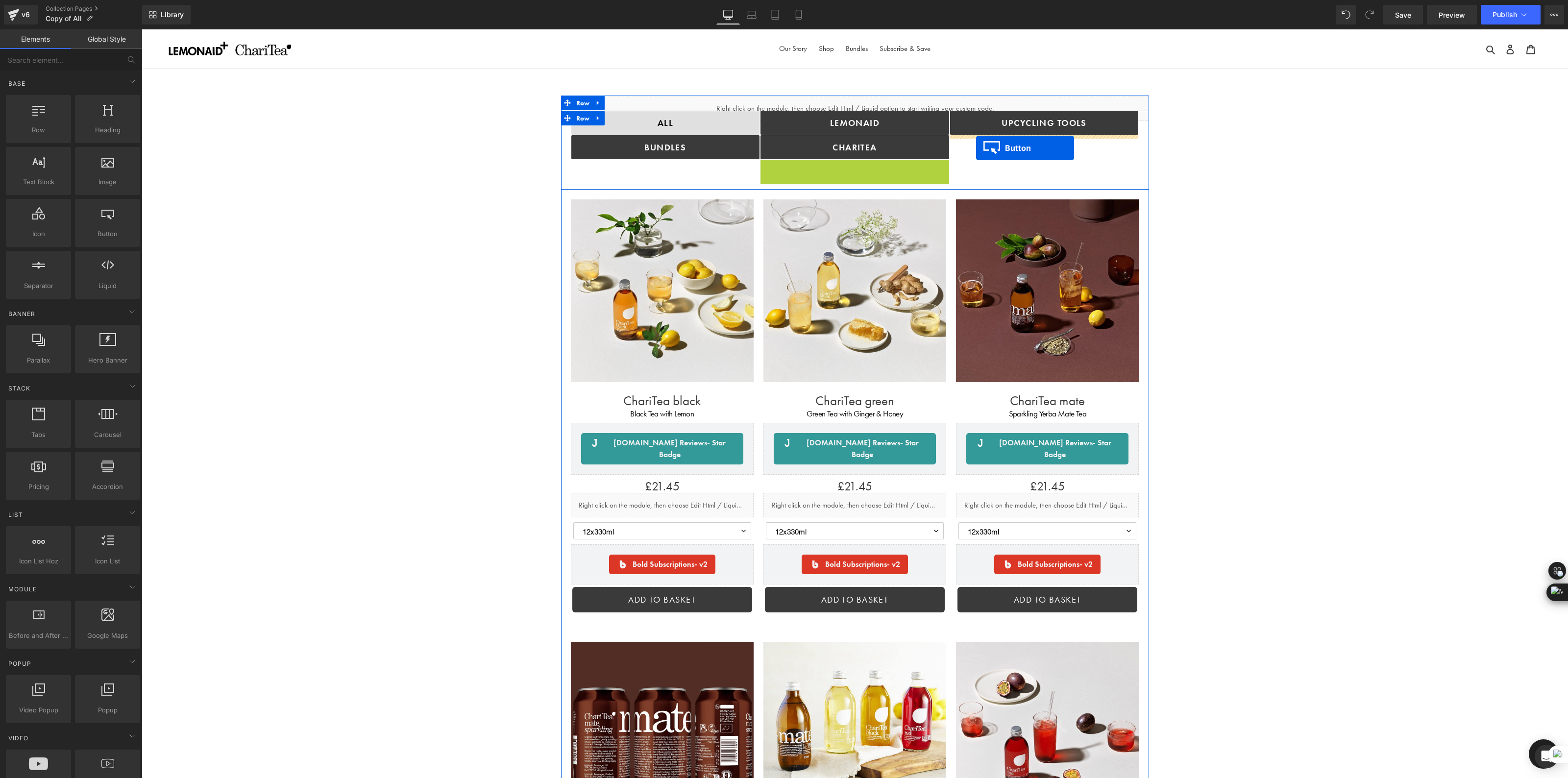
drag, startPoint x: 837, startPoint y: 175, endPoint x: 976, endPoint y: 148, distance: 141.6
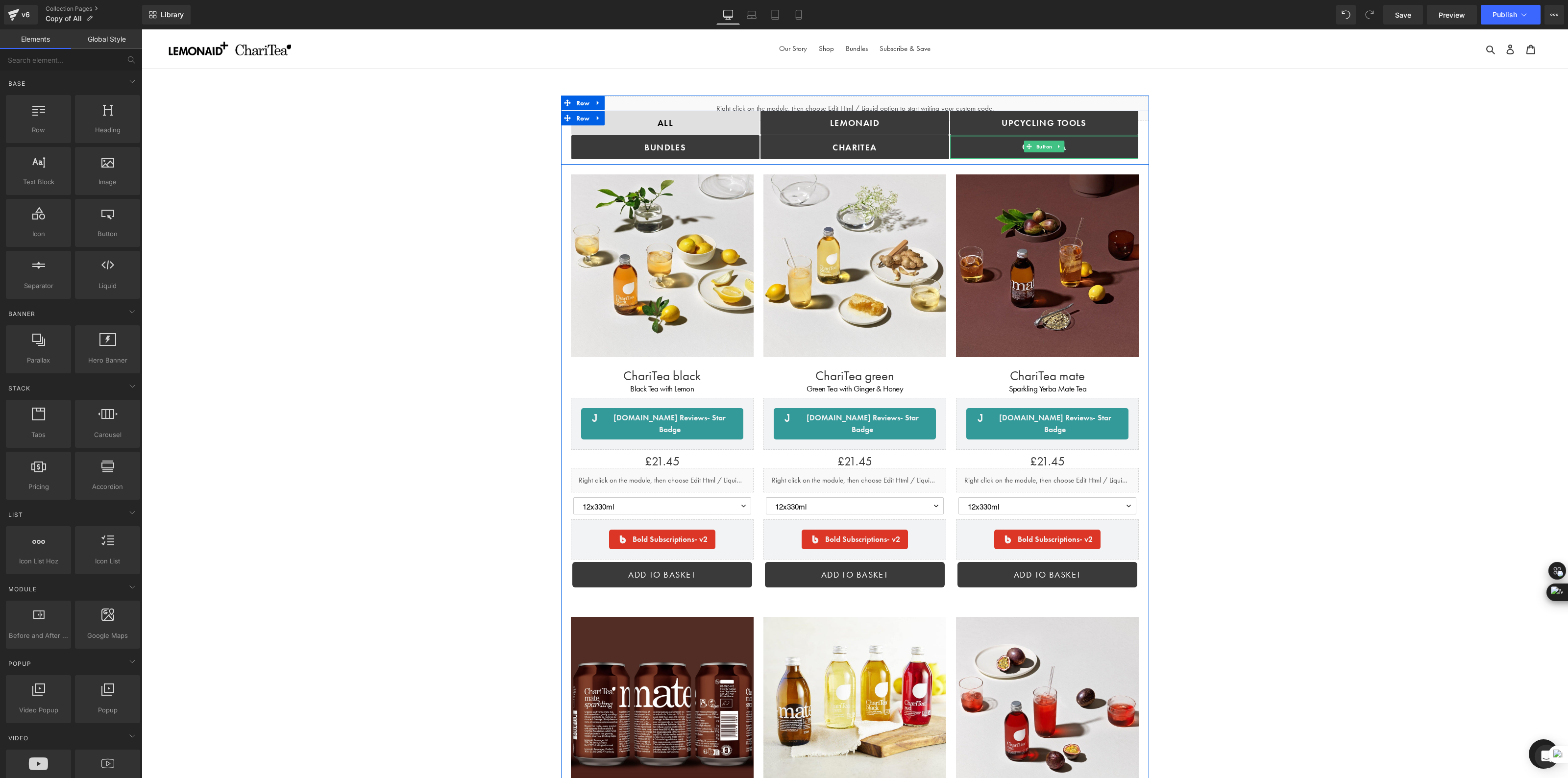
click at [1126, 135] on div at bounding box center [1044, 136] width 189 height 3
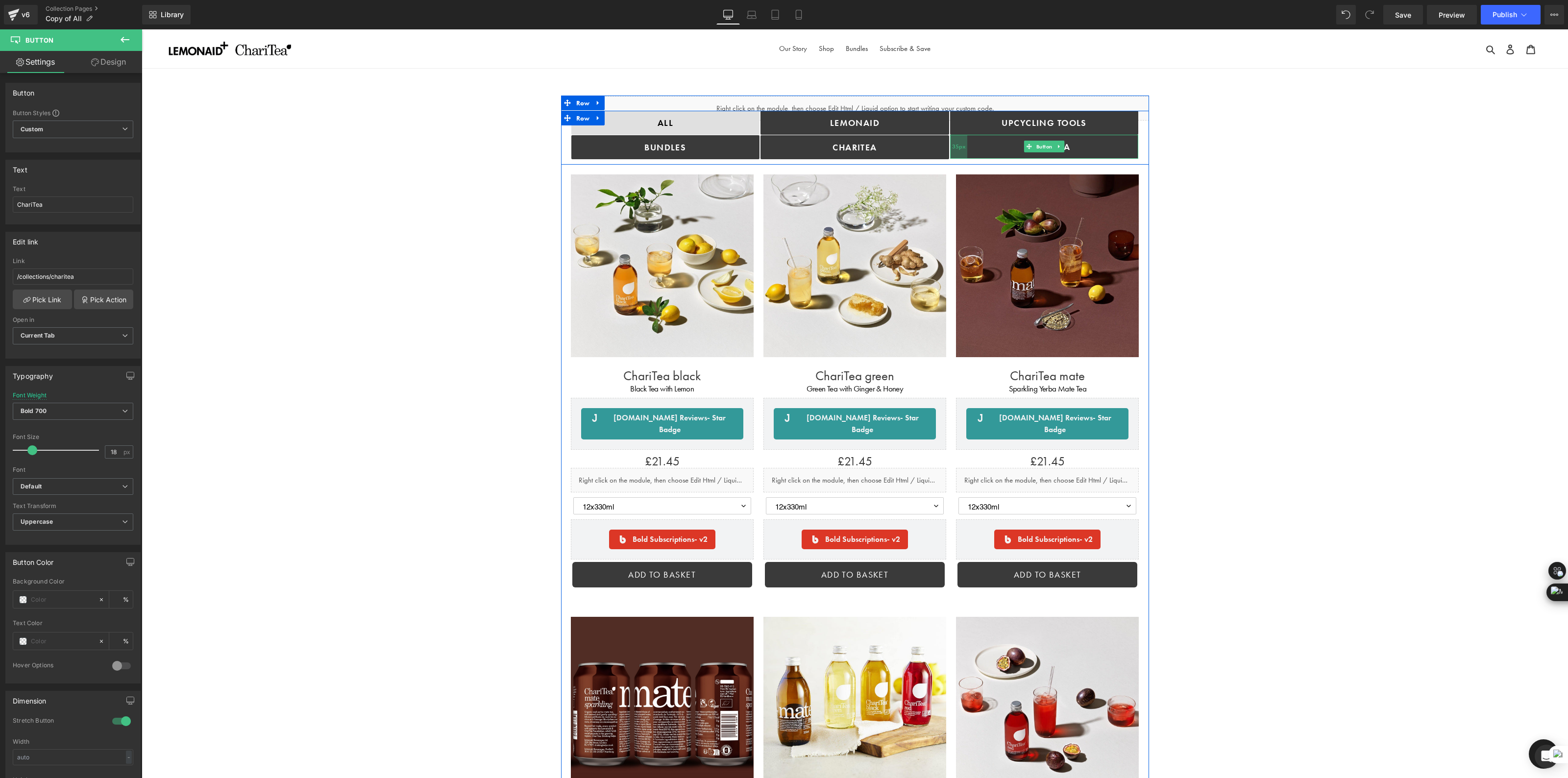
drag, startPoint x: 949, startPoint y: 142, endPoint x: 957, endPoint y: 142, distance: 8.0
click at [957, 142] on div "35px" at bounding box center [958, 147] width 17 height 24
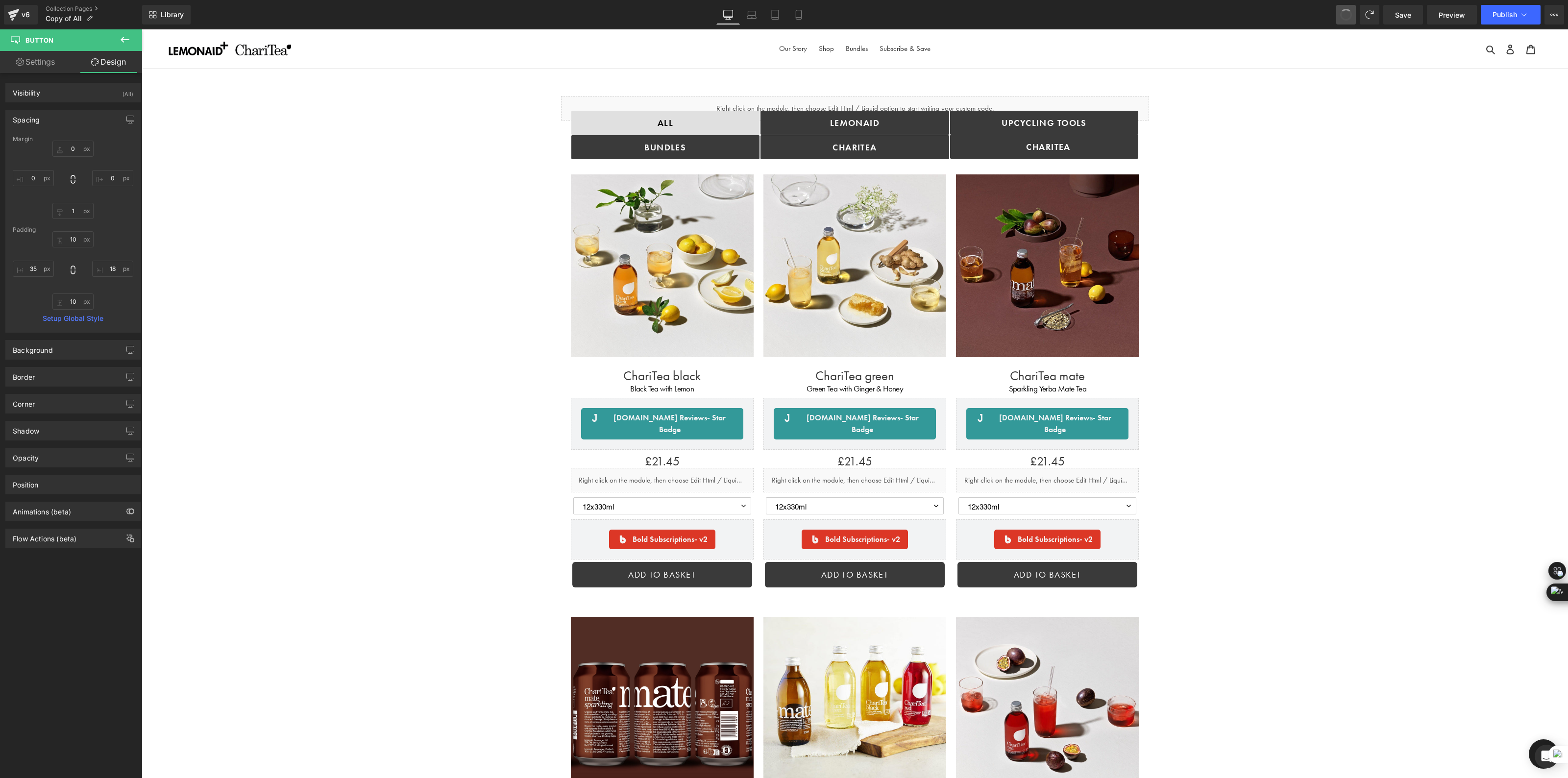
type input "0"
type input "1"
type input "0"
type input "10"
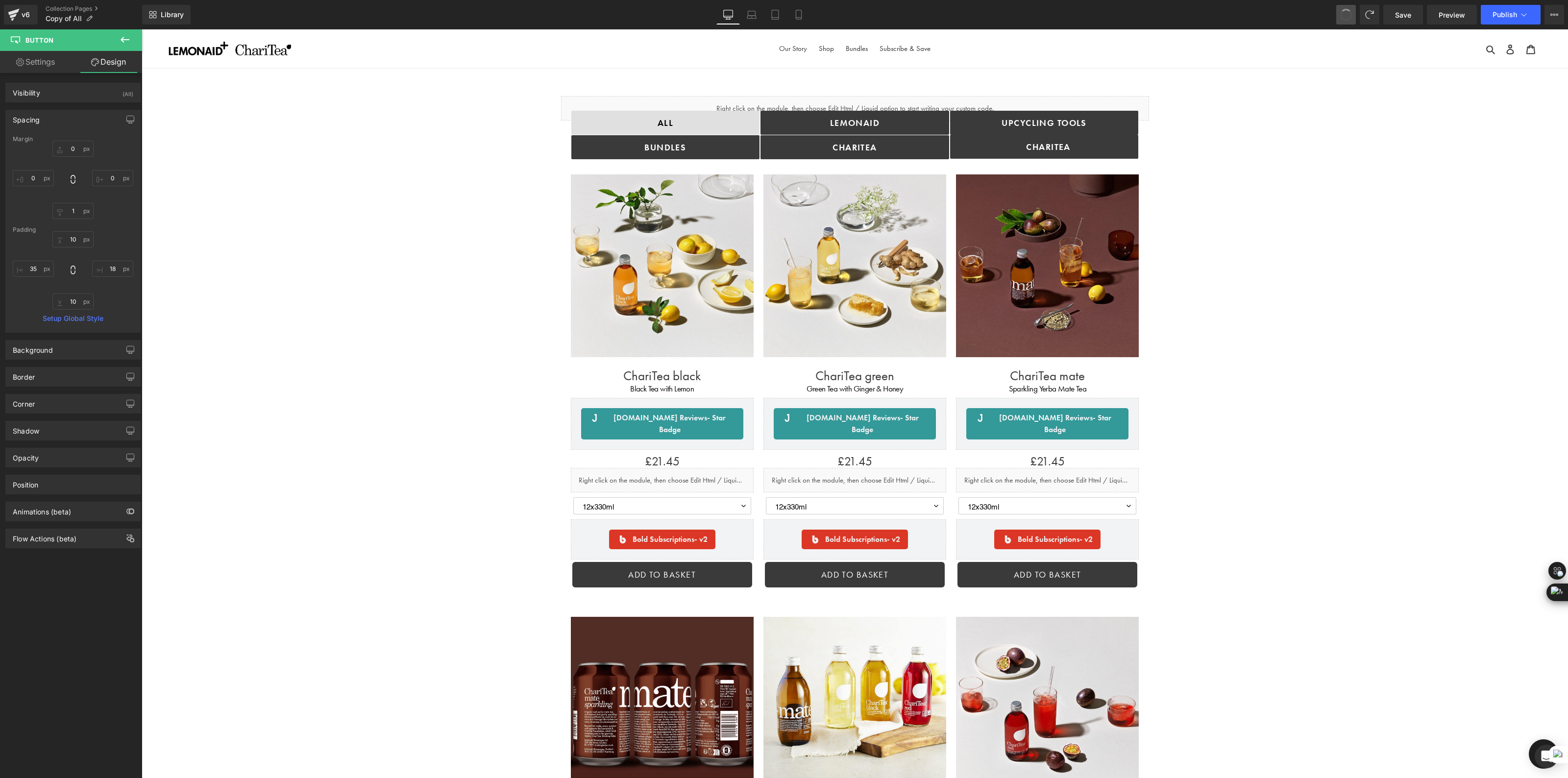
type input "18"
type input "10"
type input "35"
click at [1125, 130] on link "Upcycling TOOLS" at bounding box center [1044, 123] width 189 height 24
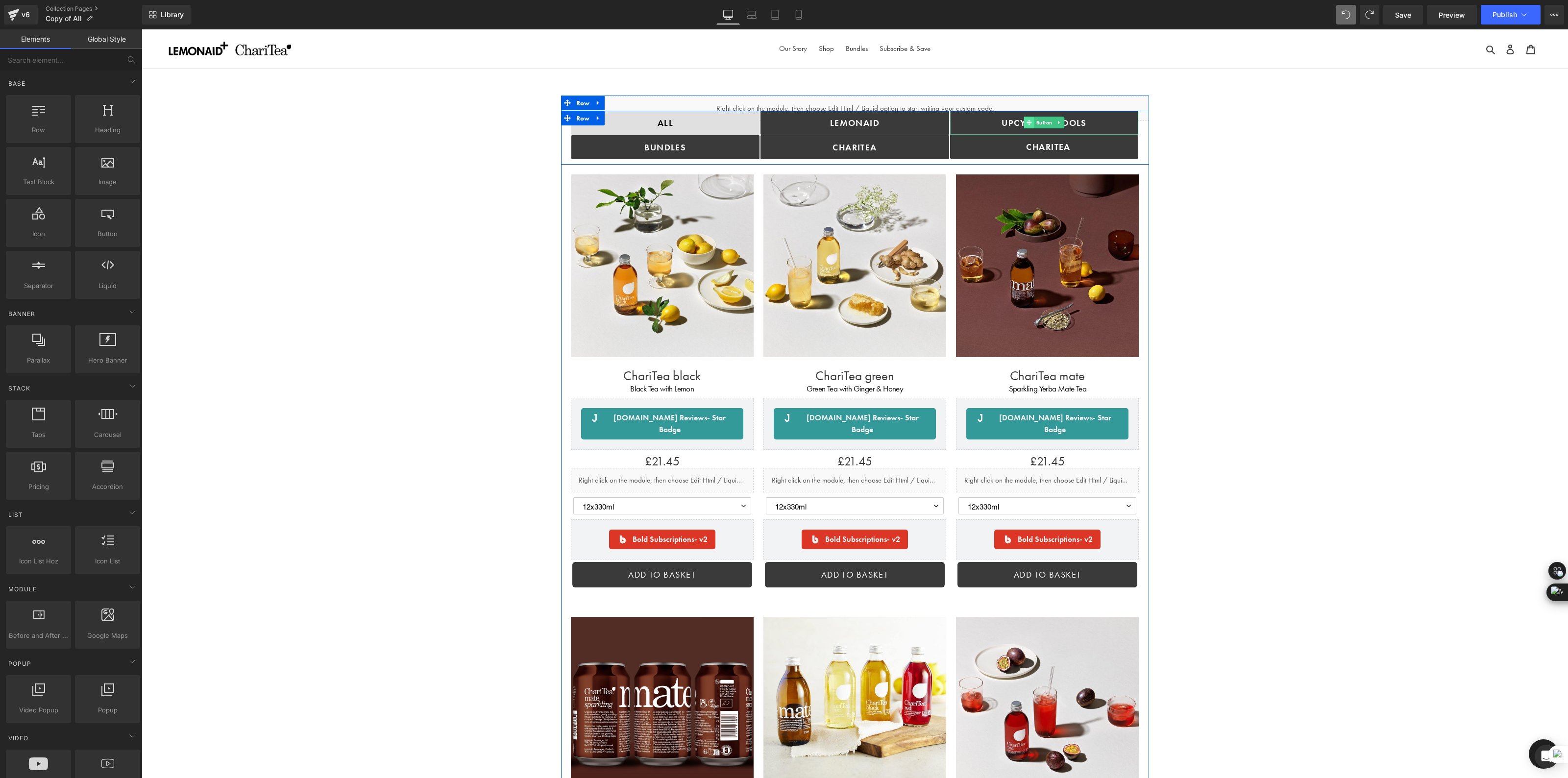
drag, startPoint x: 1192, startPoint y: 138, endPoint x: 1029, endPoint y: 126, distance: 163.4
drag, startPoint x: 1023, startPoint y: 120, endPoint x: 1031, endPoint y: 161, distance: 41.8
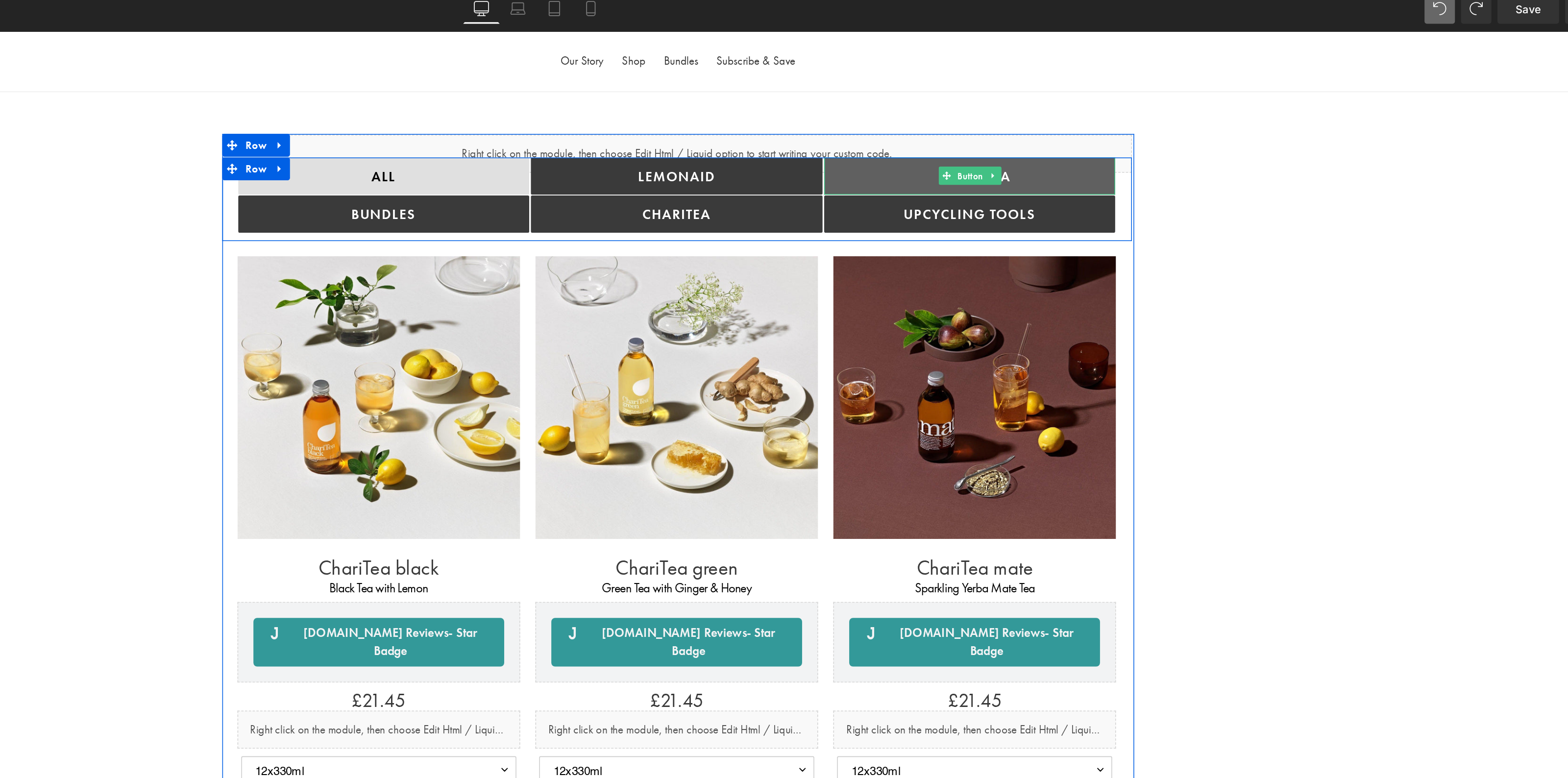
click at [472, 125] on span "Button" at bounding box center [474, 124] width 20 height 12
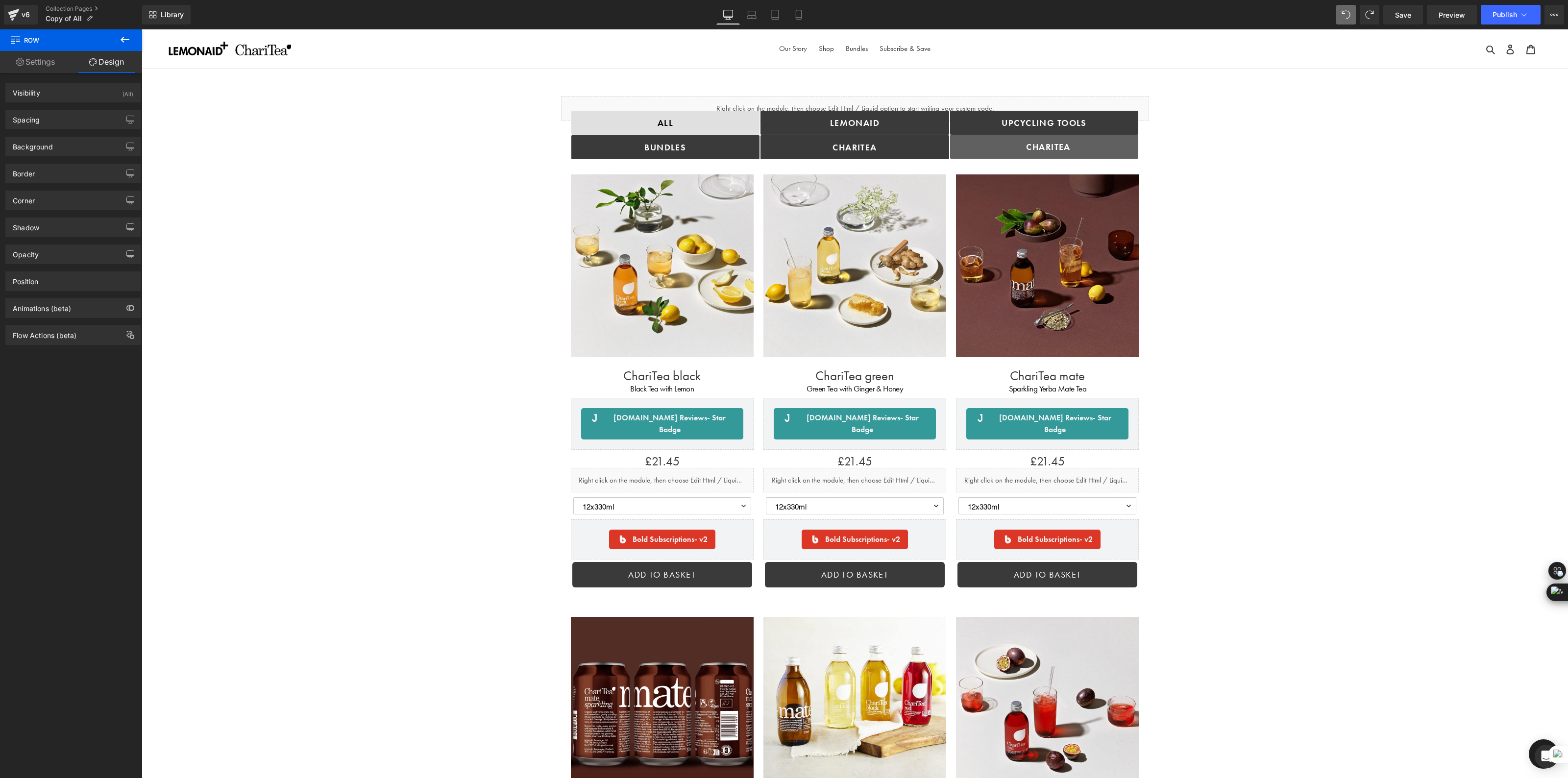
click at [1107, 151] on link "ChariTea" at bounding box center [1044, 147] width 189 height 24
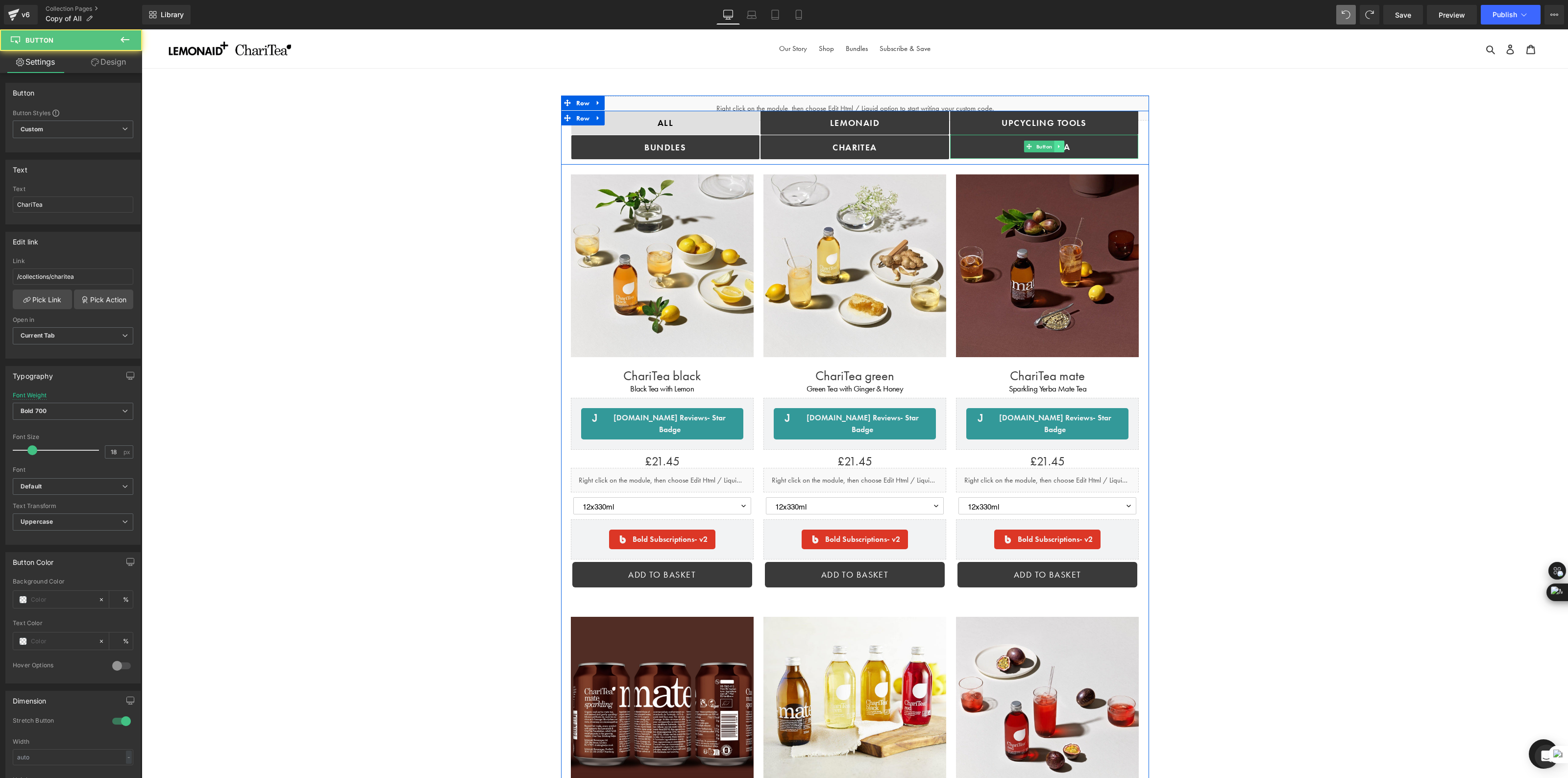
click at [1058, 144] on icon at bounding box center [1059, 146] width 6 height 6
click at [1064, 151] on link at bounding box center [1065, 146] width 10 height 12
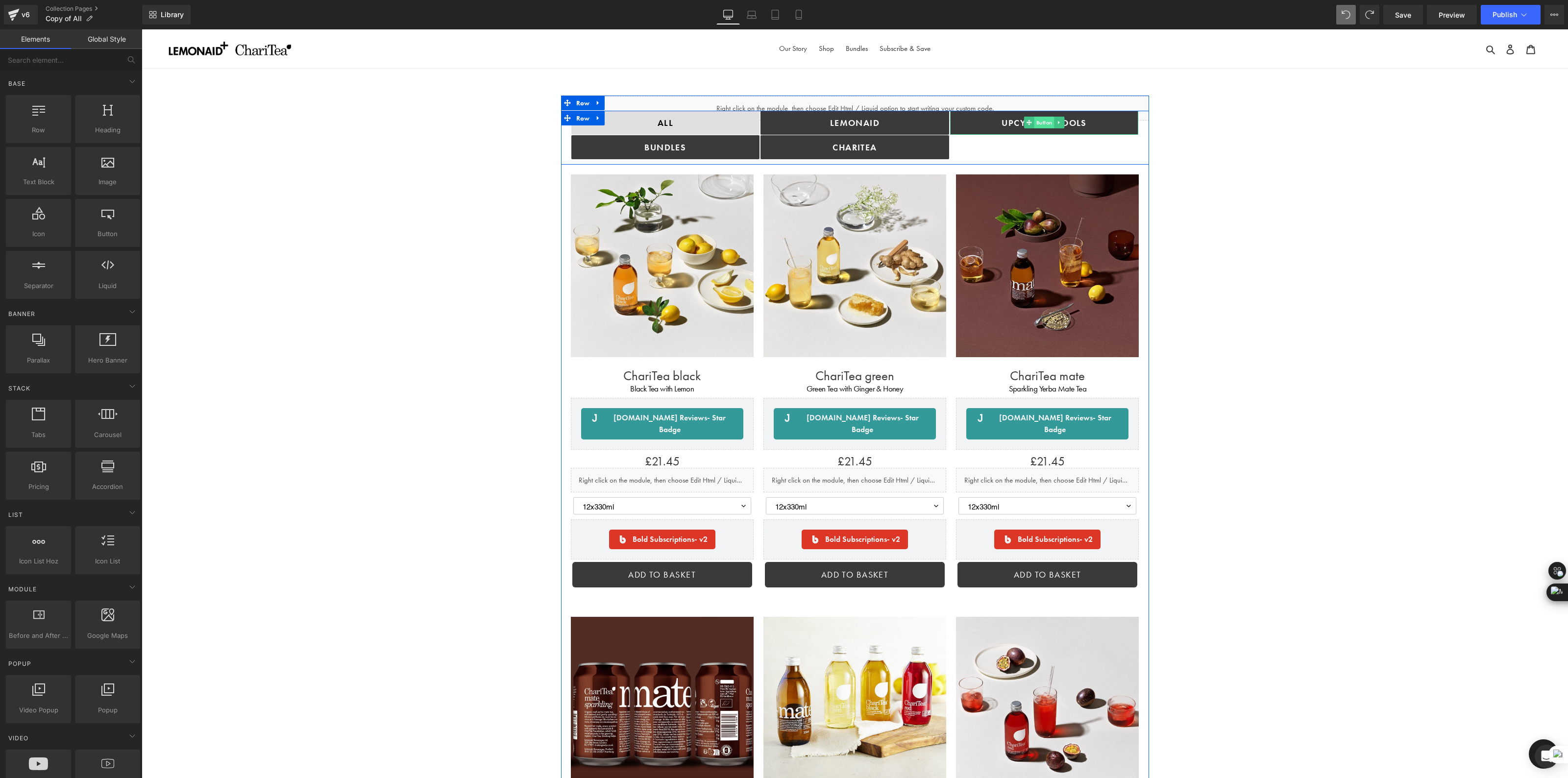
click at [1042, 118] on span "Button" at bounding box center [1044, 122] width 20 height 12
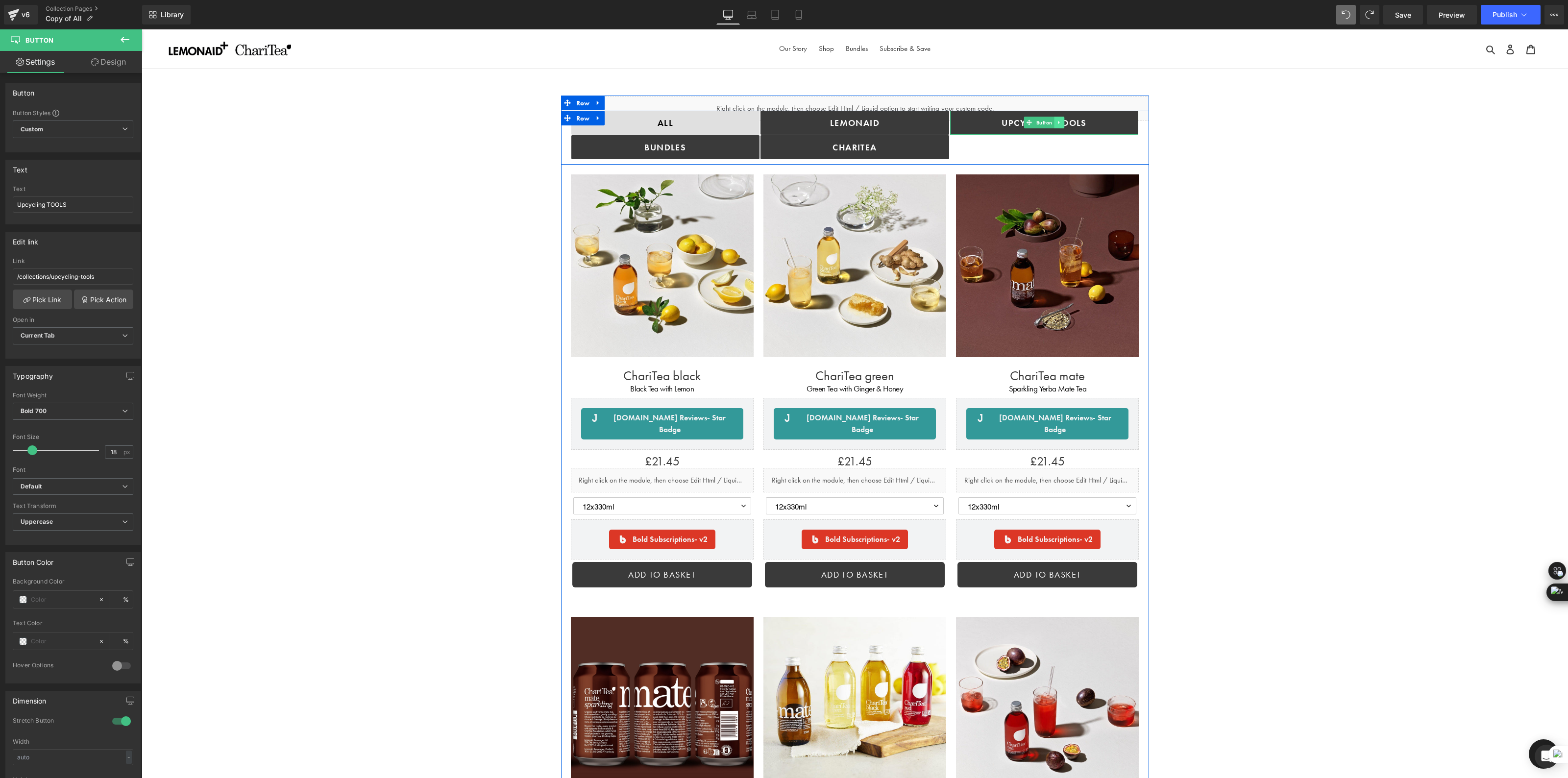
click at [1058, 121] on icon at bounding box center [1058, 122] width 1 height 3
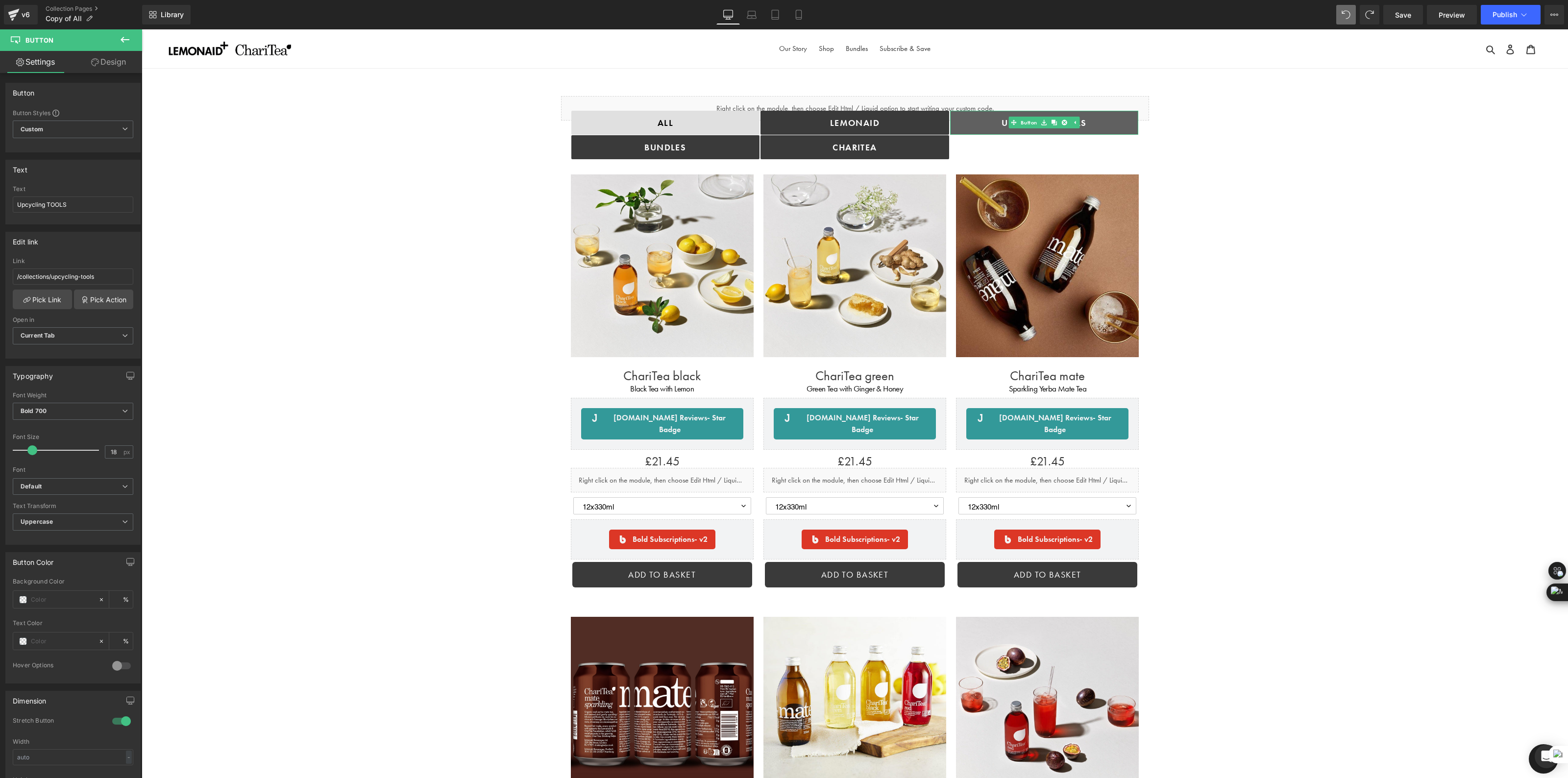
drag, startPoint x: 1229, startPoint y: 240, endPoint x: 1087, endPoint y: 211, distance: 144.9
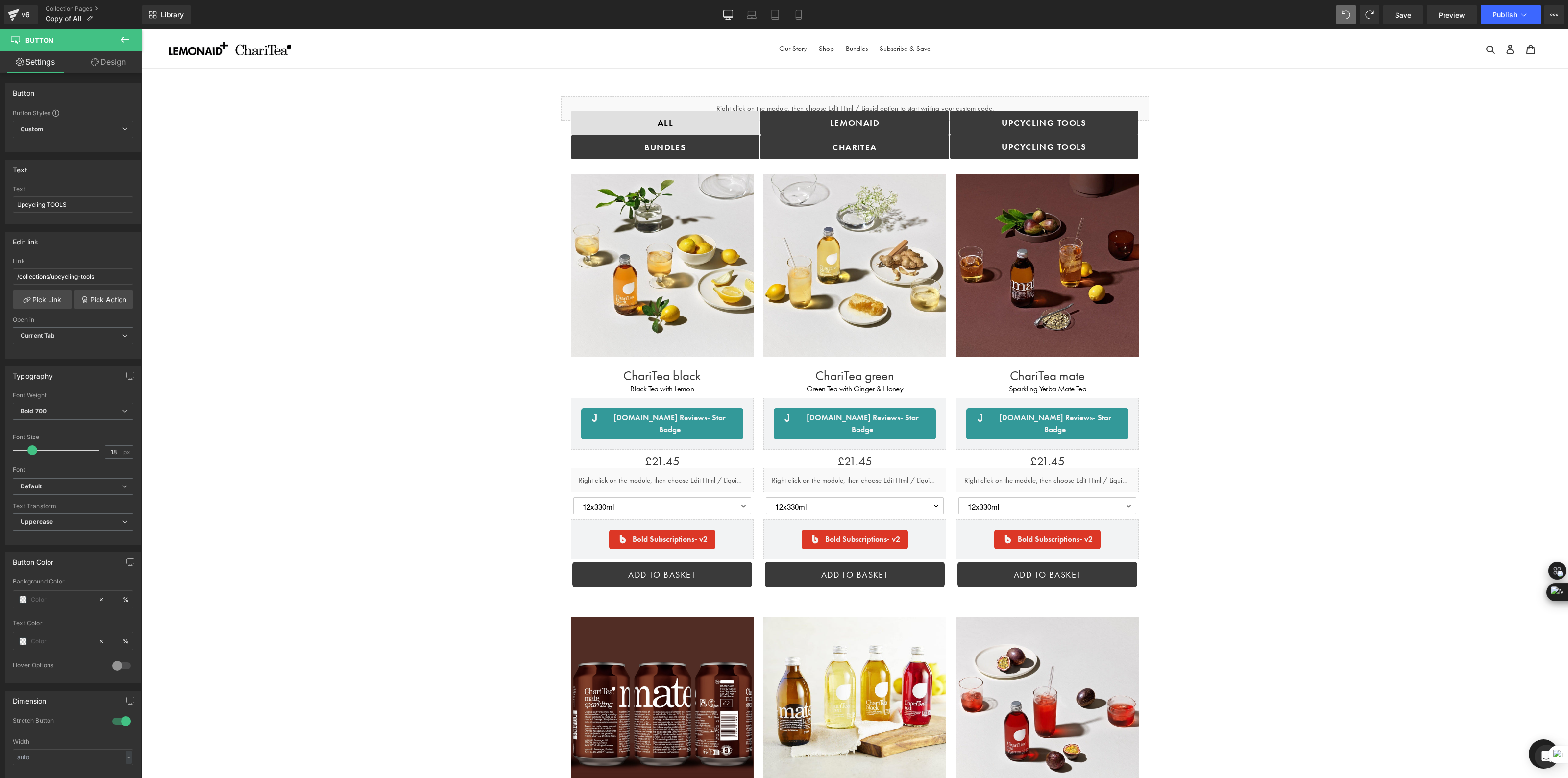
click at [1043, 150] on span "Button" at bounding box center [1044, 146] width 20 height 12
click at [96, 202] on input "Upcycling TOOLS" at bounding box center [73, 204] width 120 height 16
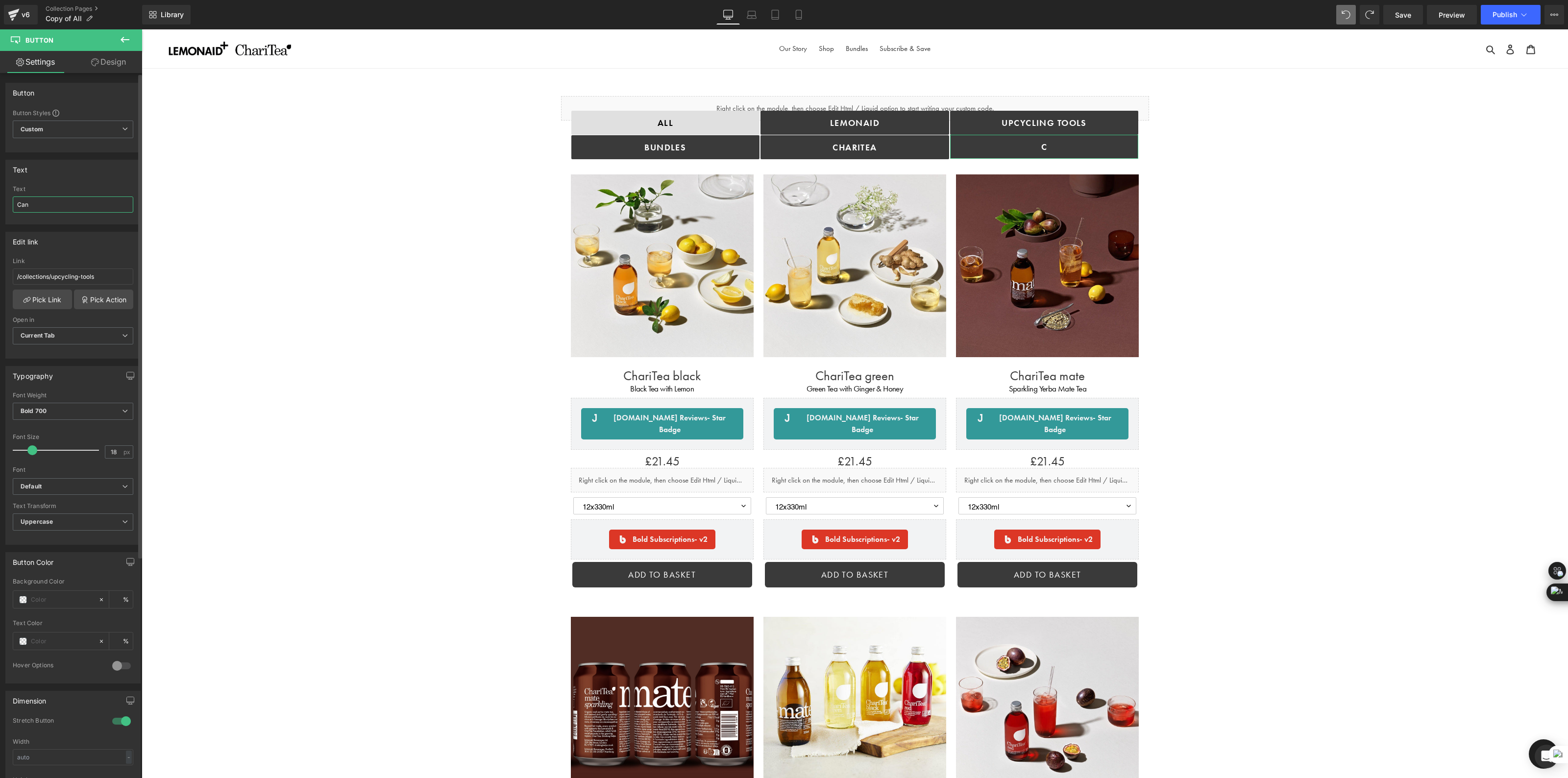
type input "Cans"
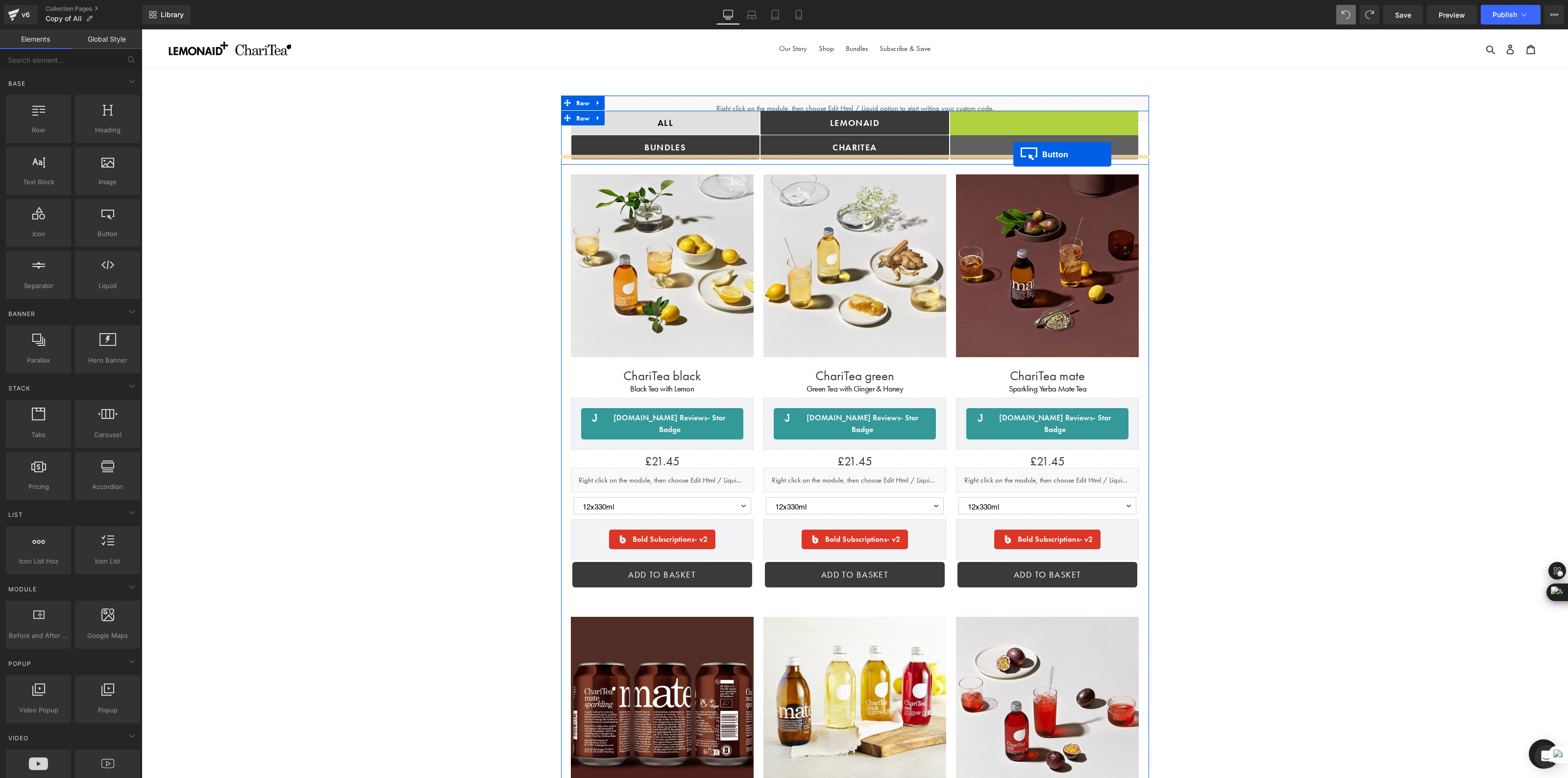
drag, startPoint x: 1014, startPoint y: 123, endPoint x: 1013, endPoint y: 154, distance: 31.0
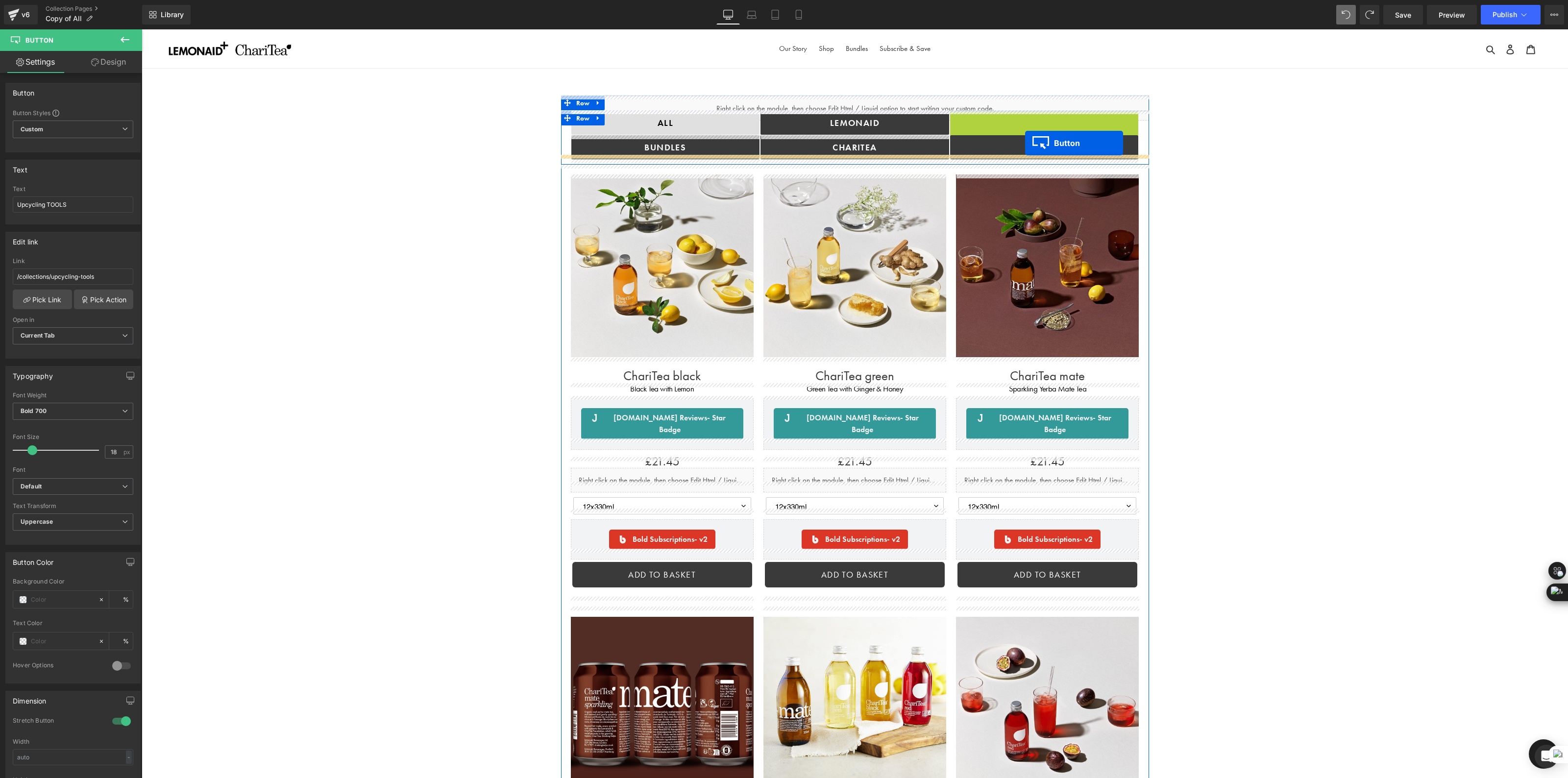
drag, startPoint x: 1027, startPoint y: 123, endPoint x: 1025, endPoint y: 145, distance: 22.1
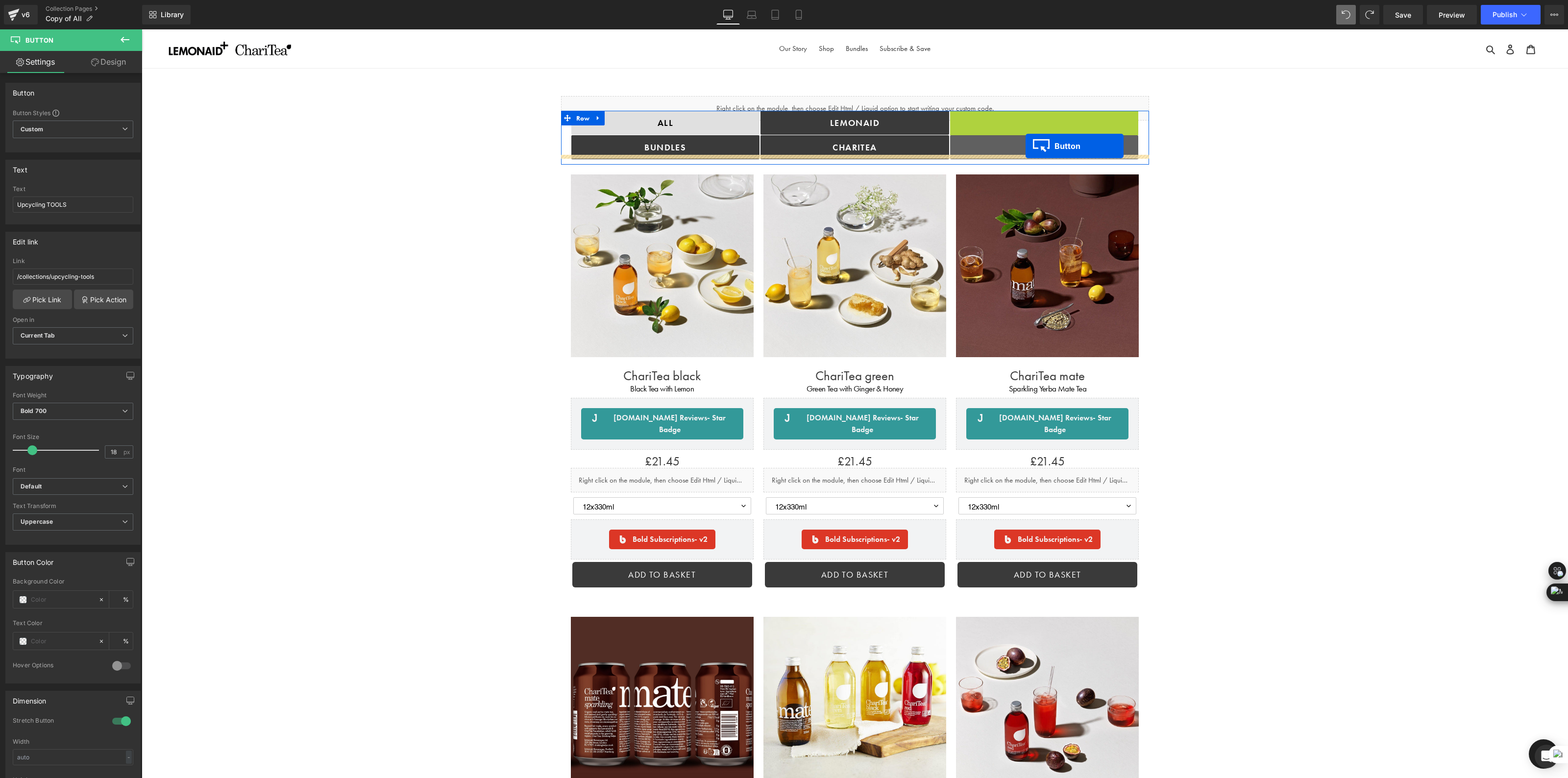
drag, startPoint x: 1027, startPoint y: 123, endPoint x: 1025, endPoint y: 146, distance: 23.1
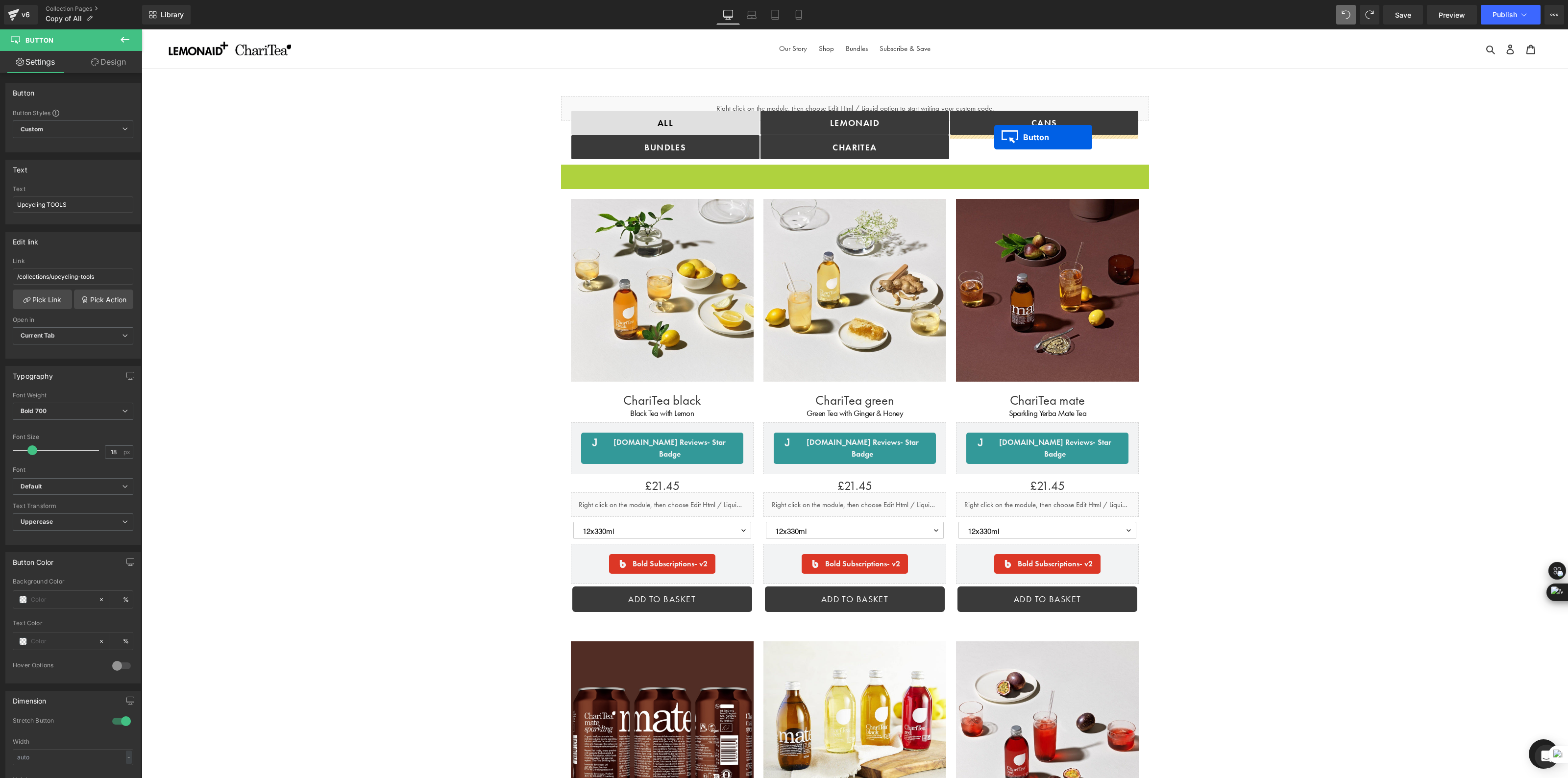
drag, startPoint x: 832, startPoint y: 177, endPoint x: 994, endPoint y: 137, distance: 166.9
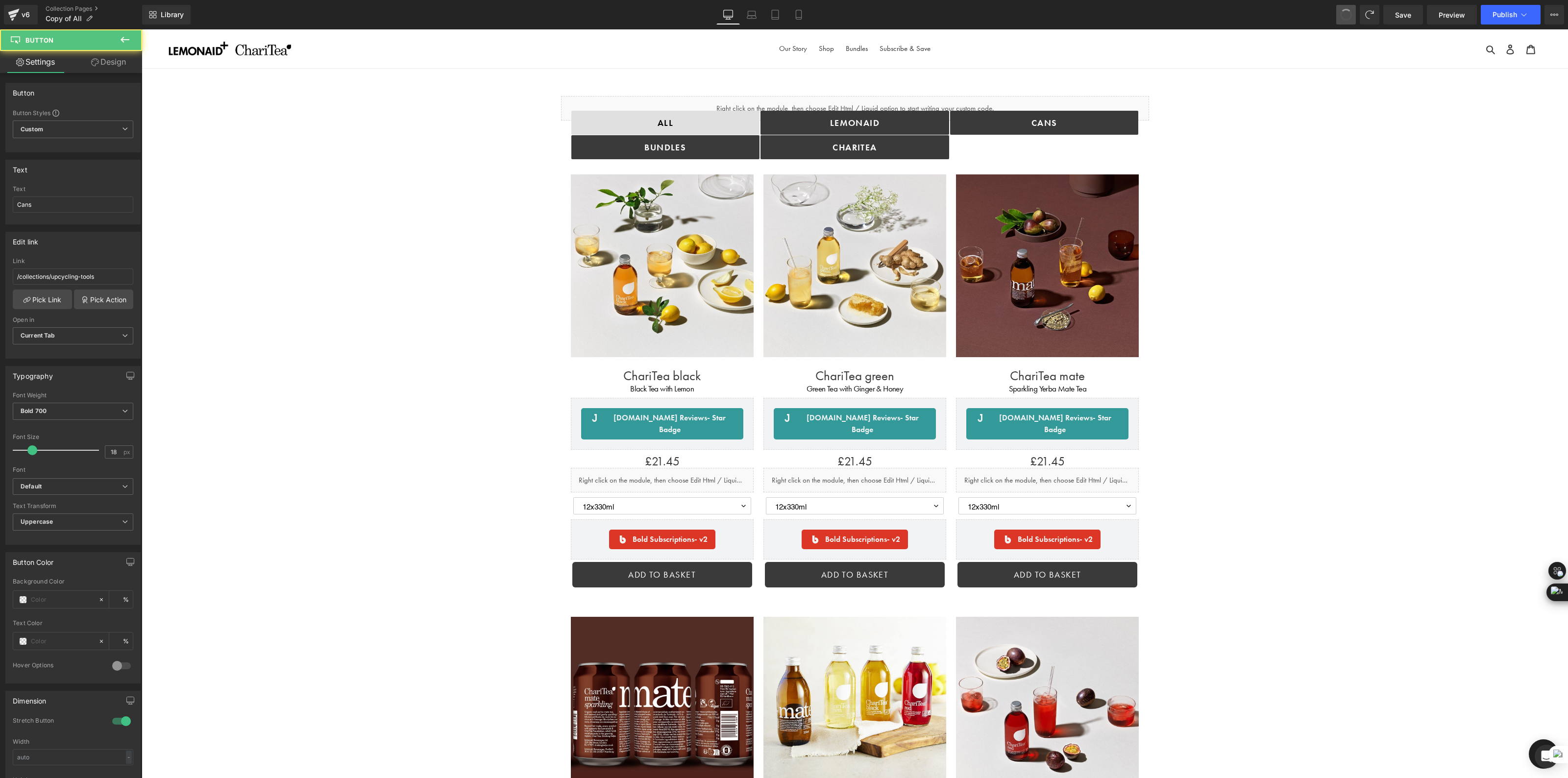
type input "Upcycling TOOLS"
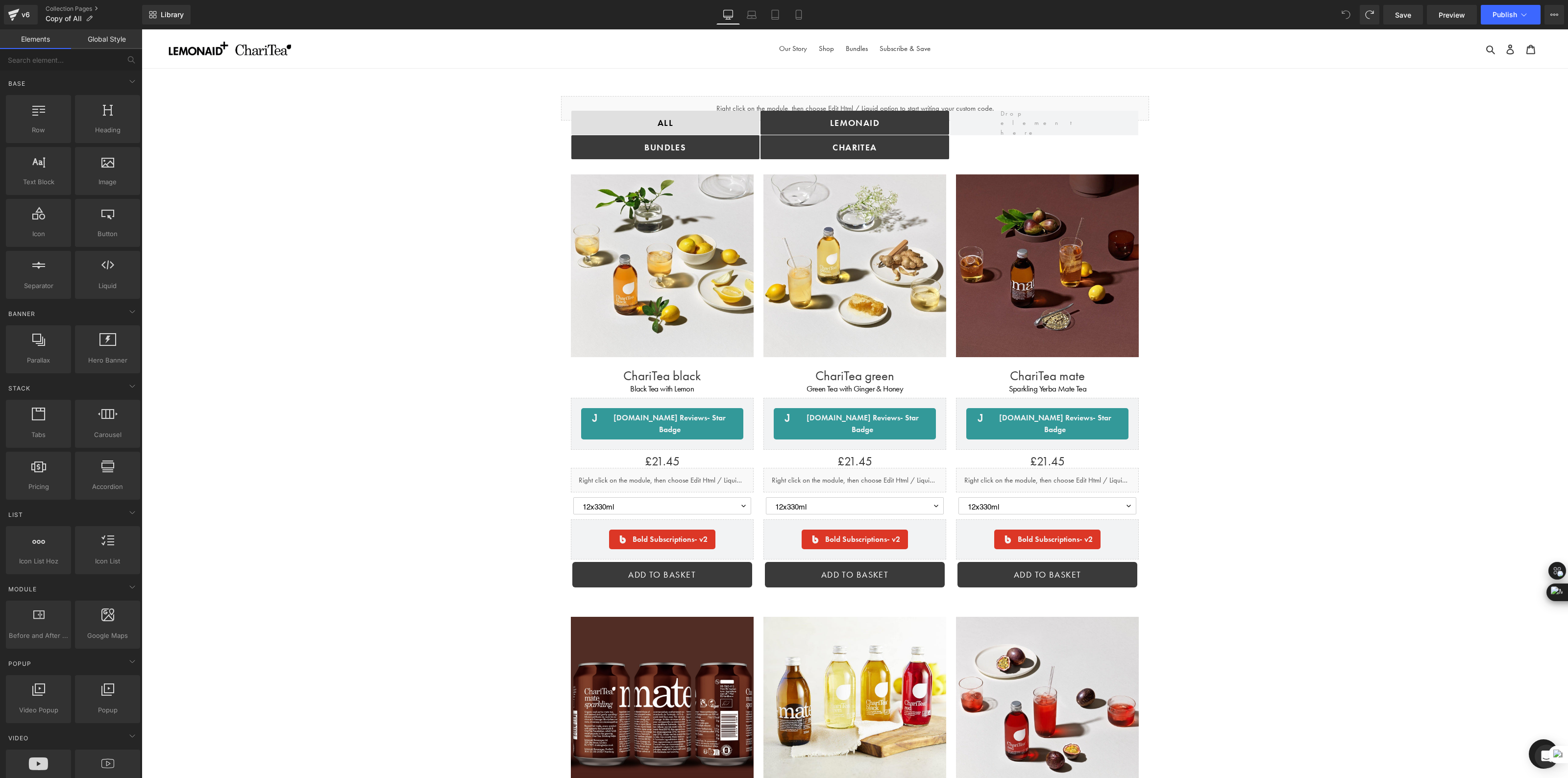
click at [1344, 14] on icon at bounding box center [1346, 15] width 9 height 9
click at [77, 8] on link "Collection Pages" at bounding box center [94, 9] width 96 height 8
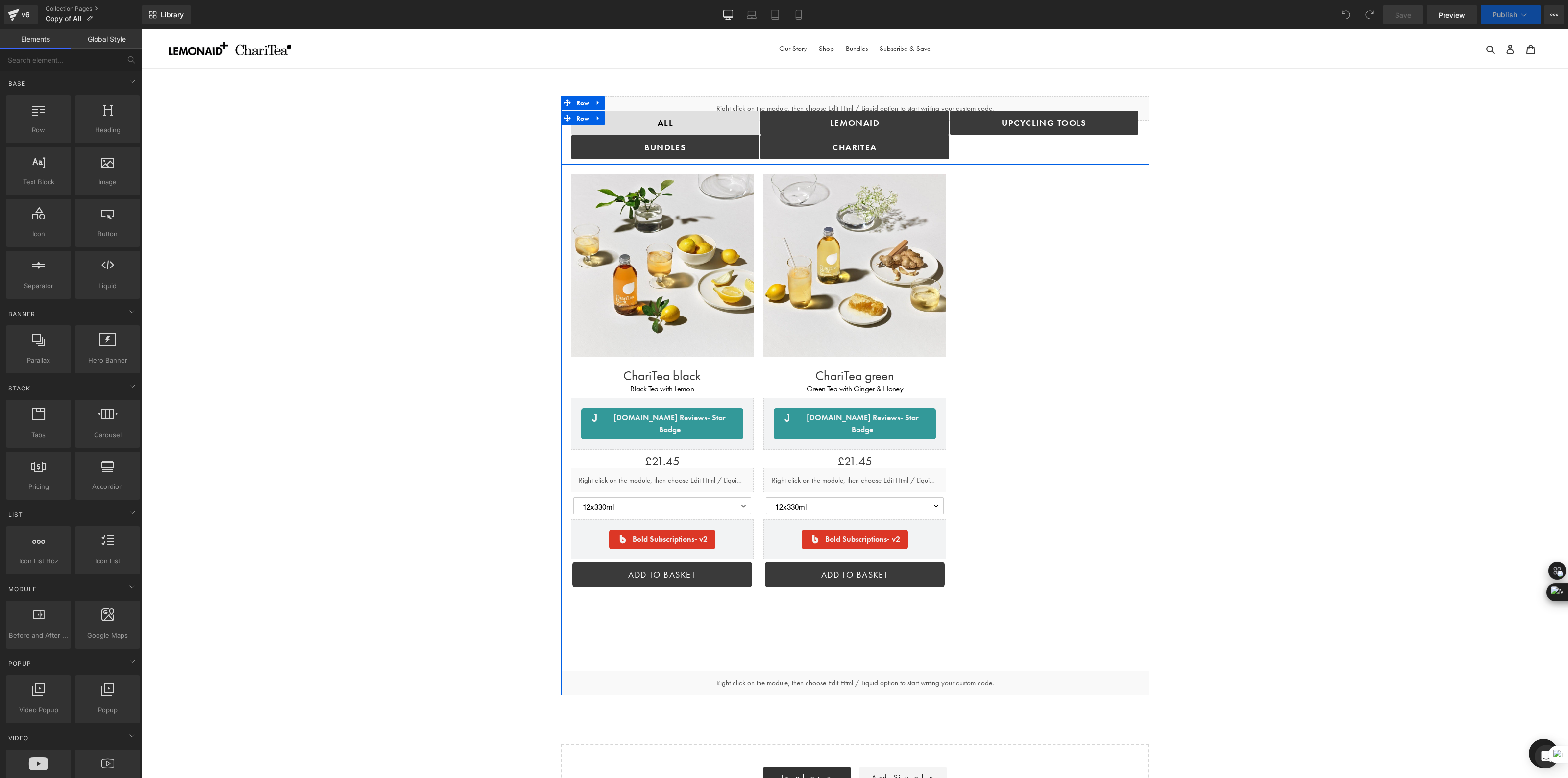
click at [1079, 145] on div "Upcycling TOOLS Button" at bounding box center [1044, 135] width 190 height 49
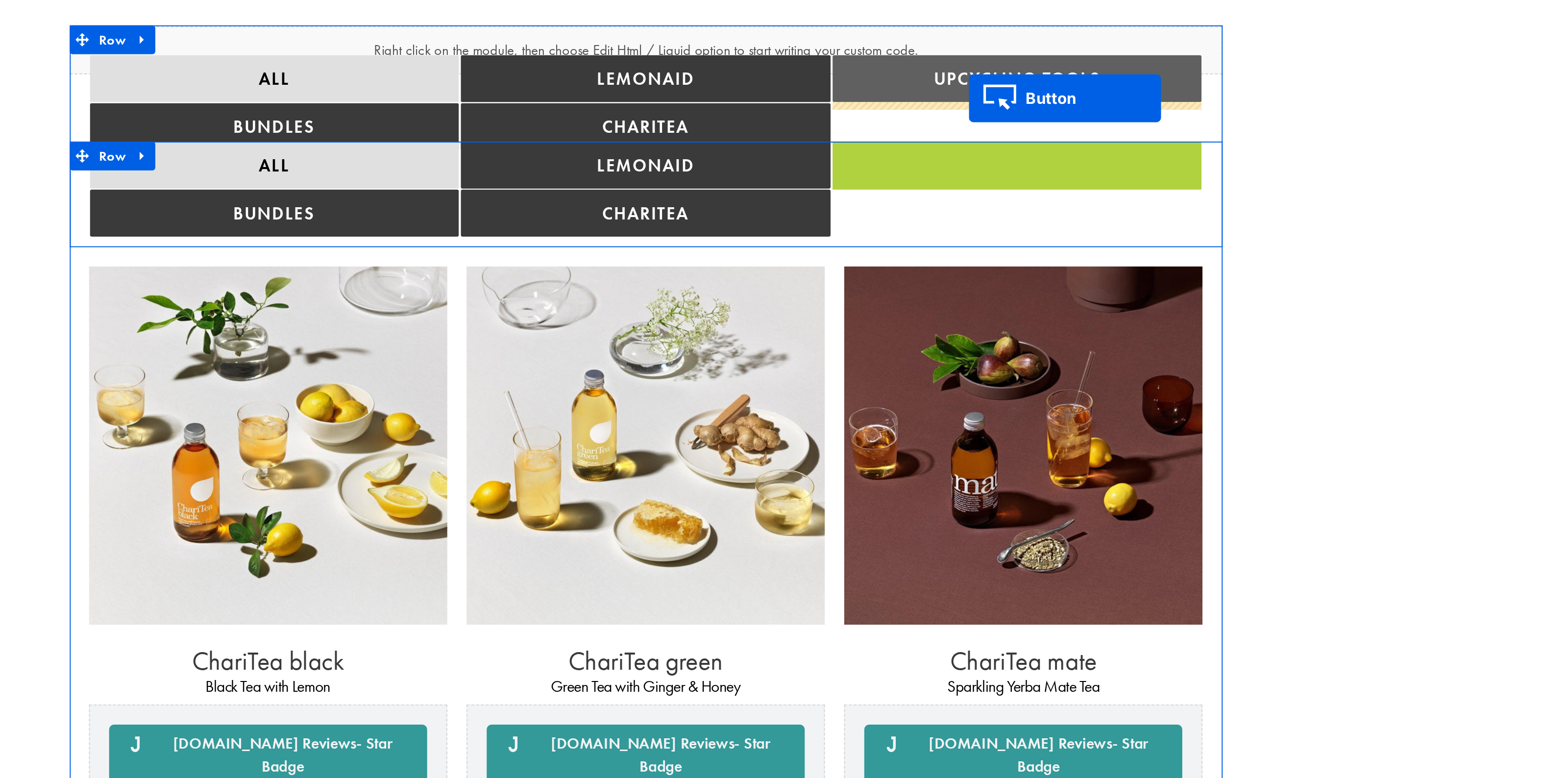
drag, startPoint x: 130, startPoint y: 35, endPoint x: 125, endPoint y: -1, distance: 36.3
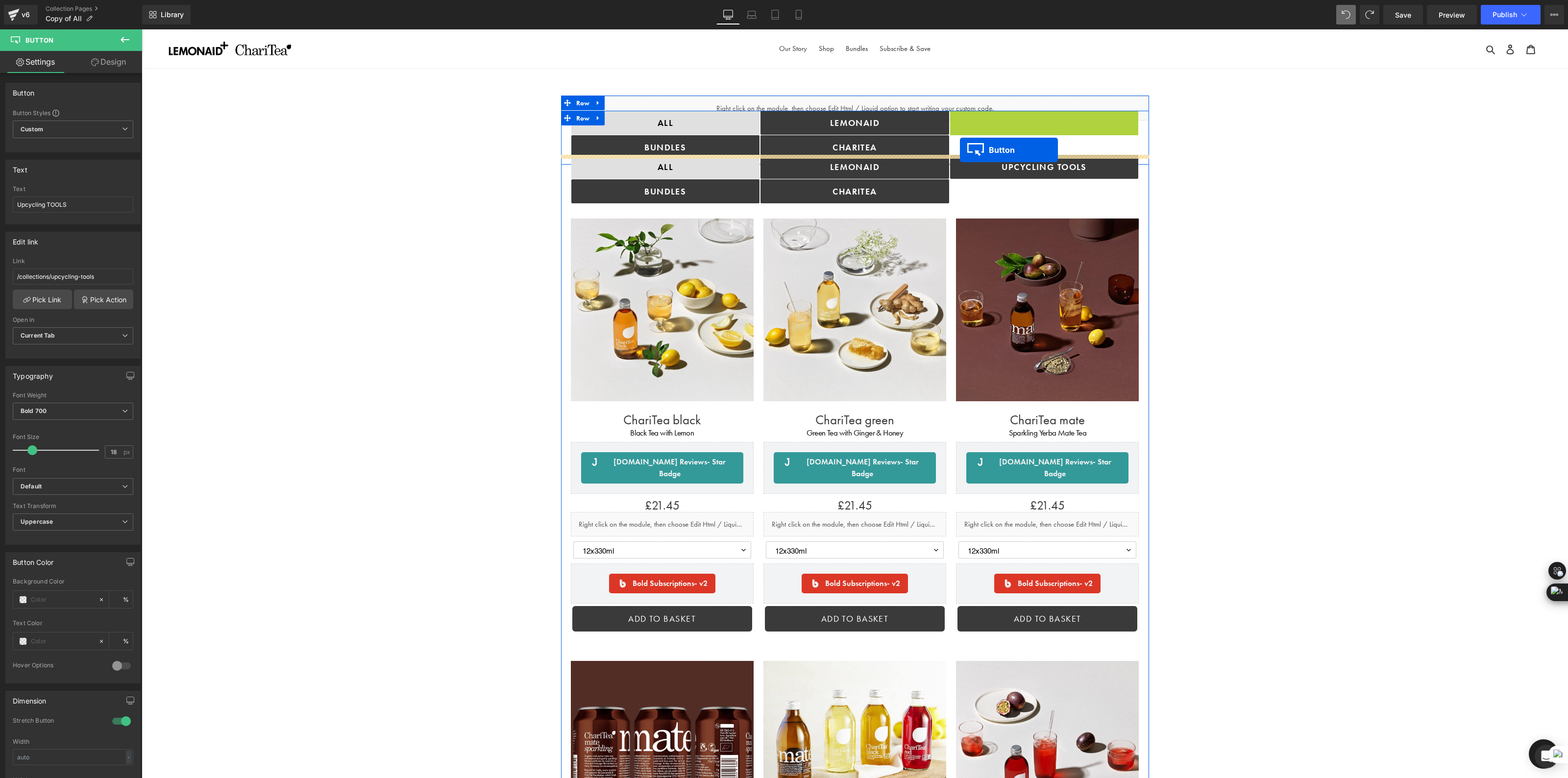
drag, startPoint x: 1027, startPoint y: 123, endPoint x: 960, endPoint y: 150, distance: 72.2
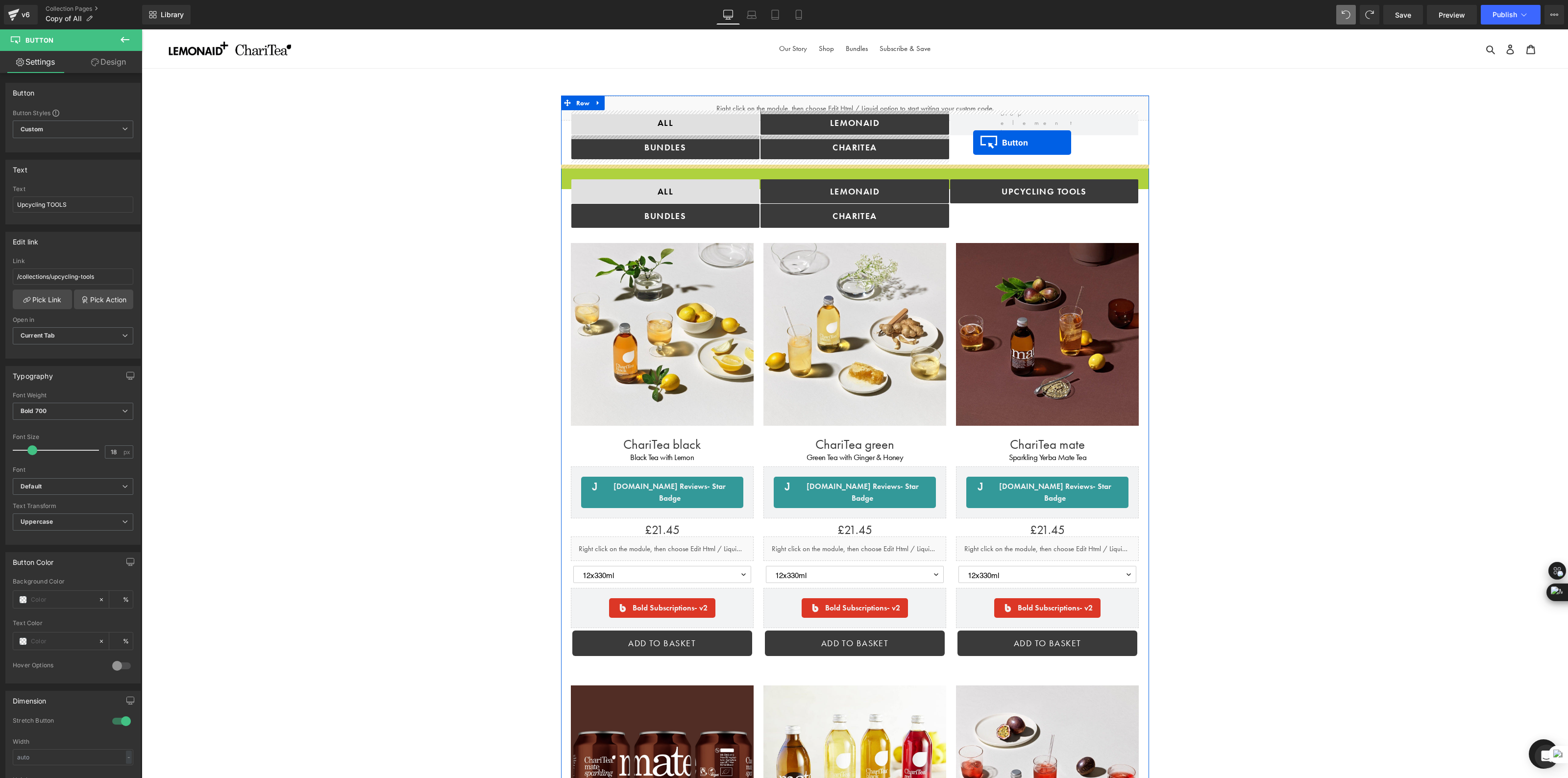
drag, startPoint x: 840, startPoint y: 175, endPoint x: 908, endPoint y: 163, distance: 69.1
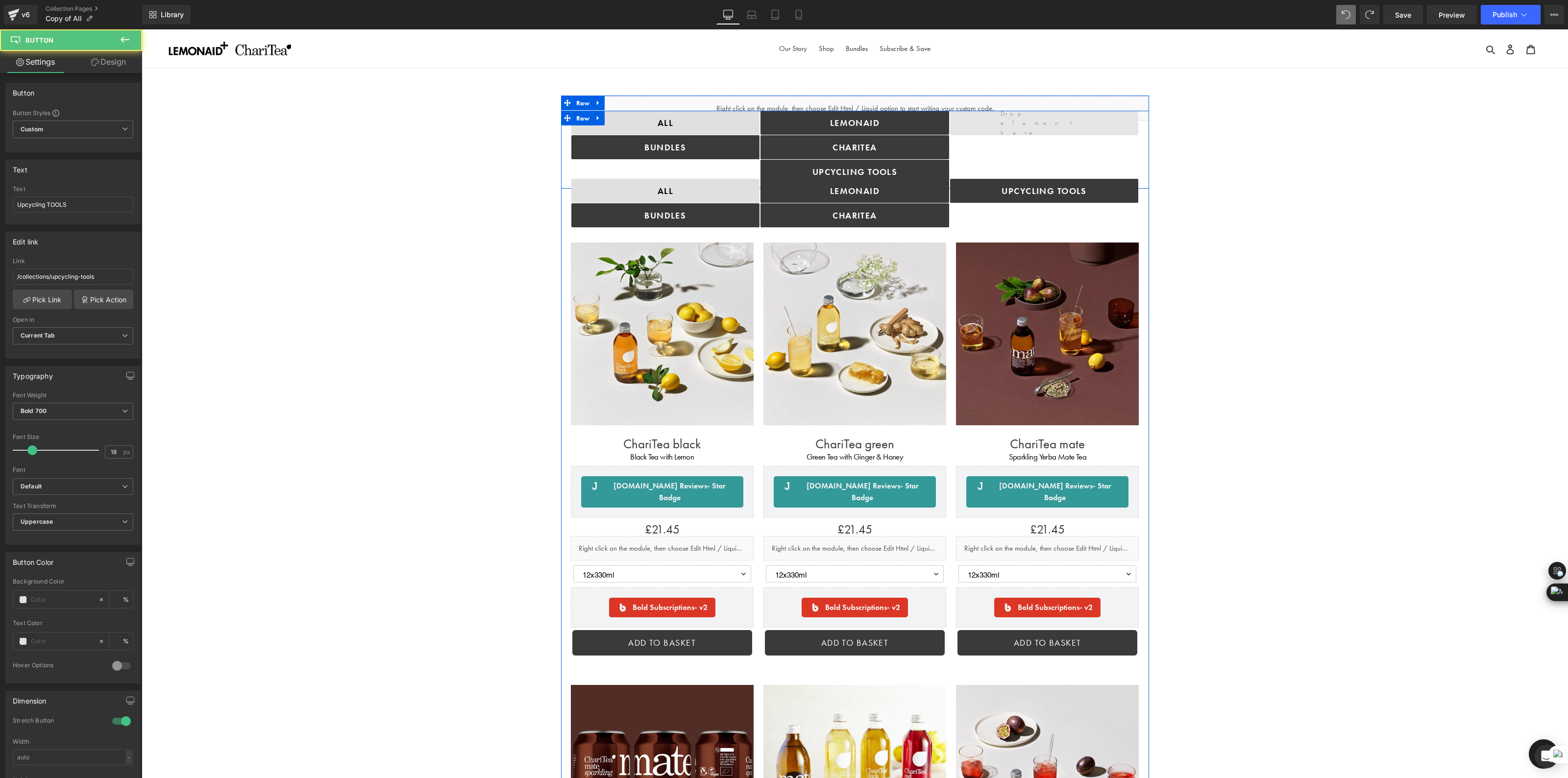
click at [1010, 123] on span at bounding box center [1044, 123] width 189 height 25
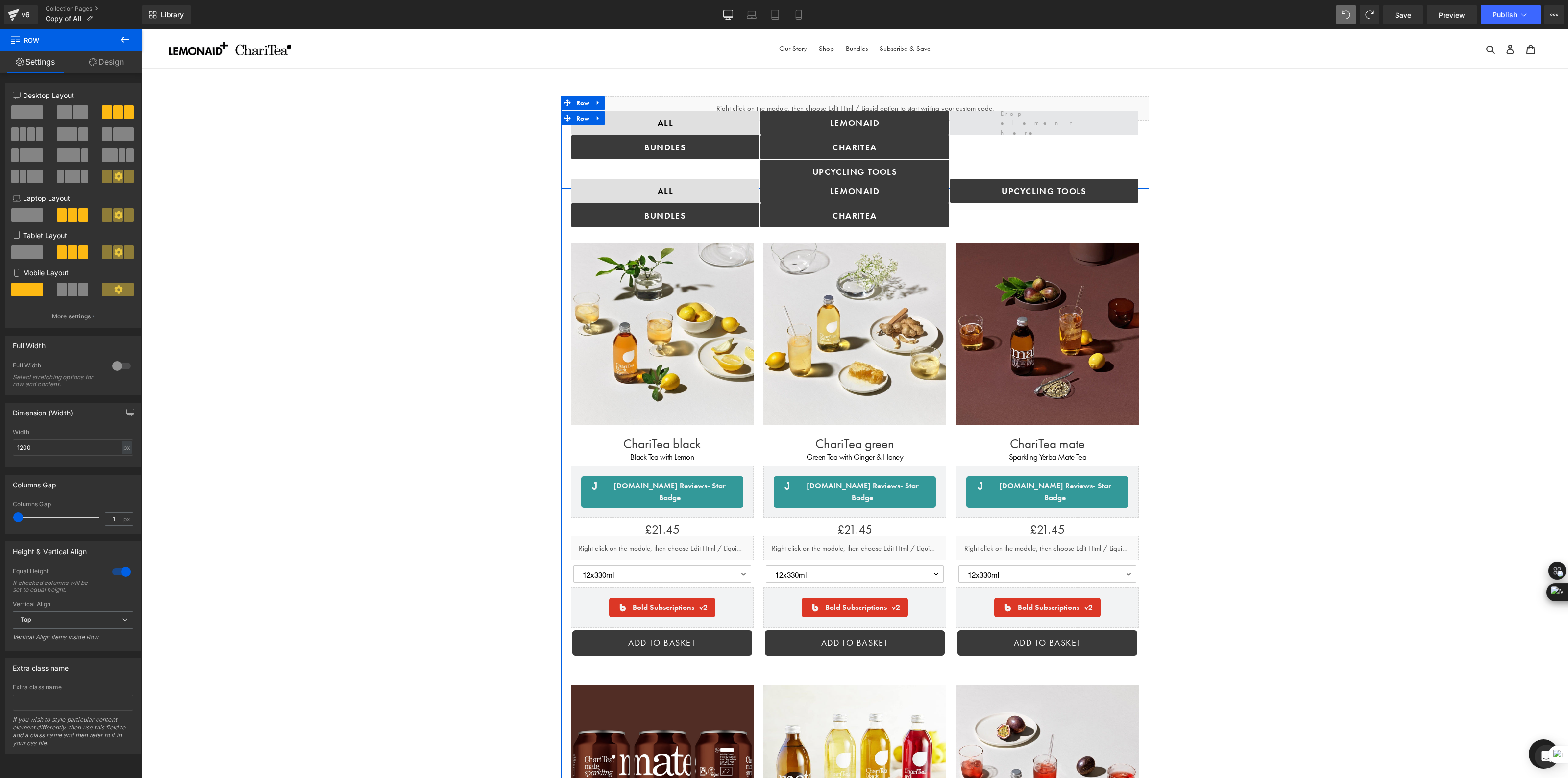
click at [1025, 123] on span at bounding box center [1044, 122] width 94 height 34
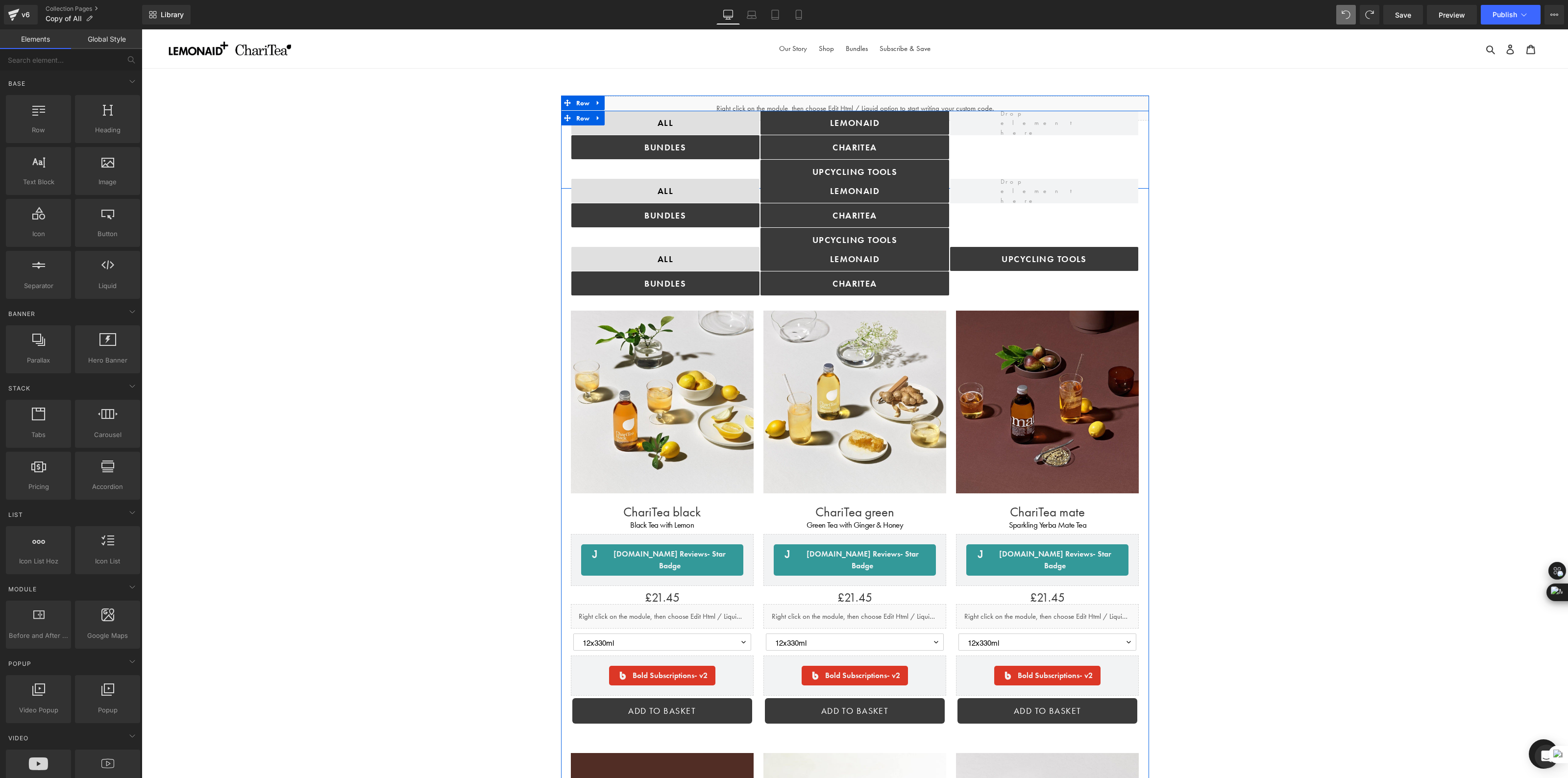
drag, startPoint x: 1019, startPoint y: 194, endPoint x: 1033, endPoint y: 143, distance: 52.9
click at [1036, 196] on span at bounding box center [1044, 191] width 94 height 34
drag, startPoint x: 1036, startPoint y: 196, endPoint x: 1035, endPoint y: 222, distance: 26.0
click at [1035, 222] on div at bounding box center [1044, 215] width 190 height 73
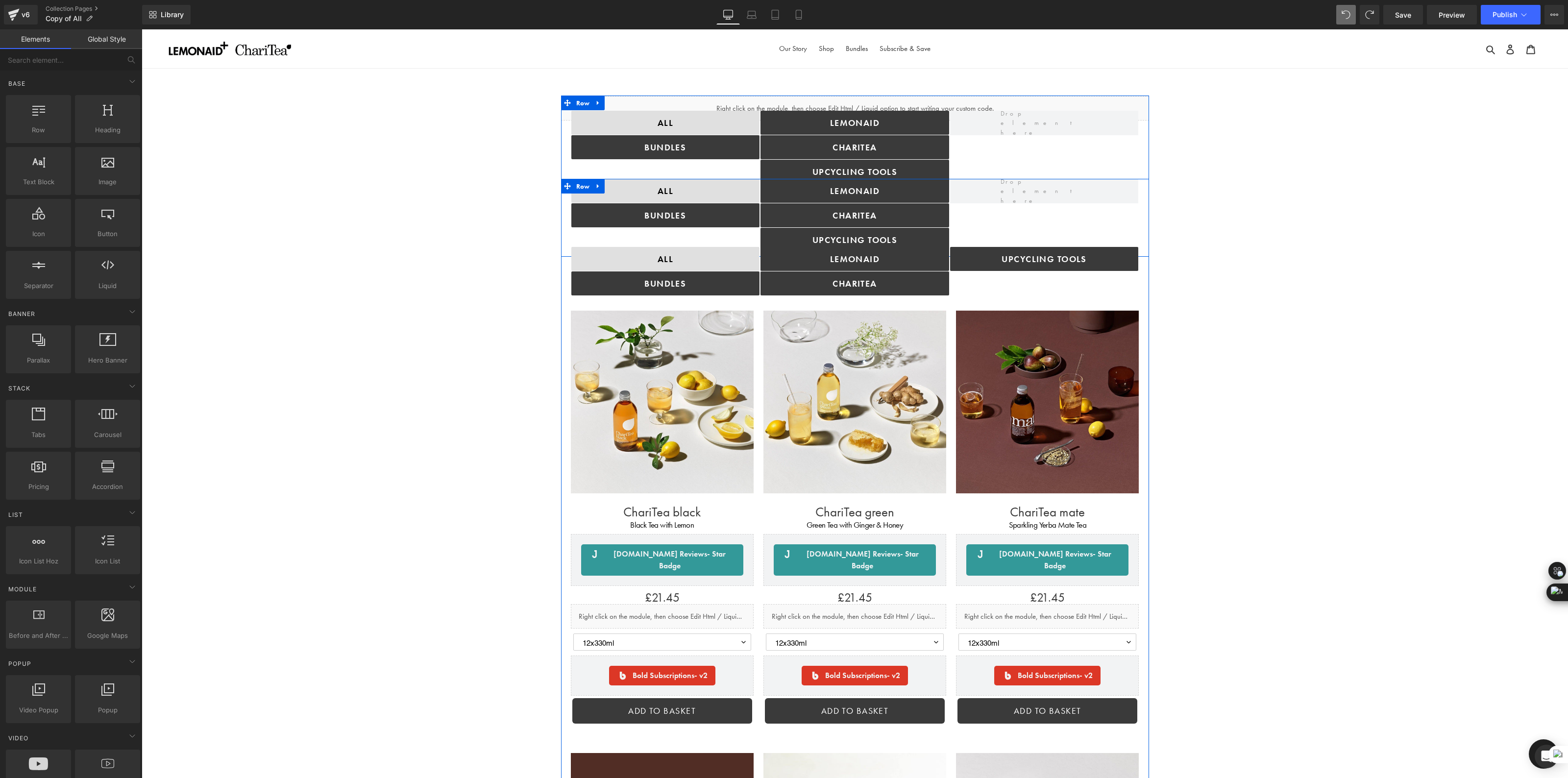
drag, startPoint x: 1036, startPoint y: 185, endPoint x: 1031, endPoint y: 229, distance: 44.3
click at [1031, 229] on div at bounding box center [1044, 215] width 190 height 73
click at [1022, 155] on div at bounding box center [1044, 147] width 190 height 73
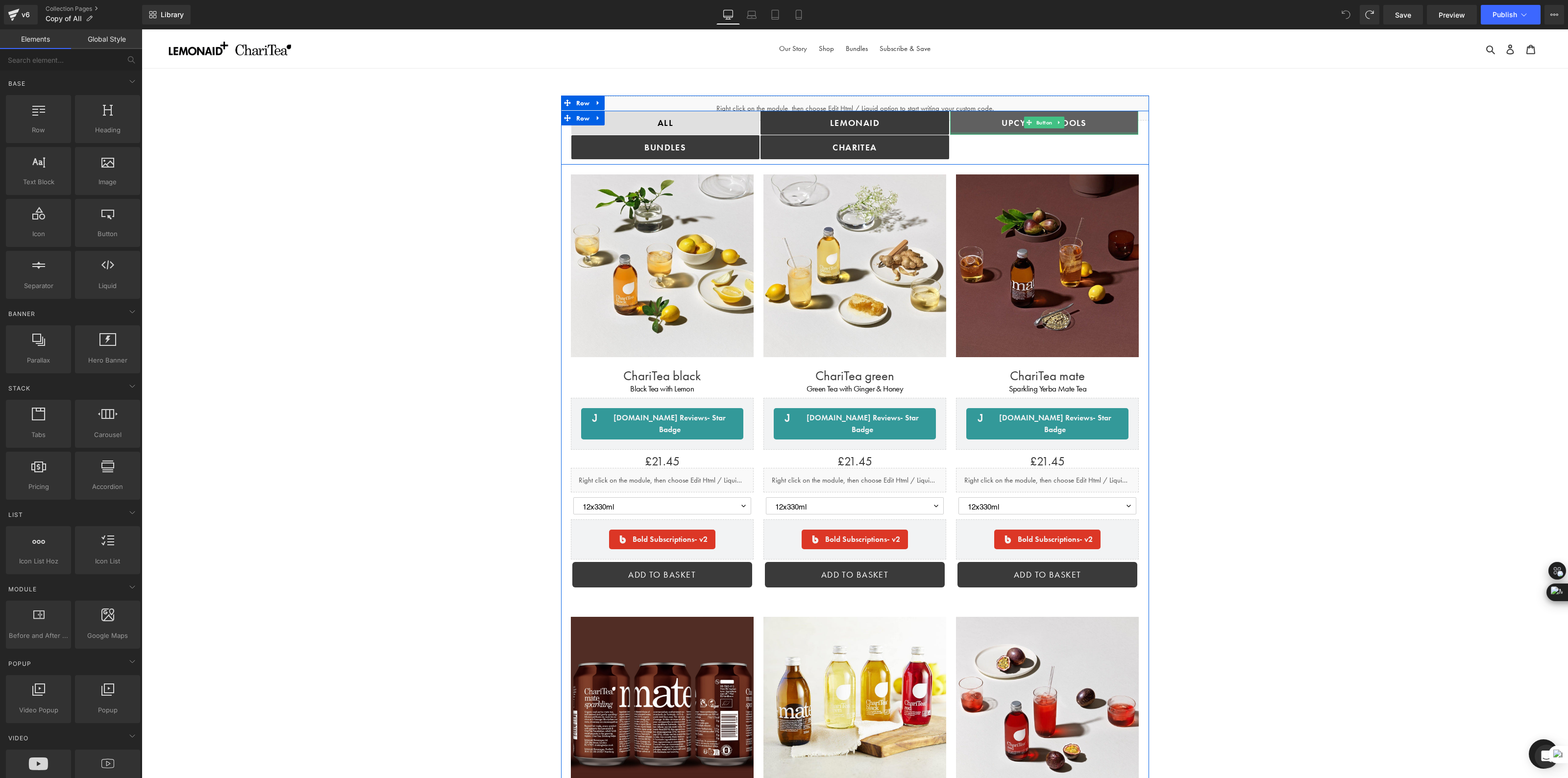
click at [1133, 127] on link "Upcycling TOOLS" at bounding box center [1044, 123] width 189 height 24
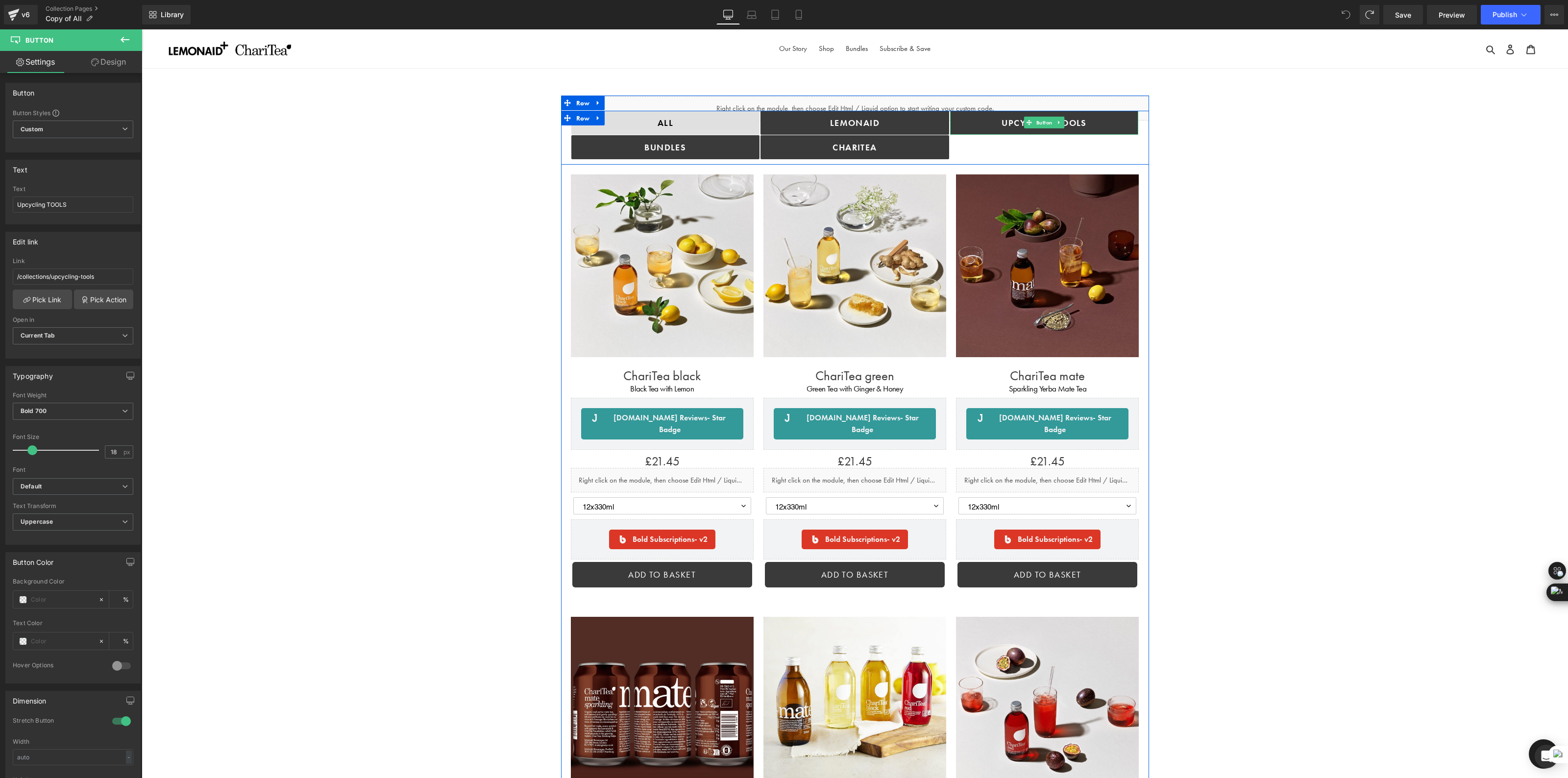
click at [1060, 144] on div "Upcycling TOOLS Button" at bounding box center [1044, 135] width 190 height 49
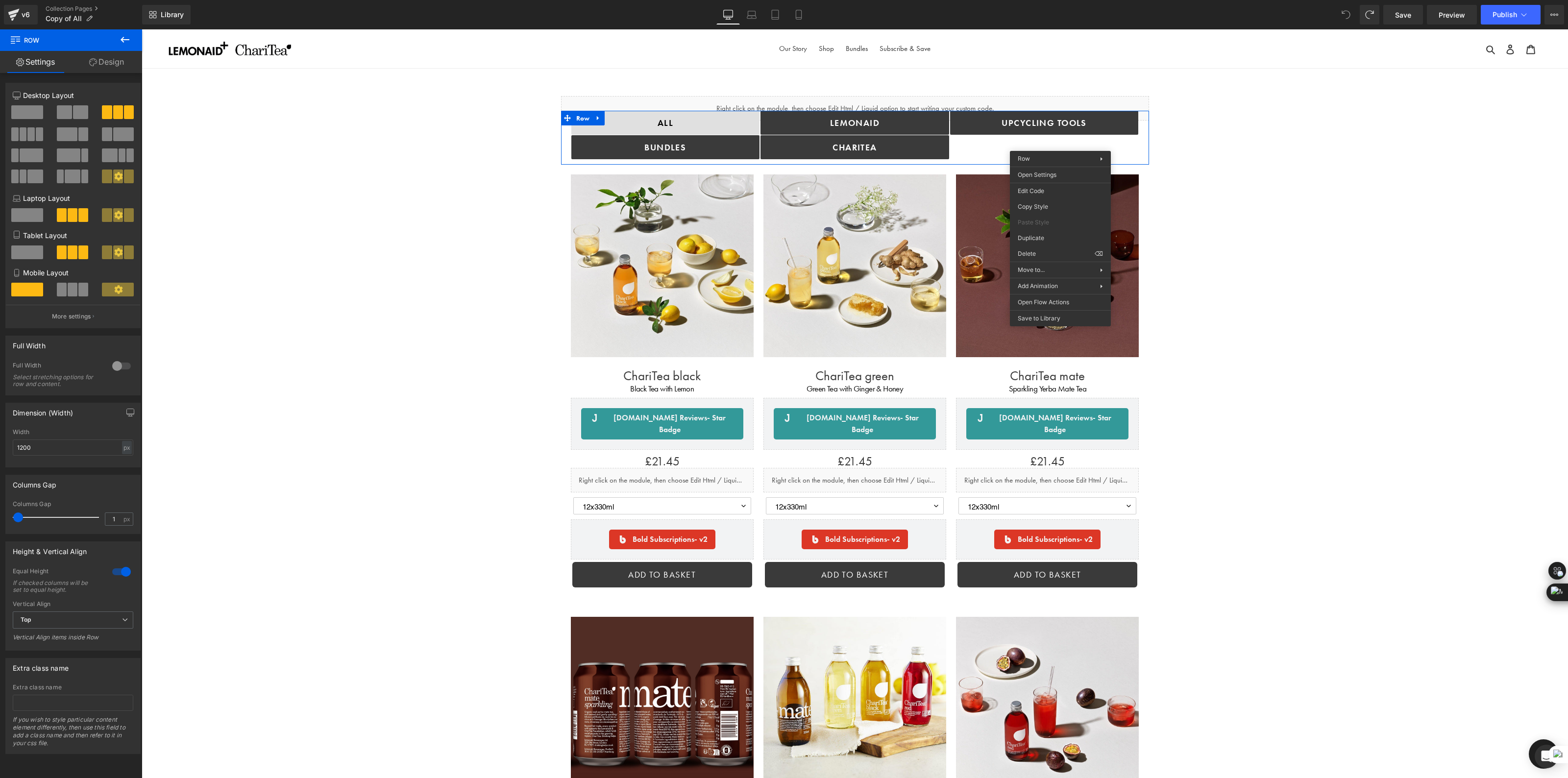
click at [123, 44] on icon at bounding box center [125, 39] width 12 height 12
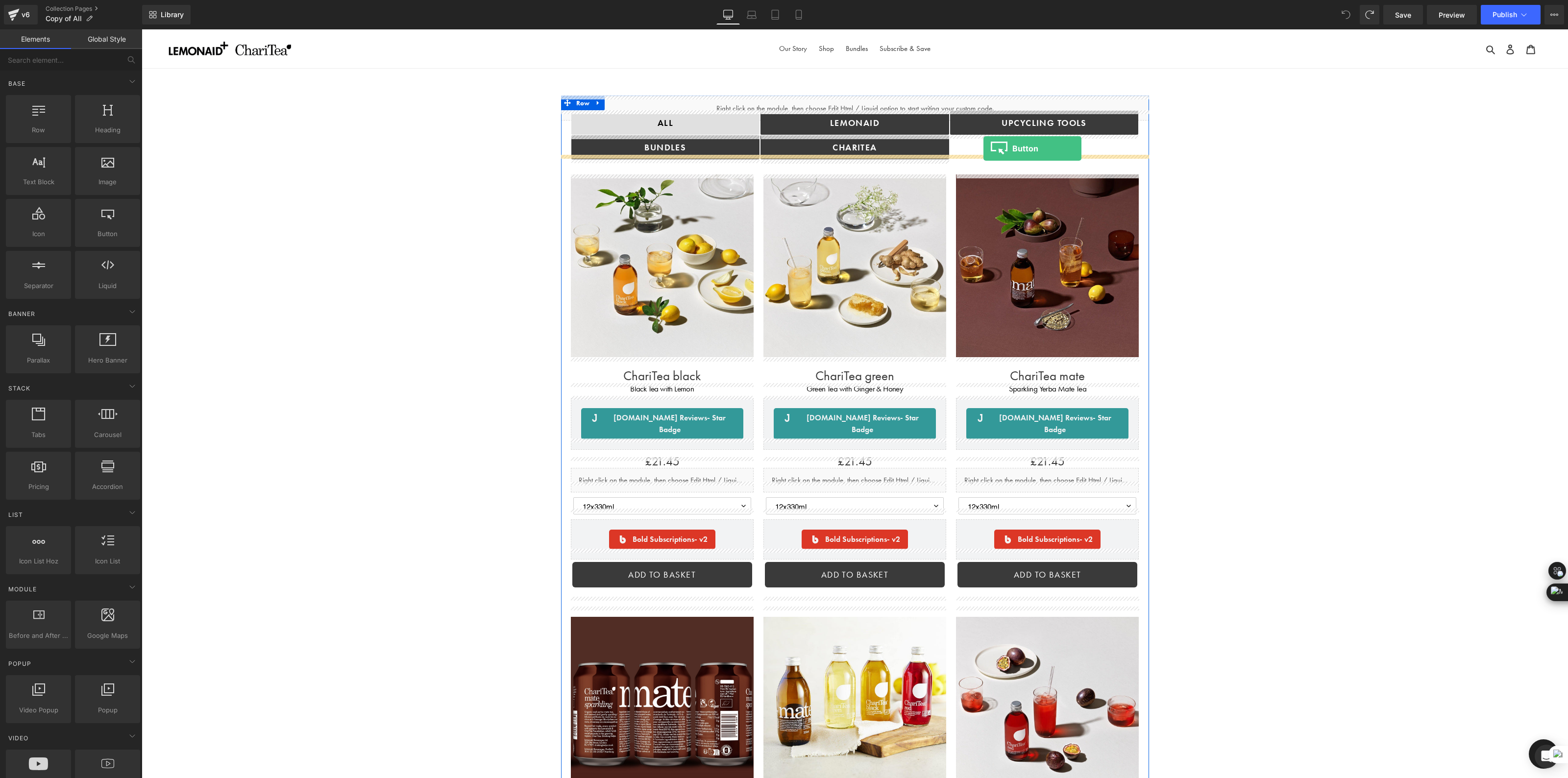
drag, startPoint x: 246, startPoint y: 256, endPoint x: 984, endPoint y: 149, distance: 745.7
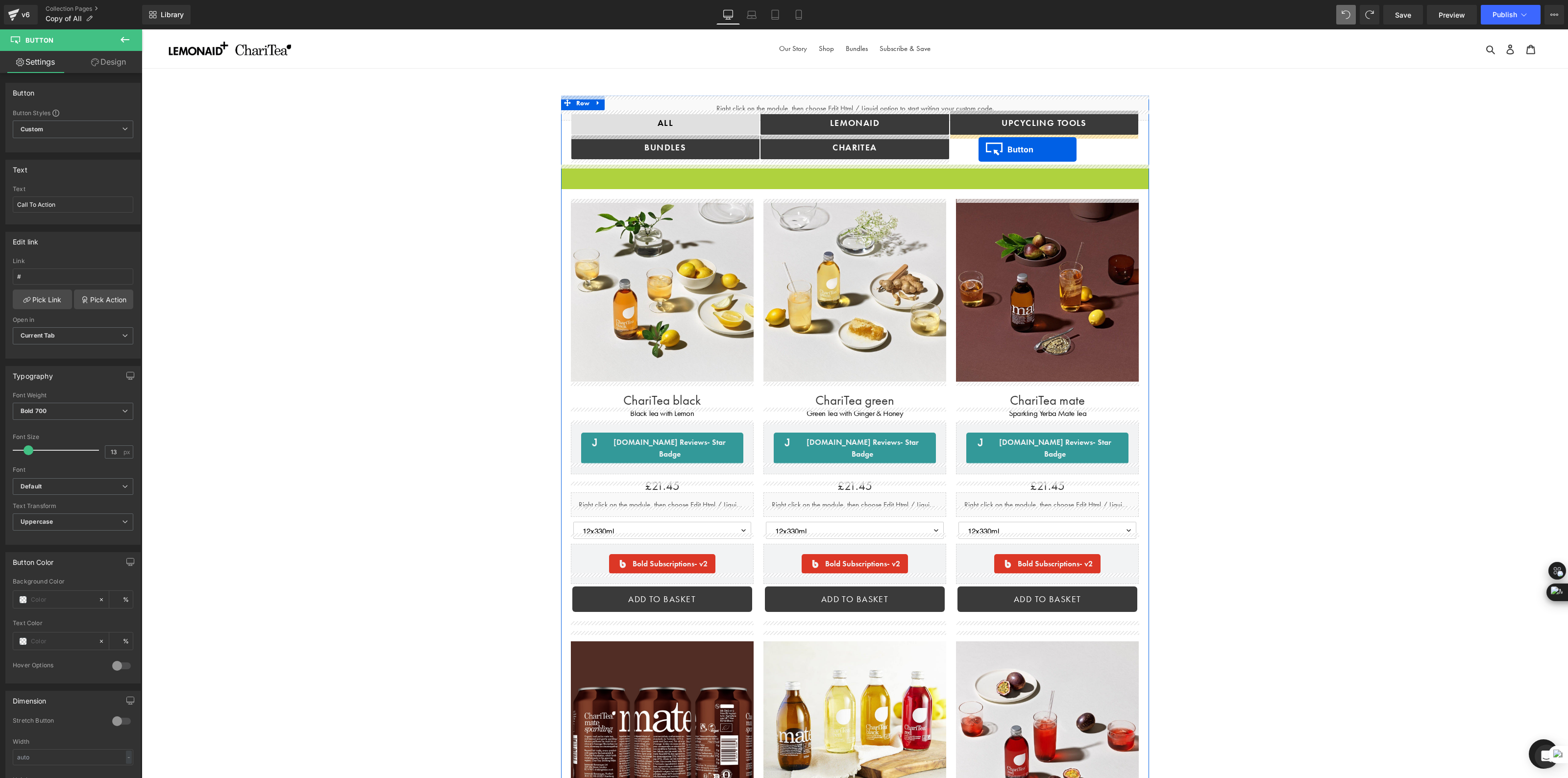
drag, startPoint x: 840, startPoint y: 173, endPoint x: 979, endPoint y: 149, distance: 141.1
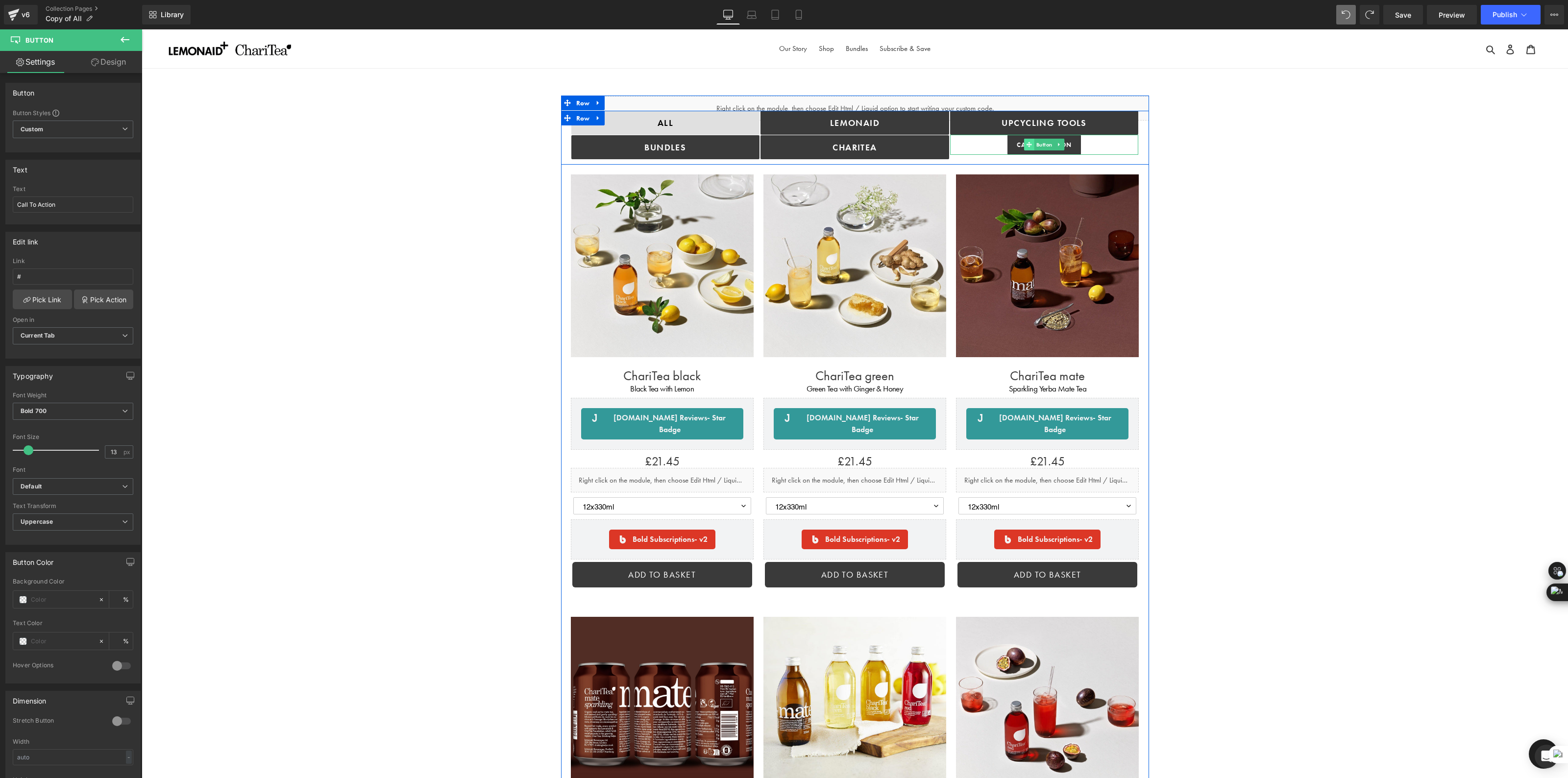
click at [1024, 144] on span at bounding box center [1029, 144] width 10 height 12
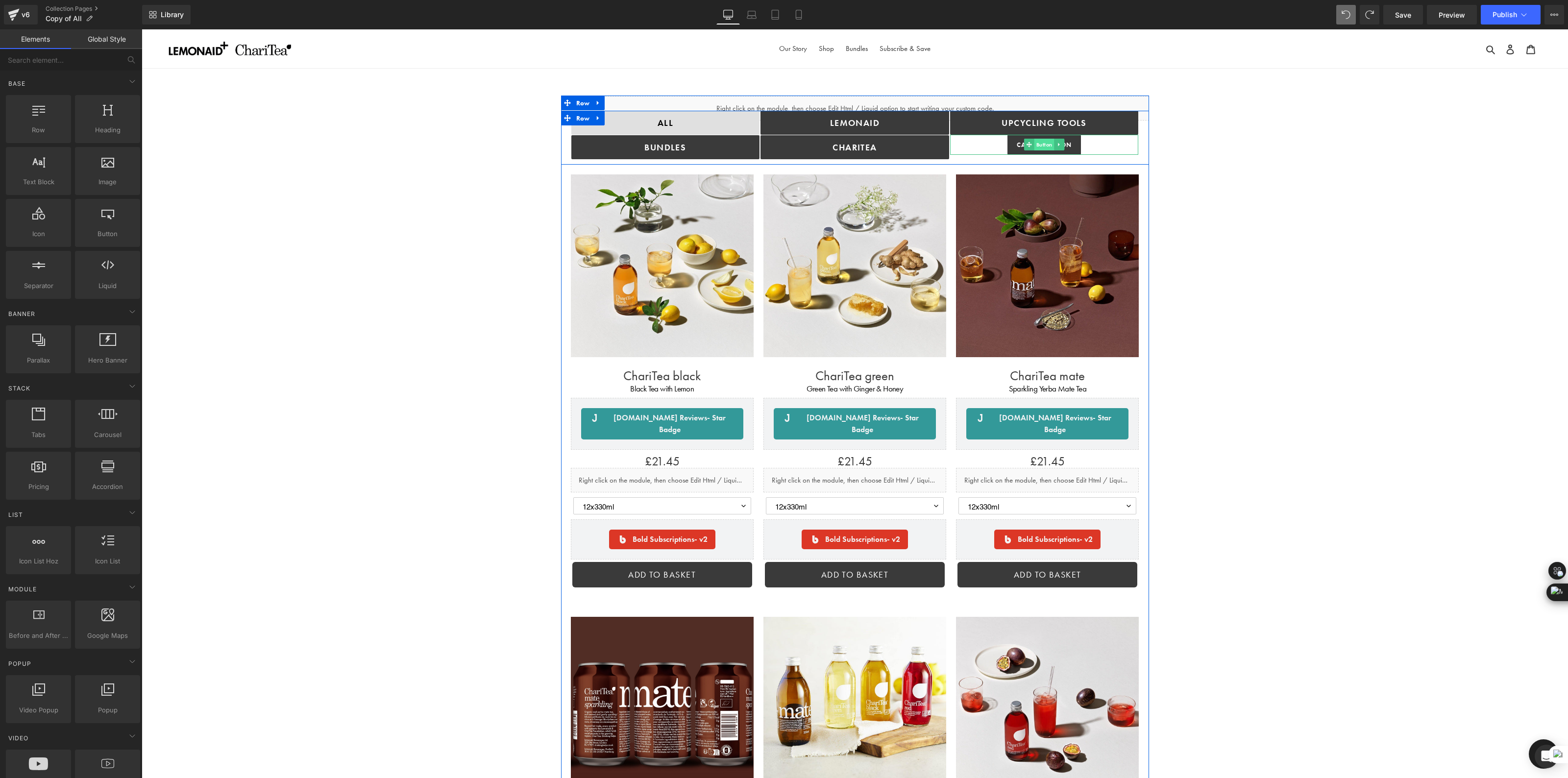
click at [1046, 144] on span "Button" at bounding box center [1044, 144] width 20 height 12
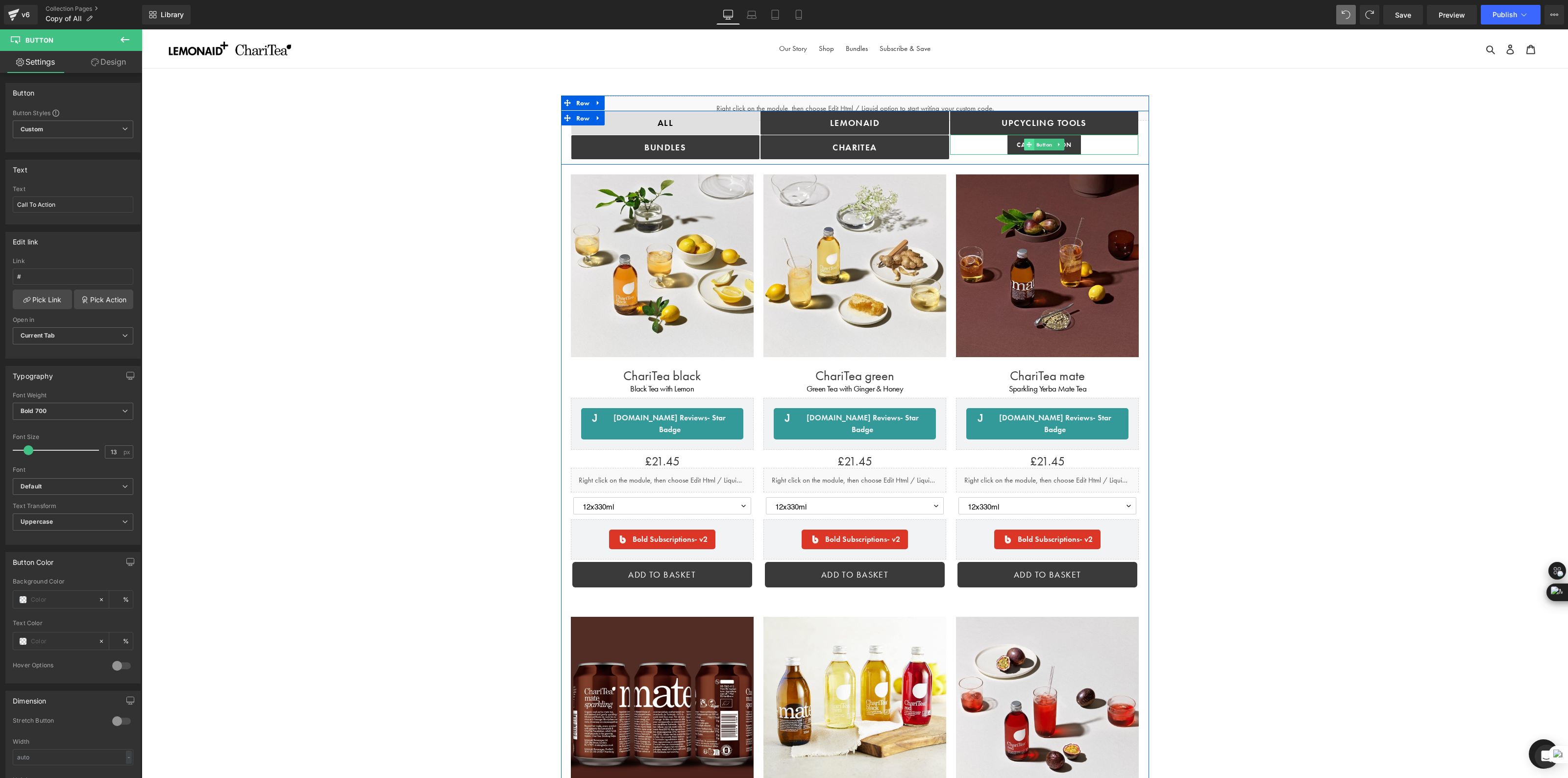
click at [1029, 145] on icon at bounding box center [1029, 144] width 6 height 6
click at [1057, 149] on link at bounding box center [1059, 144] width 10 height 12
click at [1064, 149] on link at bounding box center [1065, 144] width 10 height 12
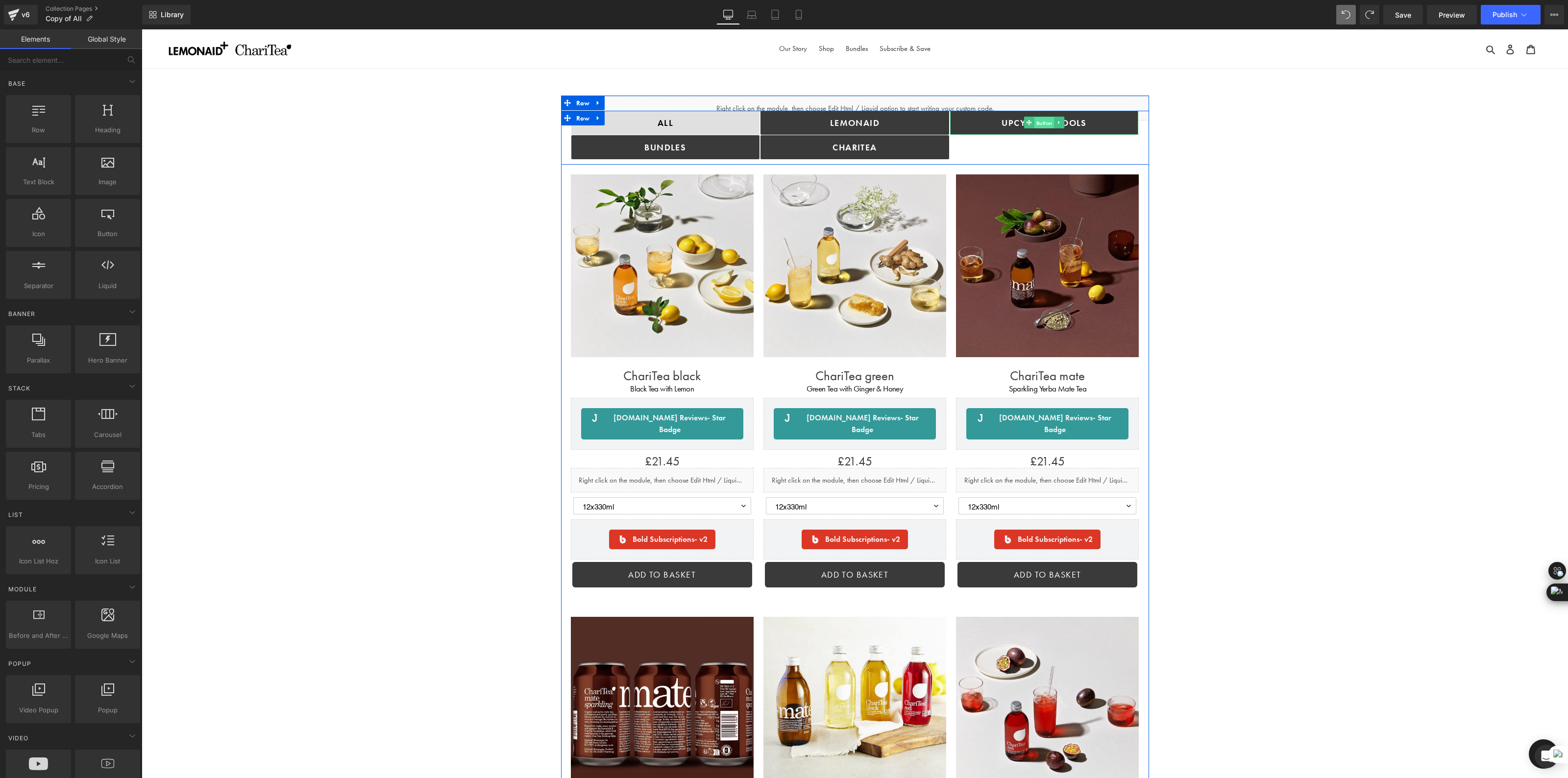
click at [1043, 124] on span "Button" at bounding box center [1044, 123] width 20 height 12
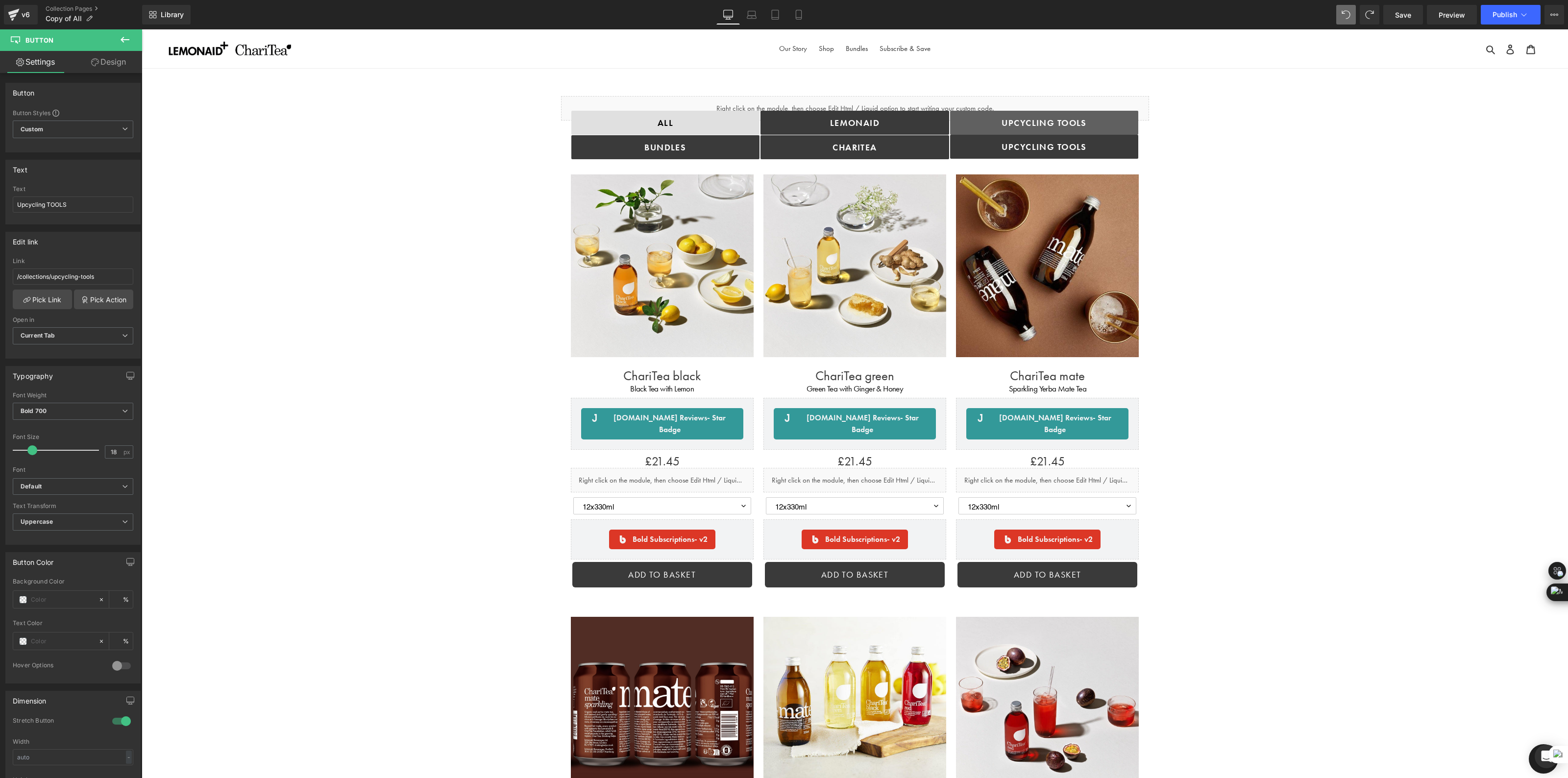
drag, startPoint x: 1213, startPoint y: 244, endPoint x: 1071, endPoint y: 215, distance: 144.9
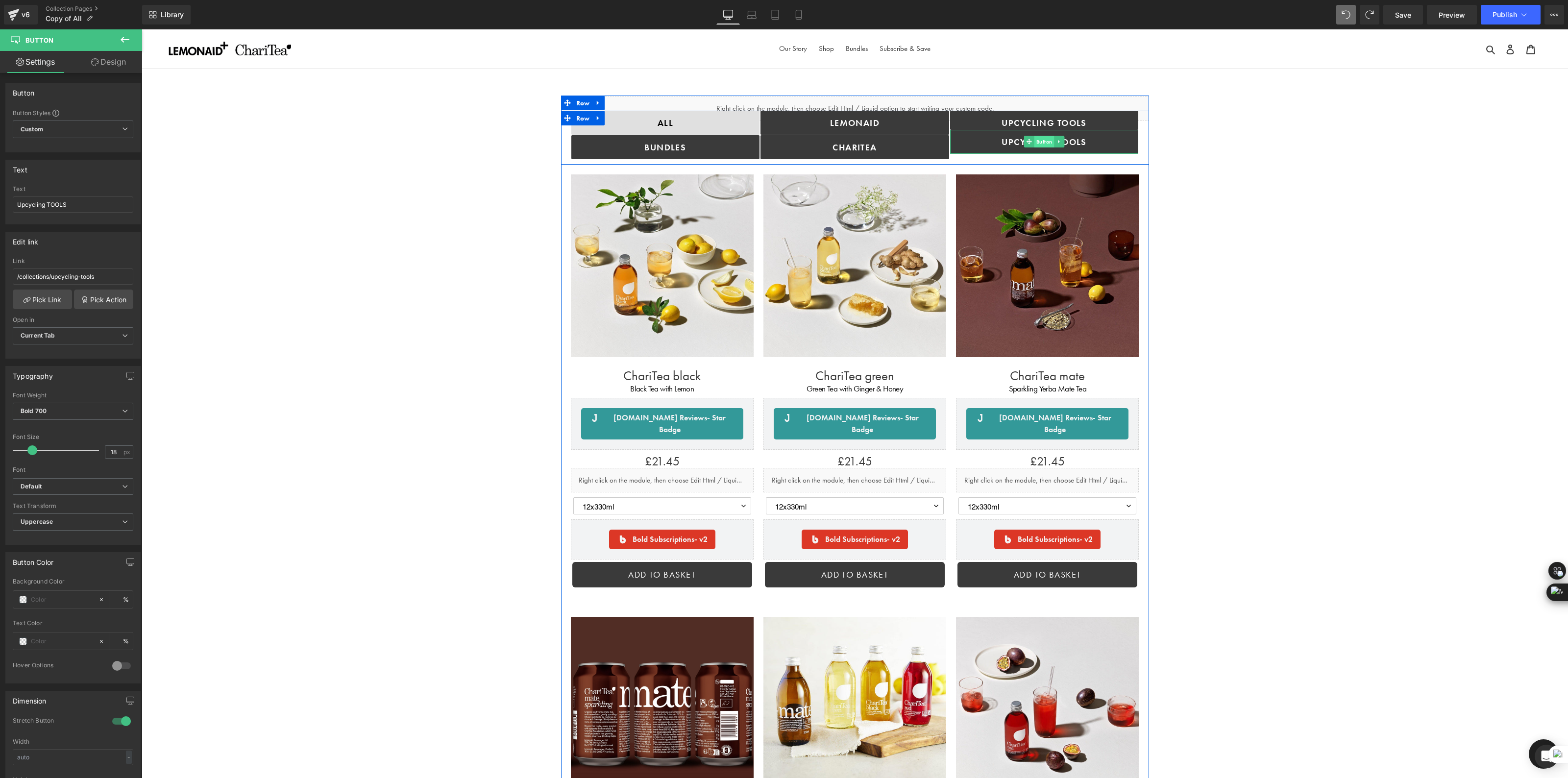
drag, startPoint x: 1050, startPoint y: 132, endPoint x: 1050, endPoint y: 140, distance: 8.0
click at [1050, 140] on div "Upcycling TOOLS Button Upcycling TOOLS Button" at bounding box center [1044, 135] width 190 height 49
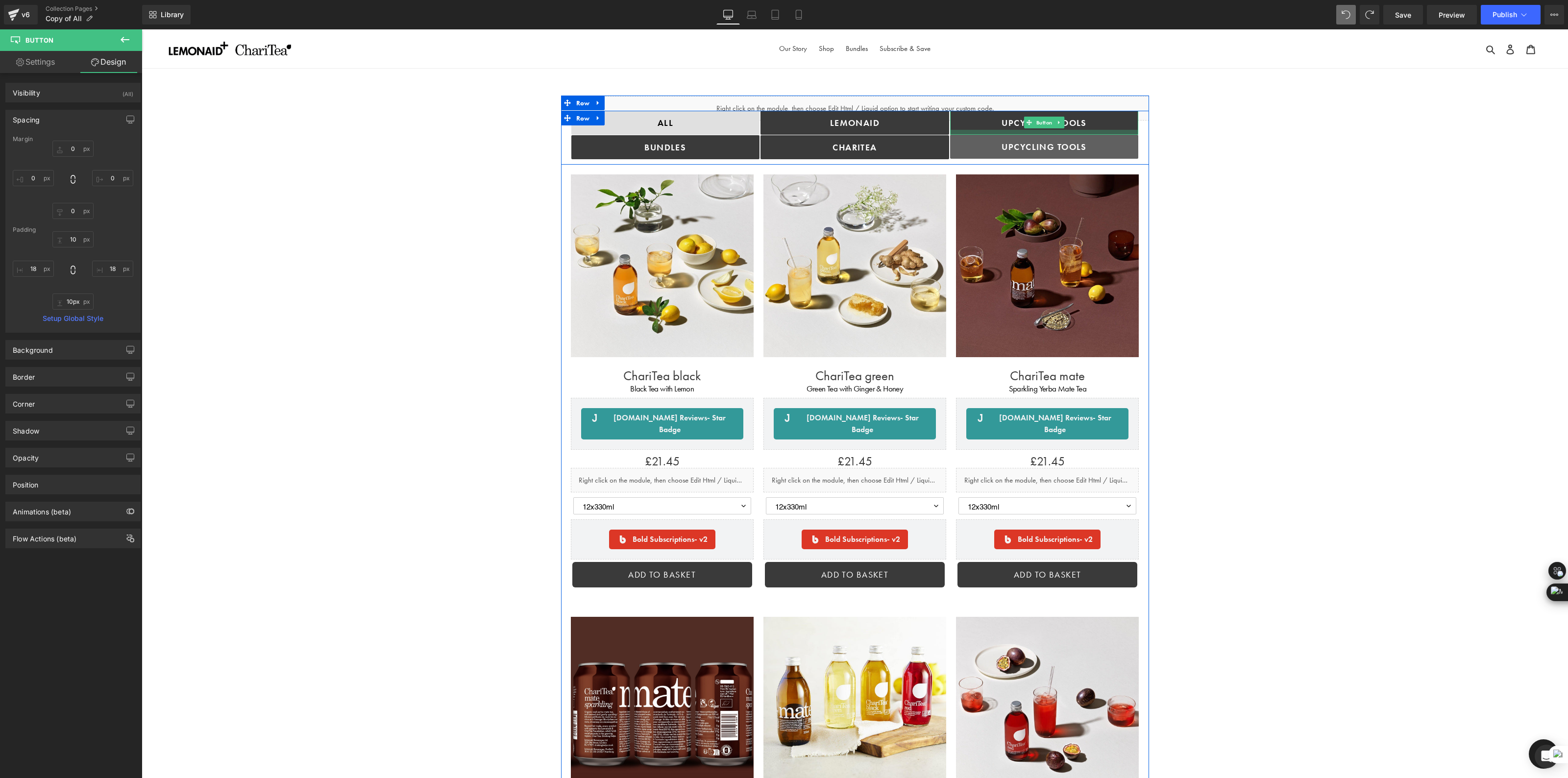
type input "12px"
drag, startPoint x: 1082, startPoint y: 129, endPoint x: 1084, endPoint y: 135, distance: 6.3
click at [1084, 135] on div at bounding box center [1044, 132] width 189 height 6
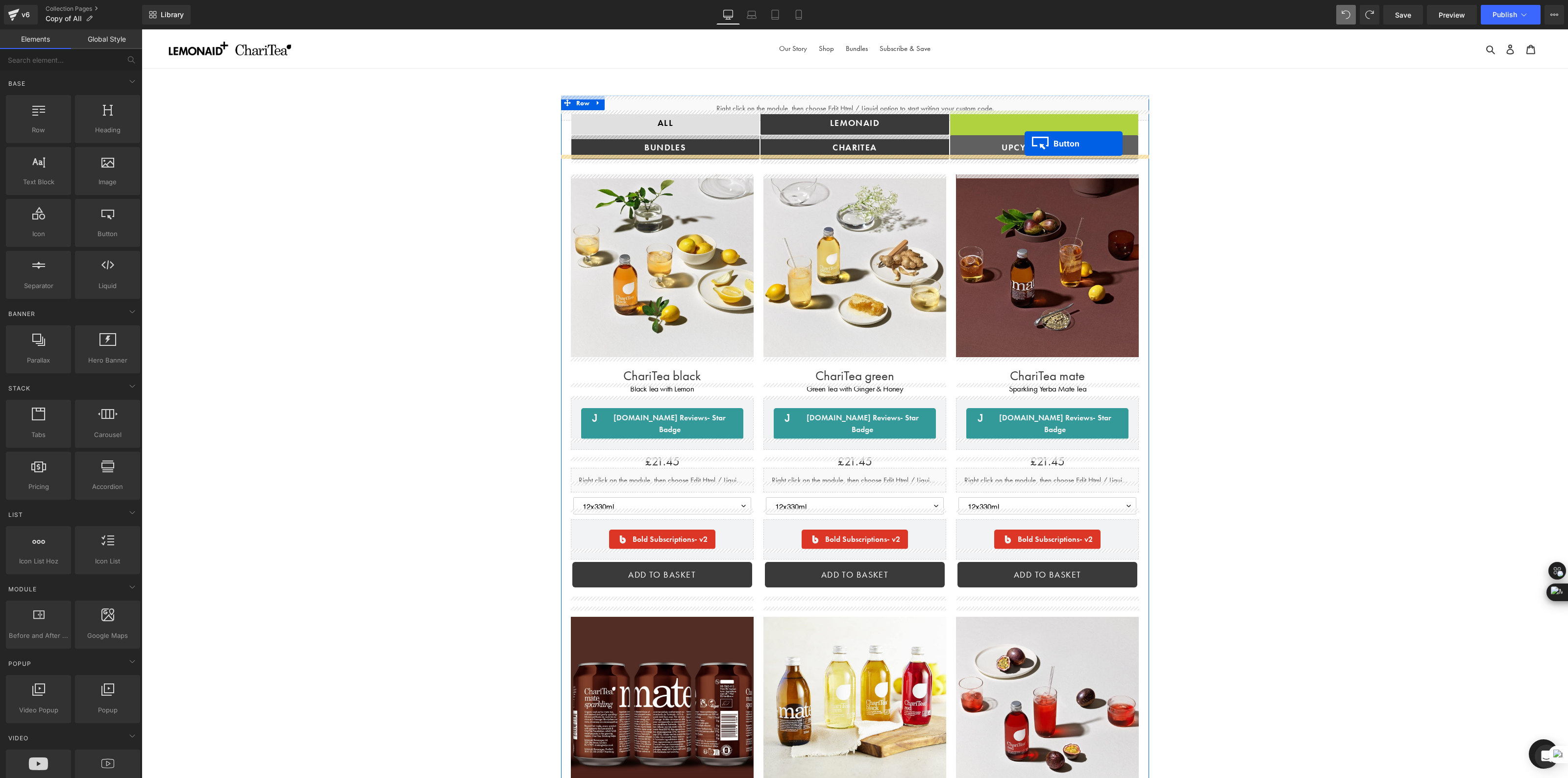
drag, startPoint x: 1027, startPoint y: 125, endPoint x: 1025, endPoint y: 144, distance: 19.1
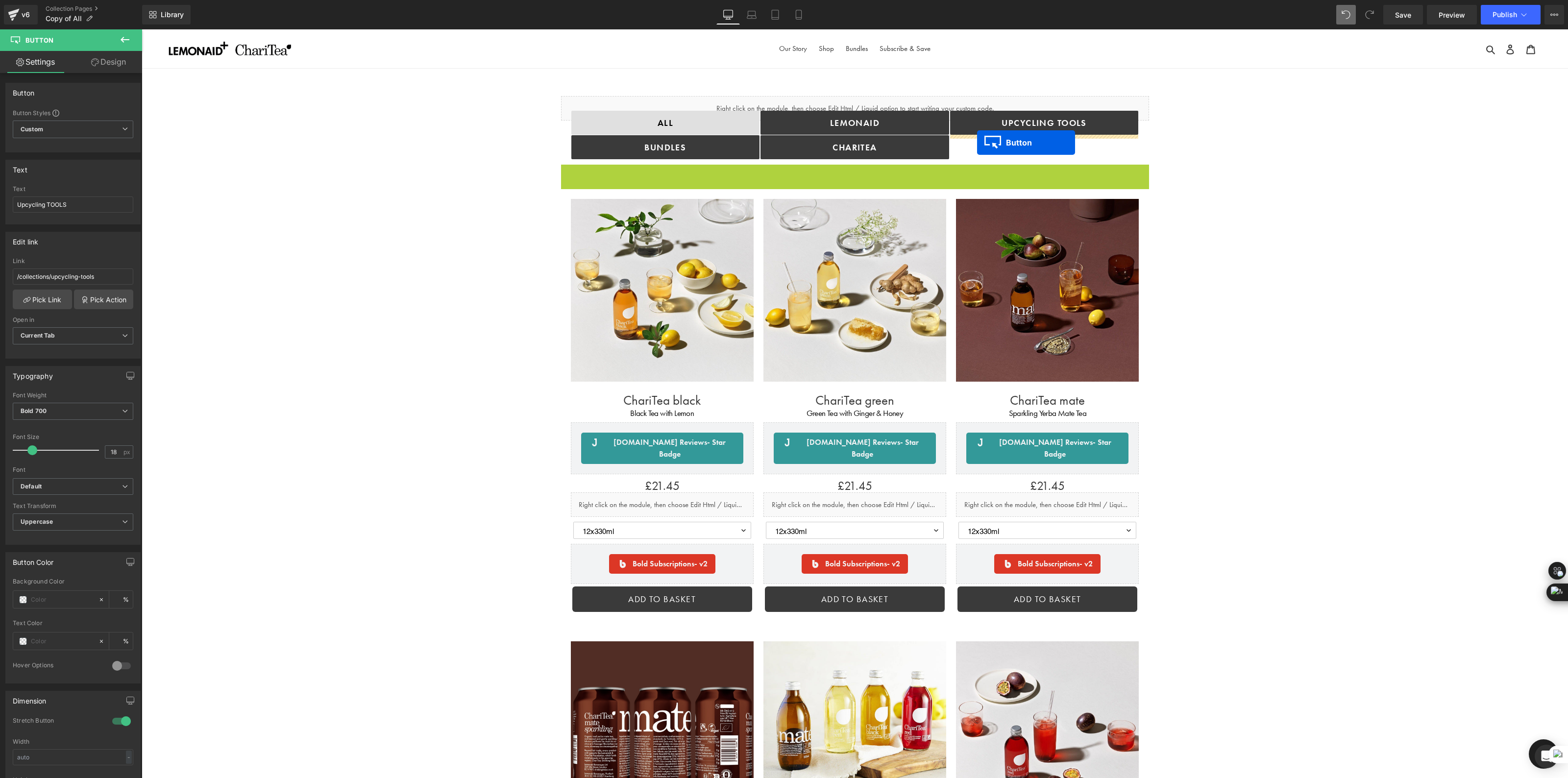
drag, startPoint x: 838, startPoint y: 177, endPoint x: 977, endPoint y: 142, distance: 143.3
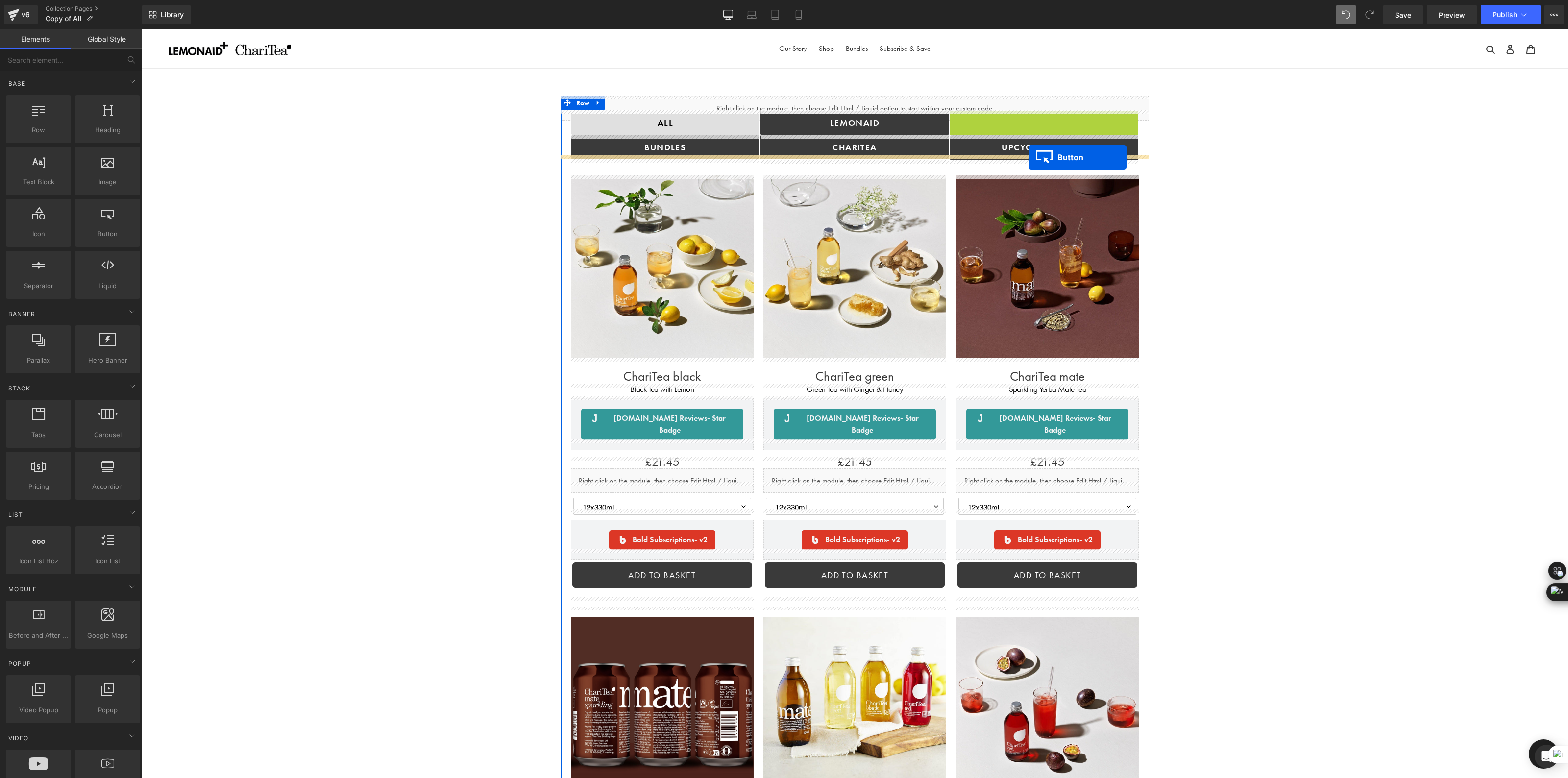
drag, startPoint x: 1028, startPoint y: 122, endPoint x: 1029, endPoint y: 157, distance: 35.0
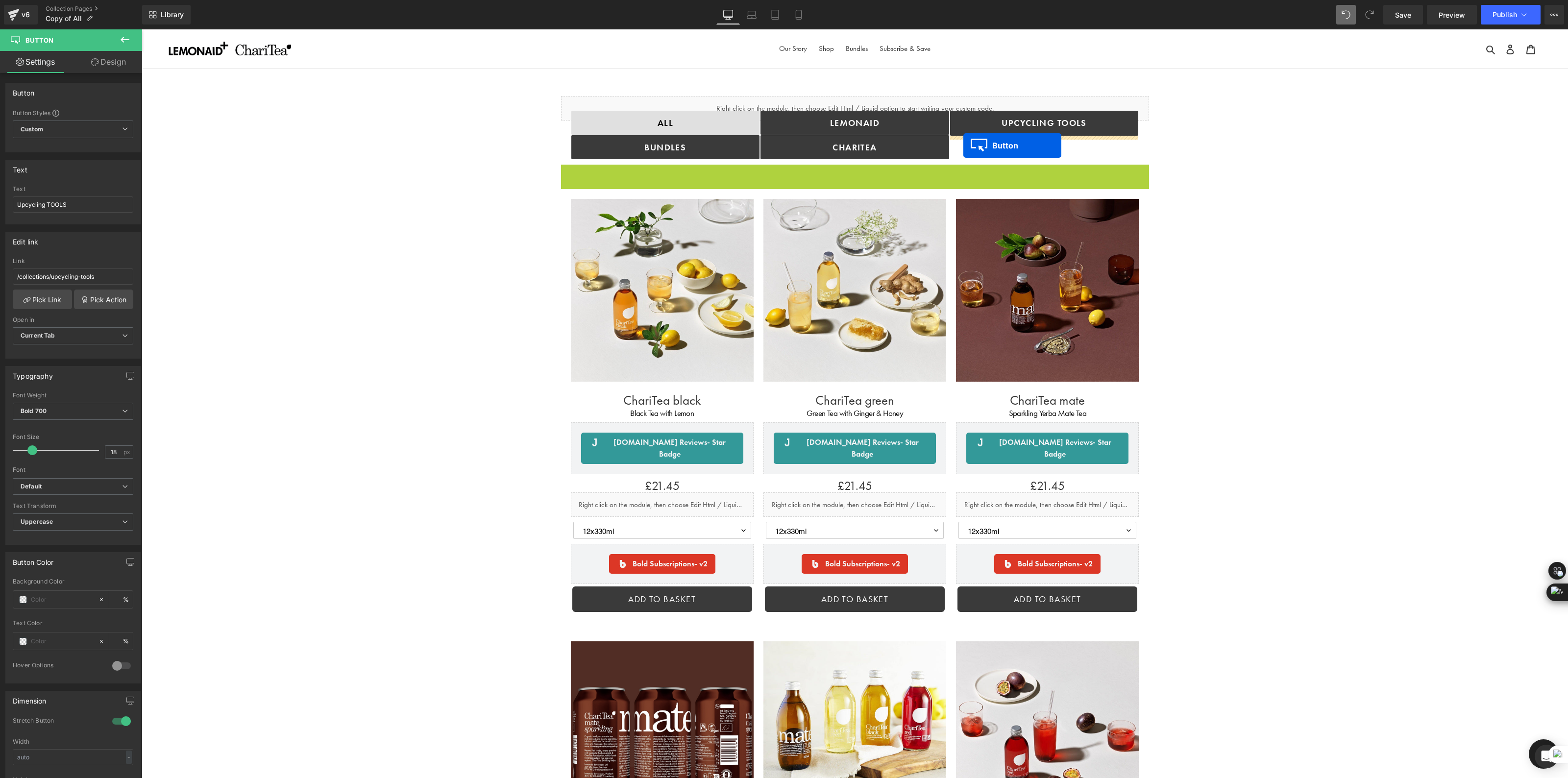
drag, startPoint x: 836, startPoint y: 177, endPoint x: 963, endPoint y: 146, distance: 130.7
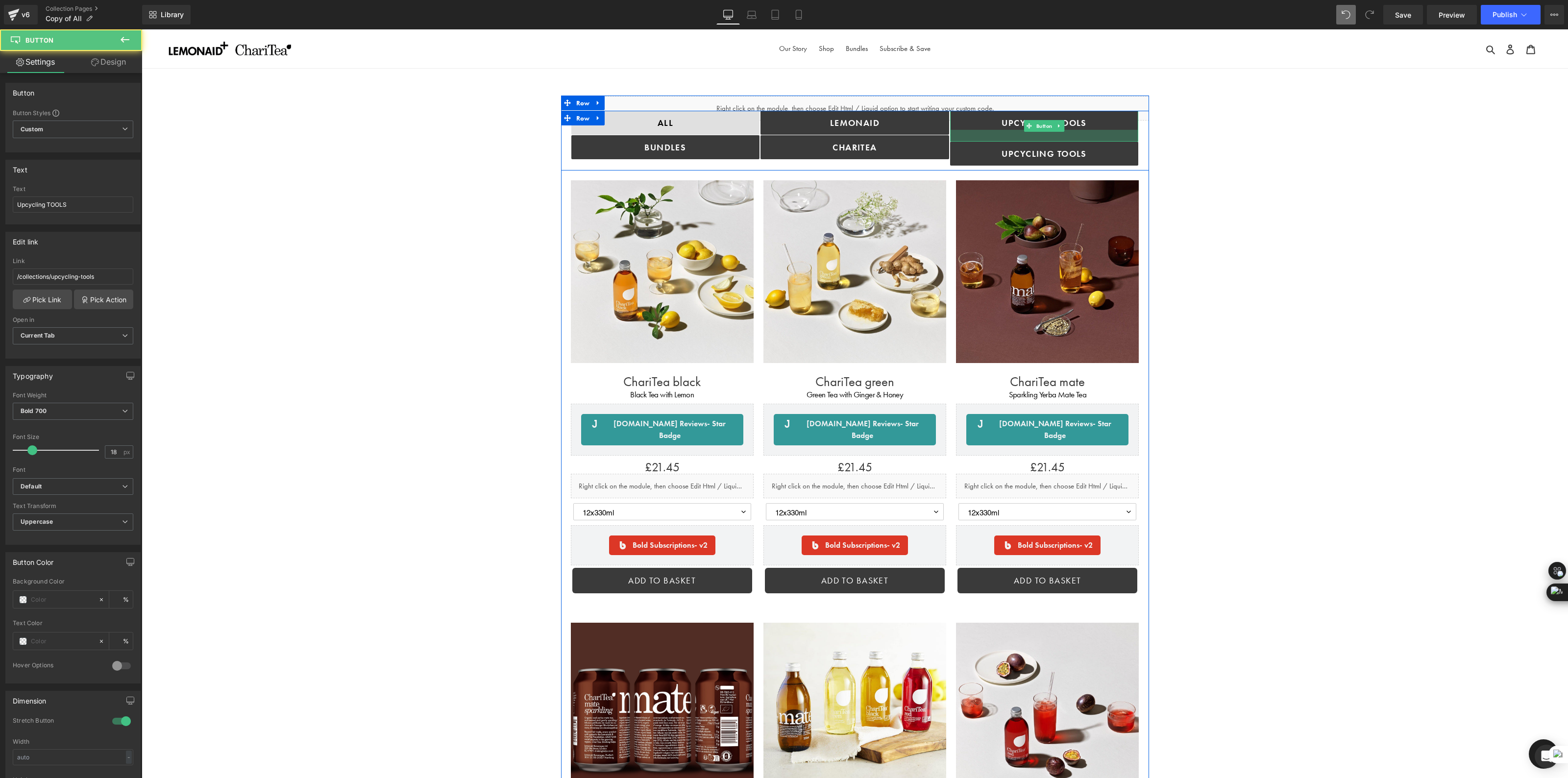
drag, startPoint x: 1128, startPoint y: 135, endPoint x: 1130, endPoint y: 141, distance: 6.3
click at [1130, 141] on div at bounding box center [1044, 135] width 189 height 12
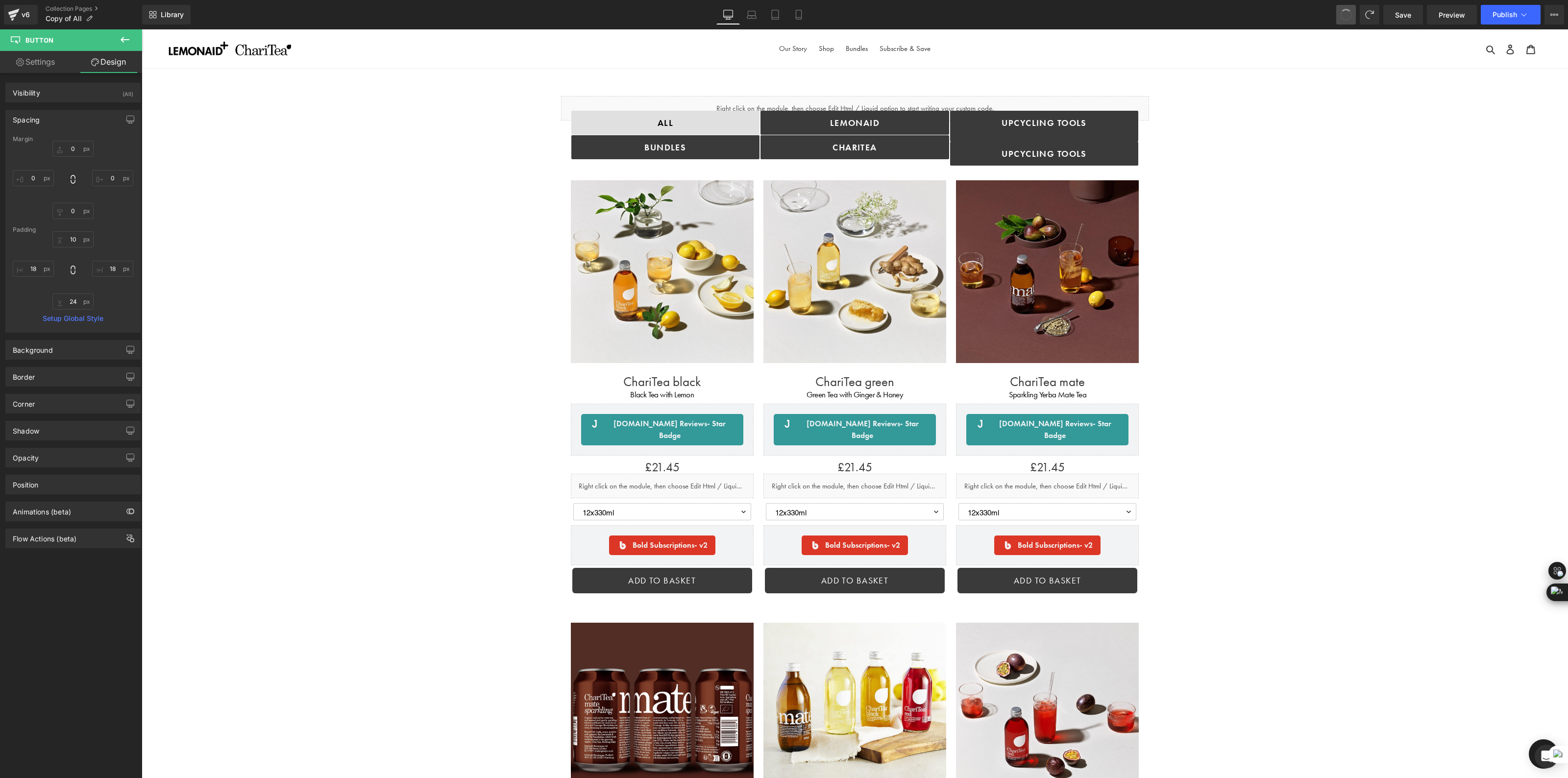
type input "0"
type input "10"
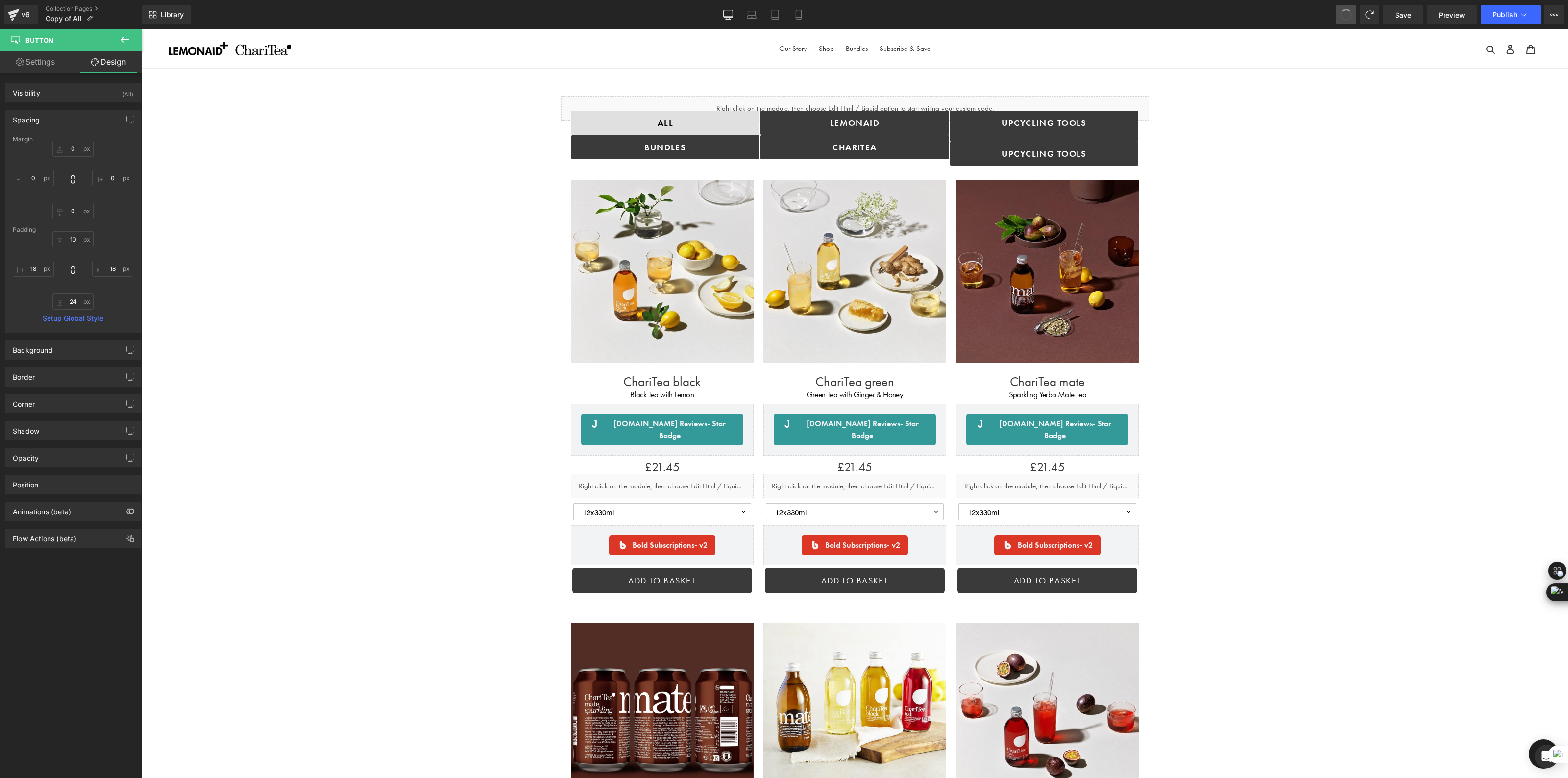
type input "18"
type input "24"
type input "18"
type input "0"
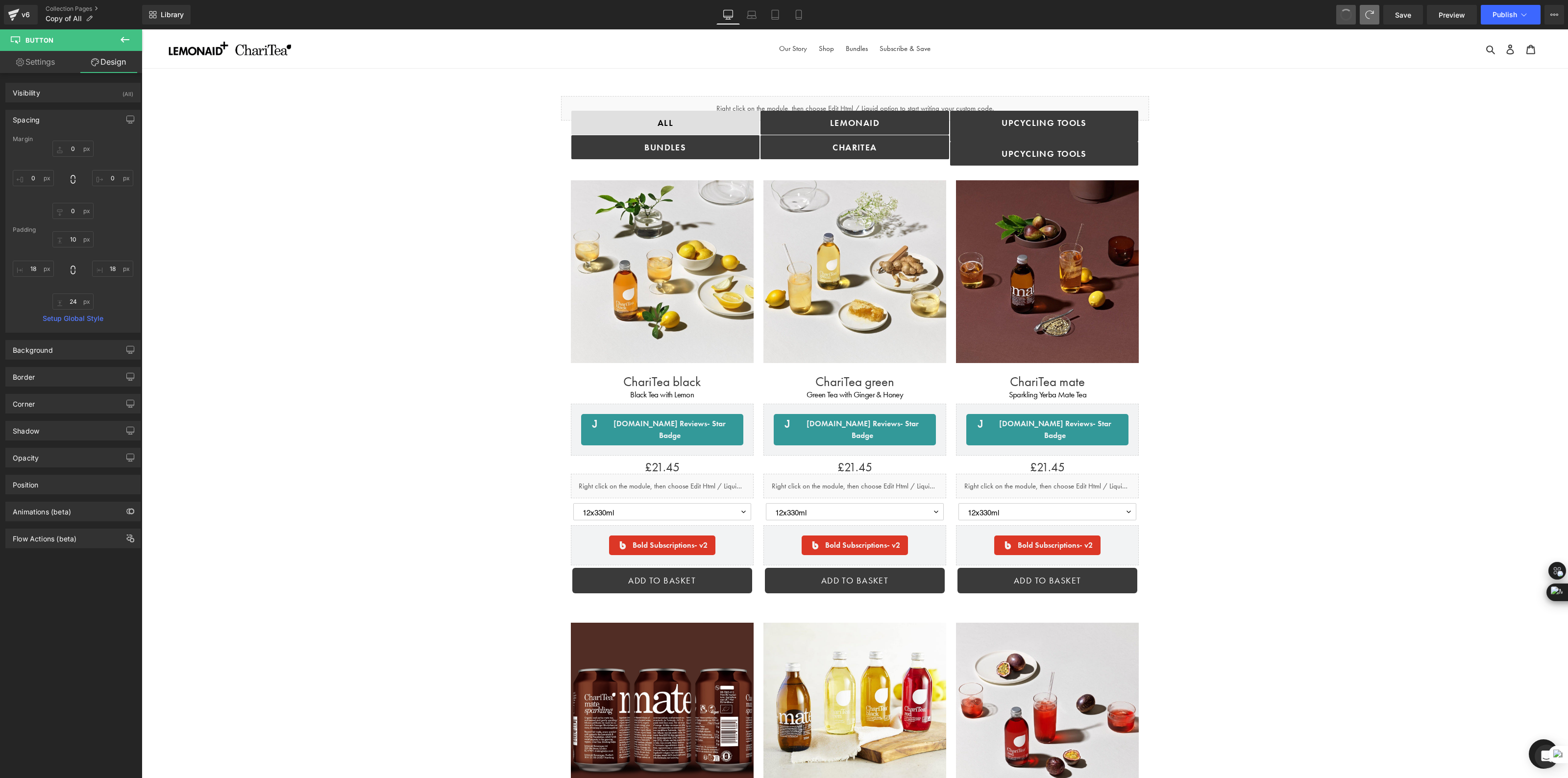
type input "0"
type input "10"
type input "18"
type input "0"
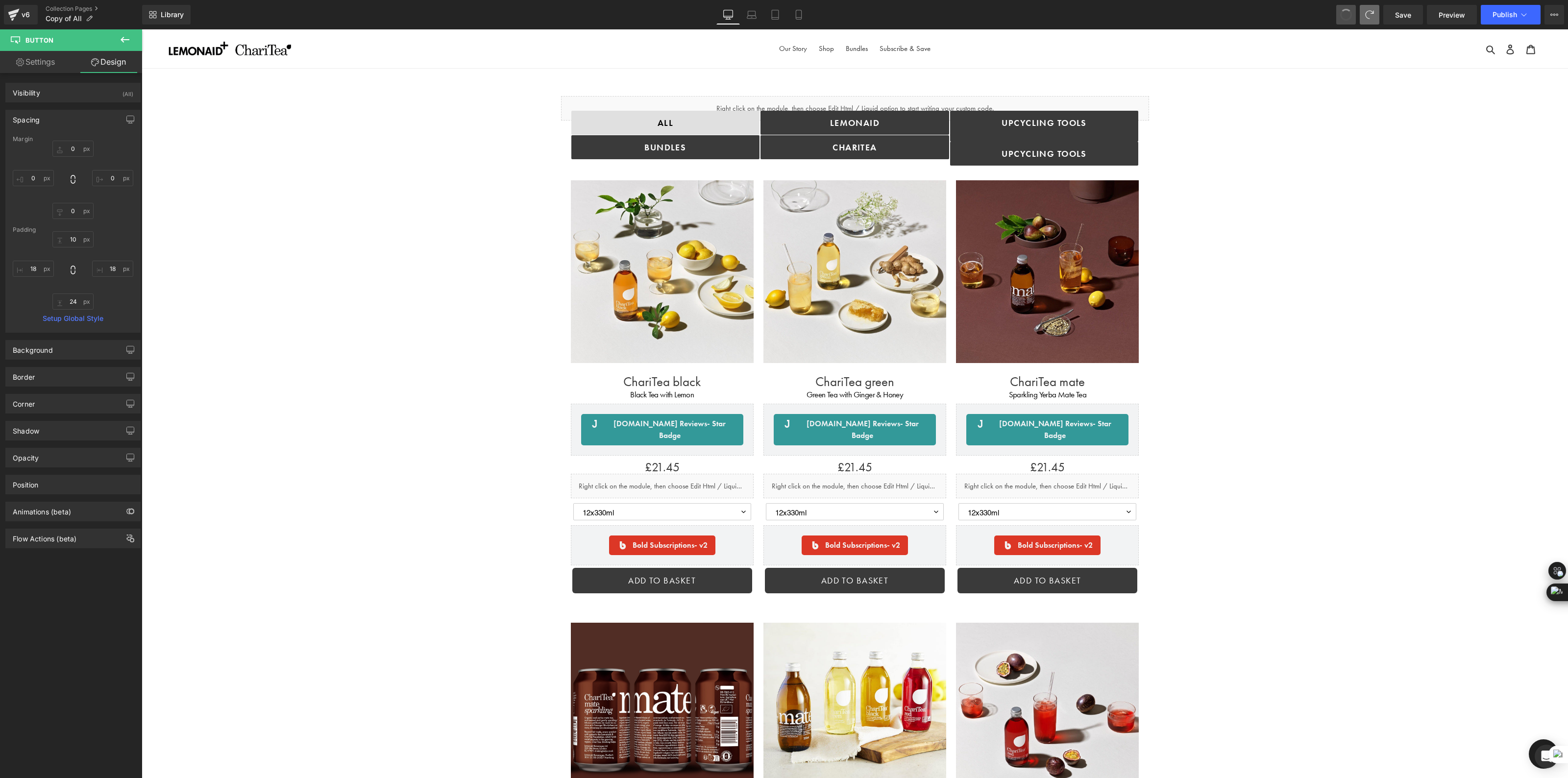
type input "18"
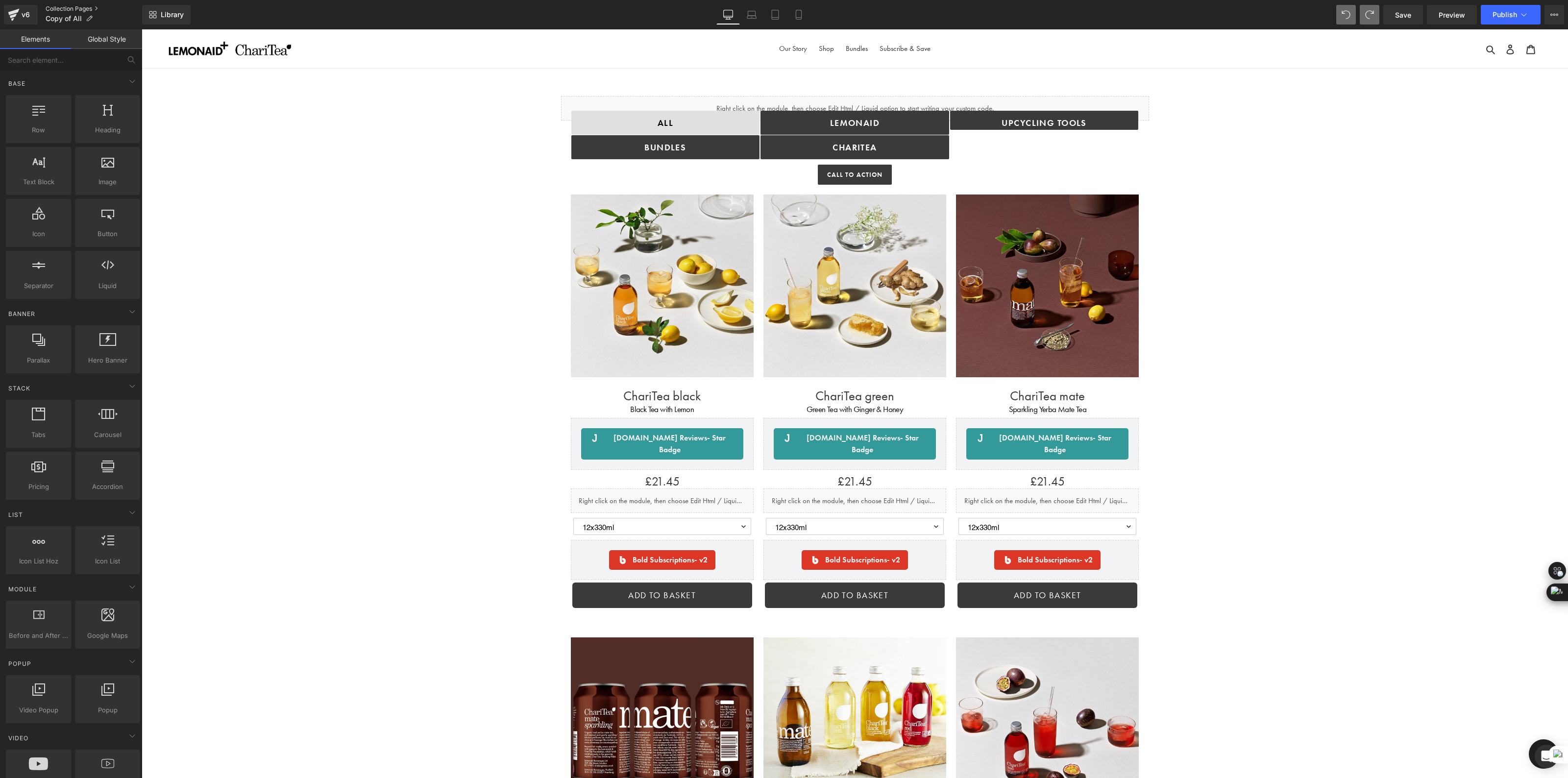
click at [77, 8] on link "Collection Pages" at bounding box center [94, 9] width 96 height 8
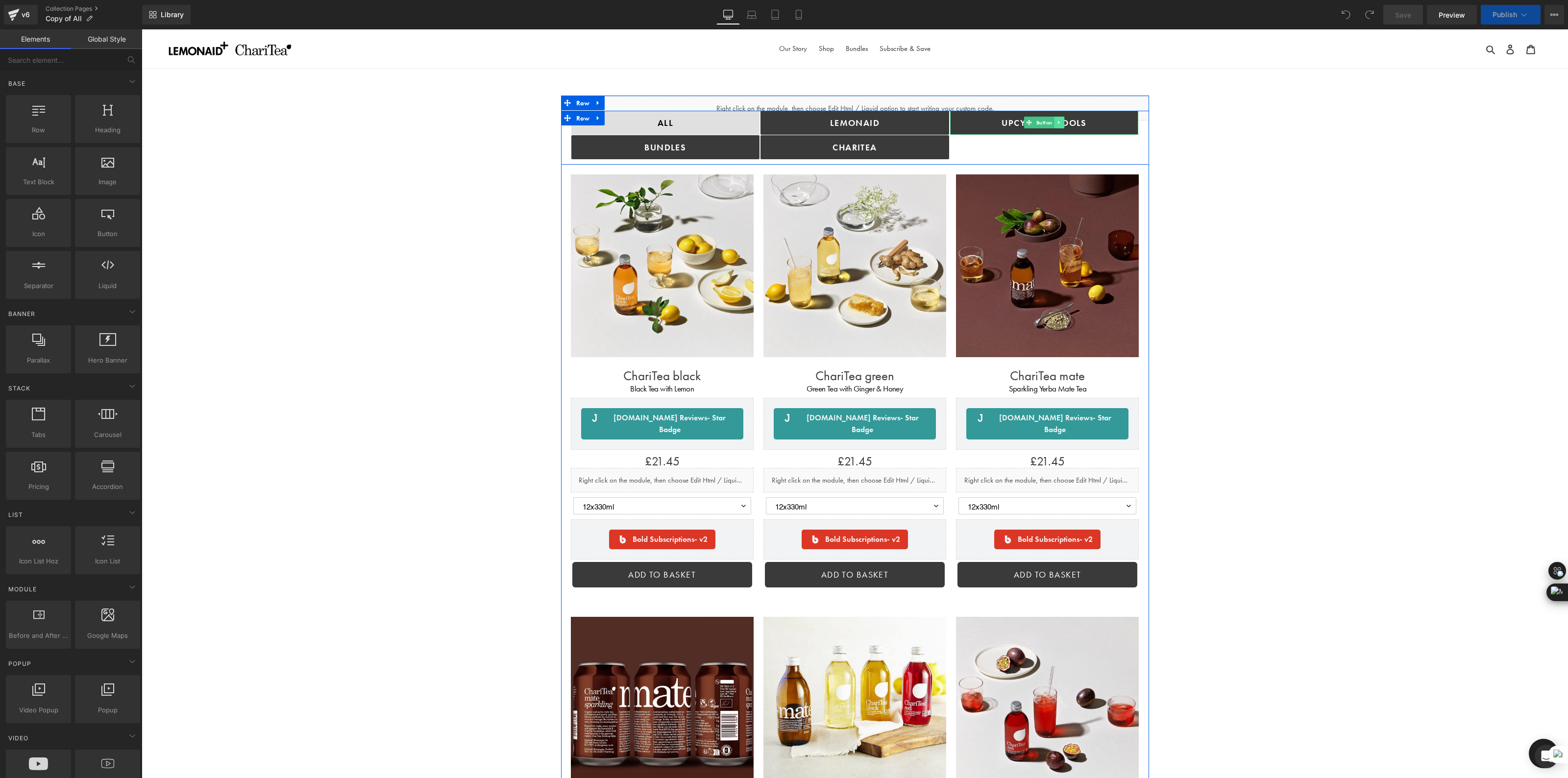
click at [1058, 120] on icon at bounding box center [1059, 122] width 6 height 6
click at [1053, 125] on link at bounding box center [1054, 122] width 10 height 12
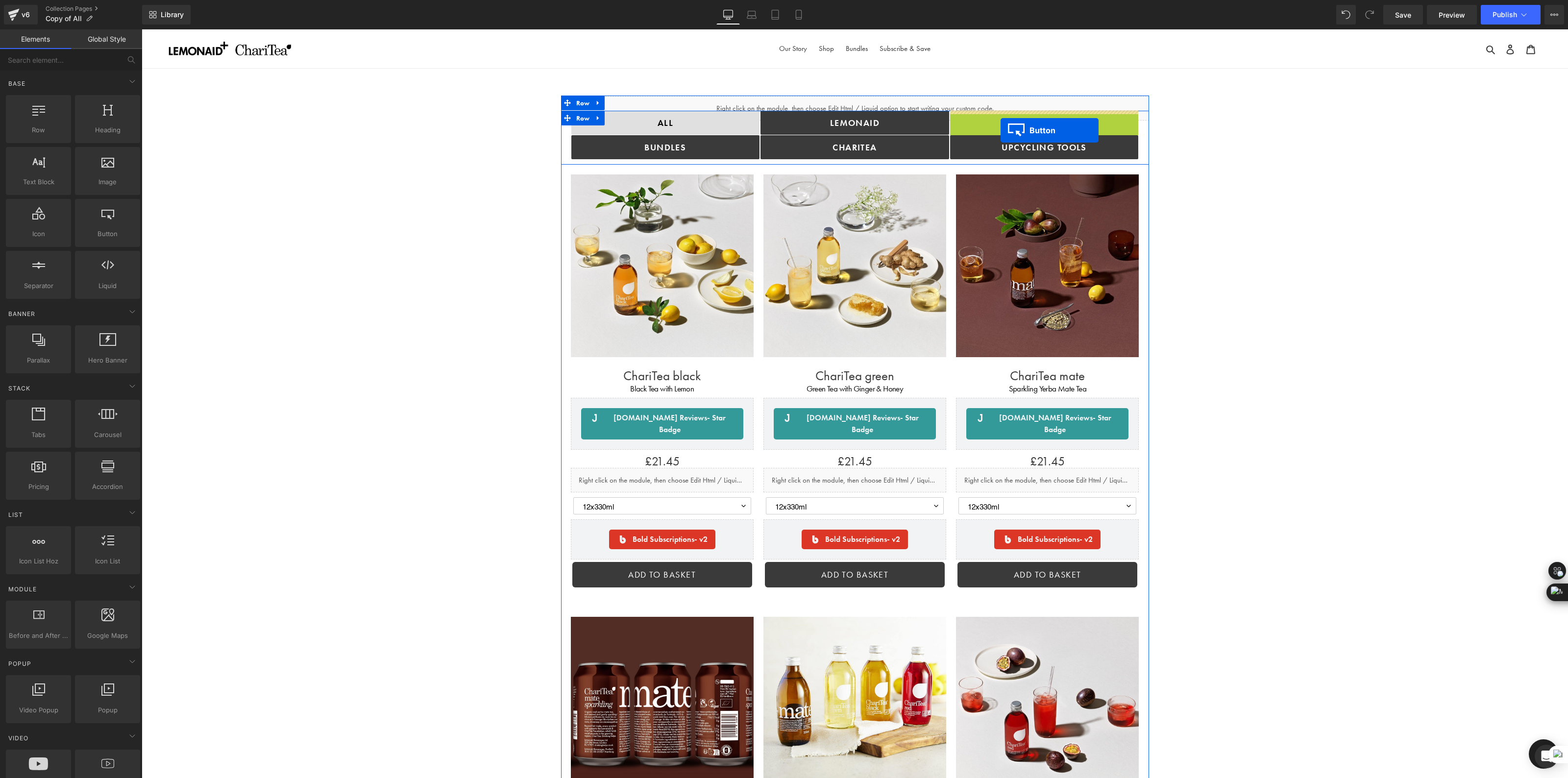
drag, startPoint x: 1010, startPoint y: 123, endPoint x: 1001, endPoint y: 130, distance: 11.4
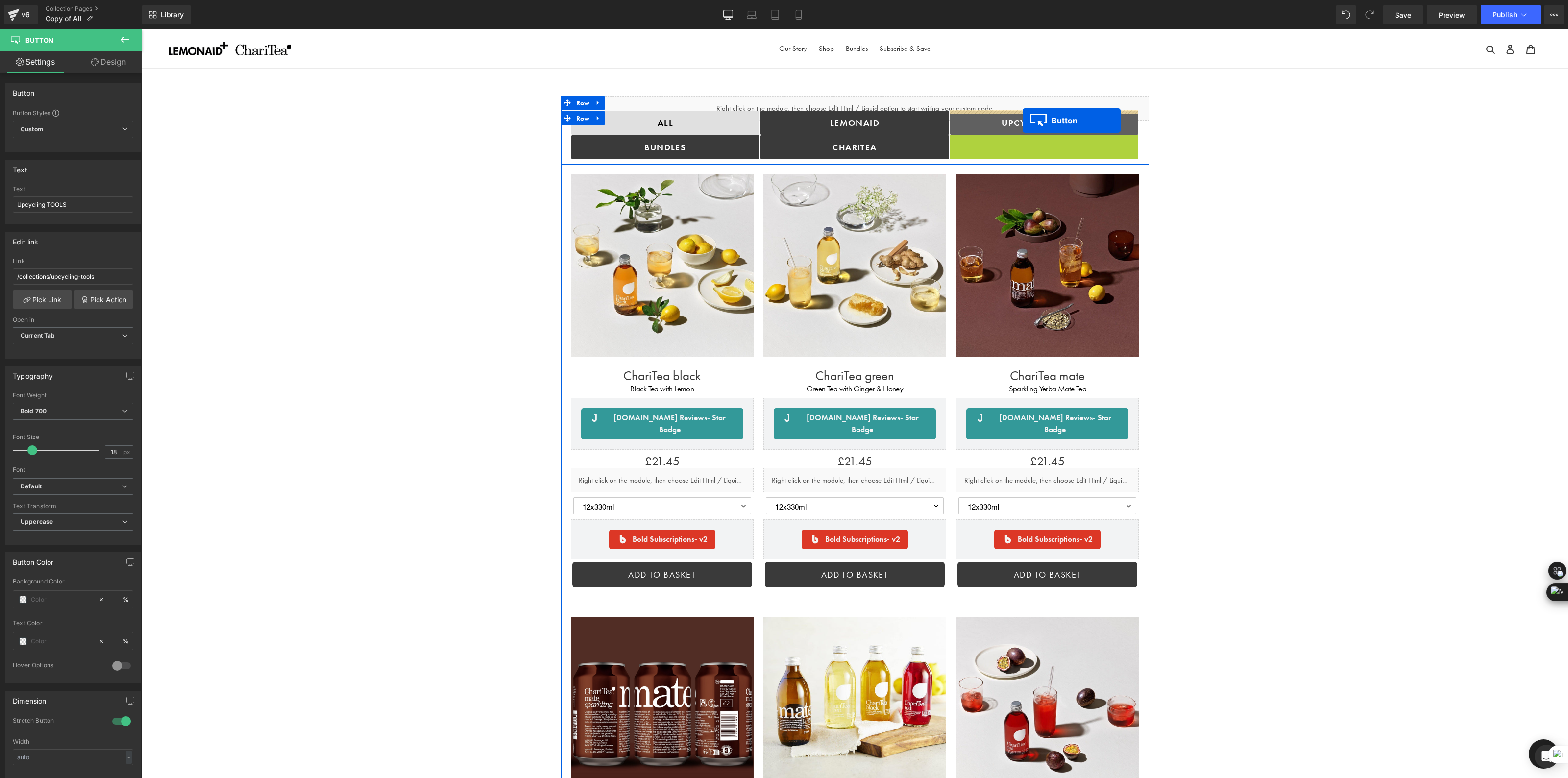
drag, startPoint x: 1025, startPoint y: 147, endPoint x: 1023, endPoint y: 120, distance: 27.1
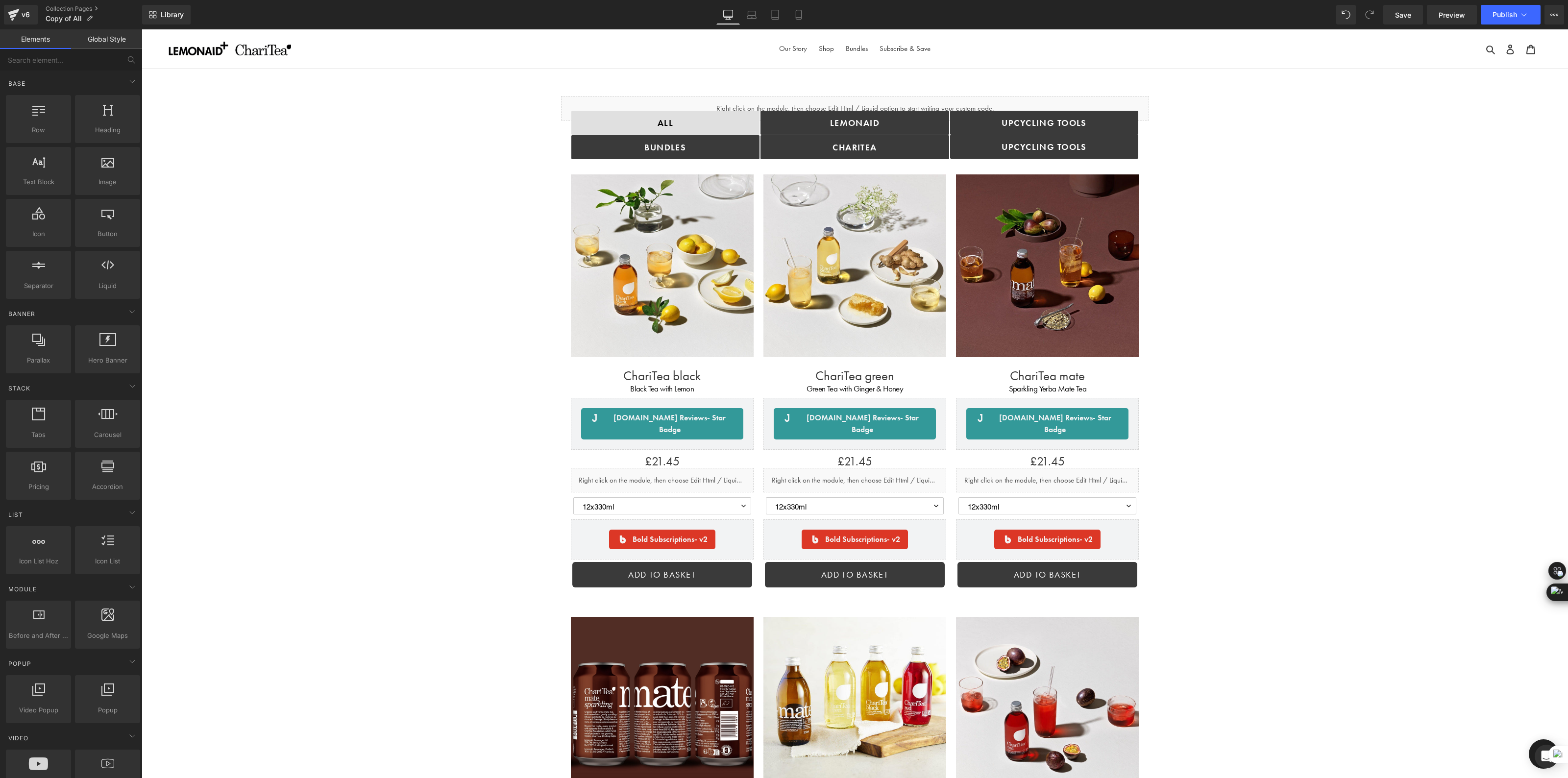
drag, startPoint x: 1027, startPoint y: 151, endPoint x: 1022, endPoint y: 120, distance: 31.4
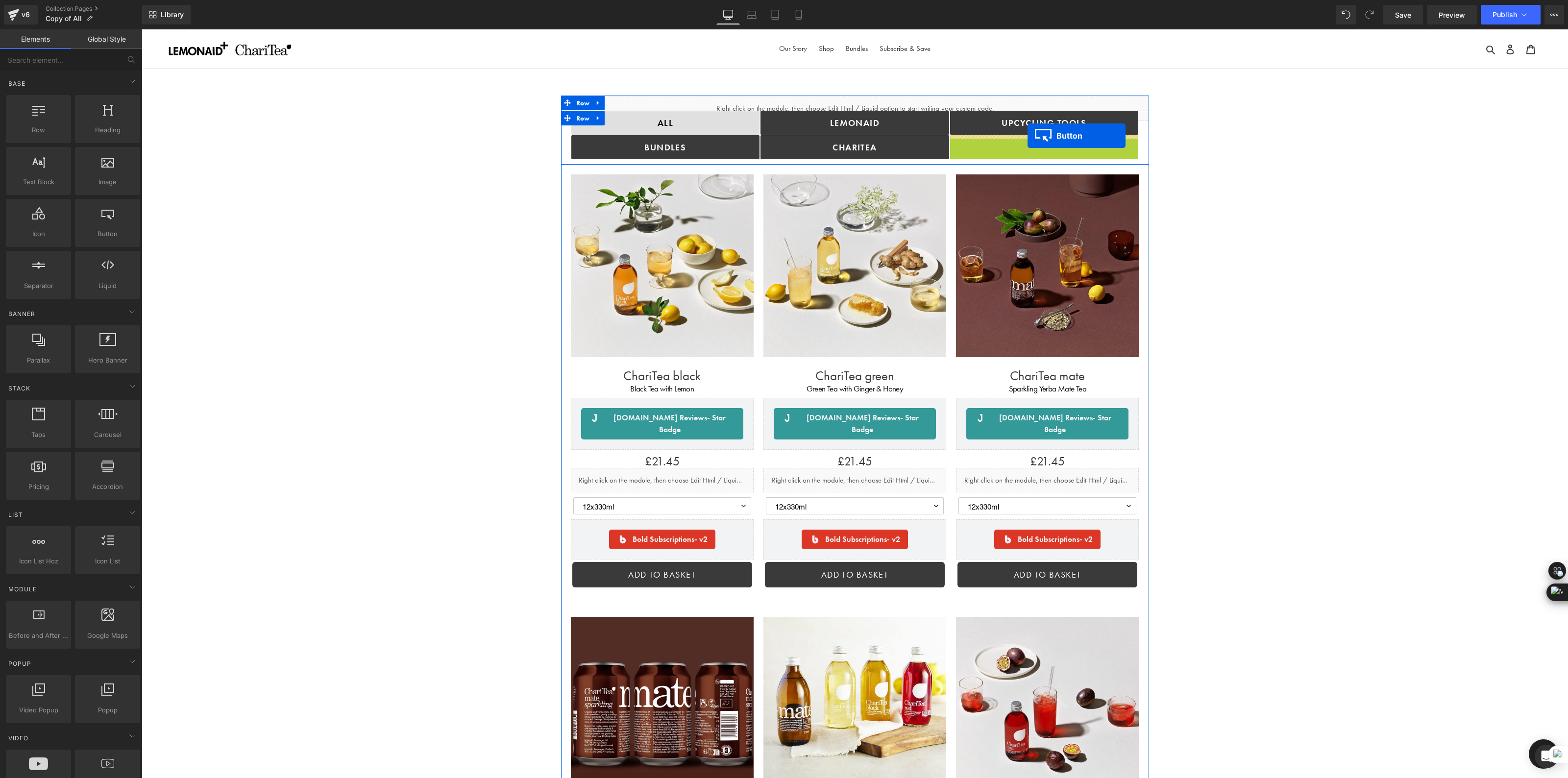
drag, startPoint x: 1025, startPoint y: 147, endPoint x: 1027, endPoint y: 136, distance: 11.2
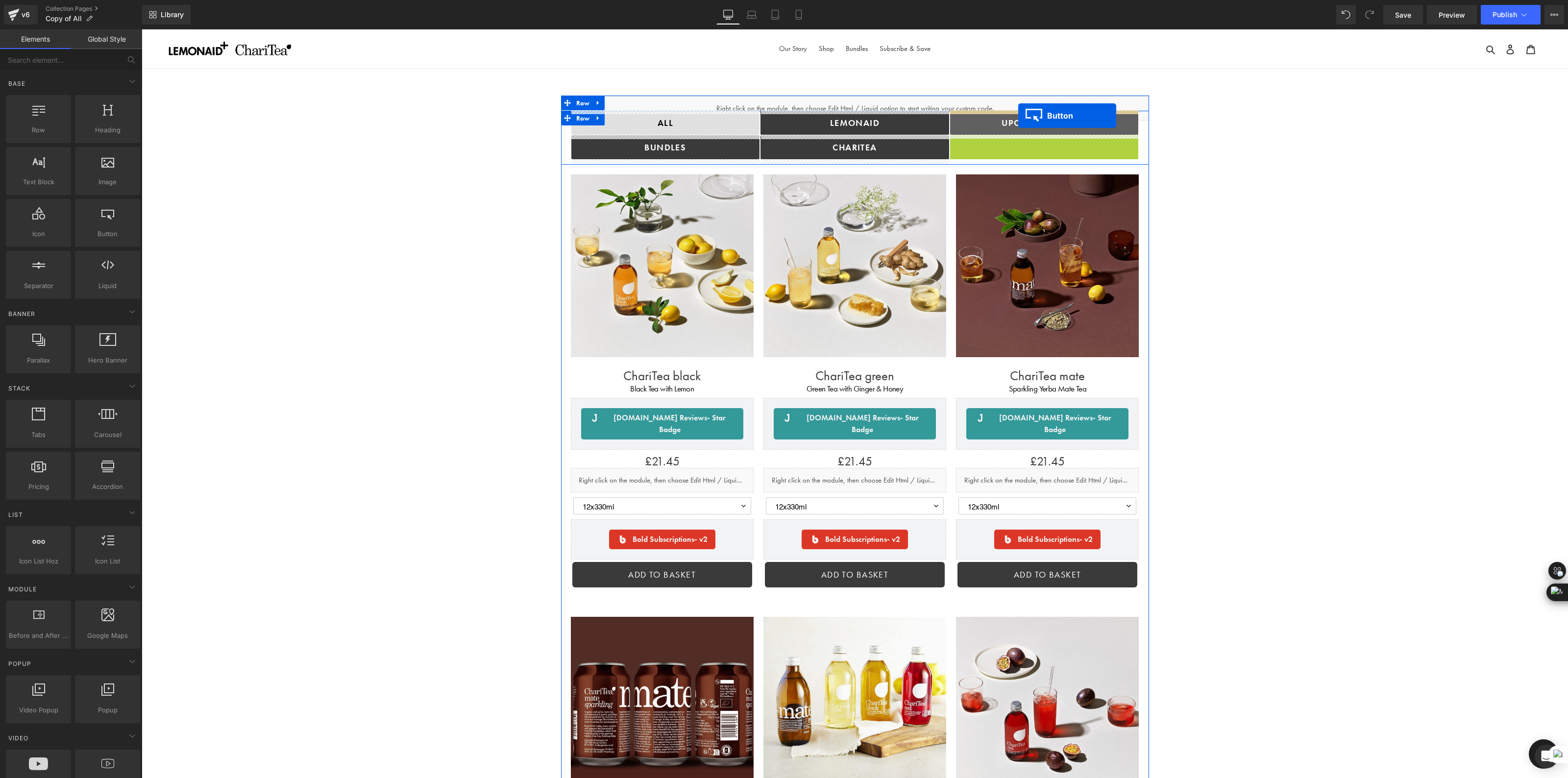
drag, startPoint x: 1027, startPoint y: 151, endPoint x: 1019, endPoint y: 116, distance: 35.9
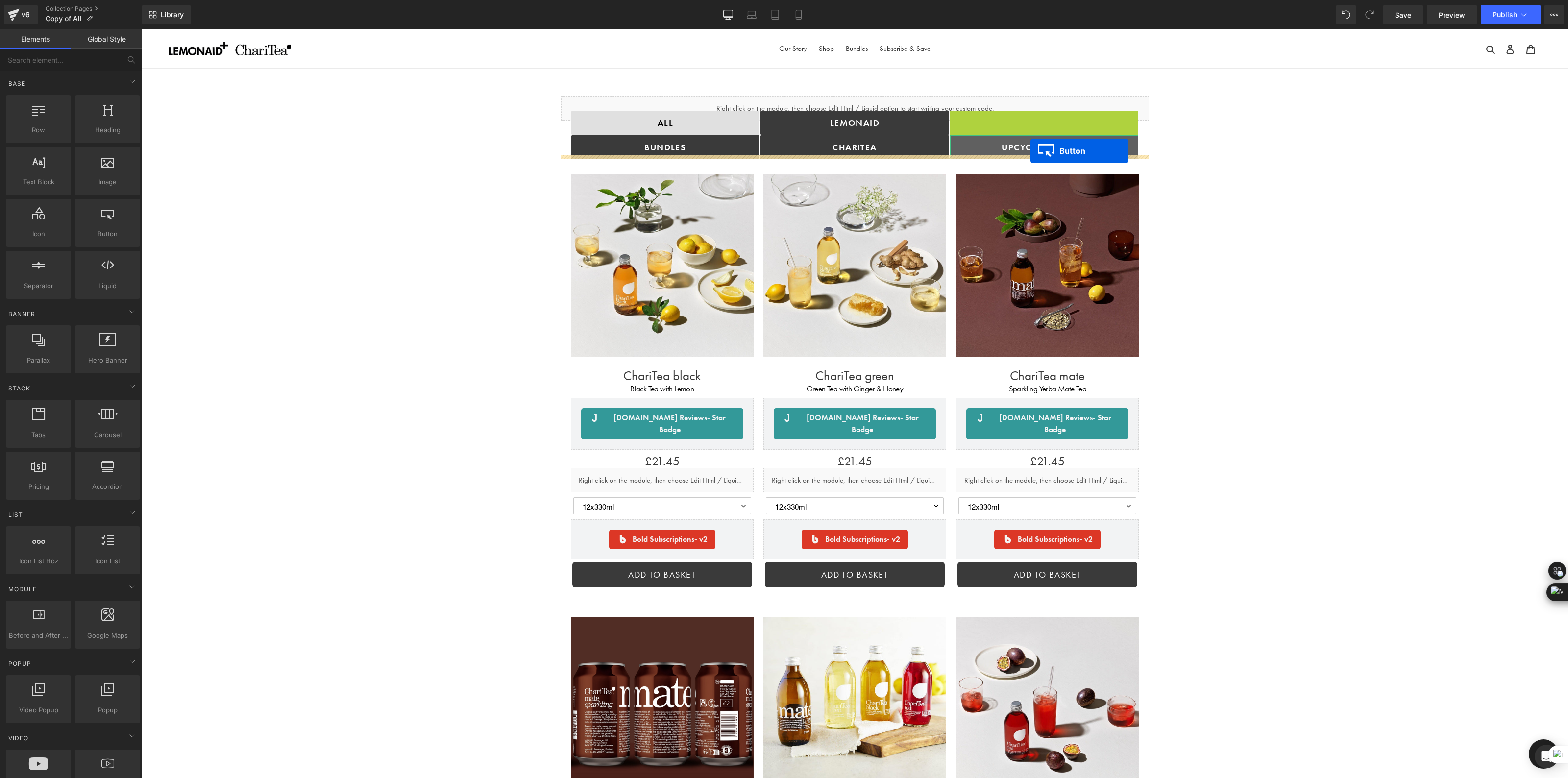
drag, startPoint x: 1028, startPoint y: 120, endPoint x: 1031, endPoint y: 151, distance: 31.1
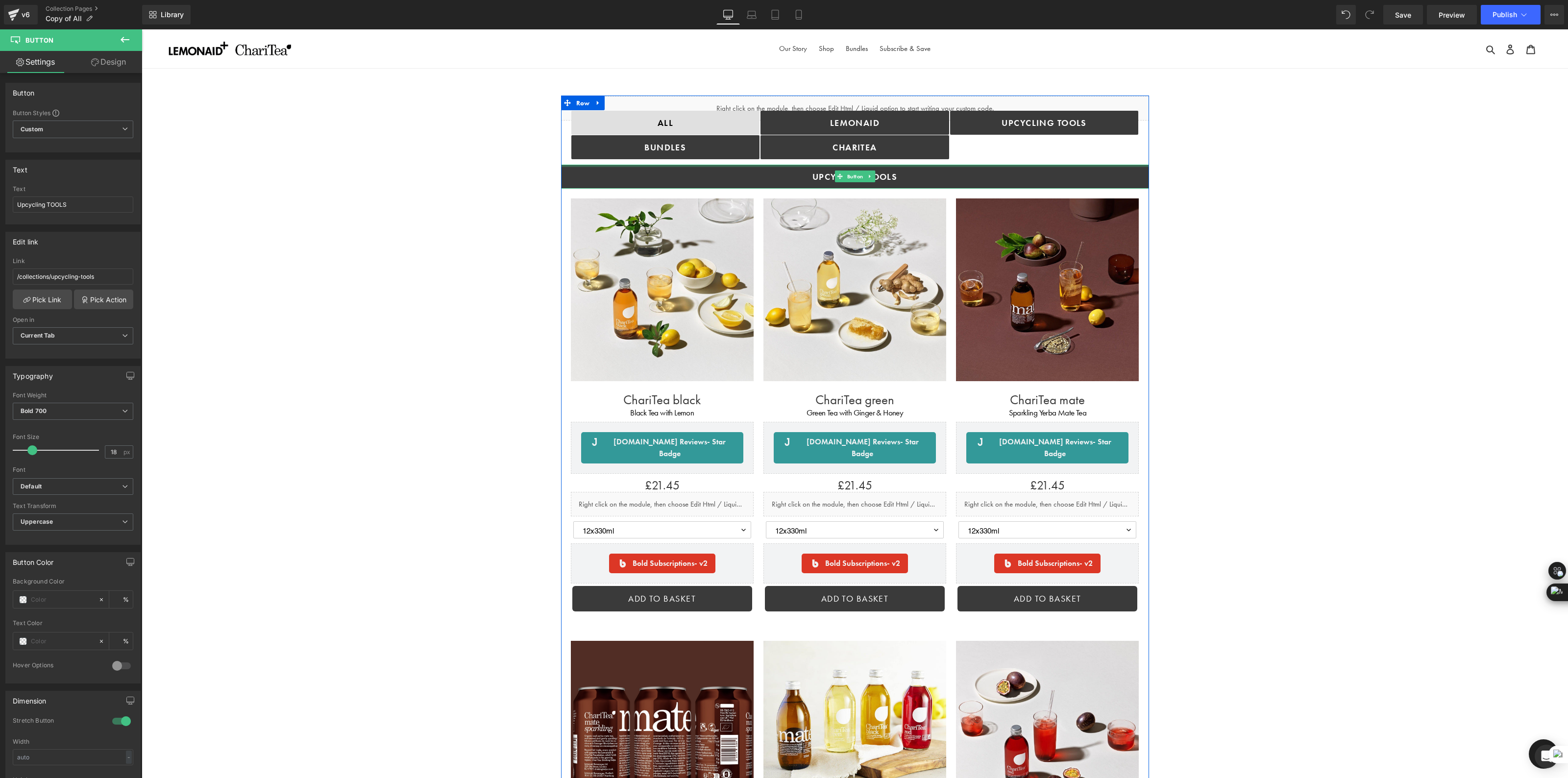
click at [851, 167] on div at bounding box center [855, 166] width 588 height 3
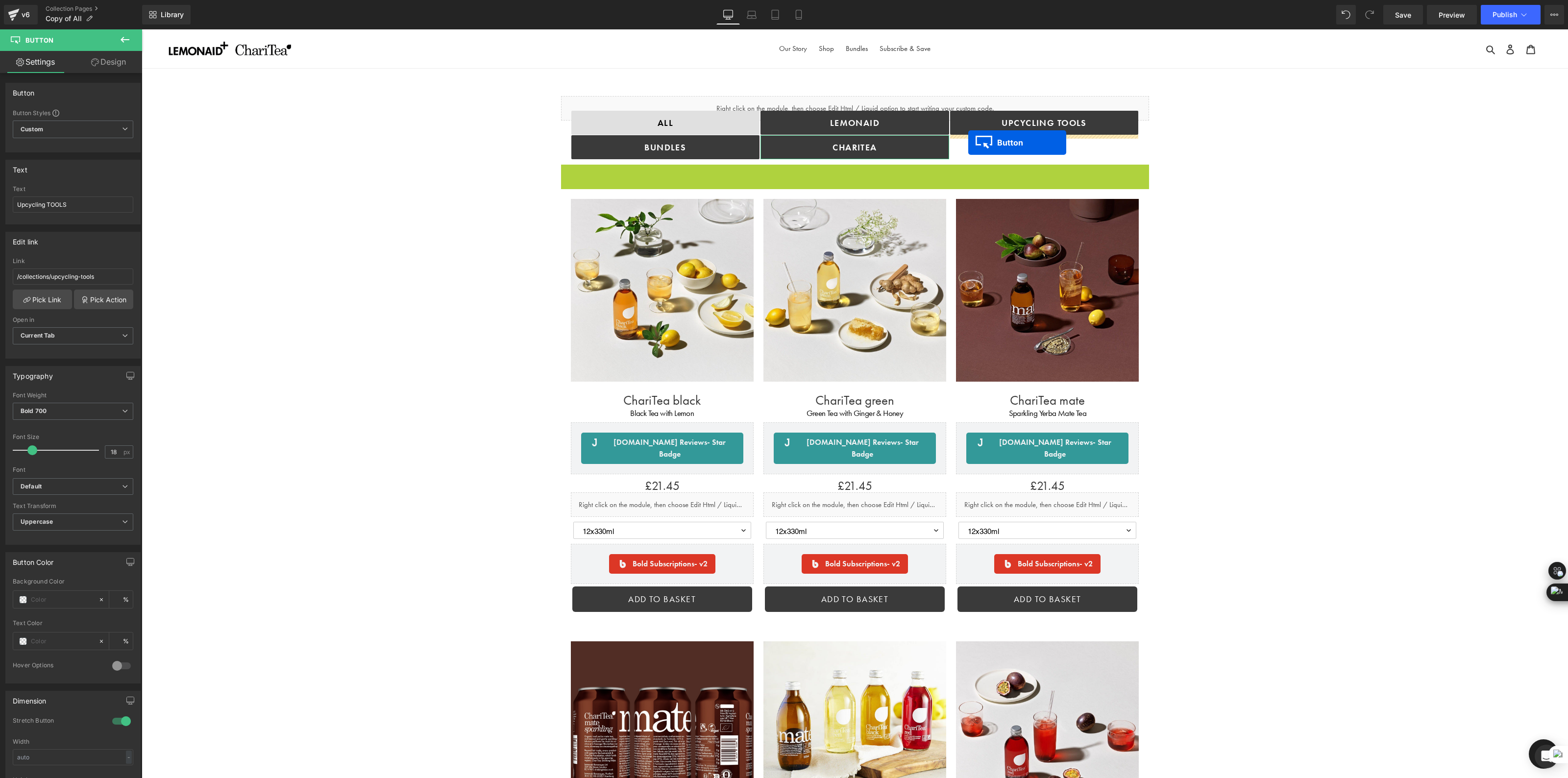
drag, startPoint x: 837, startPoint y: 175, endPoint x: 969, endPoint y: 142, distance: 136.1
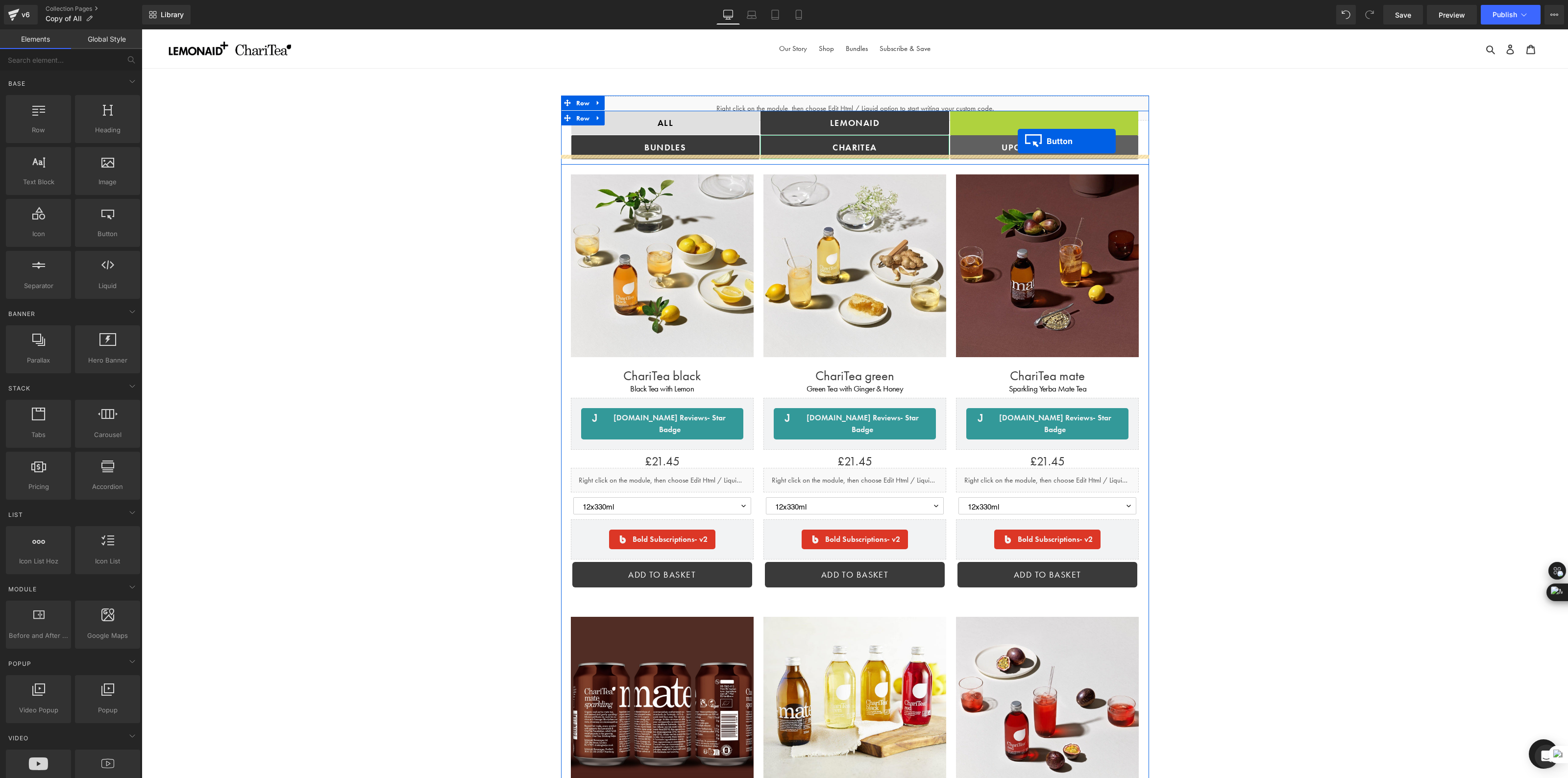
drag, startPoint x: 1027, startPoint y: 123, endPoint x: 1018, endPoint y: 141, distance: 20.1
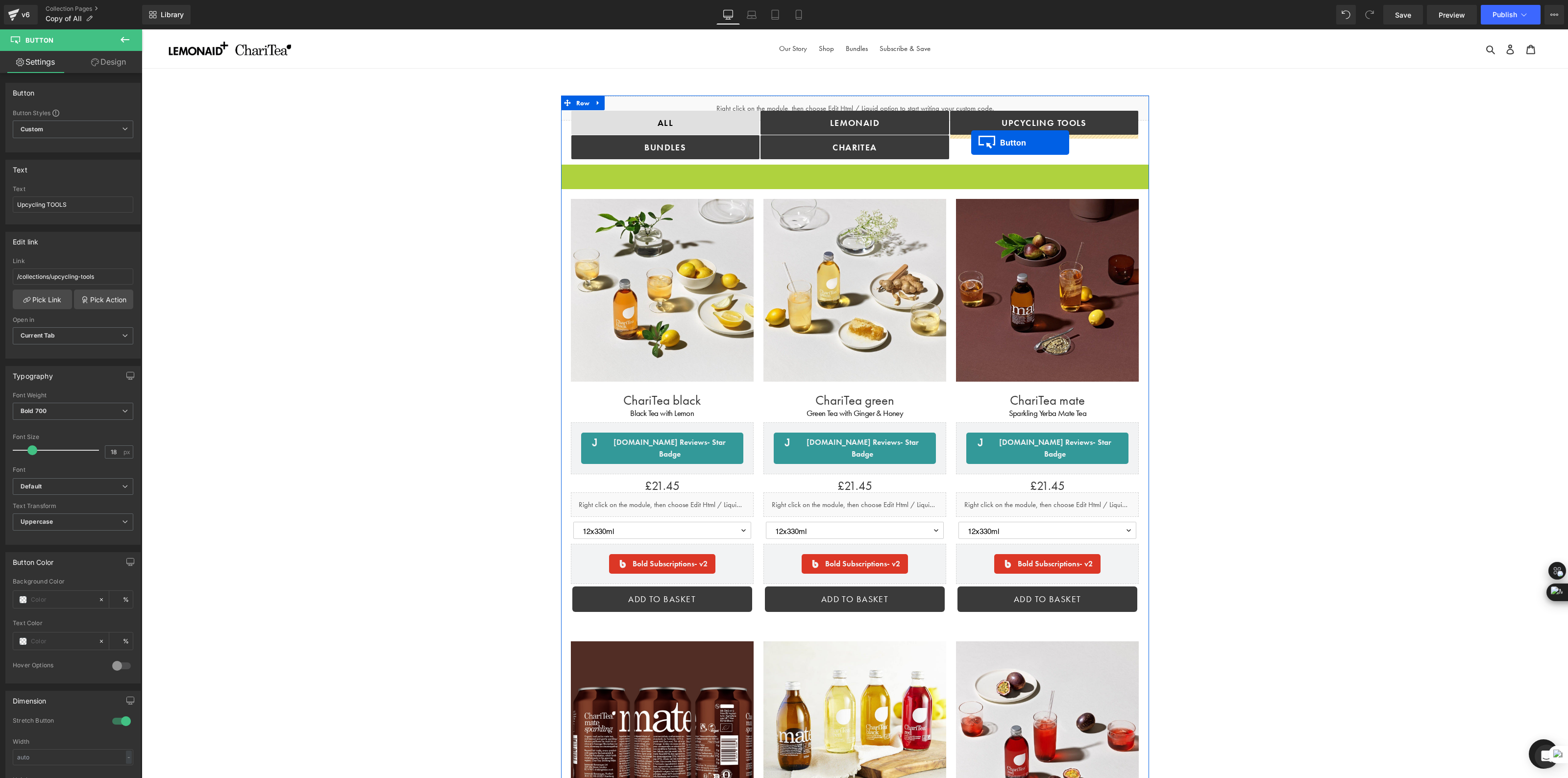
drag, startPoint x: 835, startPoint y: 177, endPoint x: 971, endPoint y: 142, distance: 140.4
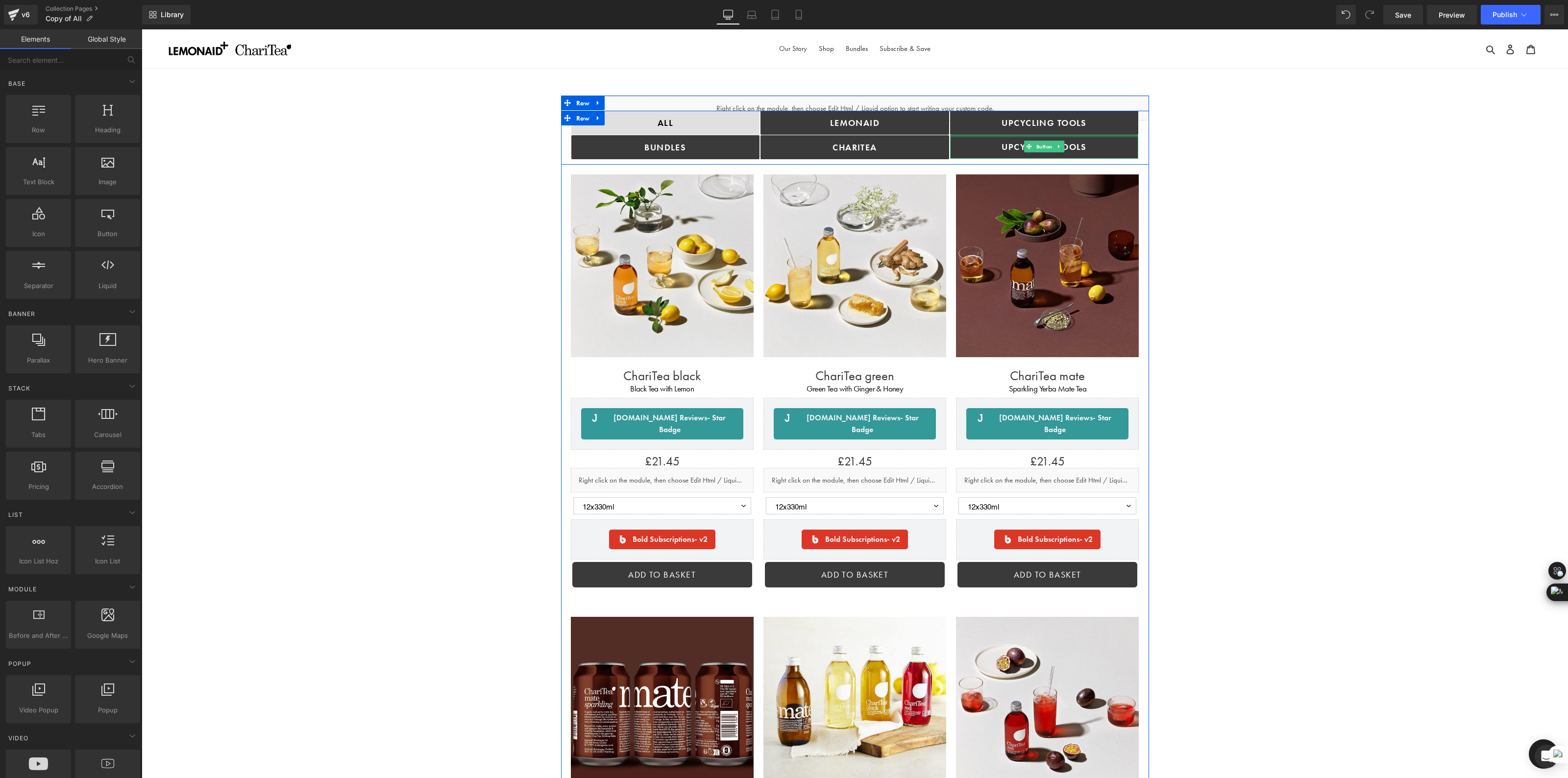
click at [1096, 135] on div at bounding box center [1044, 136] width 189 height 3
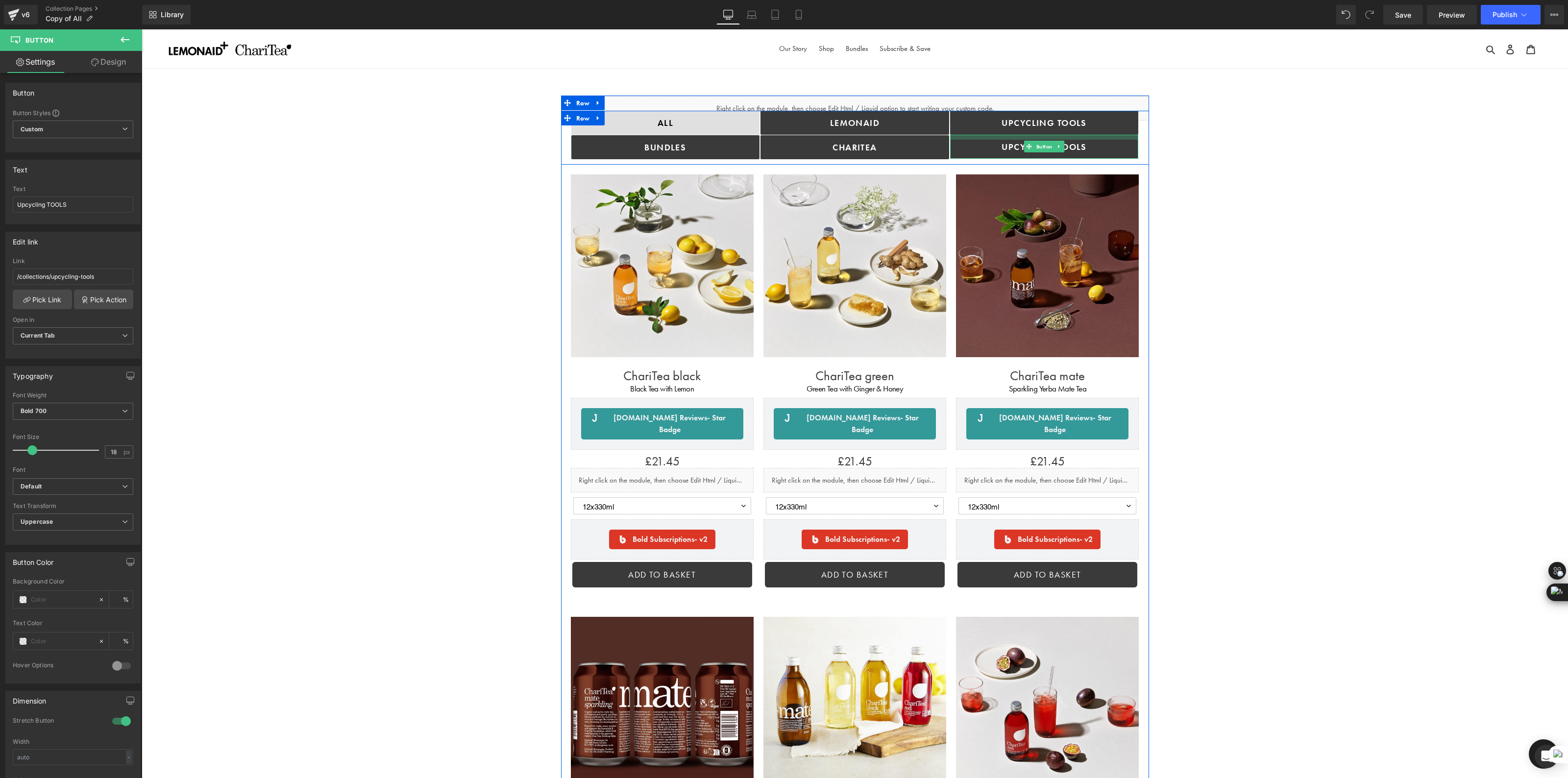
click at [1096, 135] on div at bounding box center [1044, 137] width 189 height 5
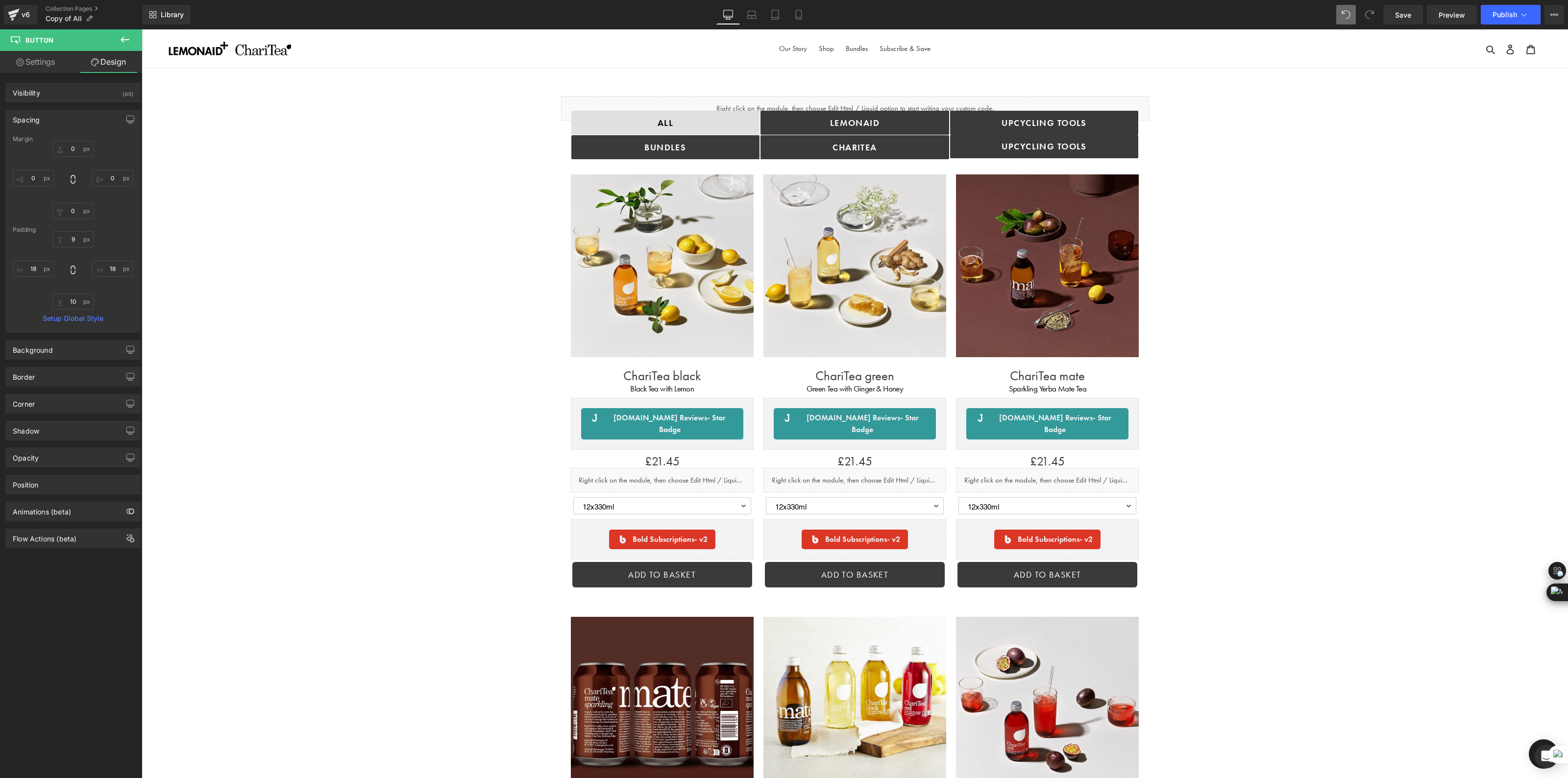
type input "0"
type input "9"
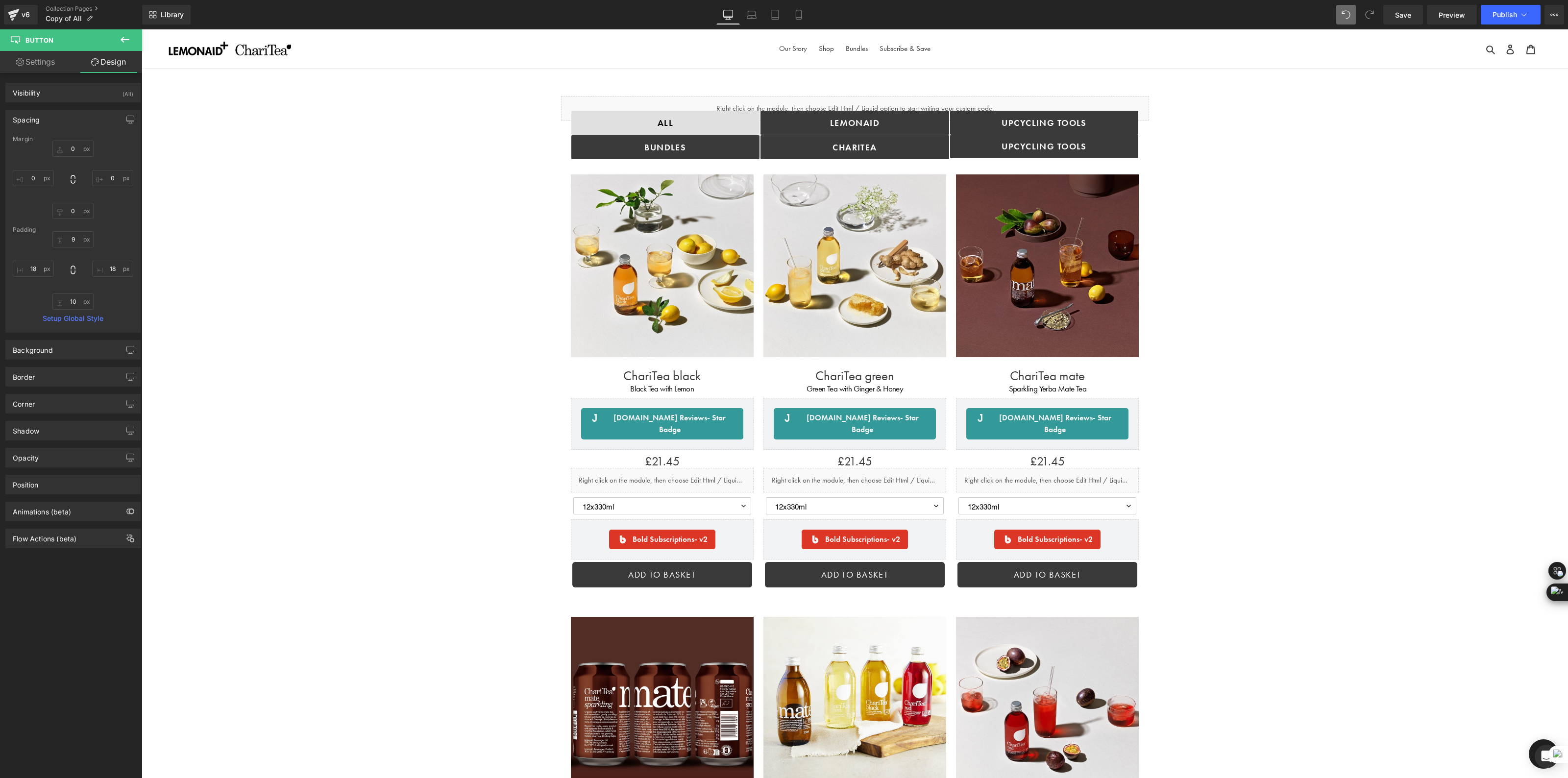
type input "18"
type input "10"
type input "18"
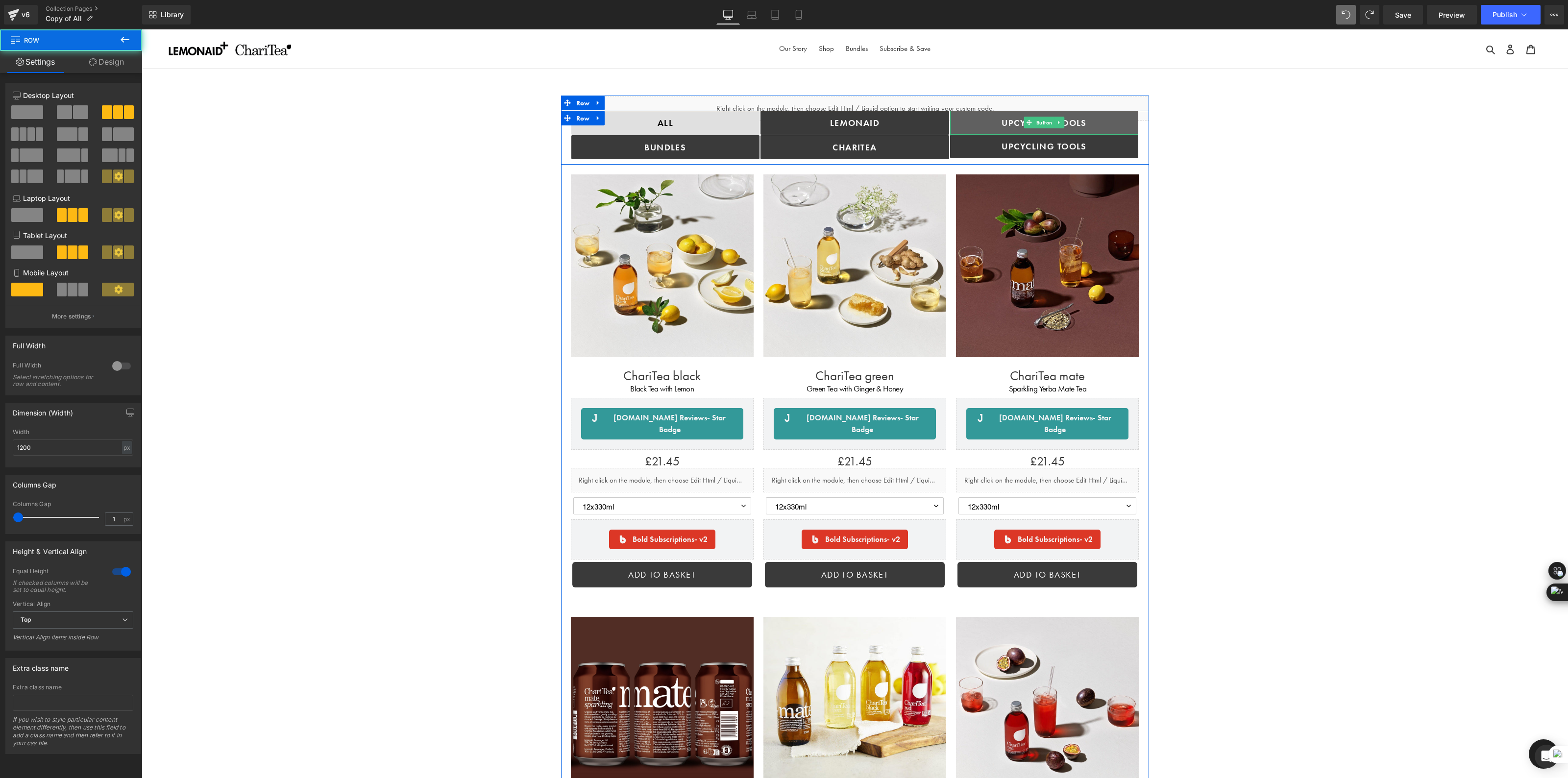
drag, startPoint x: 1146, startPoint y: 131, endPoint x: 1074, endPoint y: 124, distance: 72.3
click at [1074, 124] on div "ALL Button bundles Button Lemonaid Button ChariTea Button Upcycling TOOLS Butto…" at bounding box center [855, 137] width 588 height 54
click at [1058, 122] on icon at bounding box center [1059, 122] width 6 height 6
click at [1068, 147] on span "Upcycling TOOLS" at bounding box center [1044, 146] width 85 height 11
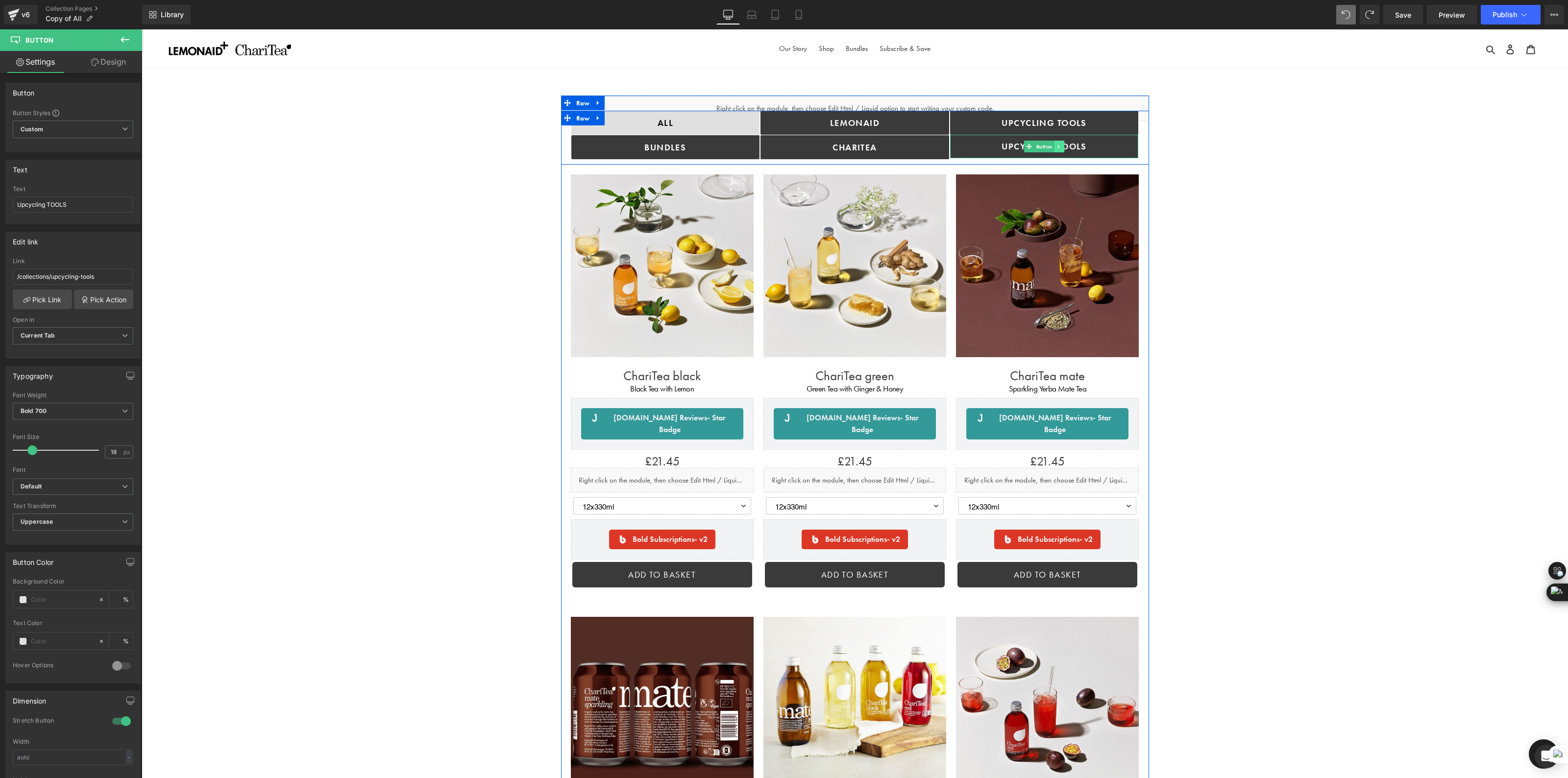
click at [1058, 146] on icon at bounding box center [1058, 146] width 1 height 3
click at [972, 146] on link "Upcycling TOOLS" at bounding box center [1044, 146] width 189 height 23
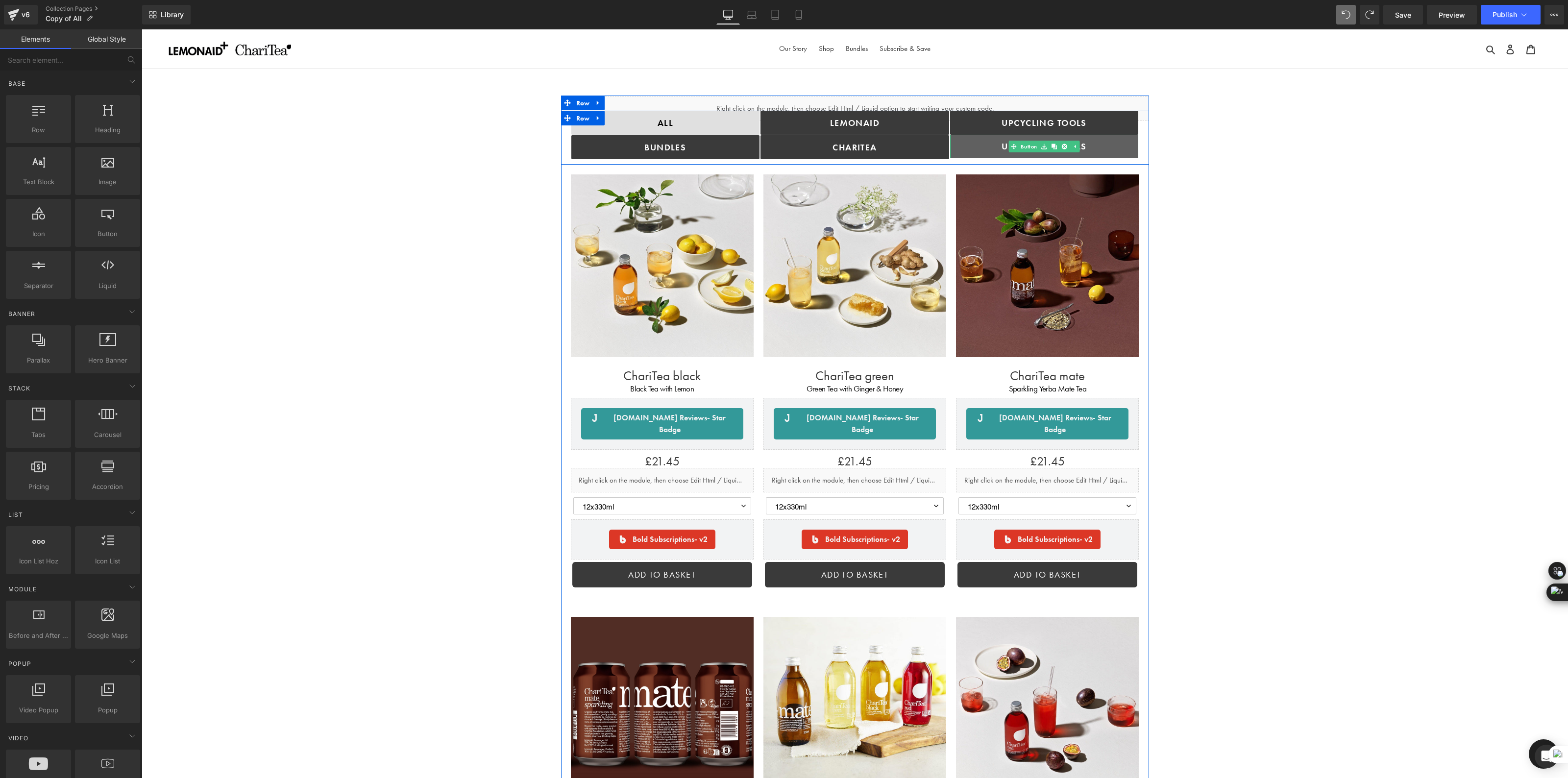
click at [1091, 148] on link "Upcycling TOOLS" at bounding box center [1044, 146] width 189 height 23
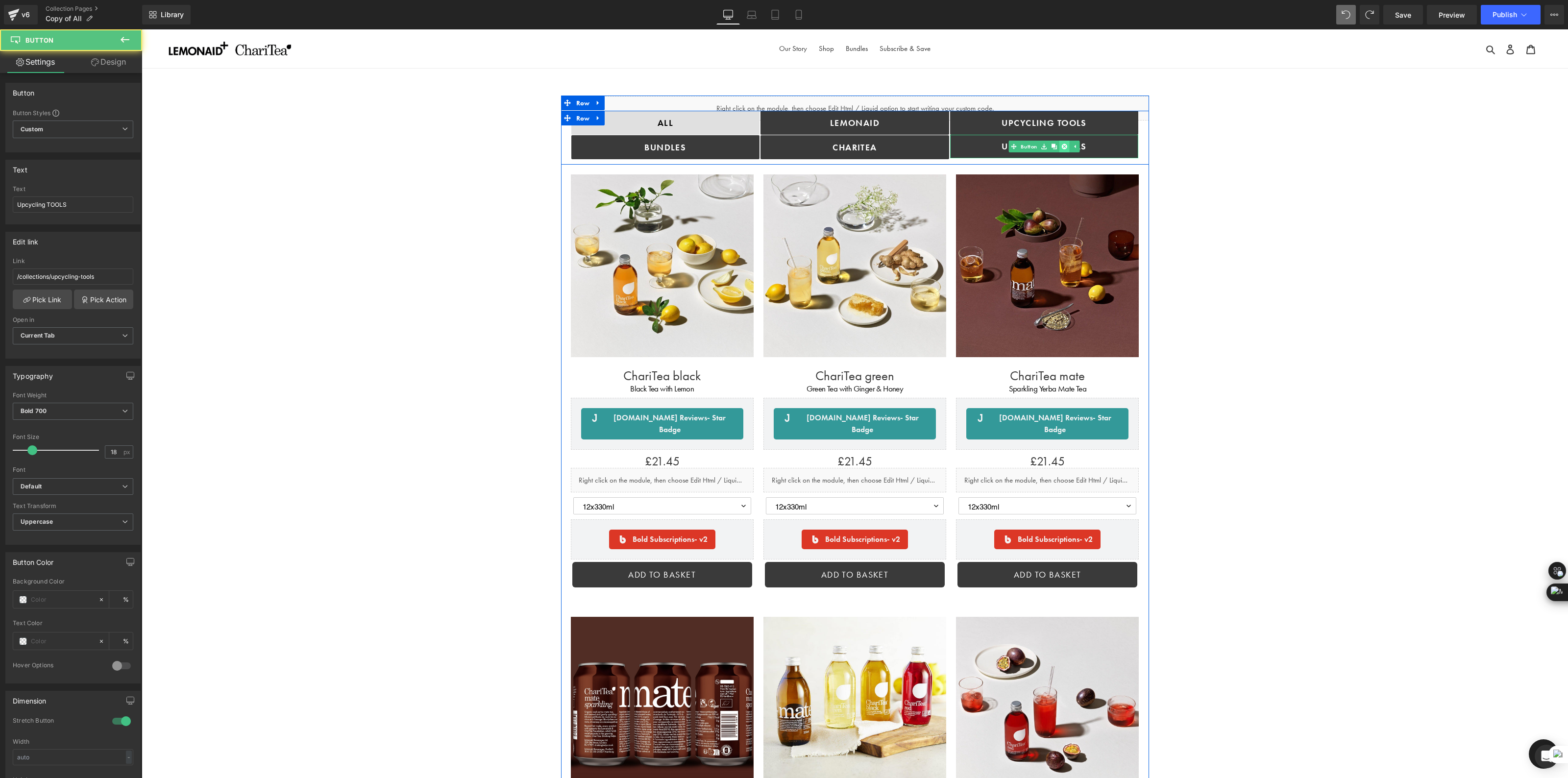
click at [1062, 146] on icon at bounding box center [1064, 146] width 6 height 6
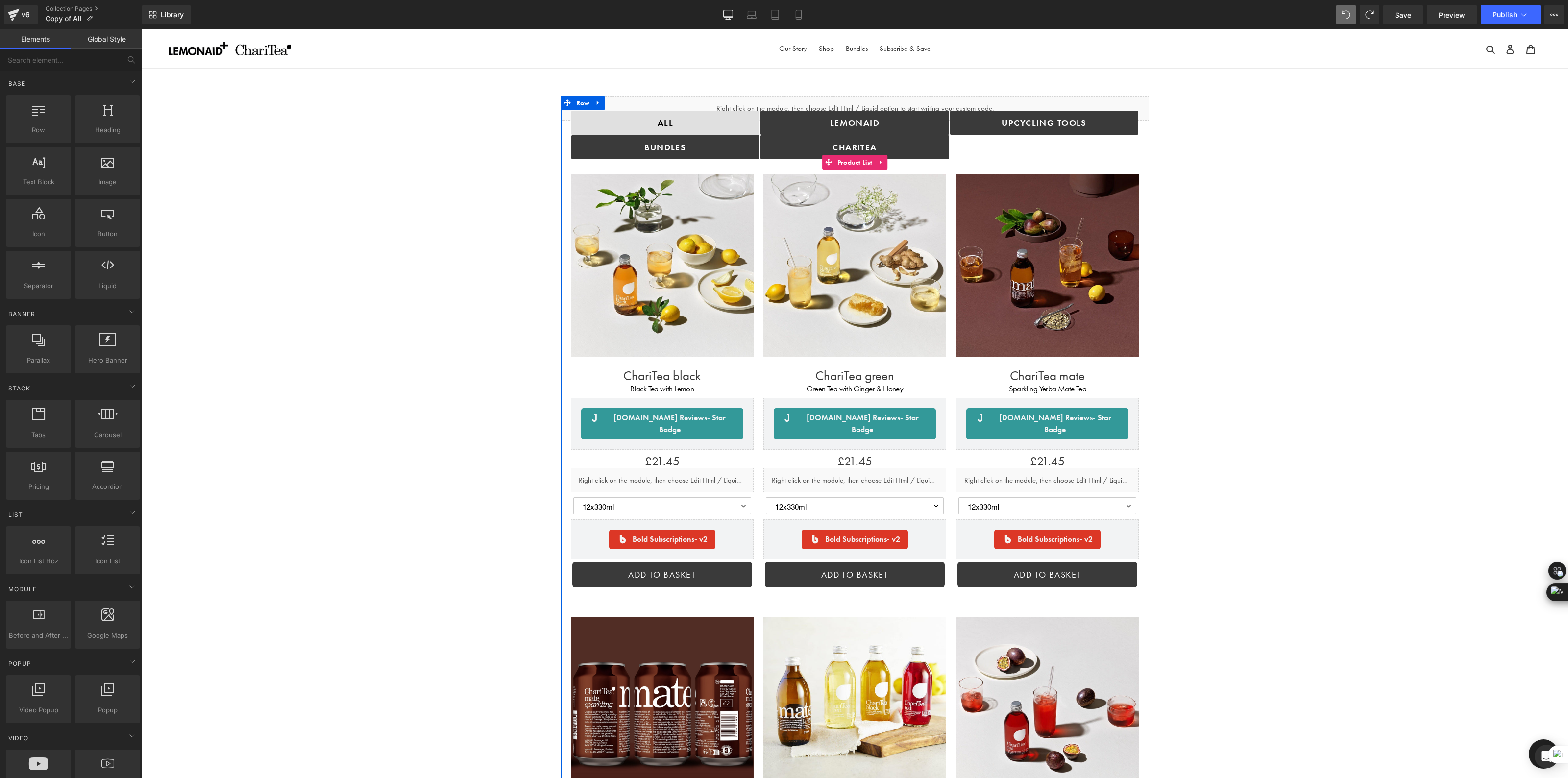
click at [1084, 144] on div "Upcycling TOOLS Button" at bounding box center [1044, 135] width 190 height 49
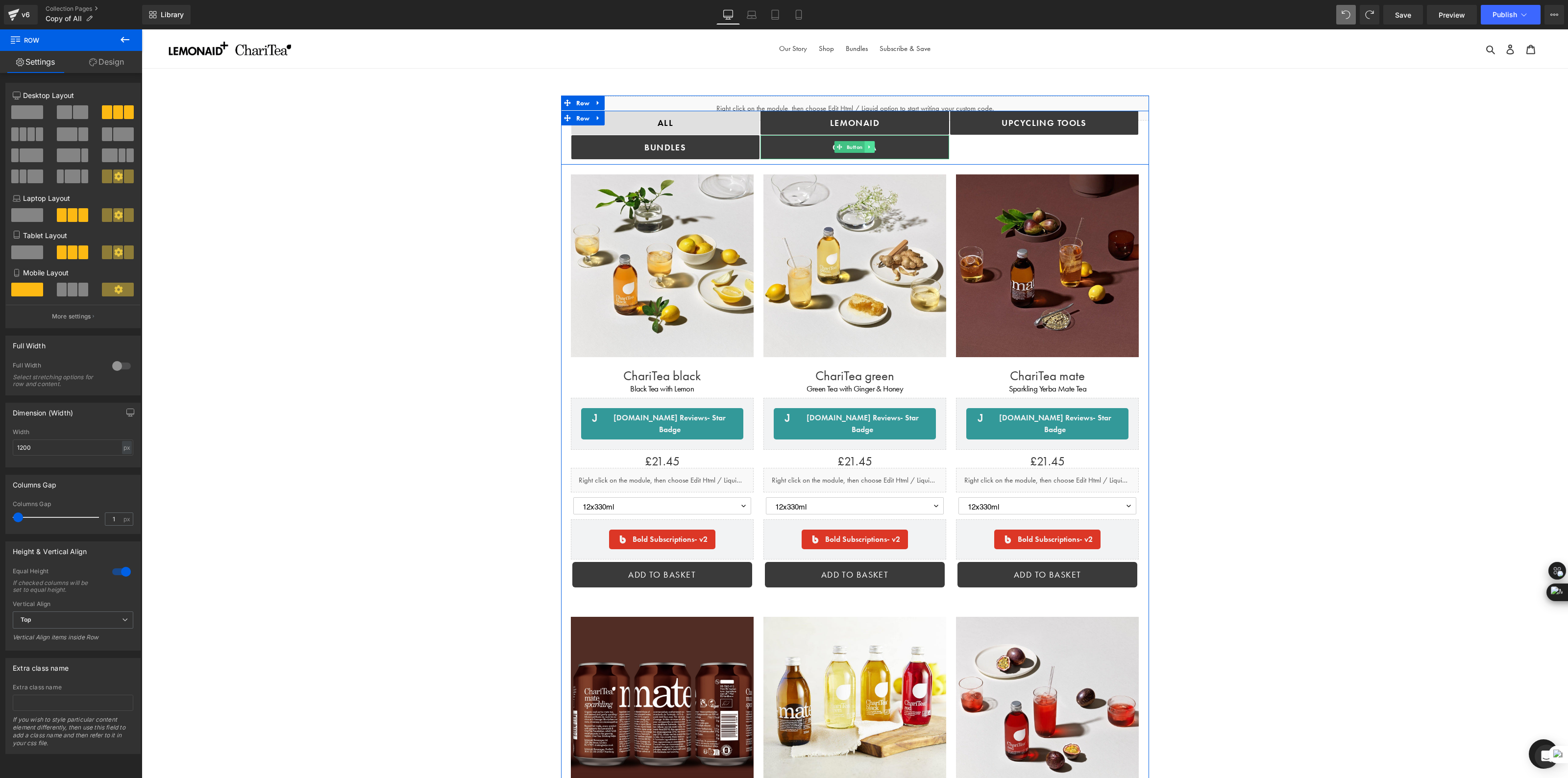
click at [869, 147] on icon at bounding box center [869, 147] width 1 height 3
click at [865, 148] on icon at bounding box center [865, 147] width 6 height 6
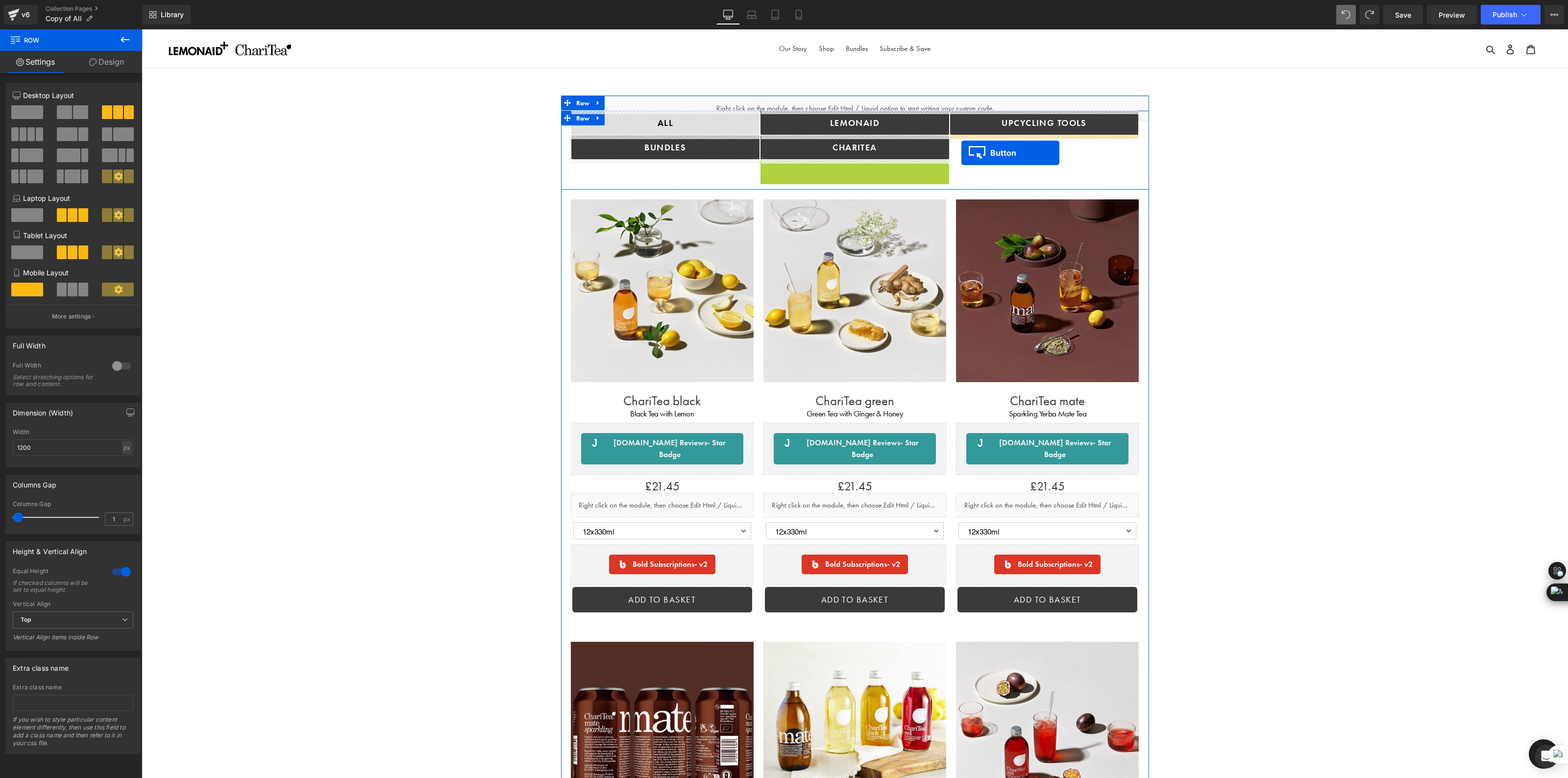
drag, startPoint x: 839, startPoint y: 173, endPoint x: 962, endPoint y: 153, distance: 124.6
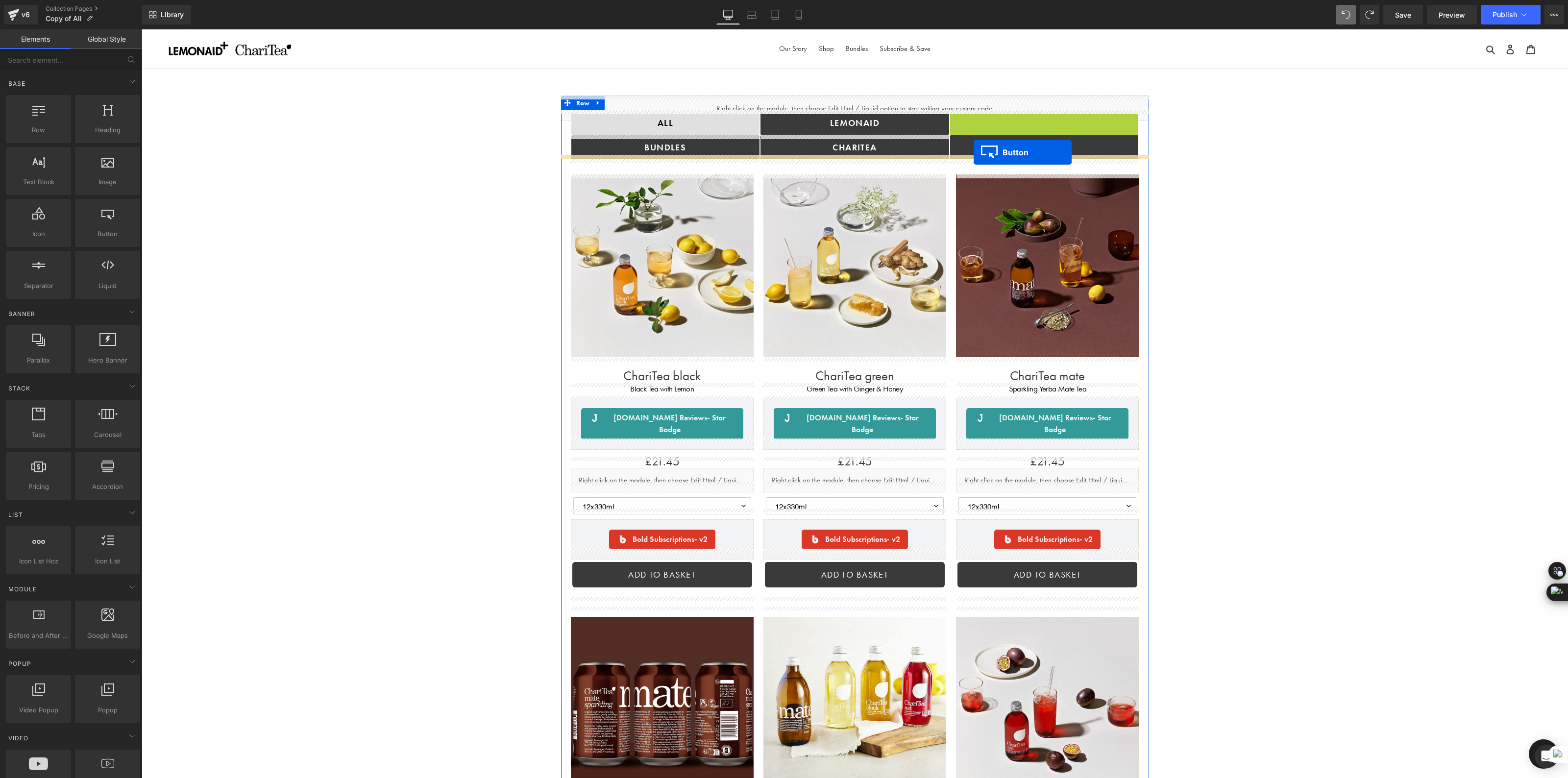
drag, startPoint x: 1013, startPoint y: 120, endPoint x: 974, endPoint y: 153, distance: 51.1
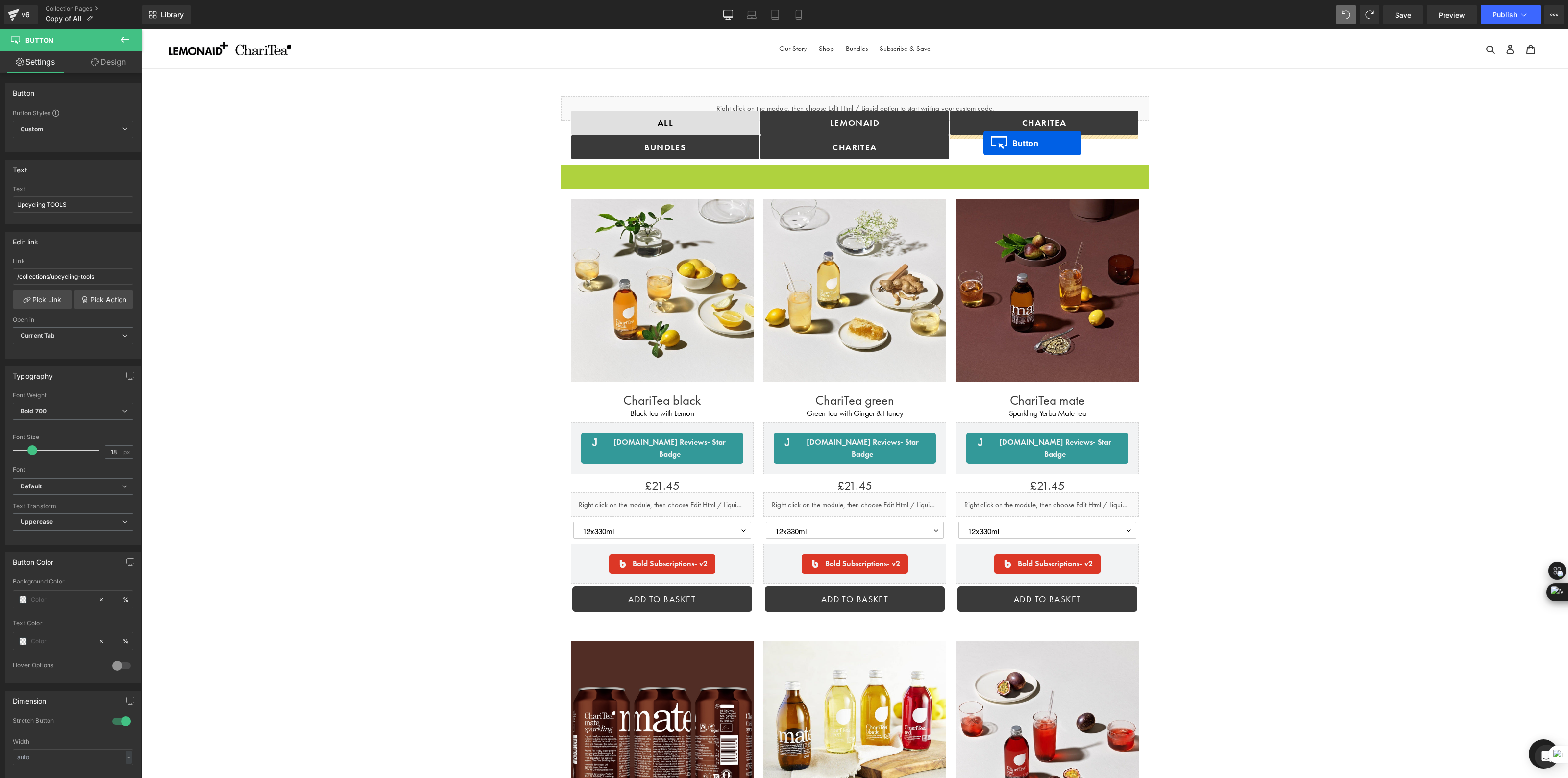
drag, startPoint x: 841, startPoint y: 177, endPoint x: 984, endPoint y: 143, distance: 147.0
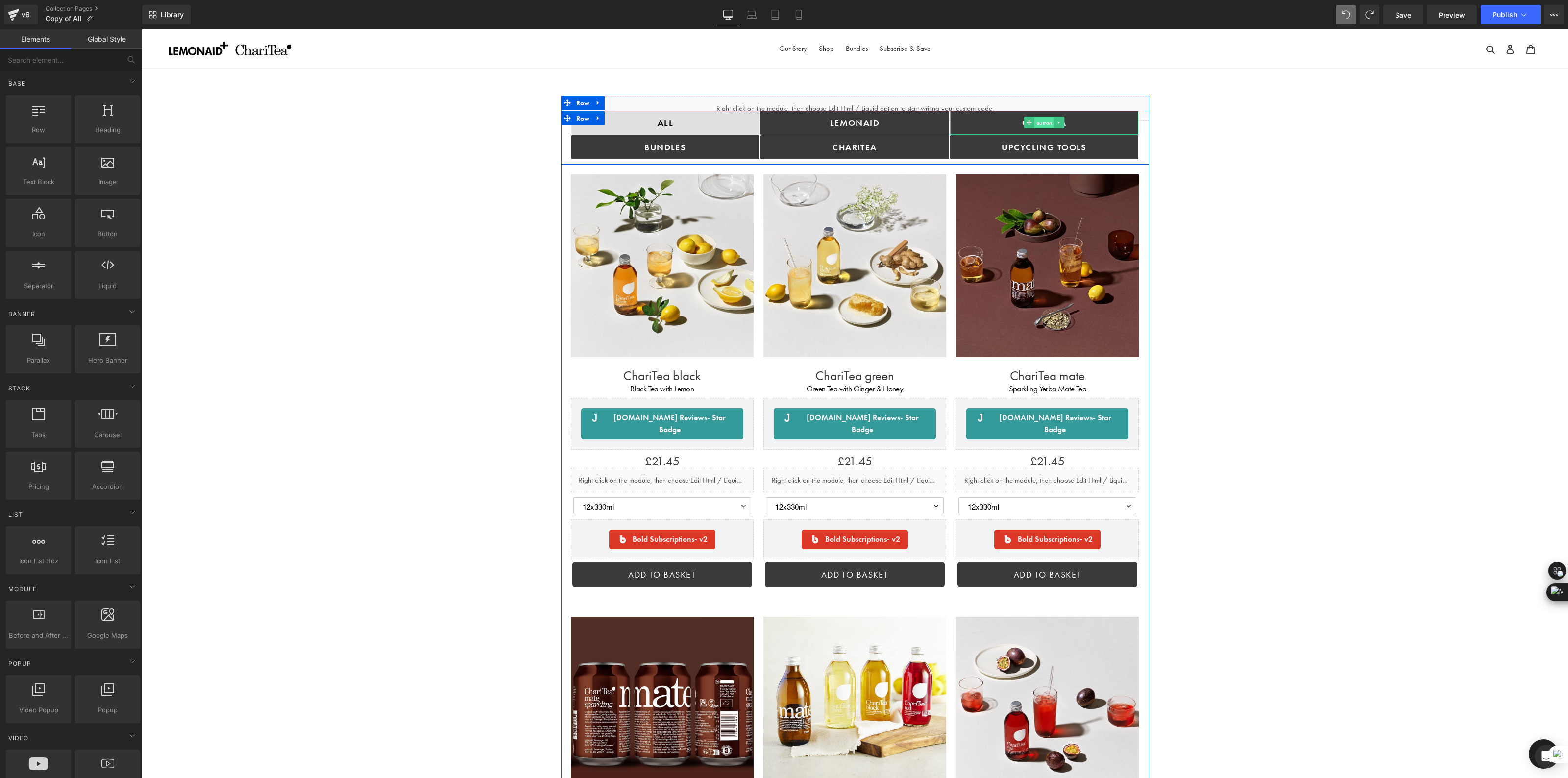
click at [1043, 125] on span "Button" at bounding box center [1044, 123] width 20 height 12
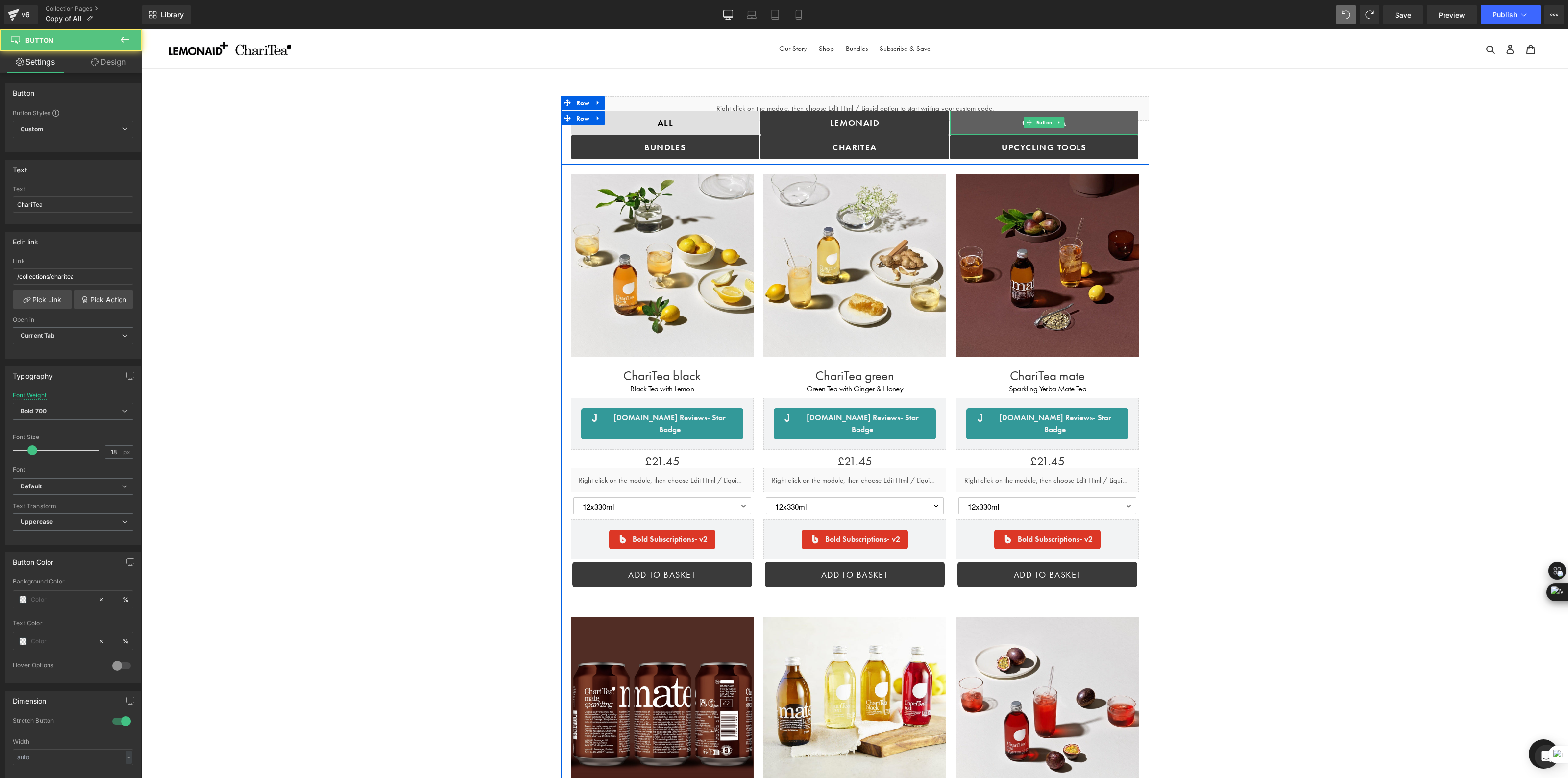
click at [1094, 120] on link "ChariTea" at bounding box center [1044, 123] width 189 height 24
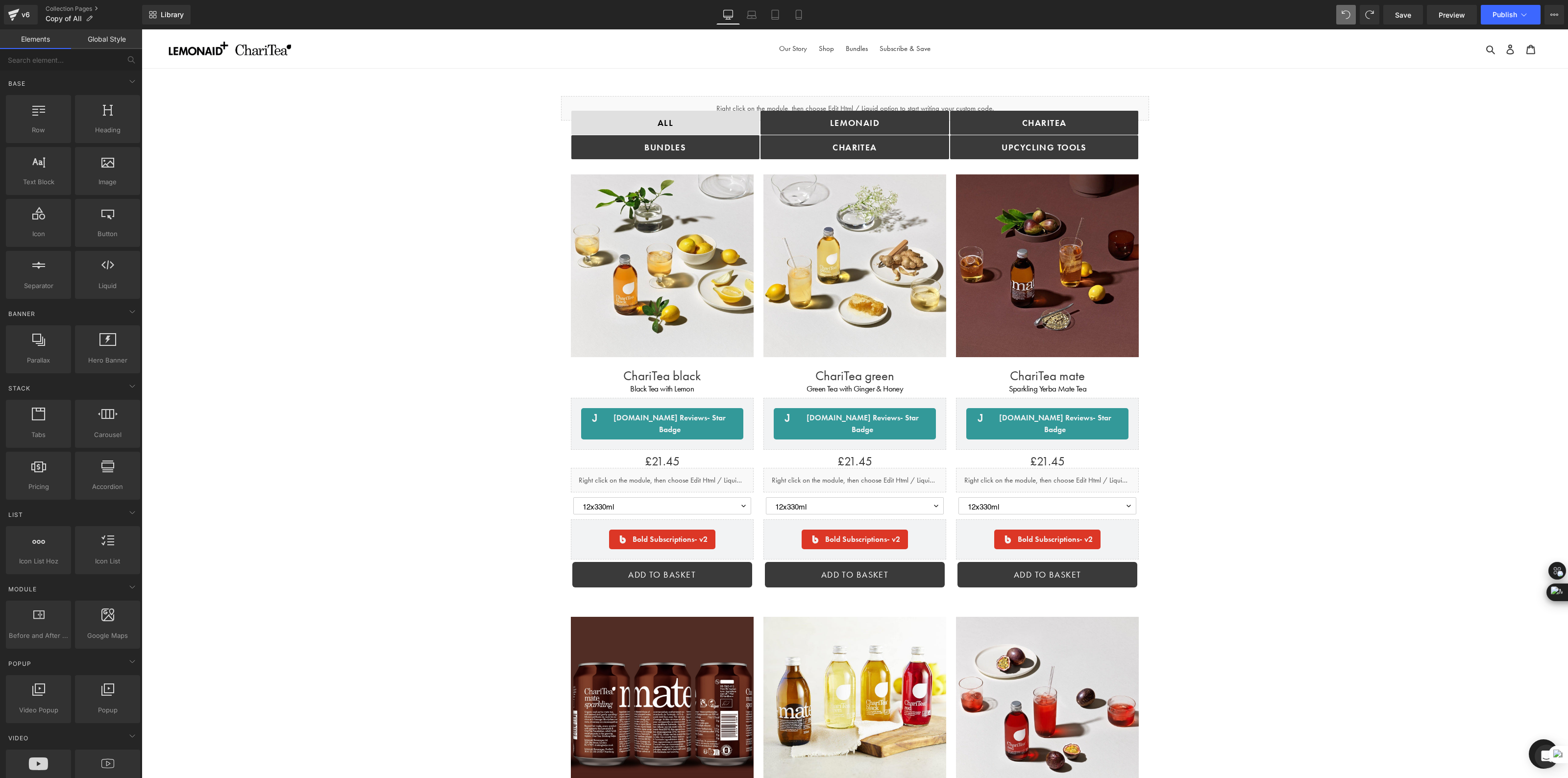
click at [1048, 130] on link "ChariTea" at bounding box center [1044, 123] width 189 height 24
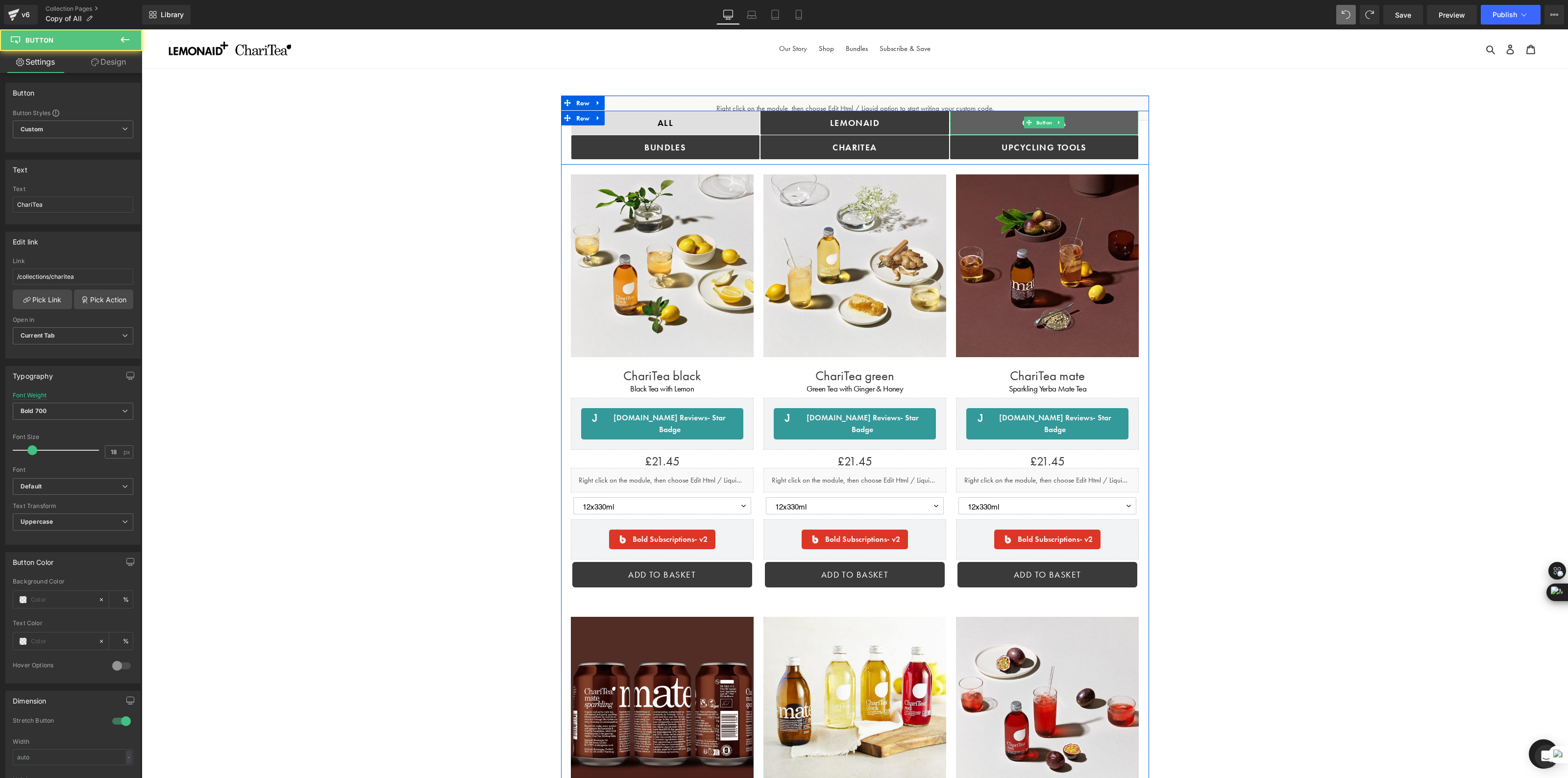
click at [1079, 120] on link "ChariTea" at bounding box center [1044, 123] width 189 height 24
click at [989, 123] on link "ChariTea" at bounding box center [1044, 123] width 189 height 24
drag, startPoint x: 55, startPoint y: 204, endPoint x: 10, endPoint y: 204, distance: 45.0
click at [10, 204] on div "ChariTea Text ChariTea" at bounding box center [73, 204] width 134 height 38
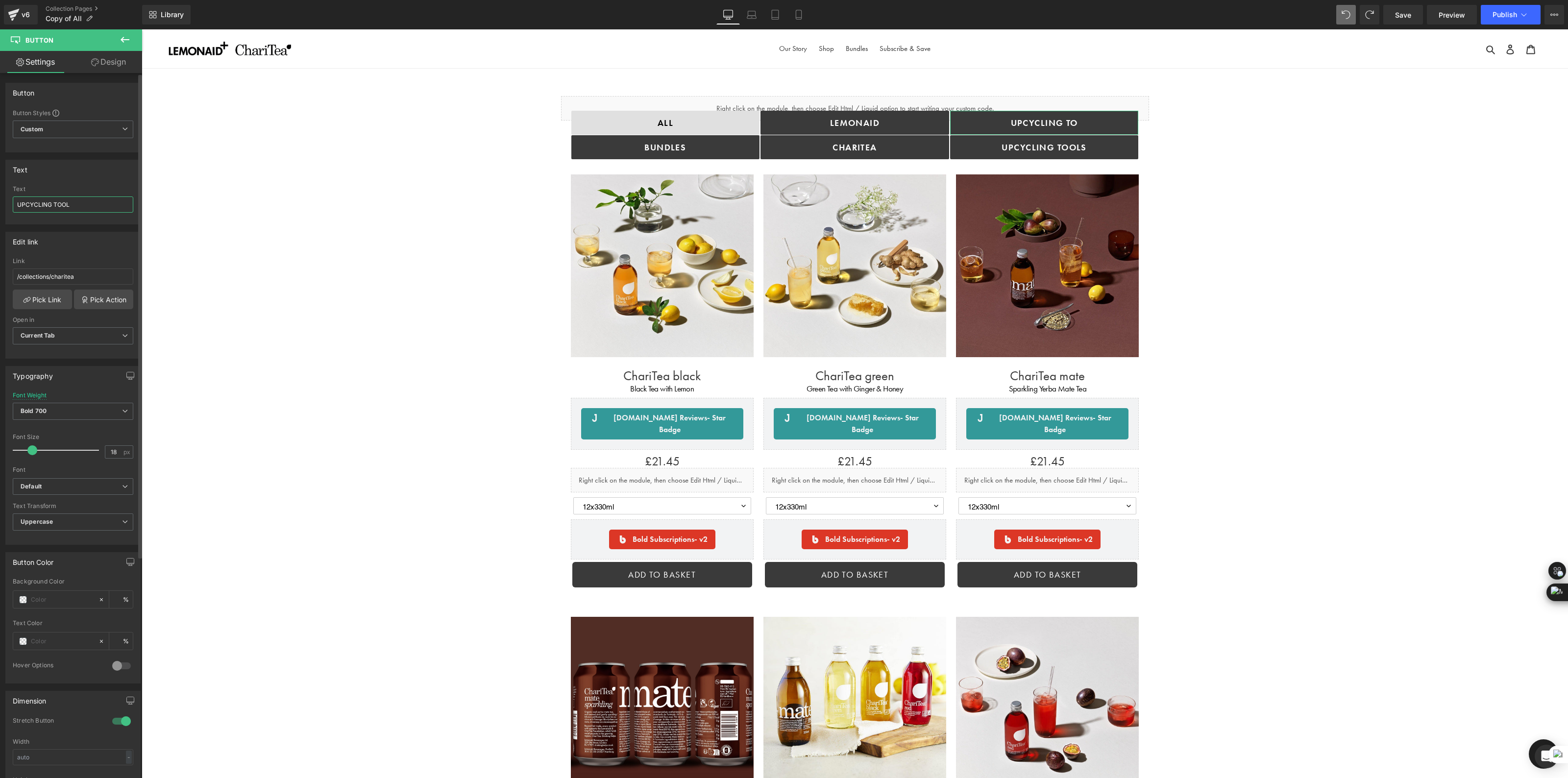
type input "UPCYCLING TOOLS"
click at [1029, 146] on icon at bounding box center [1029, 147] width 6 height 6
click at [1038, 148] on span "Button" at bounding box center [1044, 147] width 20 height 12
drag, startPoint x: 92, startPoint y: 204, endPoint x: 0, endPoint y: 199, distance: 92.1
click at [0, 199] on div "Text Upcycling TOOLS Text Upcycling TOOLS" at bounding box center [73, 189] width 146 height 72
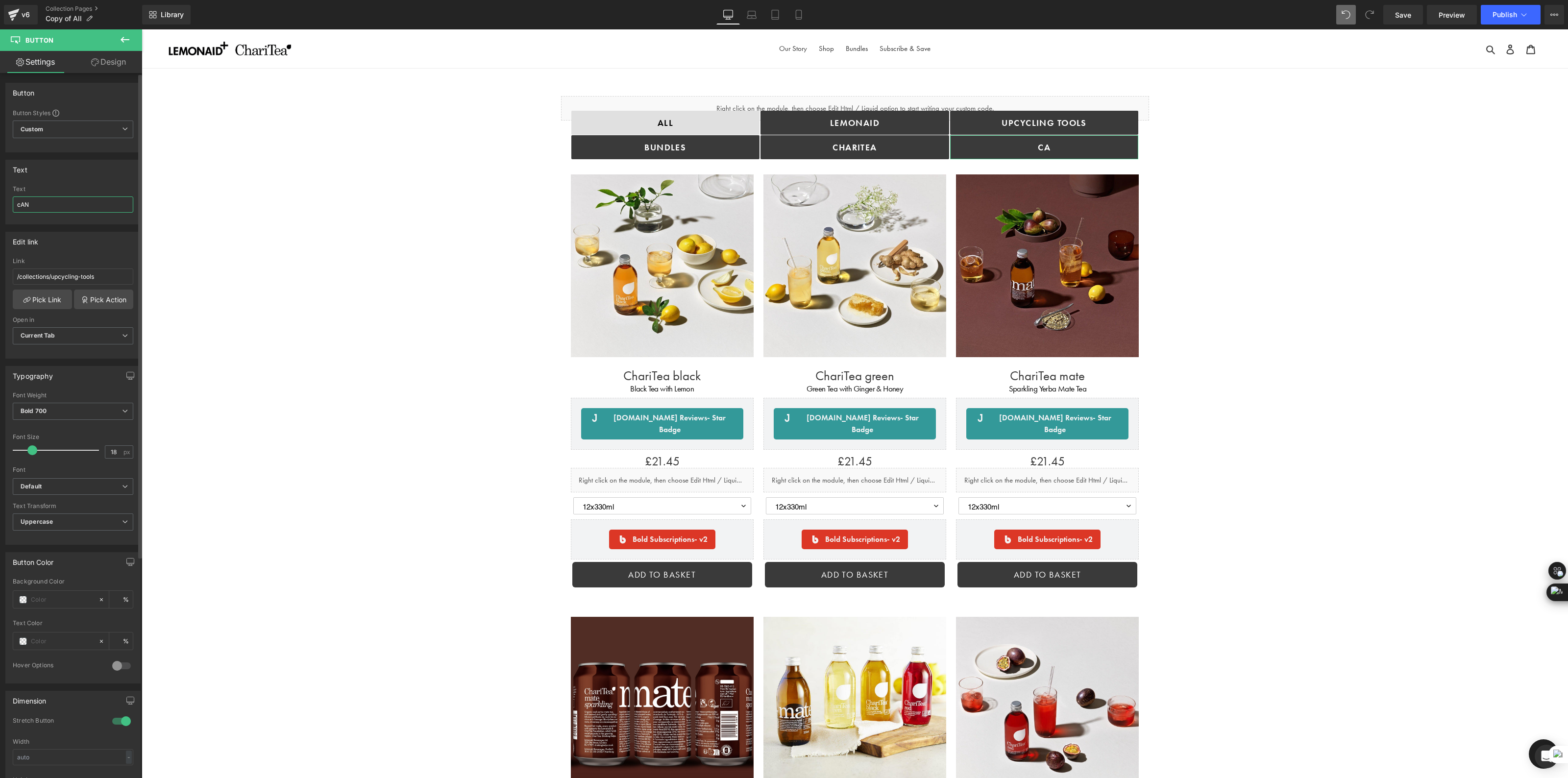
type input "cANS"
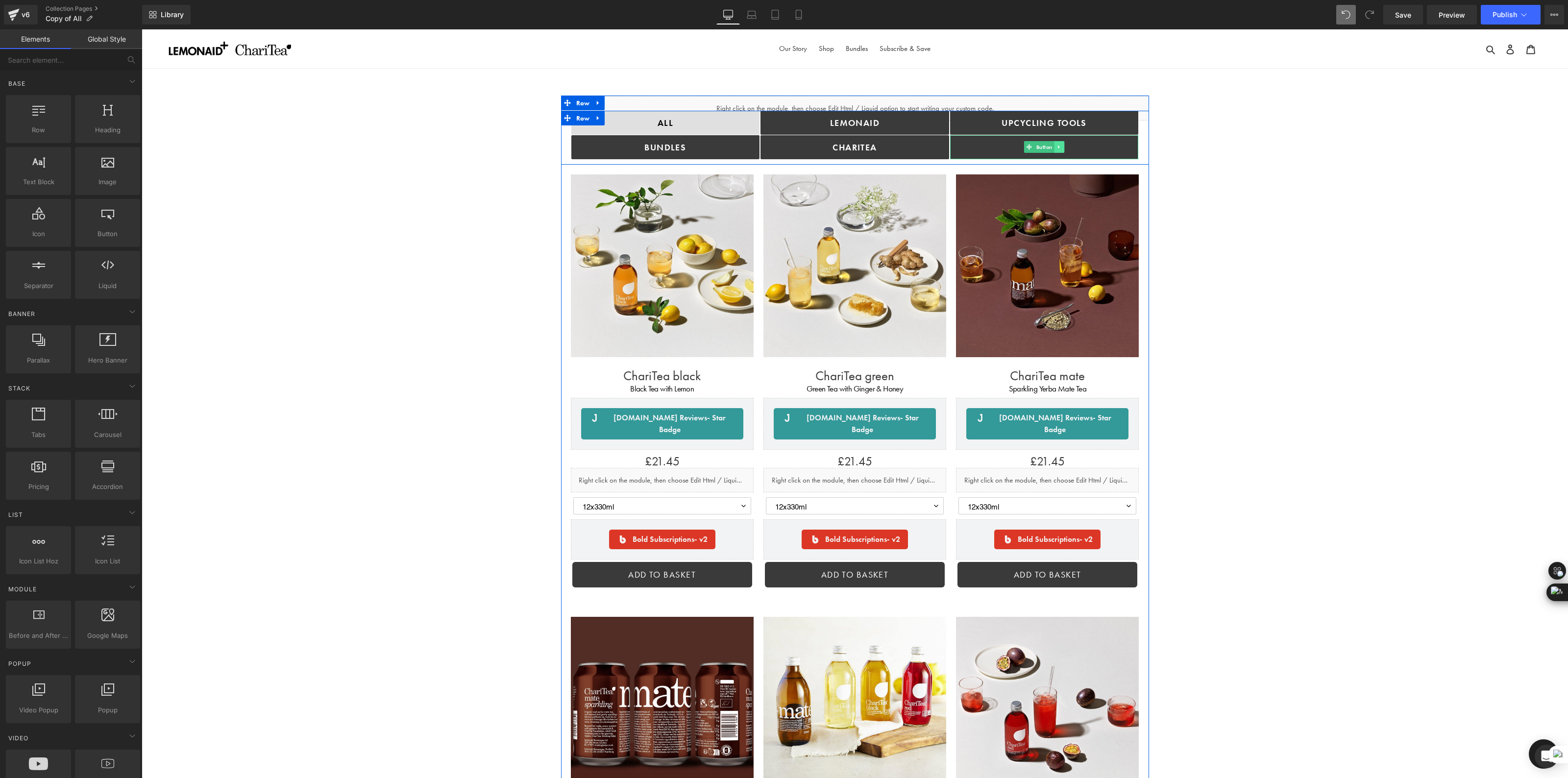
click at [1058, 147] on icon at bounding box center [1058, 147] width 1 height 3
click at [1107, 150] on link "cANS" at bounding box center [1044, 147] width 189 height 24
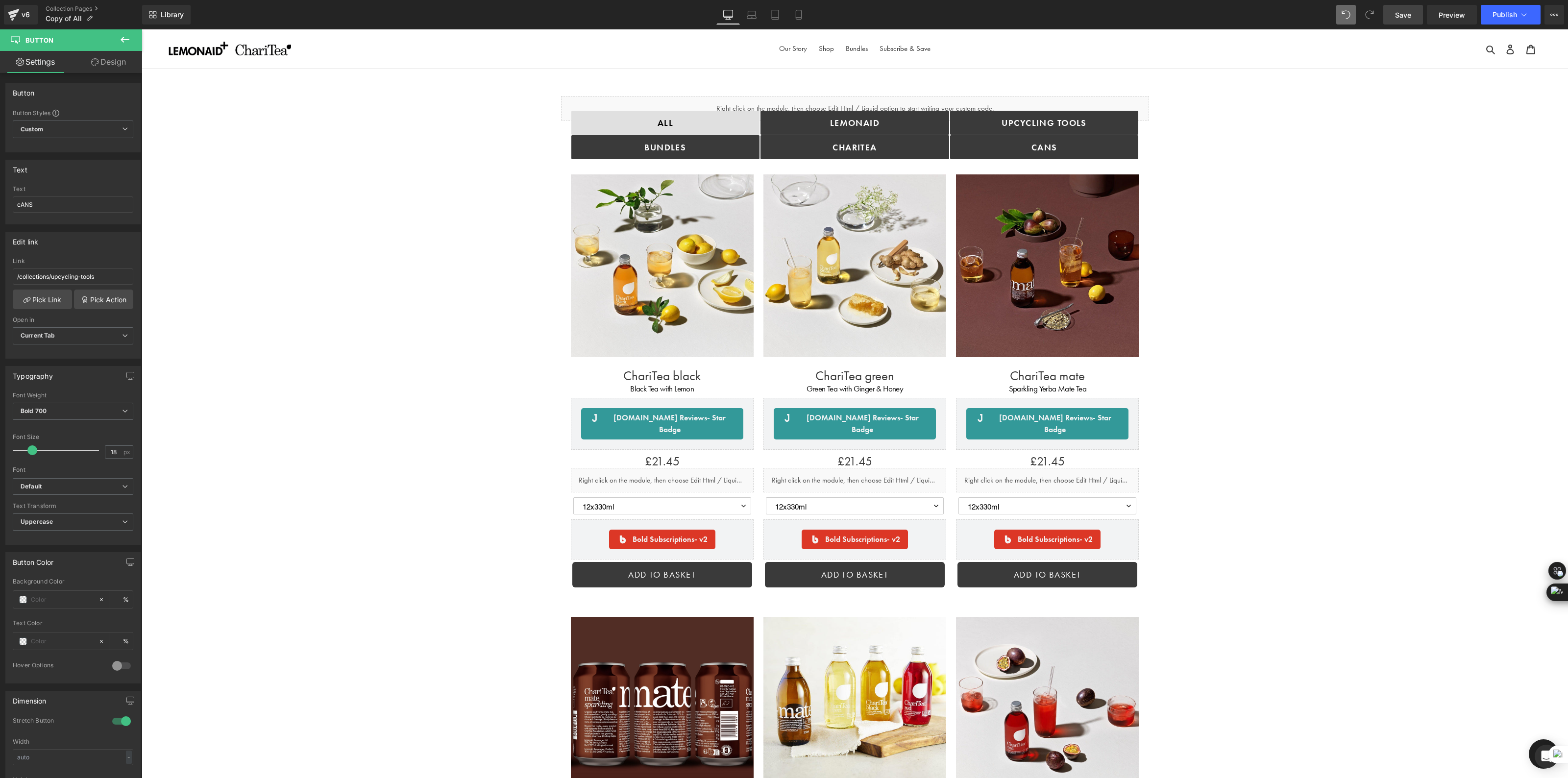
drag, startPoint x: 1405, startPoint y: 15, endPoint x: 1027, endPoint y: 175, distance: 410.5
click at [1405, 15] on span "Save" at bounding box center [1403, 15] width 16 height 10
click at [1456, 16] on span "Preview" at bounding box center [1452, 15] width 27 height 10
click at [1457, 21] on link "Preview" at bounding box center [1452, 15] width 50 height 20
click at [999, 120] on link "UPCYCLING TOOLS" at bounding box center [1044, 123] width 189 height 24
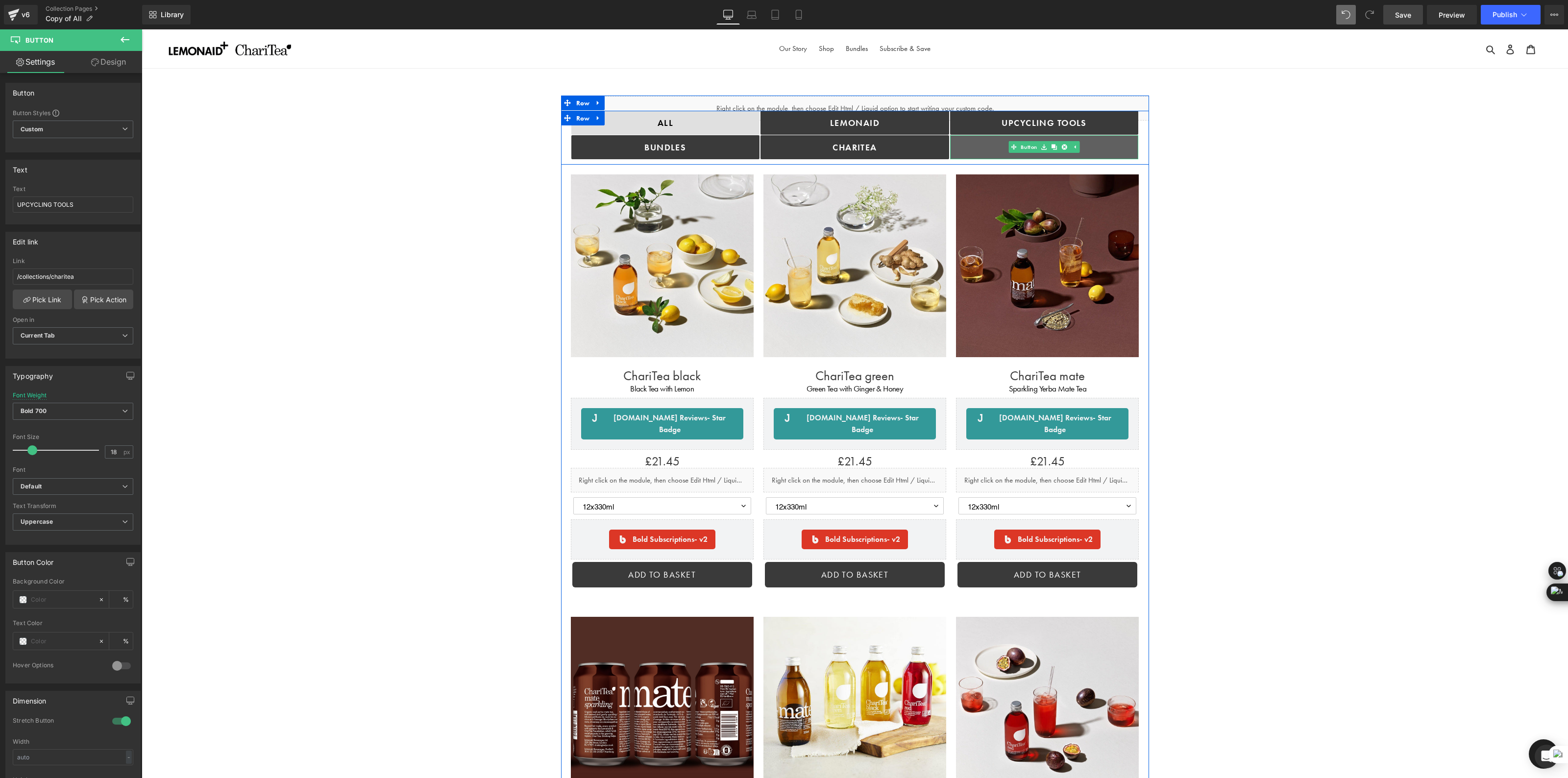
click at [1109, 153] on link "cANS" at bounding box center [1044, 147] width 189 height 24
click at [1081, 147] on link "cANS" at bounding box center [1044, 147] width 189 height 24
click at [1074, 150] on icon at bounding box center [1074, 147] width 6 height 6
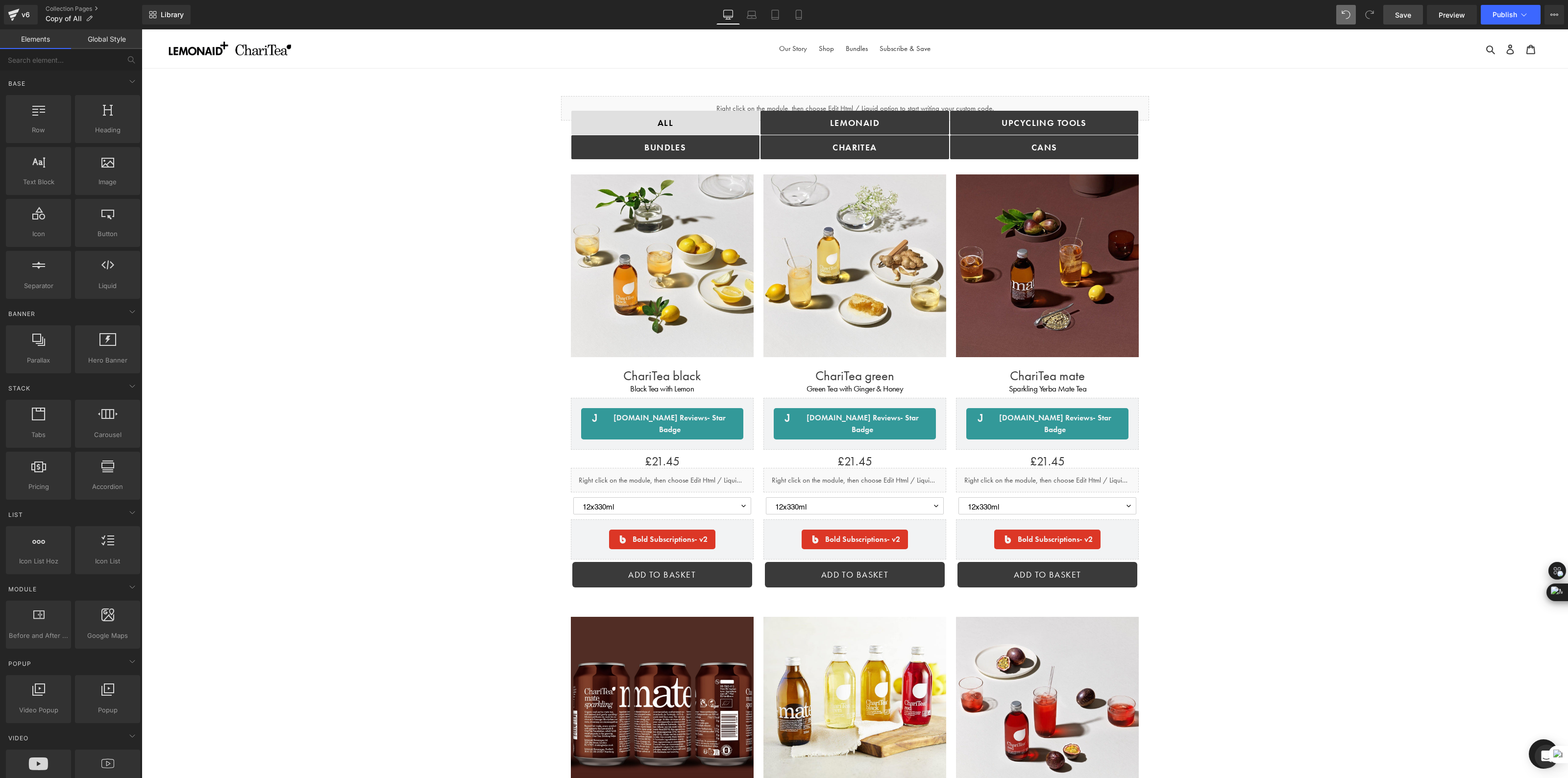
click at [1062, 140] on link "cANS" at bounding box center [1044, 147] width 189 height 24
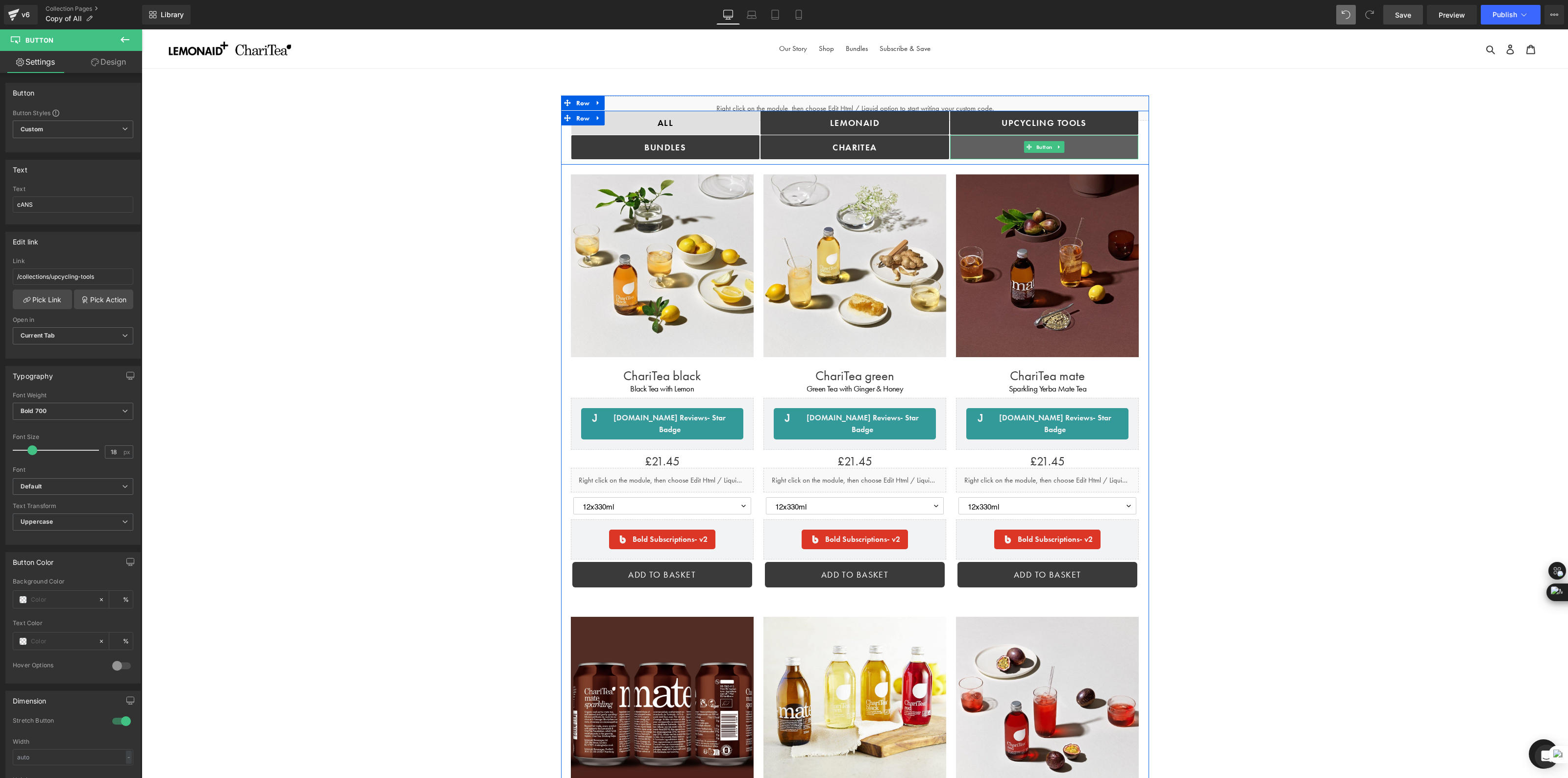
click at [1081, 146] on link "cANS" at bounding box center [1044, 147] width 189 height 24
click at [1084, 147] on link "cANS" at bounding box center [1044, 147] width 189 height 24
click at [1082, 146] on link "cANS" at bounding box center [1044, 147] width 189 height 24
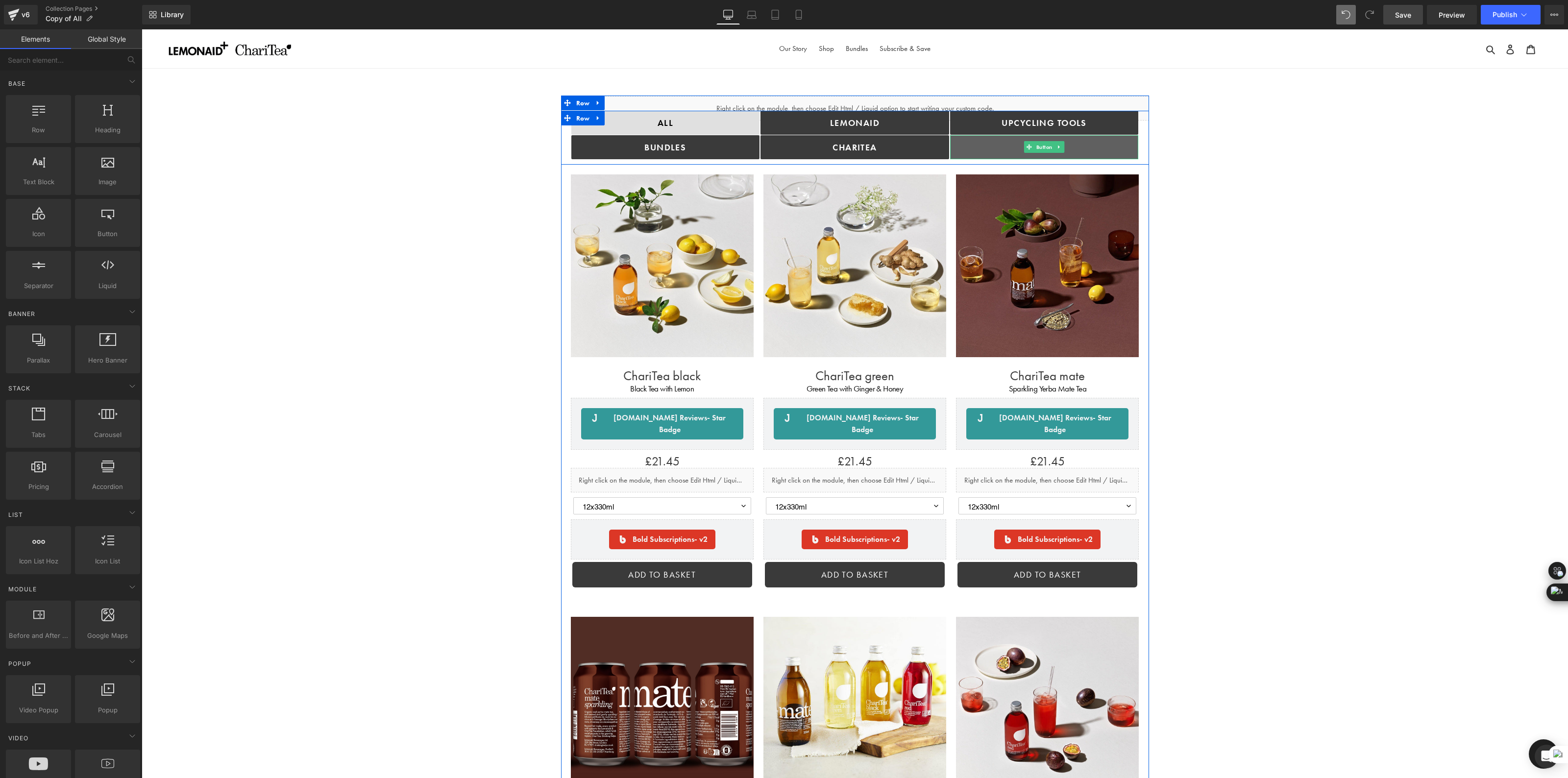
click at [1092, 151] on link "cANS" at bounding box center [1044, 147] width 189 height 24
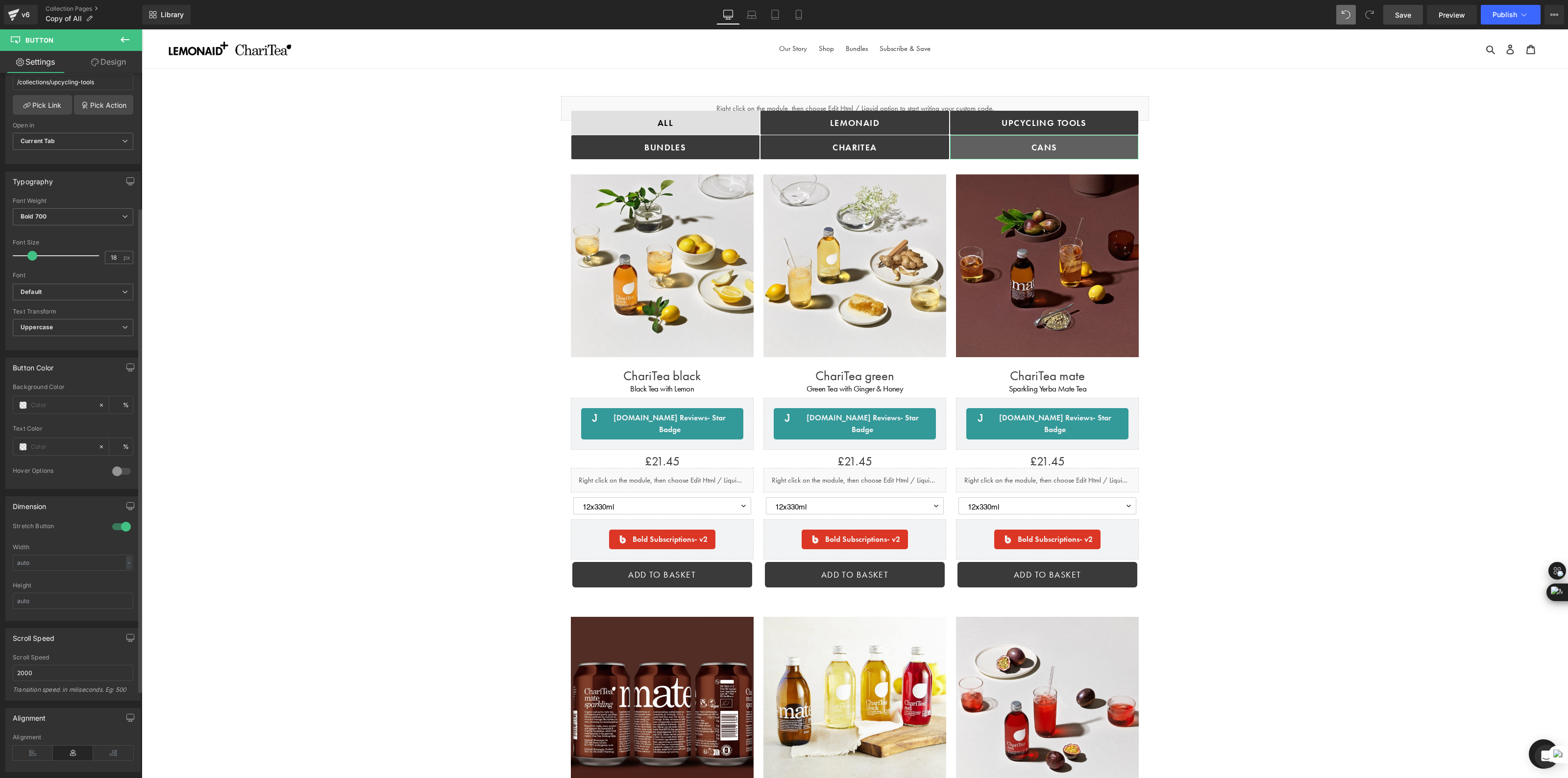
scroll to position [322, 0]
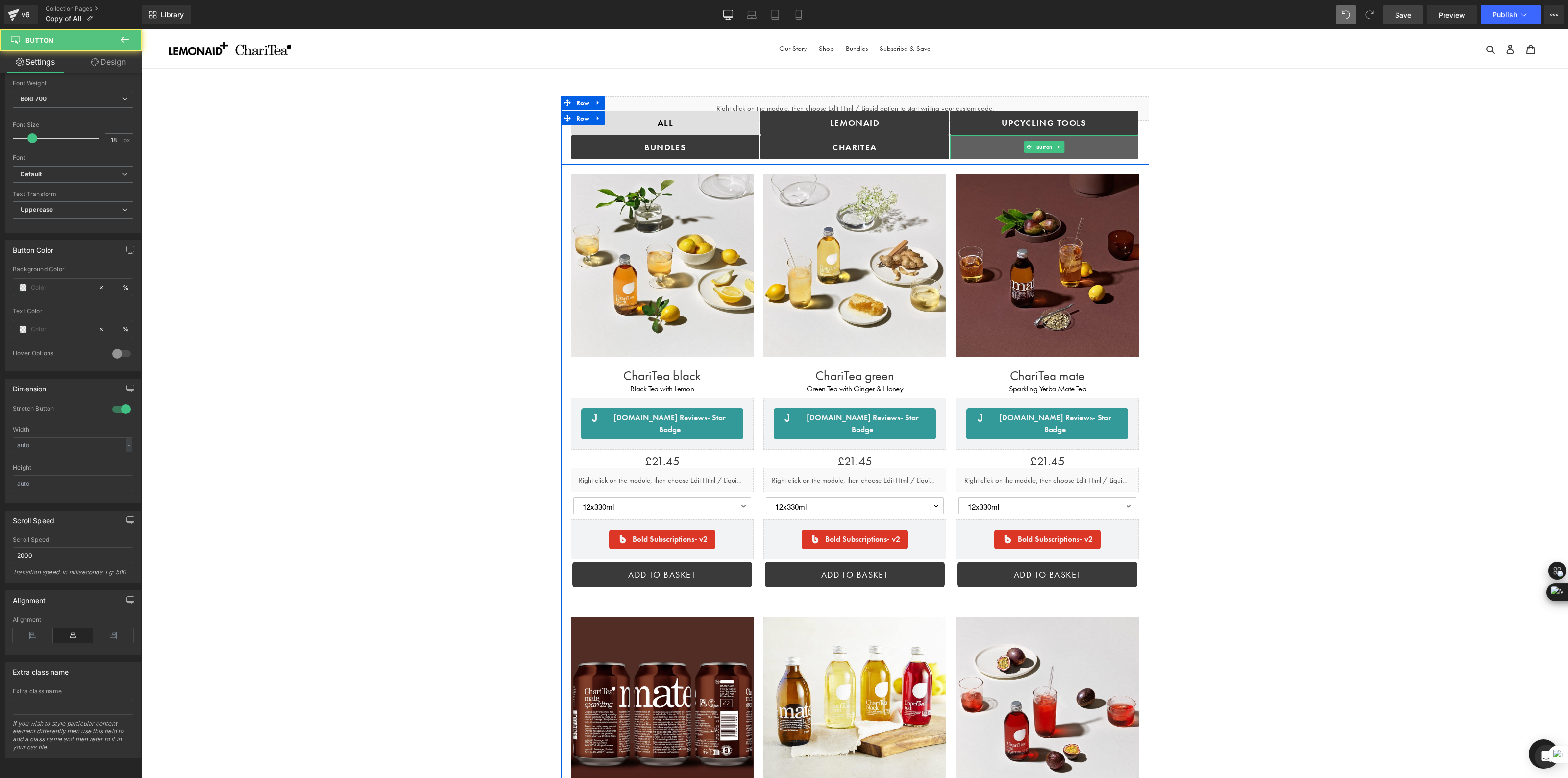
click at [975, 140] on link "cANS" at bounding box center [1044, 147] width 189 height 24
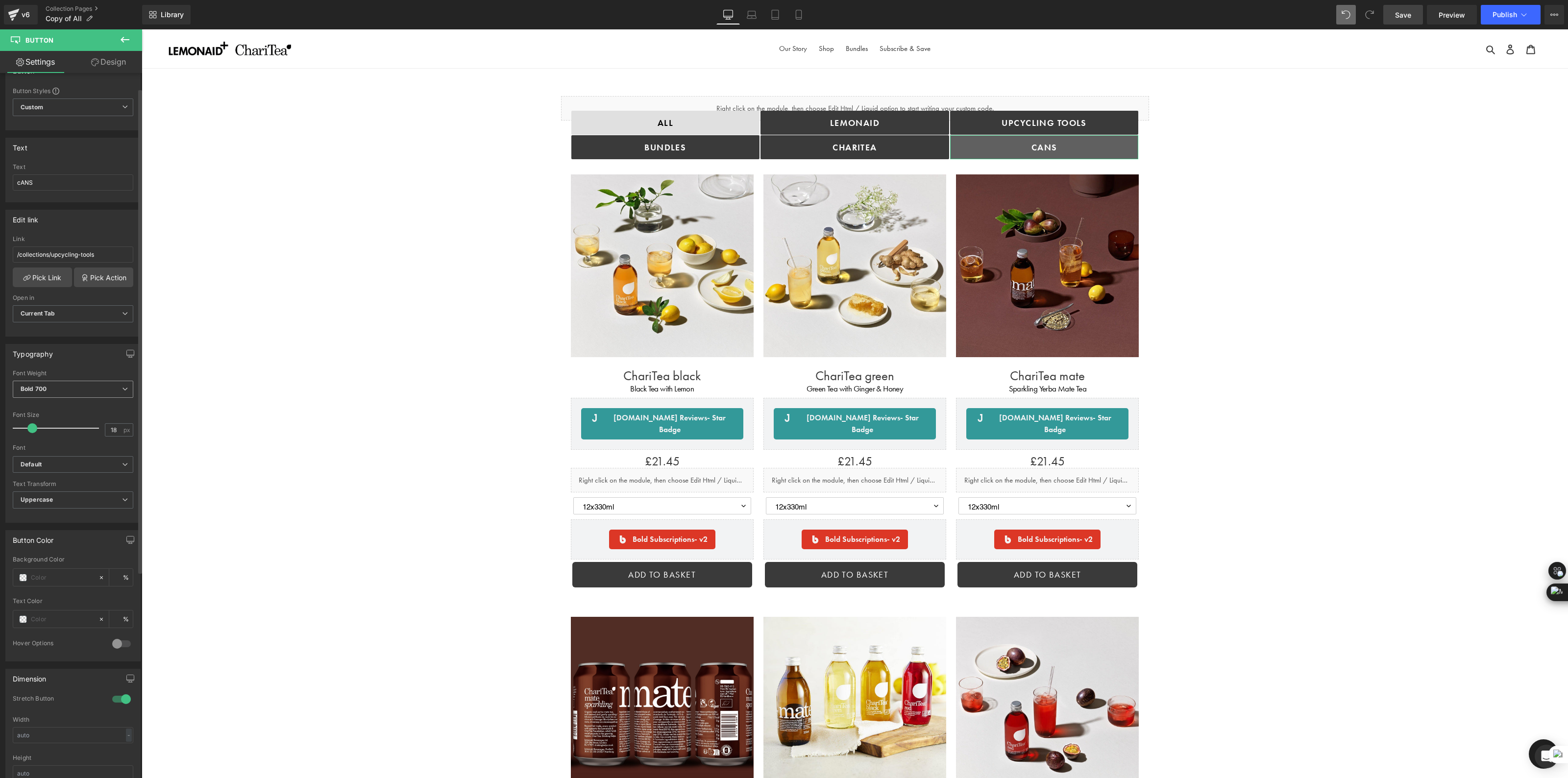
scroll to position [0, 0]
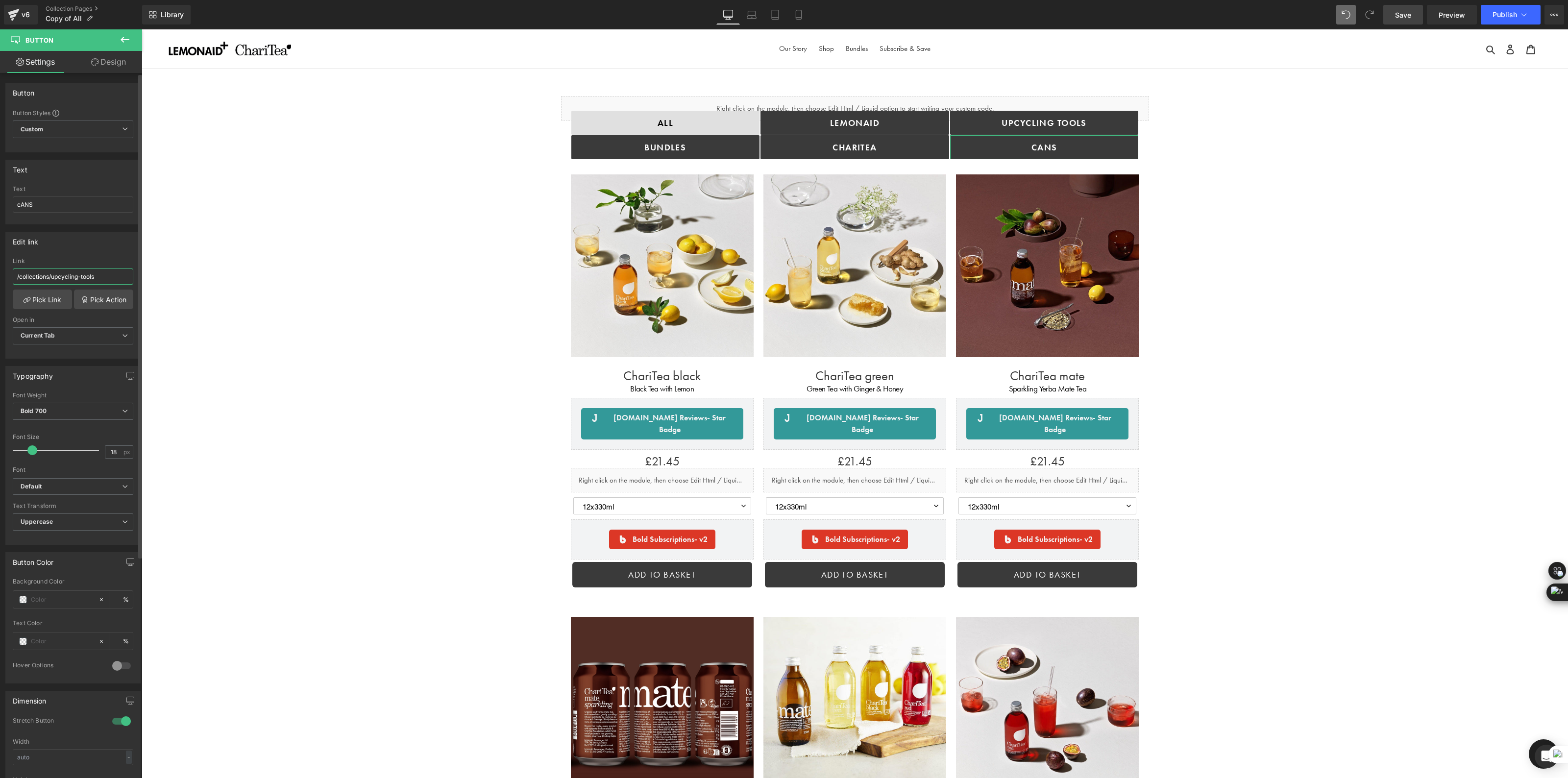
click at [108, 273] on input "/collections/upcycling-tools" at bounding box center [73, 277] width 120 height 16
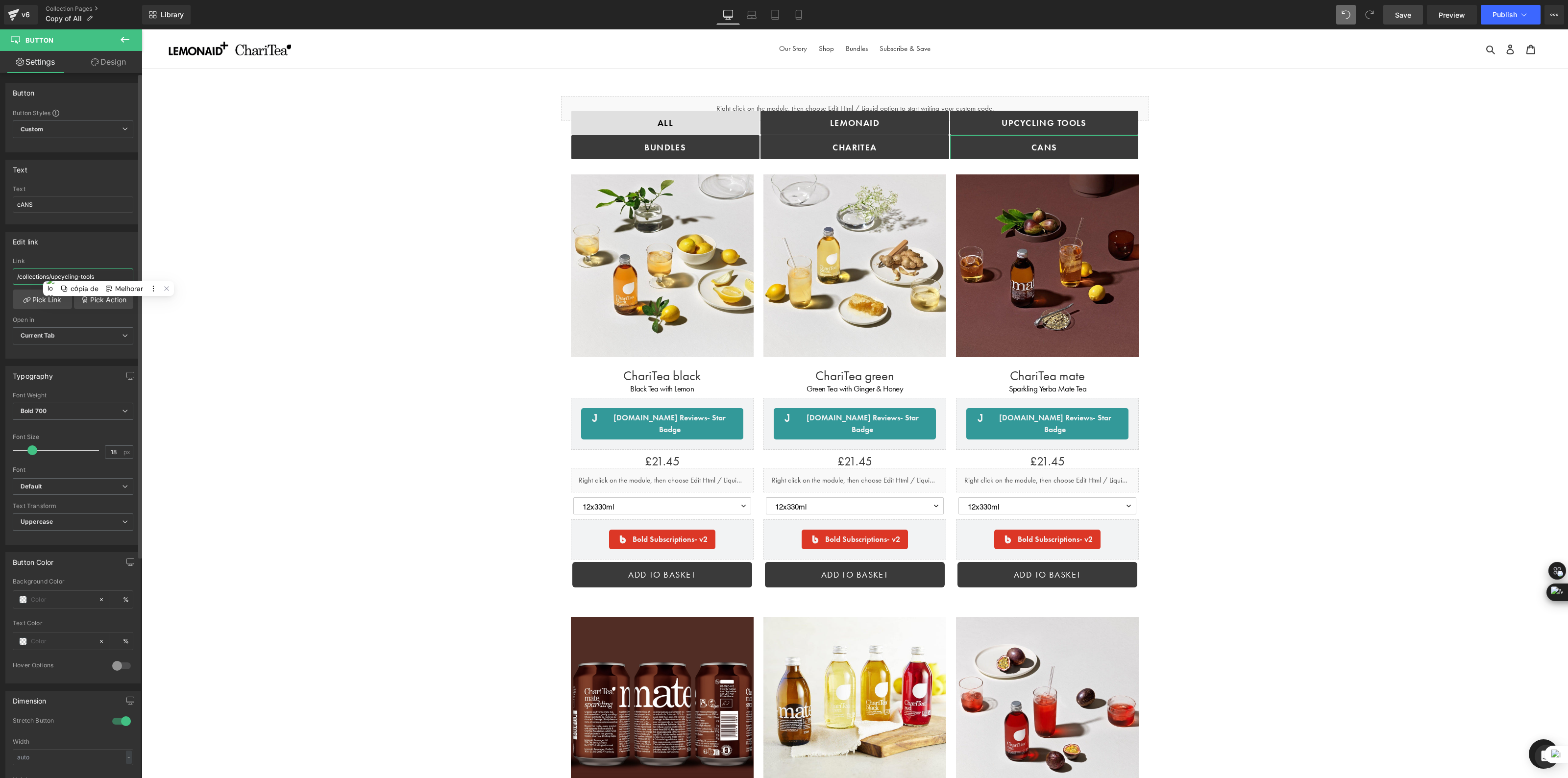
click at [108, 273] on input "/collections/upcycling-tools" at bounding box center [73, 277] width 120 height 16
click at [970, 142] on link "cANS" at bounding box center [1044, 147] width 189 height 24
click at [92, 278] on input "/collections/upcycling-tools" at bounding box center [73, 277] width 120 height 16
drag, startPoint x: 114, startPoint y: 271, endPoint x: 57, endPoint y: 277, distance: 57.3
click at [57, 277] on input "/collections/upcycling-tools" at bounding box center [73, 277] width 120 height 16
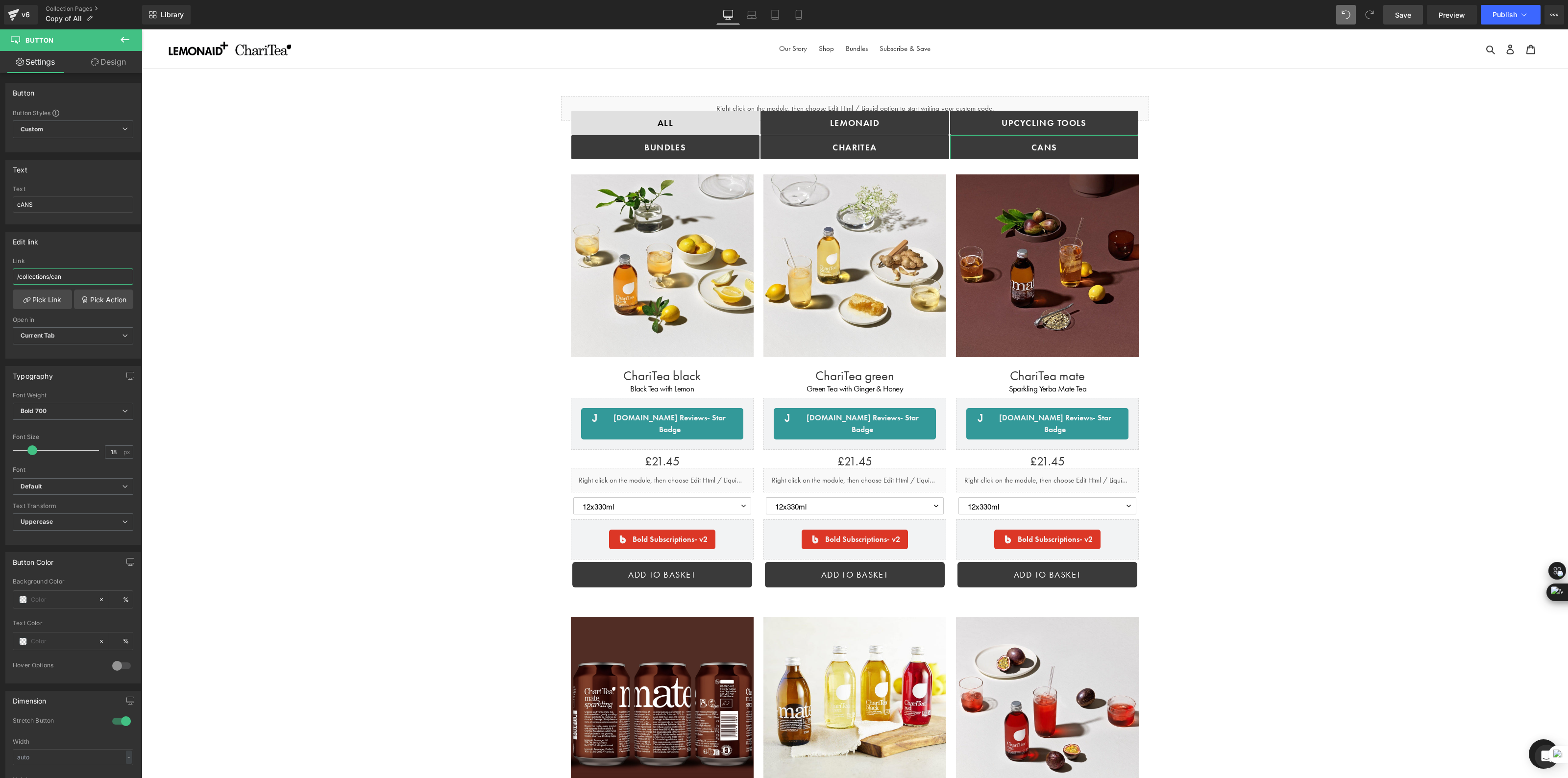
type input "/collections/cans"
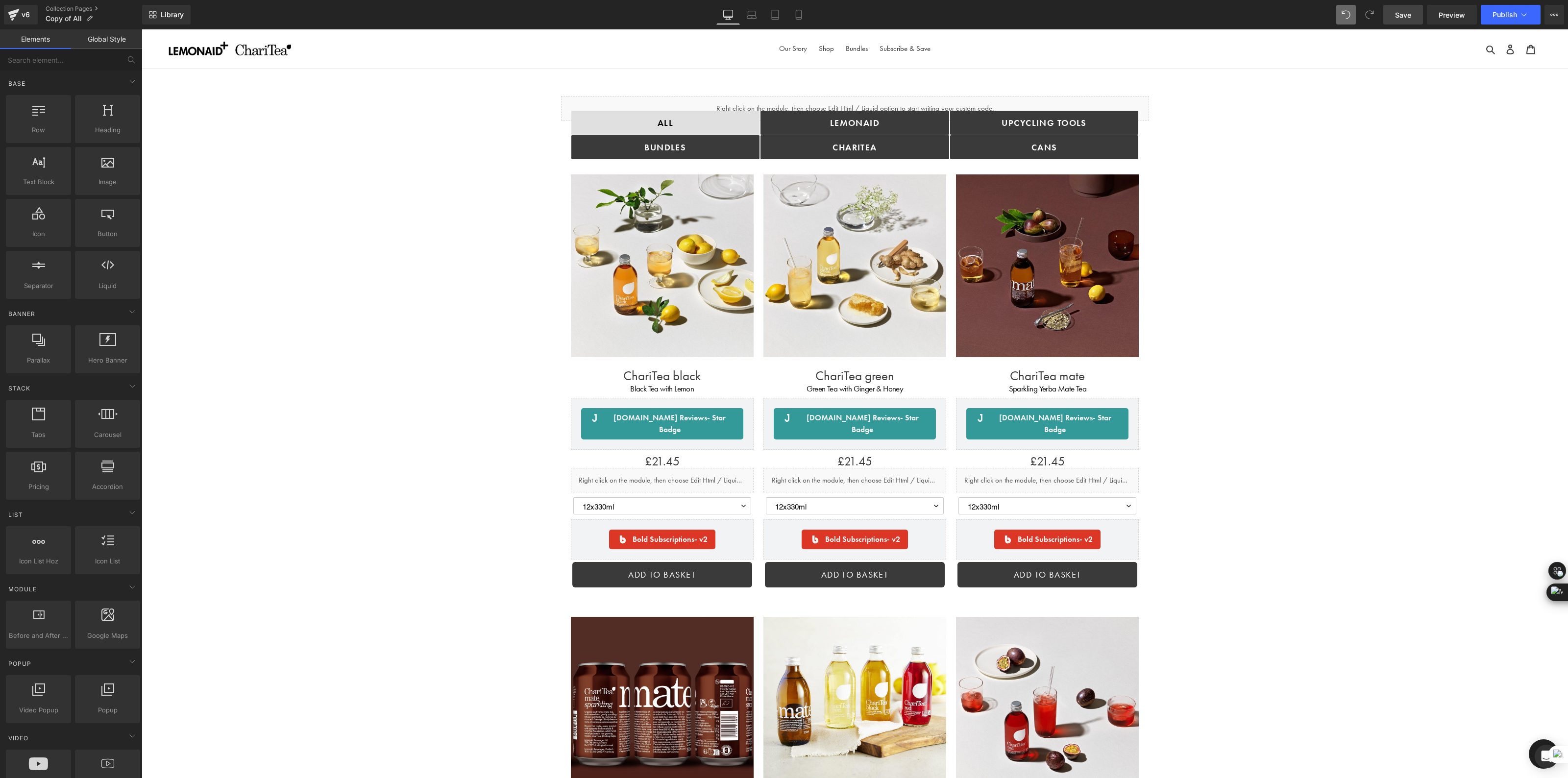
click at [1395, 16] on link "Save" at bounding box center [1403, 15] width 40 height 20
click at [1449, 15] on span "Preview" at bounding box center [1452, 15] width 27 height 10
